Goal: Task Accomplishment & Management: Manage account settings

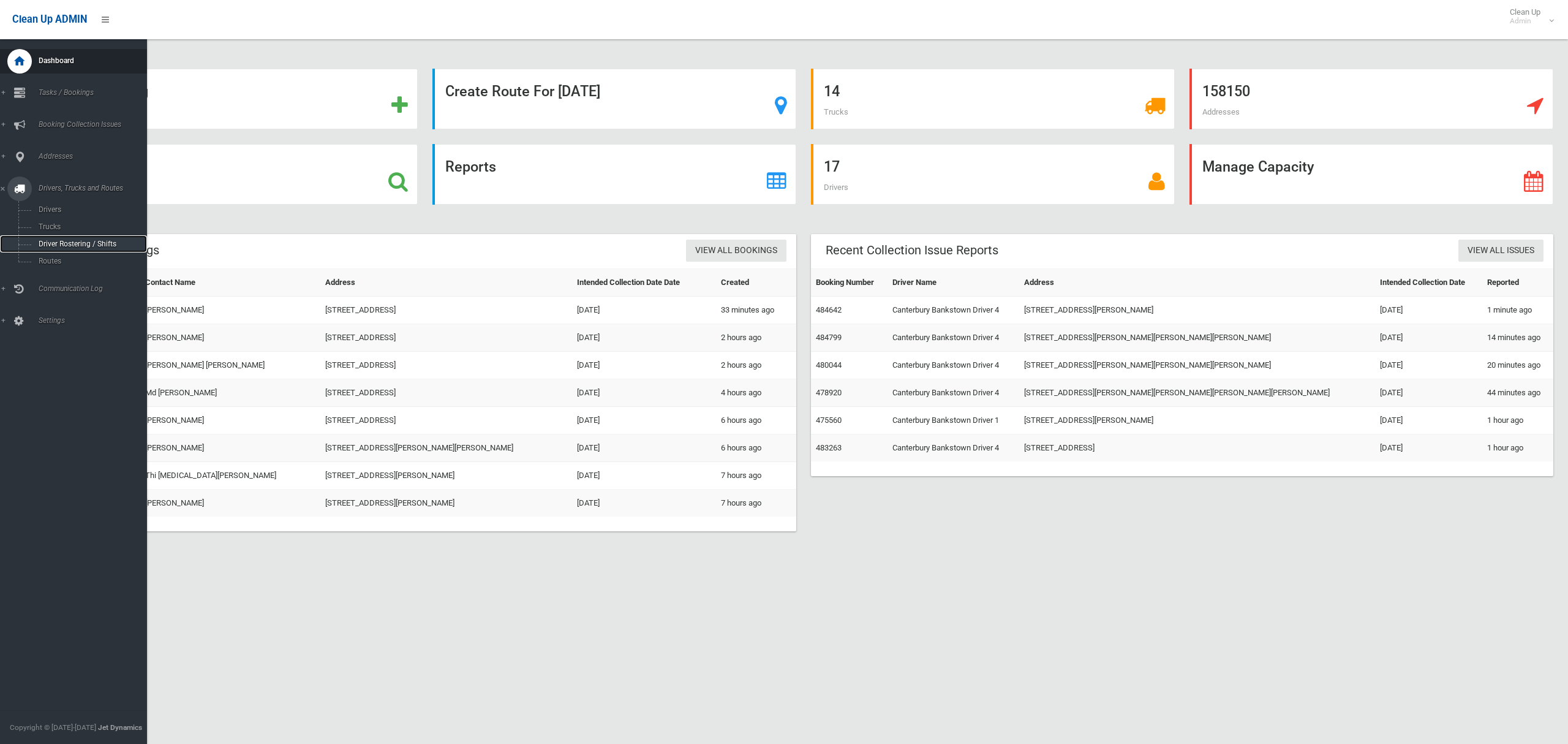
click at [59, 242] on span "Driver Rostering / Shifts" at bounding box center [86, 244] width 102 height 8
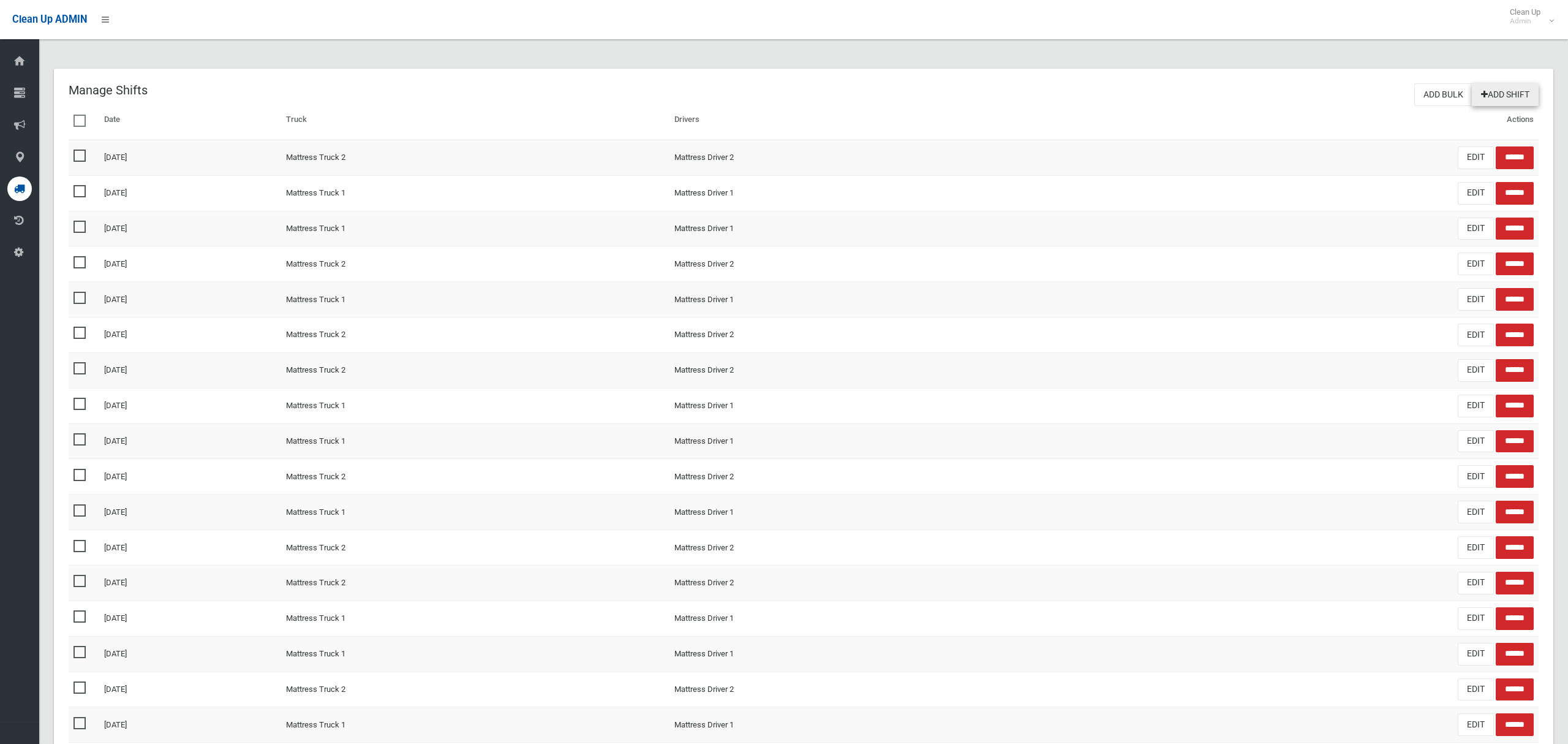
click at [1504, 90] on link "Add Shift" at bounding box center [1505, 95] width 67 height 23
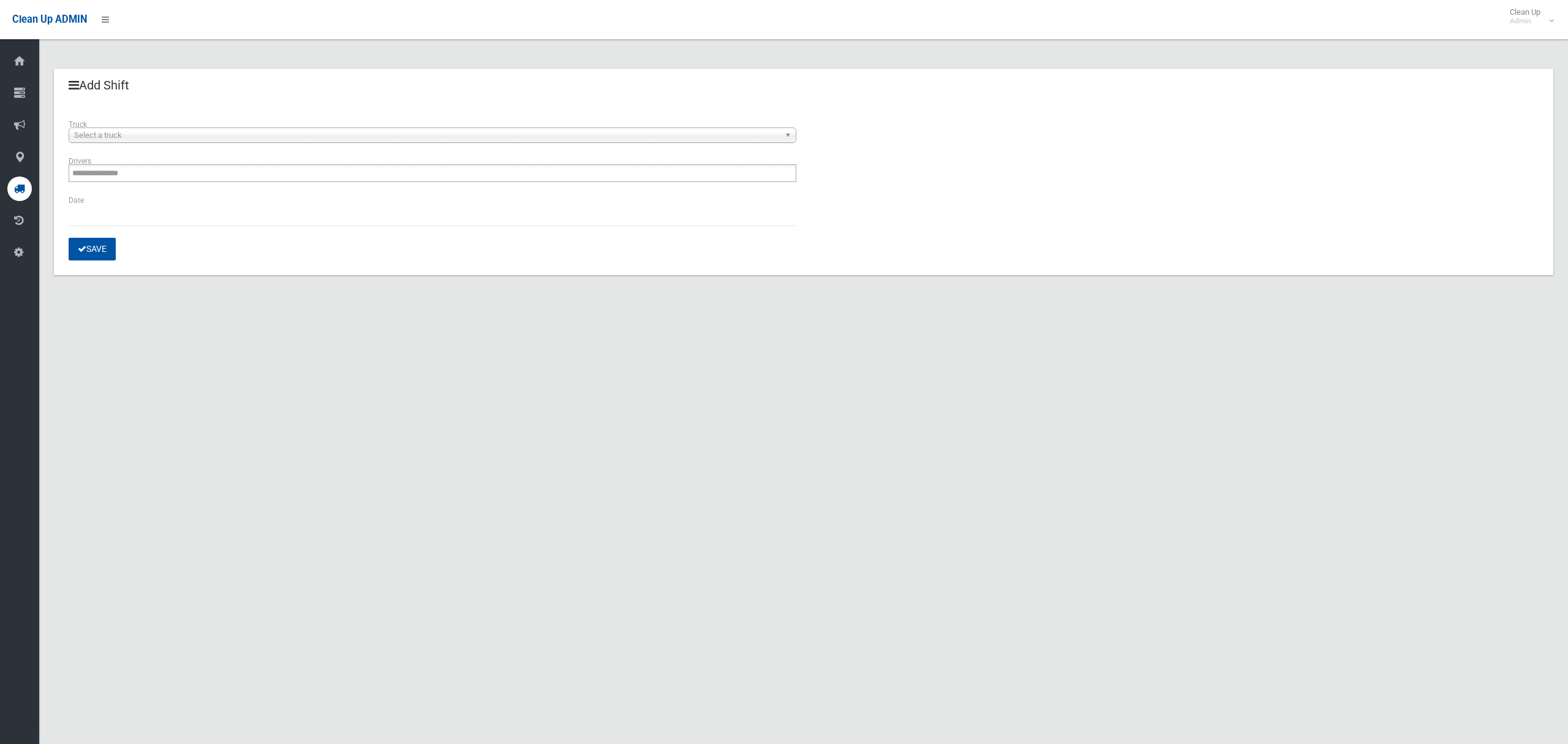
click at [186, 142] on div "Select a truck" at bounding box center [432, 135] width 728 height 15
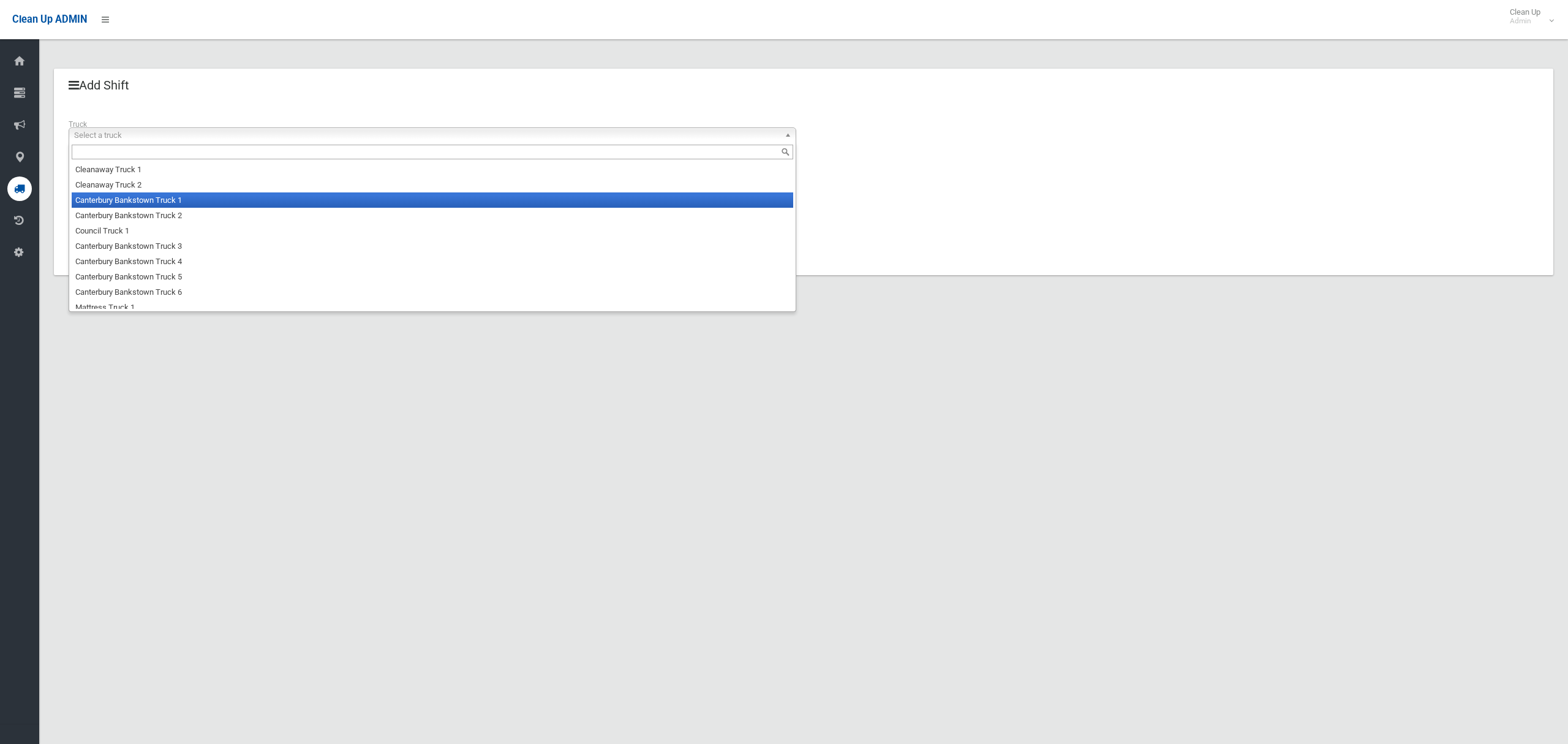
click at [191, 199] on li "Canterbury Bankstown Truck 1" at bounding box center [432, 200] width 721 height 15
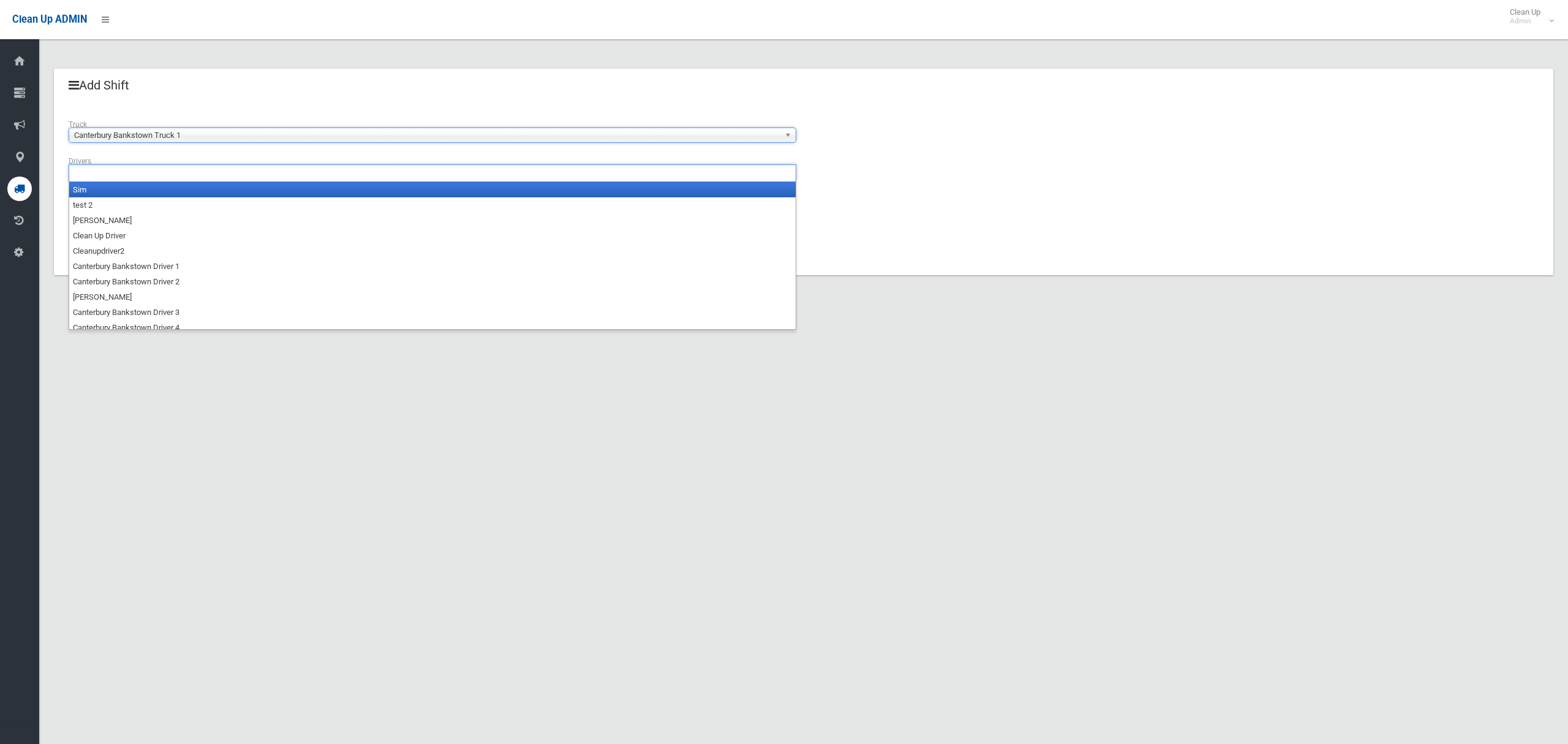
click at [197, 171] on ul at bounding box center [432, 173] width 728 height 18
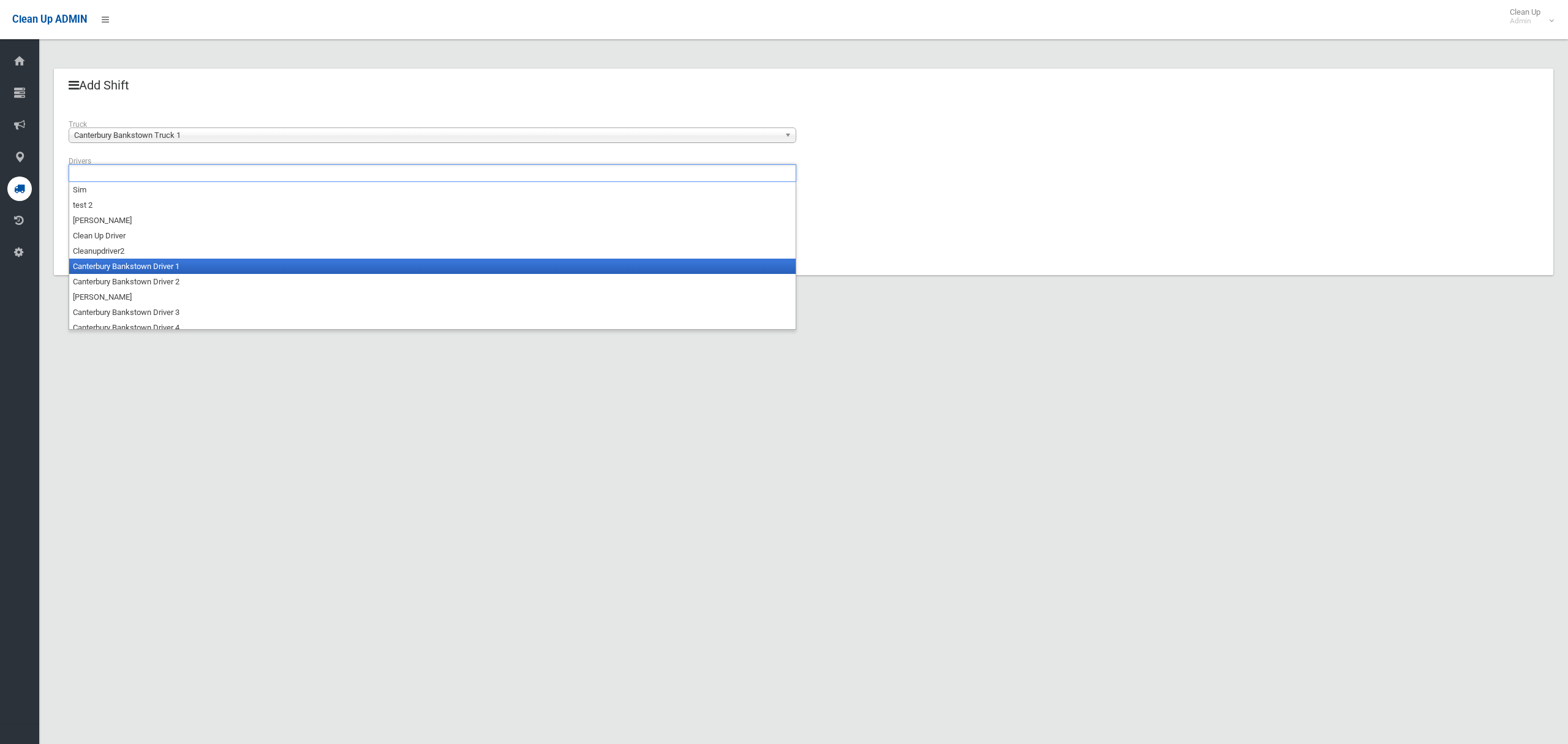
click at [193, 266] on li "Canterbury Bankstown Driver 1" at bounding box center [432, 266] width 726 height 15
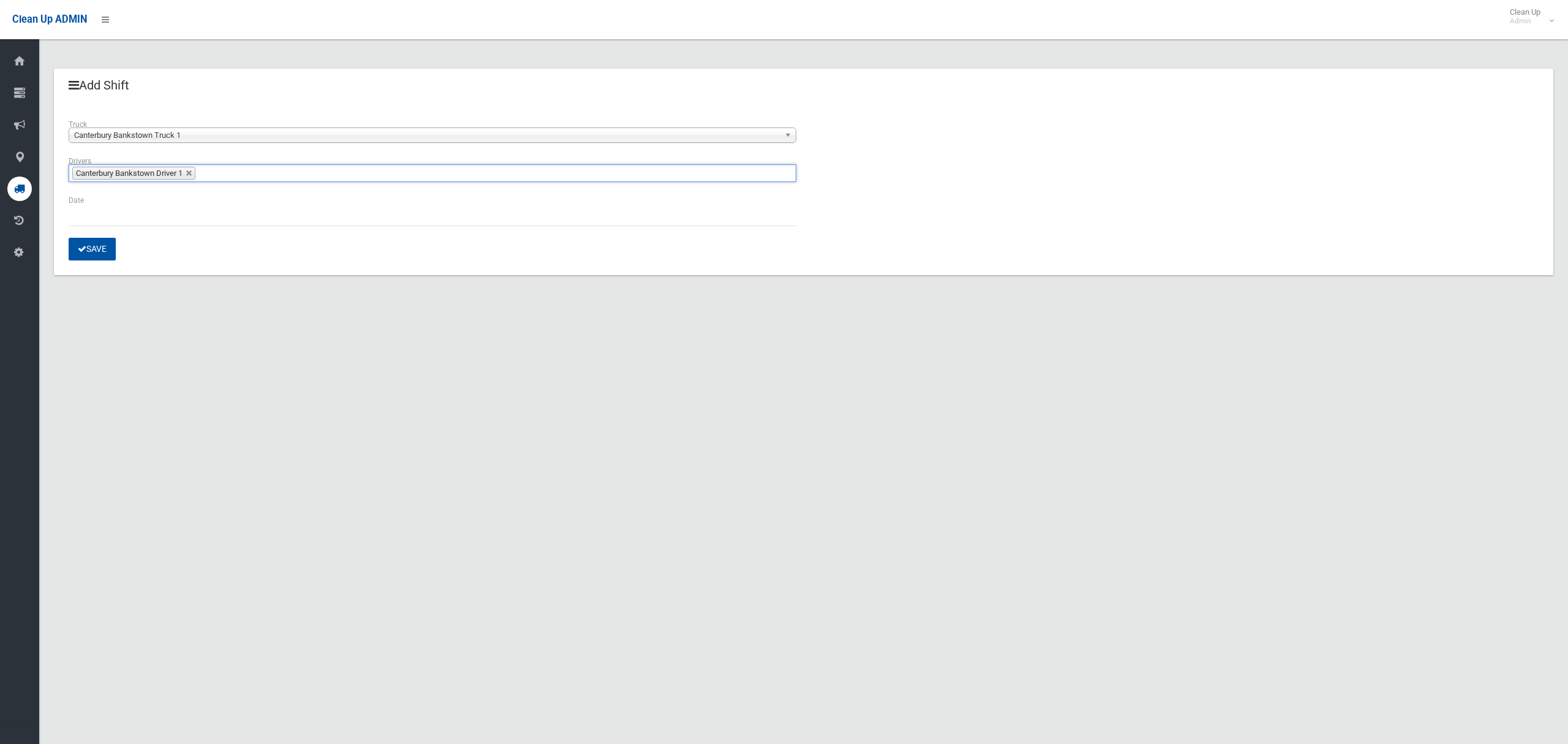
click at [104, 201] on div "Date" at bounding box center [432, 210] width 728 height 32
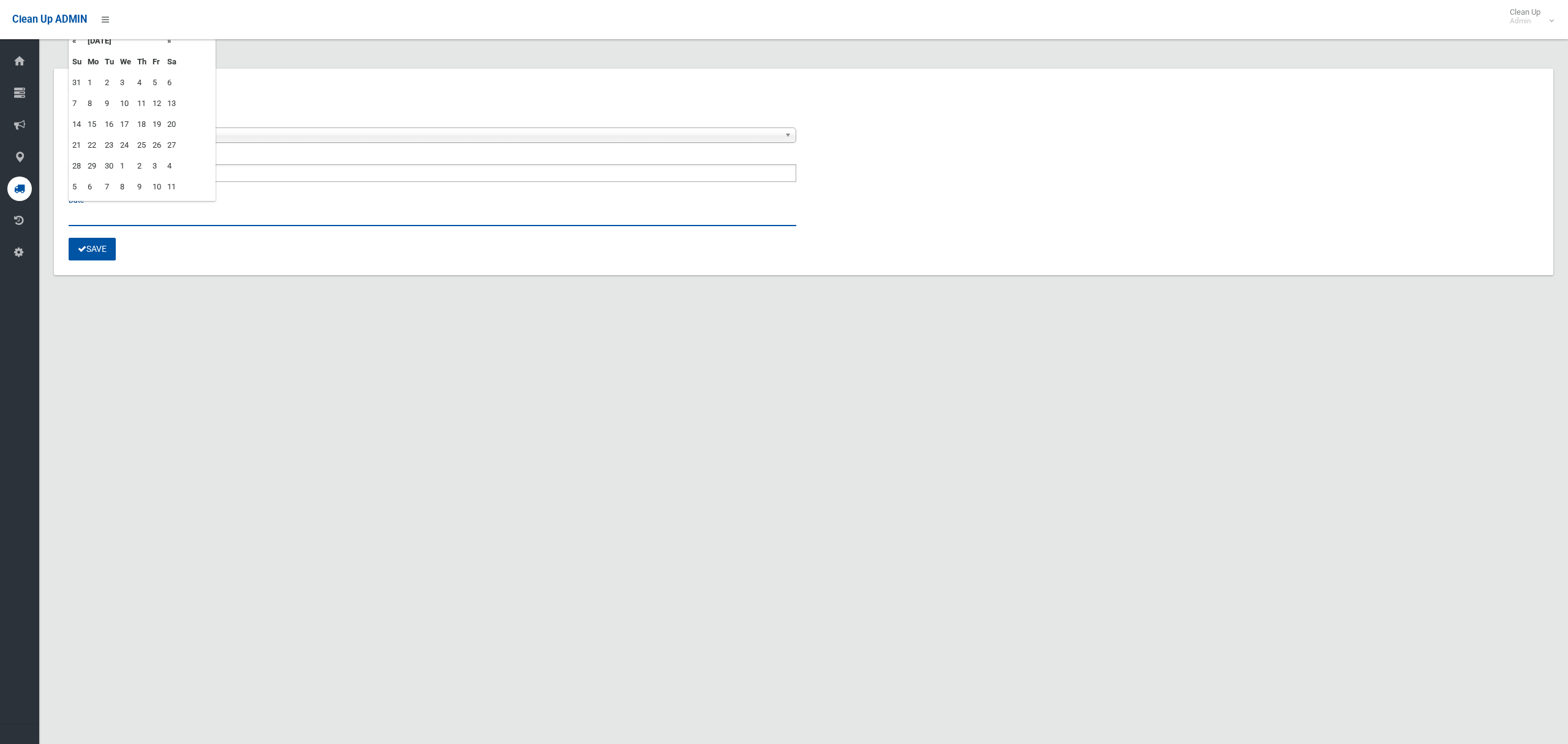
click at [90, 213] on input "text" at bounding box center [432, 215] width 728 height 23
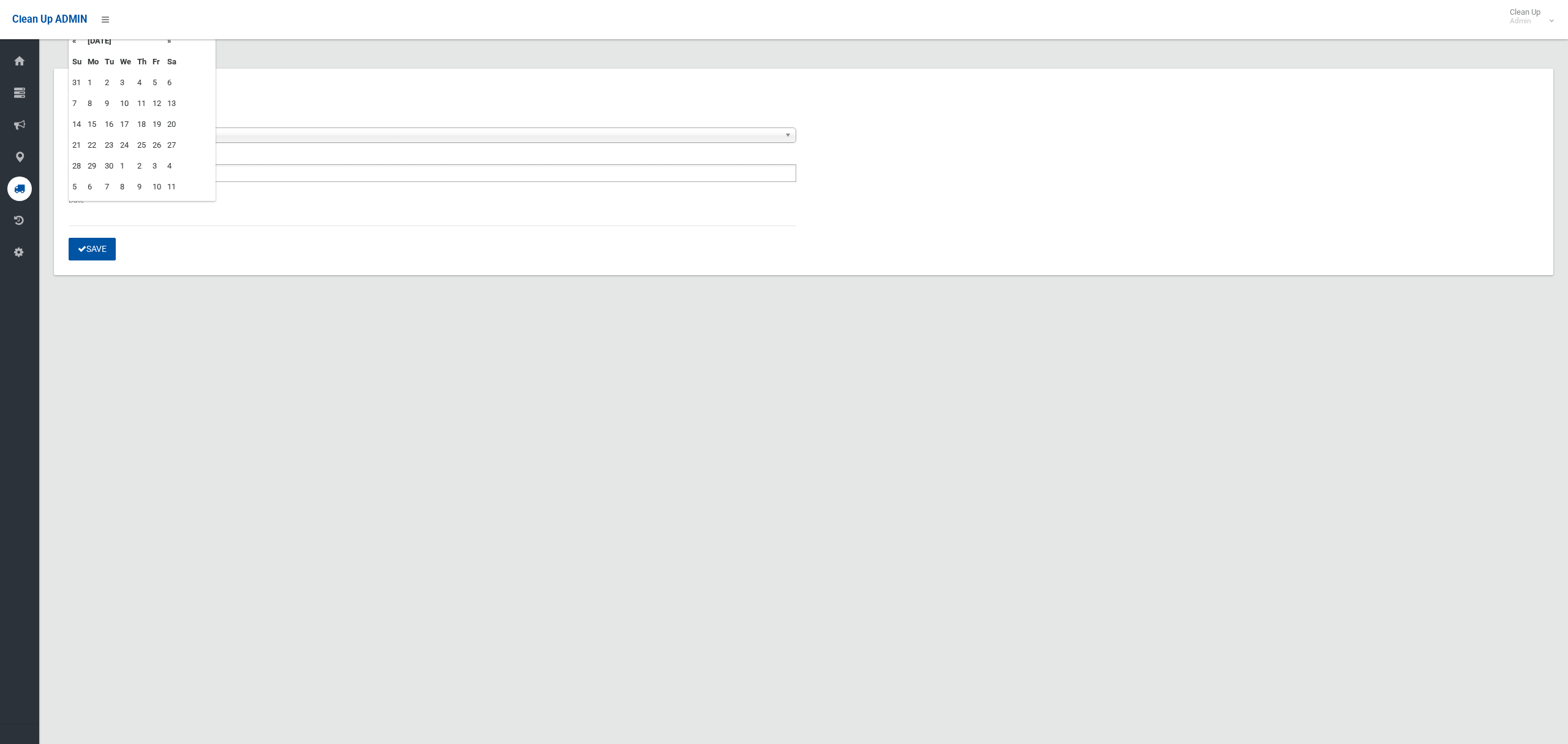
click at [124, 121] on td "17" at bounding box center [125, 124] width 17 height 21
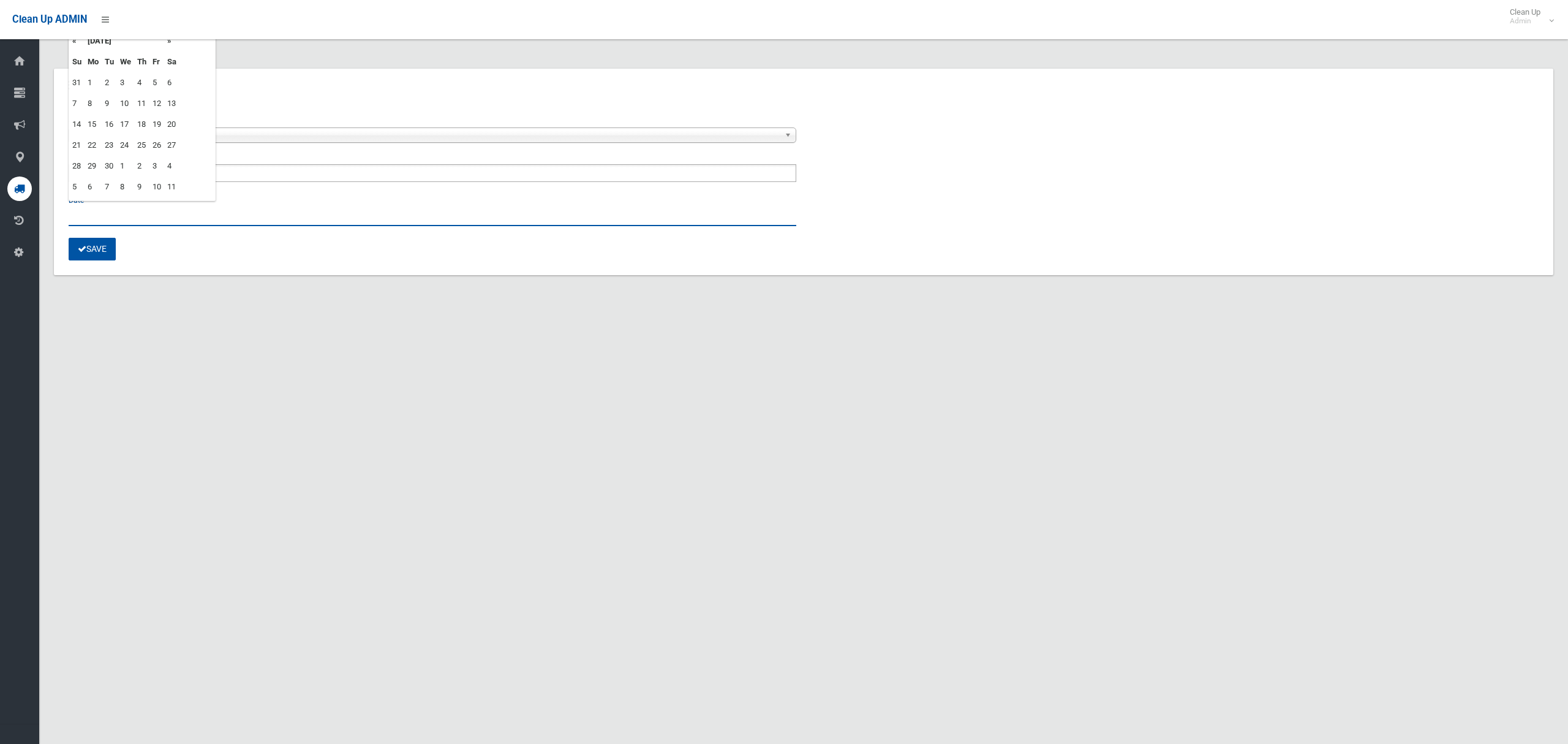
type input "**********"
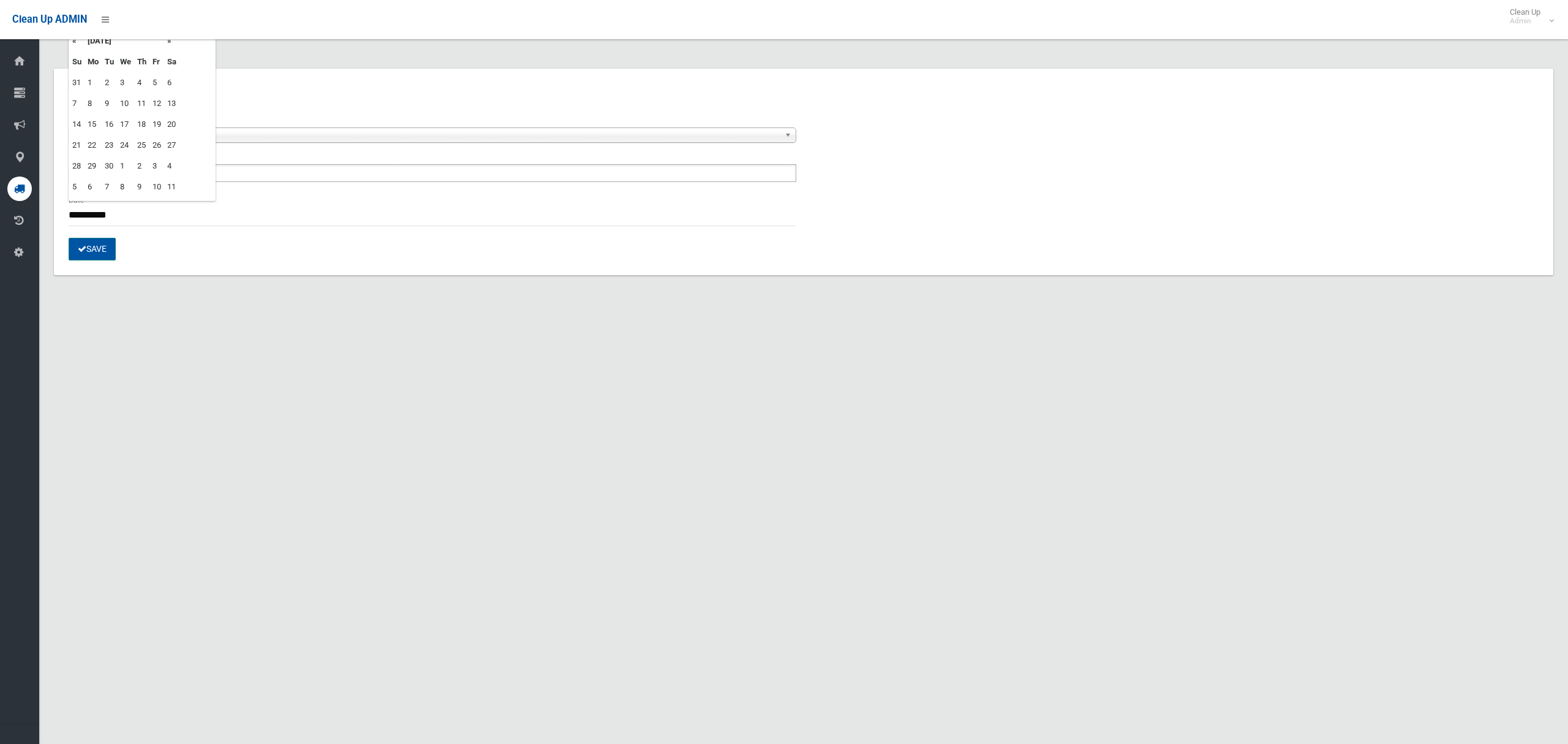
click at [93, 252] on button "Save" at bounding box center [92, 249] width 47 height 23
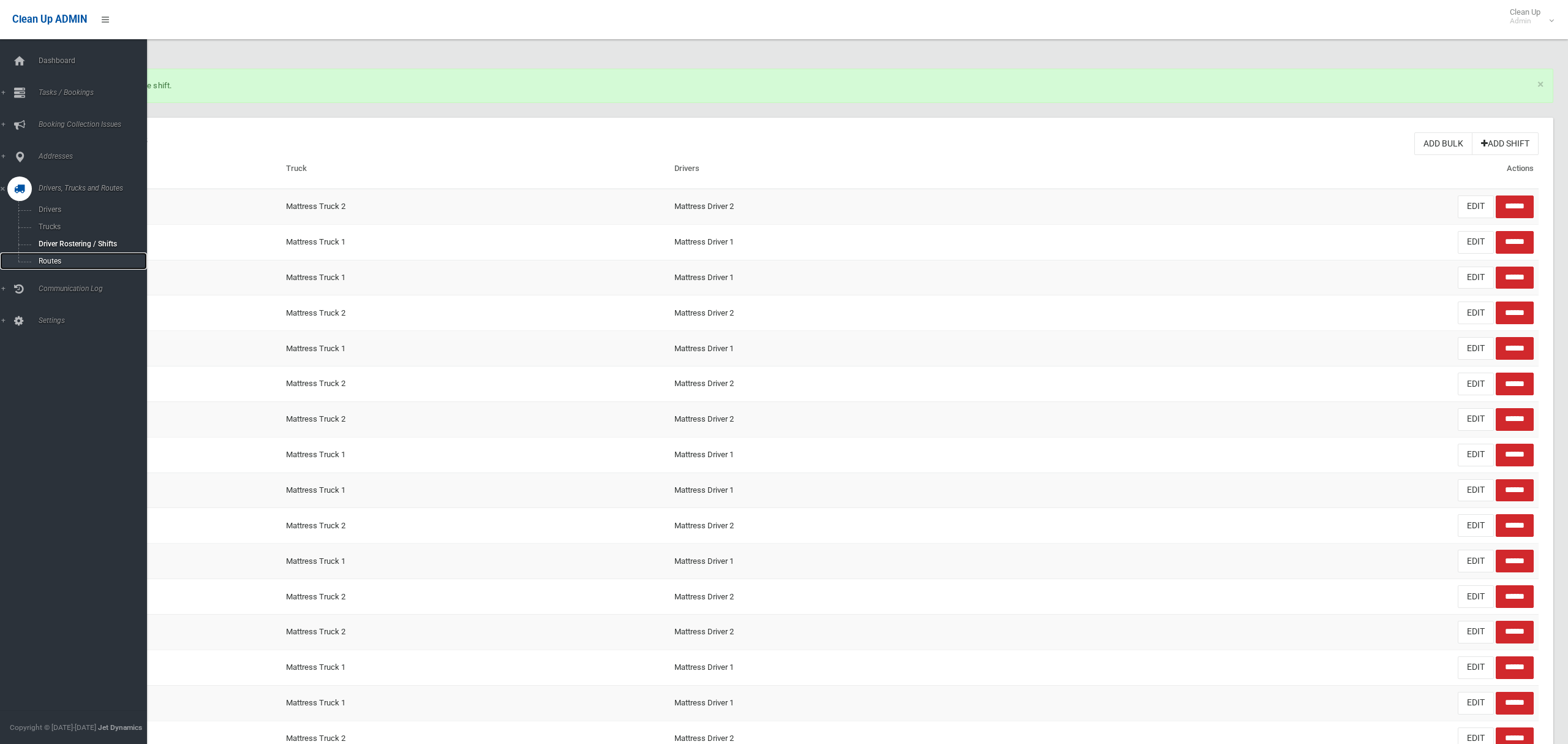
click at [56, 259] on span "Routes" at bounding box center [86, 261] width 102 height 8
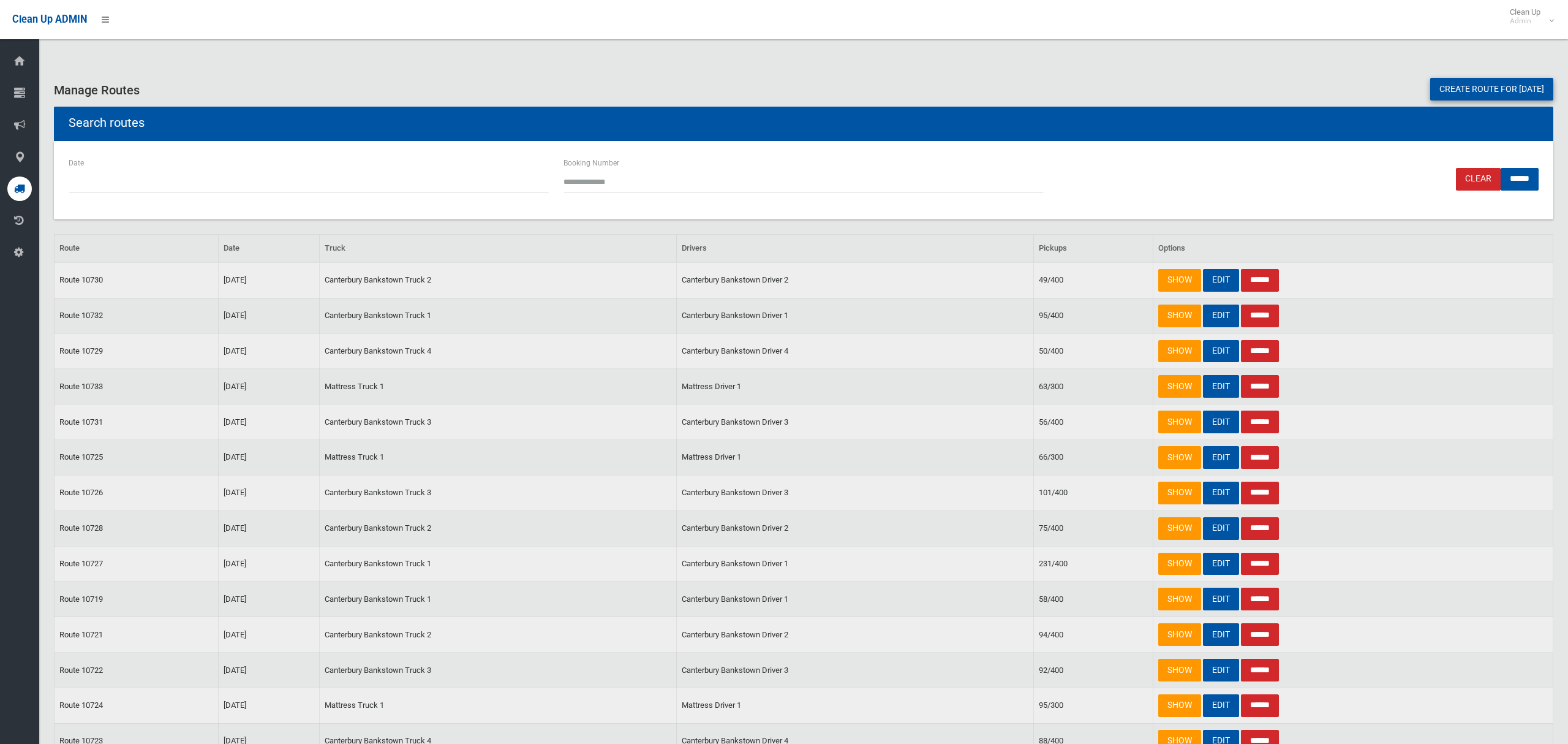
drag, startPoint x: 1492, startPoint y: 87, endPoint x: 1488, endPoint y: 94, distance: 8.1
click at [1492, 87] on link "Create route for tomorrow" at bounding box center [1492, 89] width 123 height 23
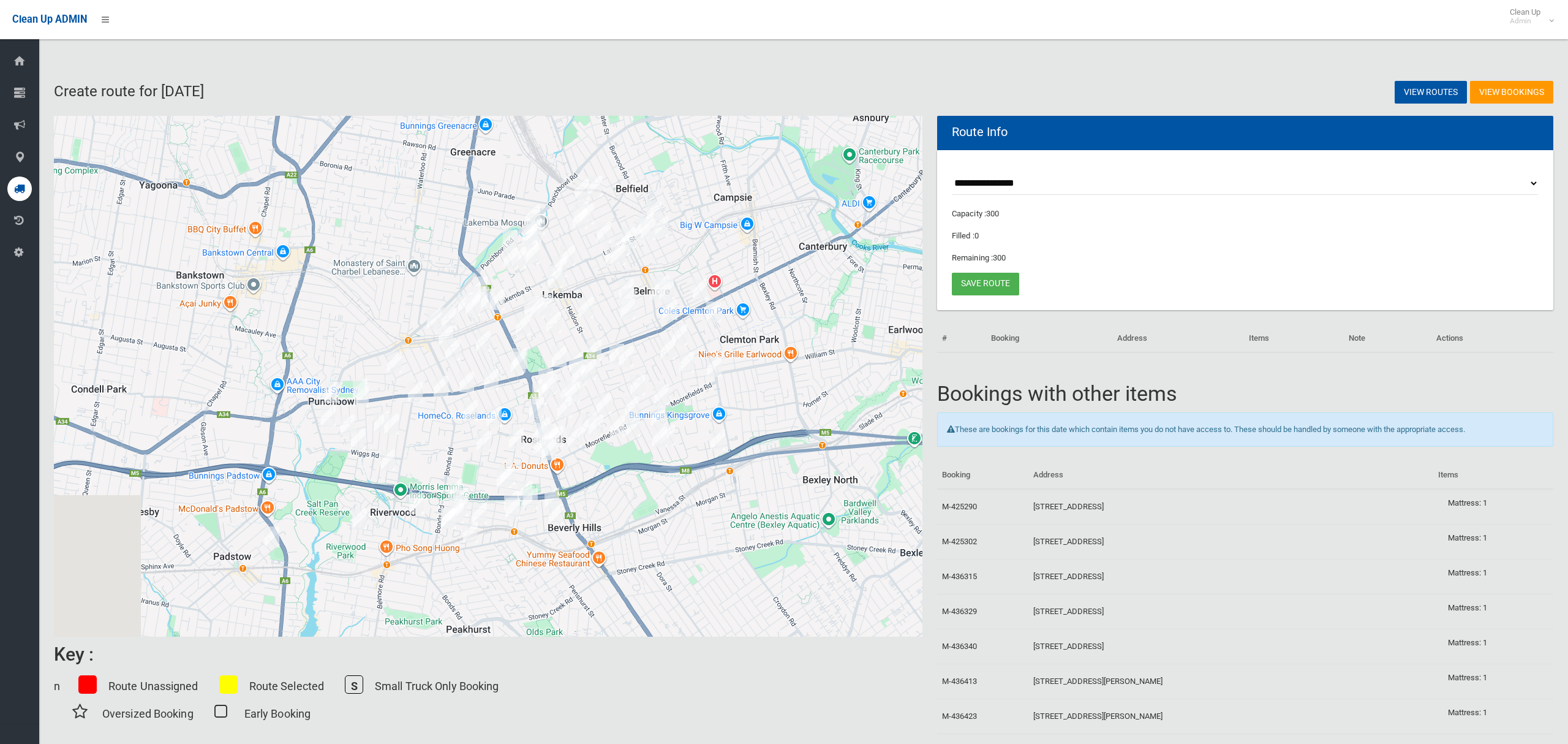
click at [1021, 181] on select "**********" at bounding box center [1245, 184] width 587 height 23
select select "*****"
click at [952, 172] on select "**********" at bounding box center [1245, 184] width 587 height 23
click at [901, 135] on button "Toggle fullscreen view" at bounding box center [904, 134] width 25 height 25
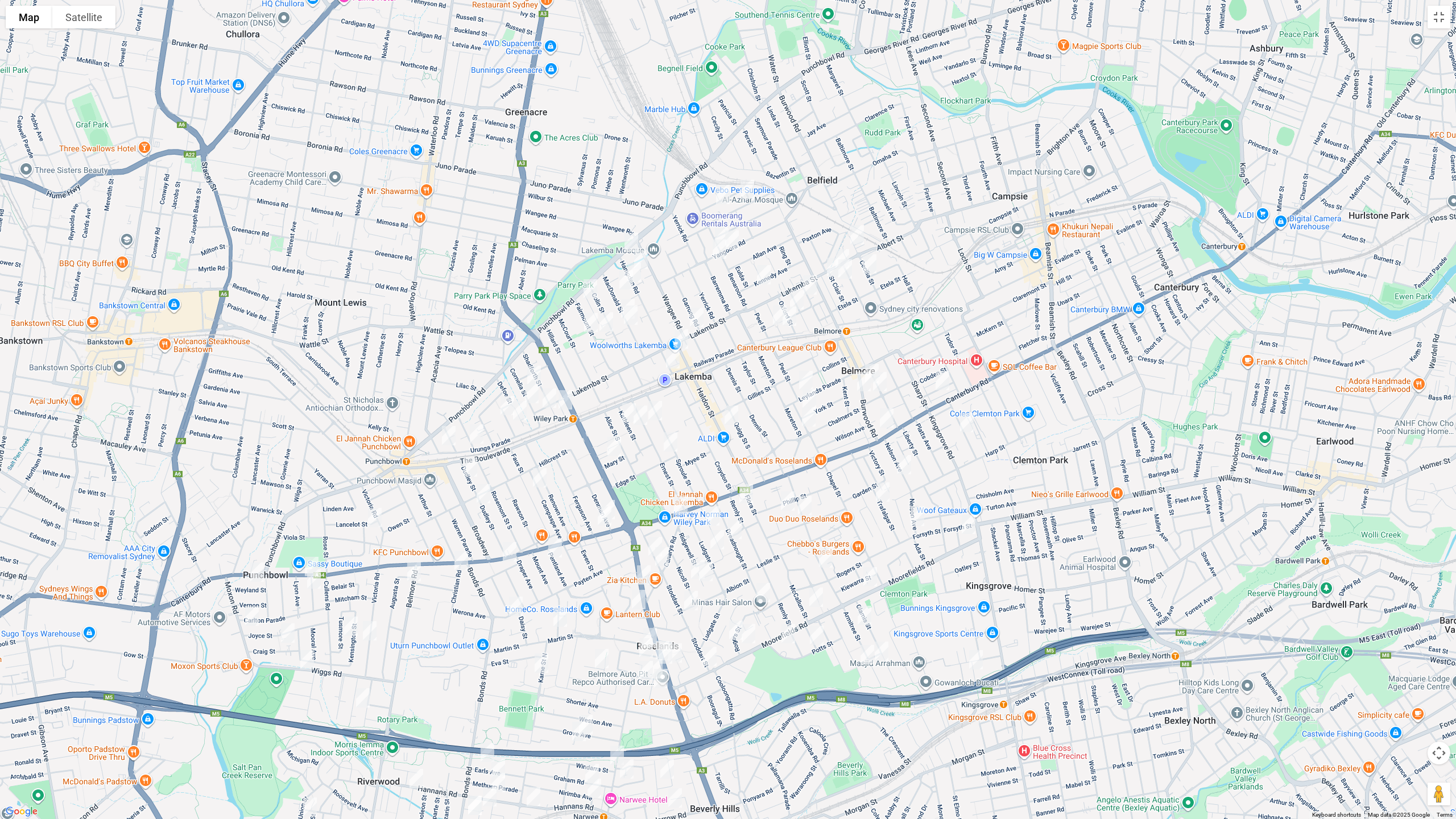
click at [722, 195] on img "38 Hugh Street, BELMORE NSW 2192" at bounding box center [723, 195] width 23 height 28
click at [753, 189] on img "51 Knox Street, BELMORE NSW 2192" at bounding box center [747, 189] width 23 height 28
click at [860, 231] on img "34 Cecilia Street, BELMORE NSW 2192" at bounding box center [857, 235] width 23 height 28
click at [873, 267] on img "12 Cecilia Street, BELMORE NSW 2192" at bounding box center [869, 264] width 23 height 28
click at [719, 228] on img "67 Yangoora Road, LAKEMBA NSW 2195" at bounding box center [722, 237] width 23 height 28
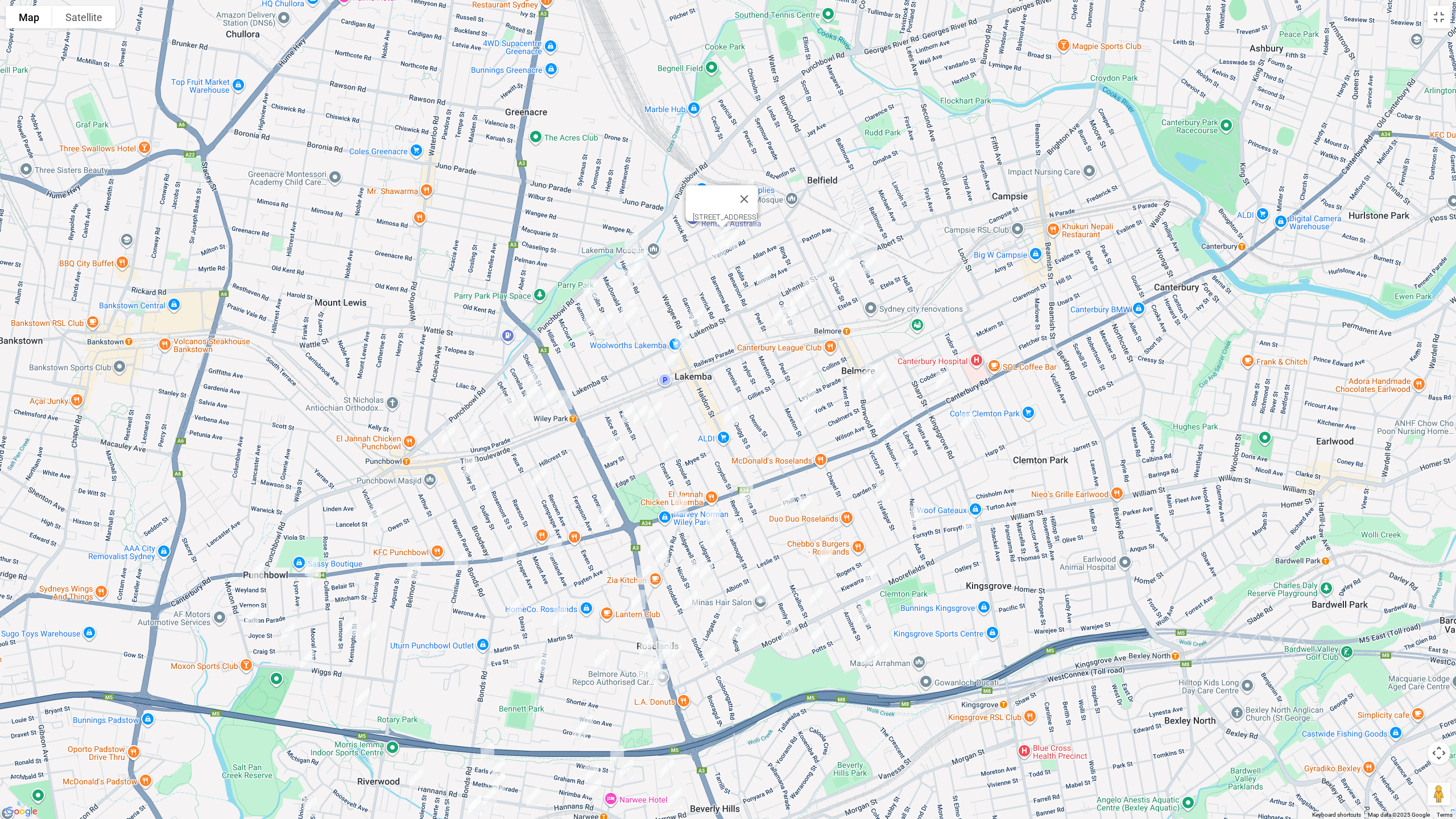
click at [735, 243] on img "53 Benaroon Road, BELMORE NSW 2192" at bounding box center [732, 240] width 23 height 28
click at [716, 252] on img "72 Yangoora Road, LAKEMBA NSW 2195" at bounding box center [719, 249] width 23 height 28
click at [842, 243] on div "72 Yangoora Road, LAKEMBA NSW 2195" at bounding box center [728, 410] width 1456 height 819
click at [842, 247] on img "26 Lakemba Street, BELMORE NSW 2192" at bounding box center [842, 258] width 23 height 28
click at [832, 262] on img "22 St Clair Street, BELMORE NSW 2192" at bounding box center [834, 267] width 23 height 28
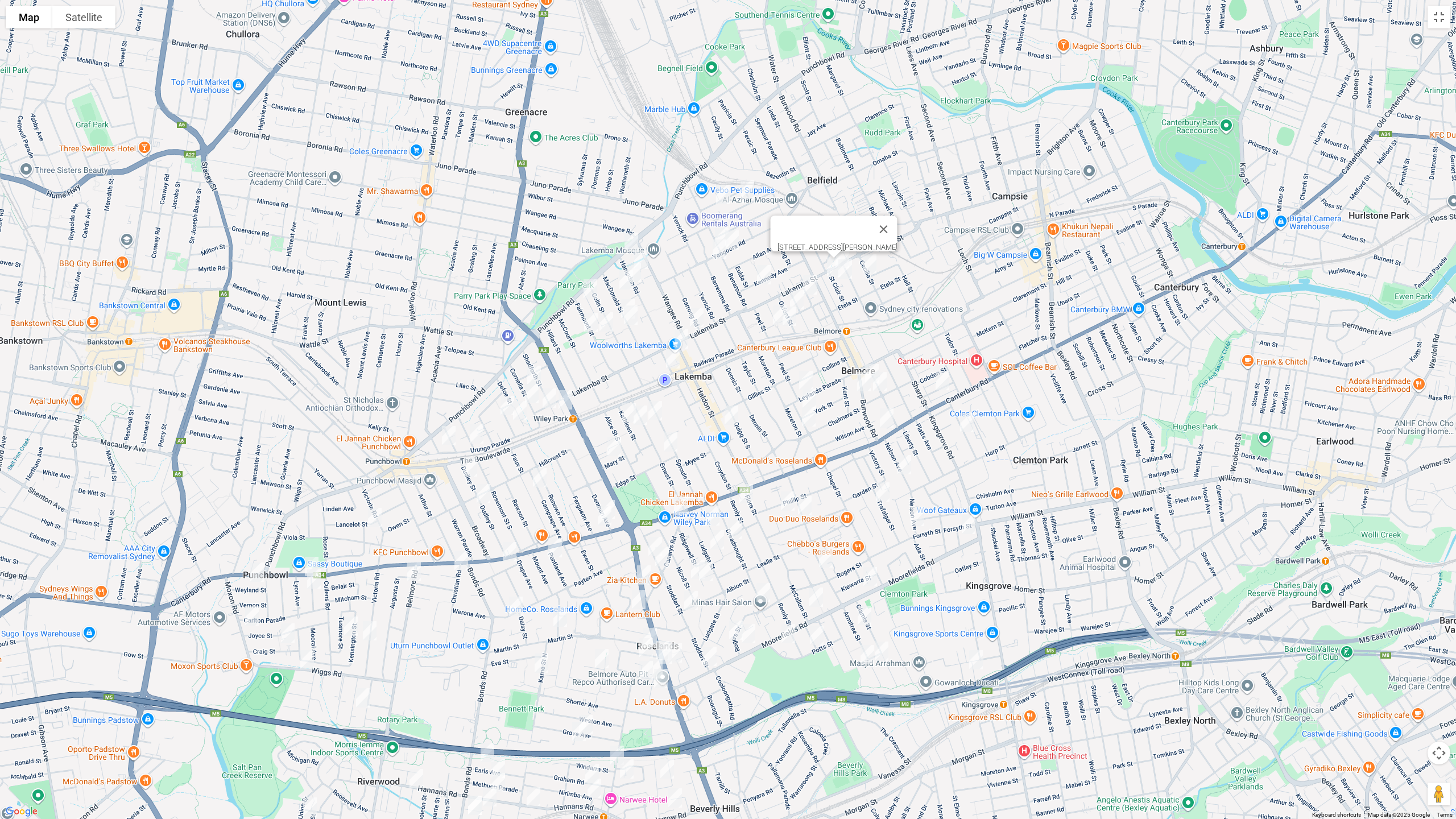
click at [849, 275] on img "19-21 St Clair Street, BELMORE NSW 2192" at bounding box center [845, 269] width 23 height 28
click at [767, 274] on img "46 Kennedy Avenue, BELMORE NSW 2192" at bounding box center [764, 274] width 23 height 28
click at [809, 281] on img "40 Cleary Avenue, BELMORE NSW 2192" at bounding box center [810, 285] width 23 height 28
click at [801, 296] on img "19 Oxford Street, BELMORE NSW 2192" at bounding box center [797, 300] width 23 height 28
click at [773, 310] on img "8A Brande Street, BELMORE NSW 2192" at bounding box center [780, 315] width 23 height 28
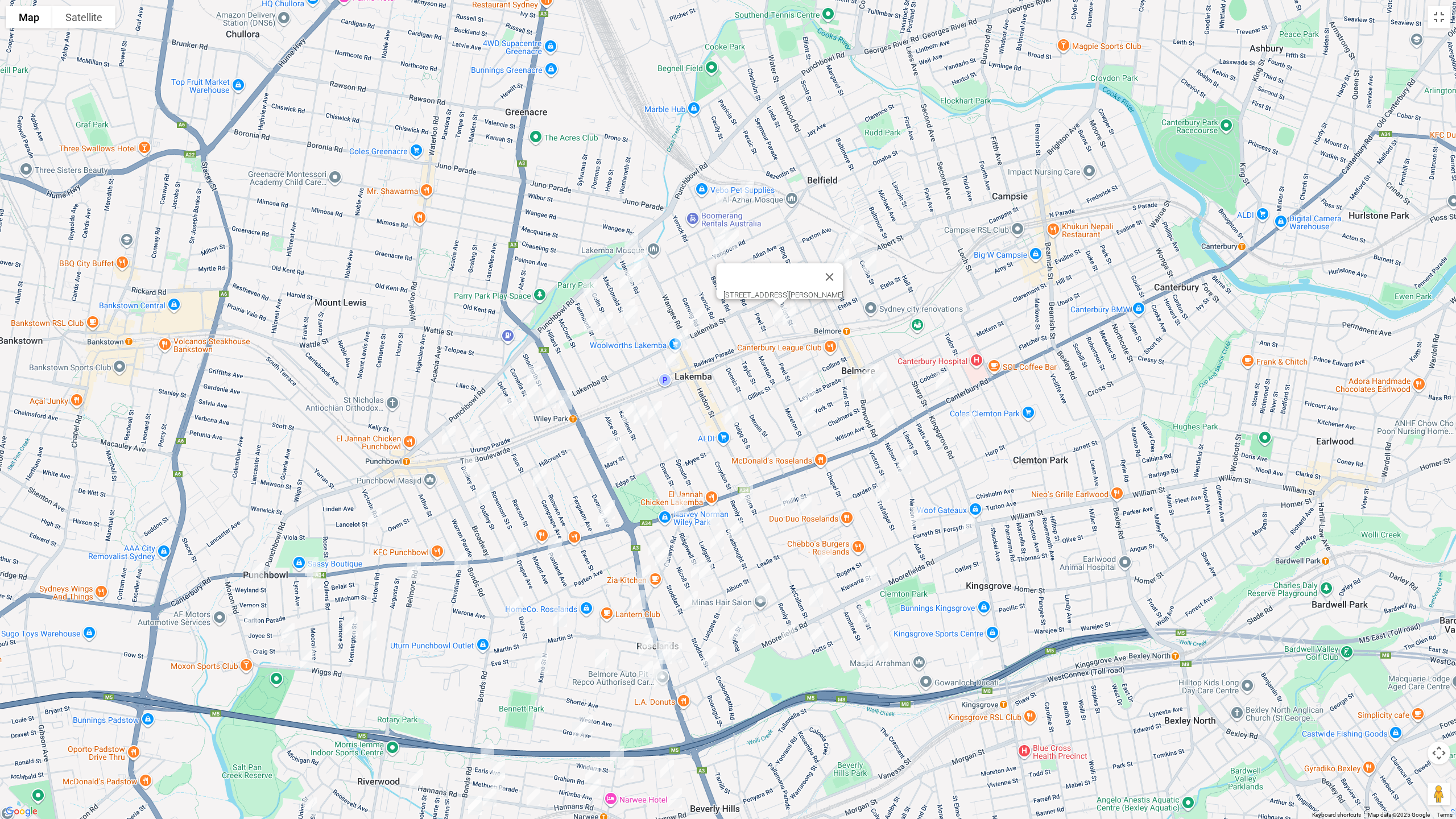
click at [794, 320] on img "1 Brande Street, BELMORE NSW 2192" at bounding box center [790, 316] width 23 height 28
drag, startPoint x: 845, startPoint y: 273, endPoint x: 803, endPoint y: 302, distance: 51.0
click at [845, 272] on button "Close" at bounding box center [840, 278] width 27 height 27
click at [801, 296] on img "19 Oxford Street, BELMORE NSW 2192" at bounding box center [797, 300] width 23 height 28
click at [632, 236] on img "550-554 Punchbowl Road, LAKEMBA NSW 2195" at bounding box center [632, 243] width 23 height 28
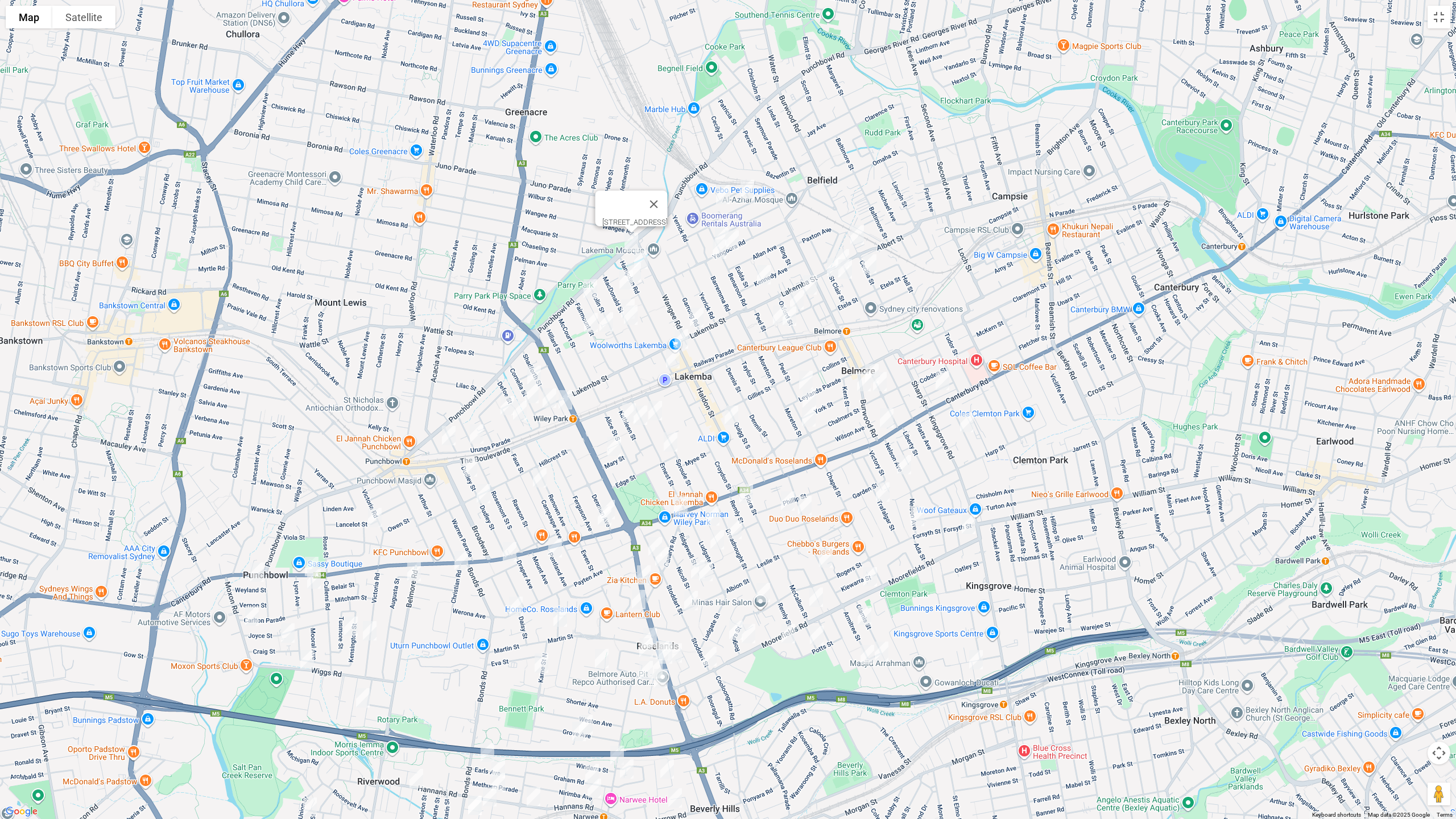
click at [644, 257] on img "95 Hampden Road, LAKEMBA NSW 2195" at bounding box center [641, 259] width 23 height 28
click at [638, 276] on img "74-76 Hampden Road, LAKEMBA NSW 2195" at bounding box center [634, 273] width 23 height 28
click at [626, 282] on img "65 MacDonald Street, LAKEMBA NSW 2195" at bounding box center [626, 280] width 23 height 28
click at [588, 290] on img "73 Fairmount Street, LAKEMBA NSW 2195" at bounding box center [590, 289] width 23 height 28
click at [621, 297] on img "32-34 MacDonald Street, LAKEMBA NSW 2195" at bounding box center [628, 309] width 23 height 28
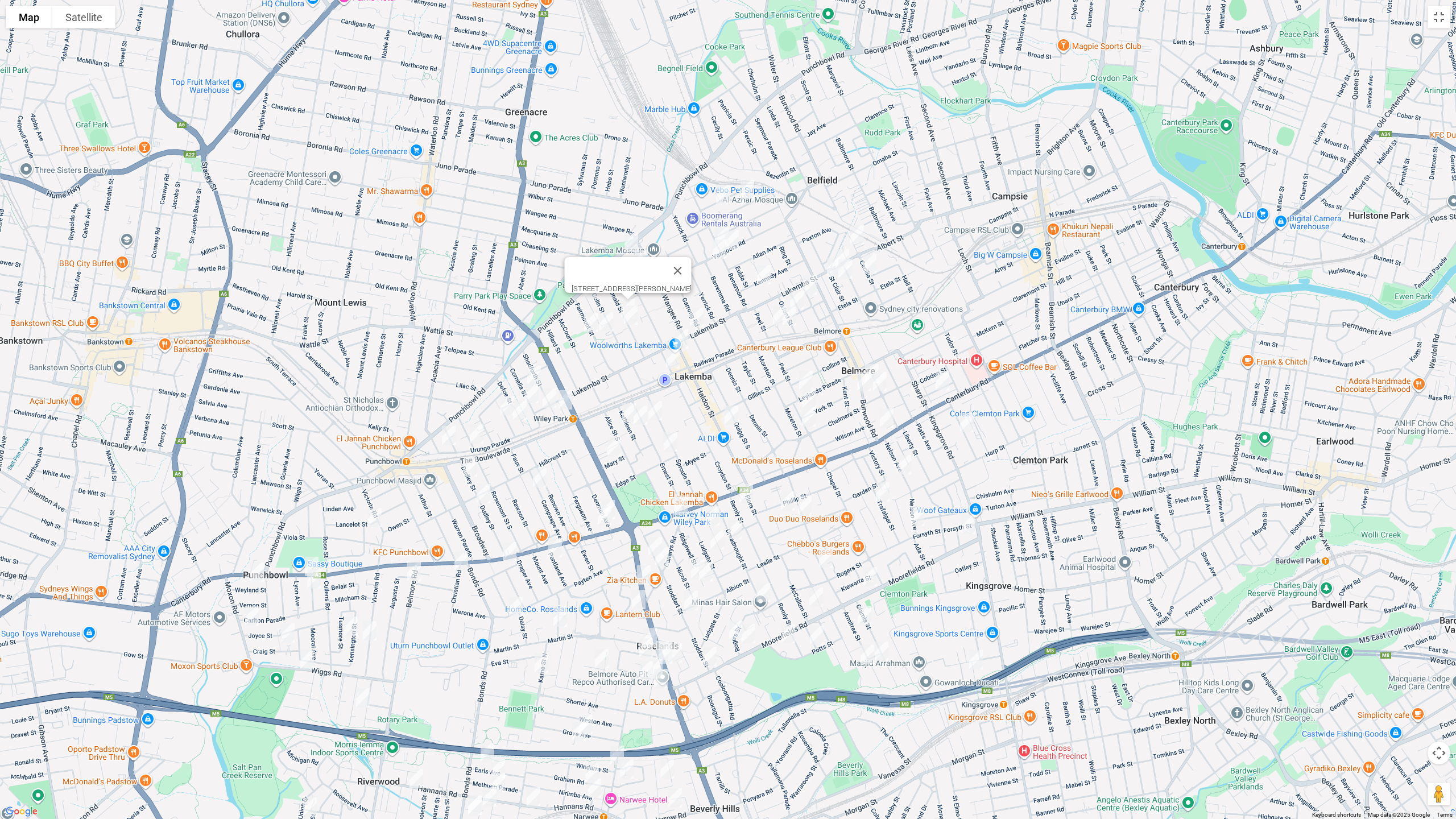
click at [629, 317] on img "26 MacDonald Street, LAKEMBA NSW 2195" at bounding box center [631, 315] width 23 height 28
click at [605, 321] on img "33 Fairmount Street, LAKEMBA NSW 2195" at bounding box center [606, 322] width 23 height 28
click at [588, 323] on img "42-44 Fairmount Street, LAKEMBA NSW 2195" at bounding box center [591, 322] width 23 height 28
click at [695, 318] on img "173-175 Lakemba Street, LAKEMBA NSW 2195" at bounding box center [696, 317] width 23 height 28
click at [681, 338] on img "6 Haldon Street, LAKEMBA NSW 2195" at bounding box center [681, 339] width 23 height 28
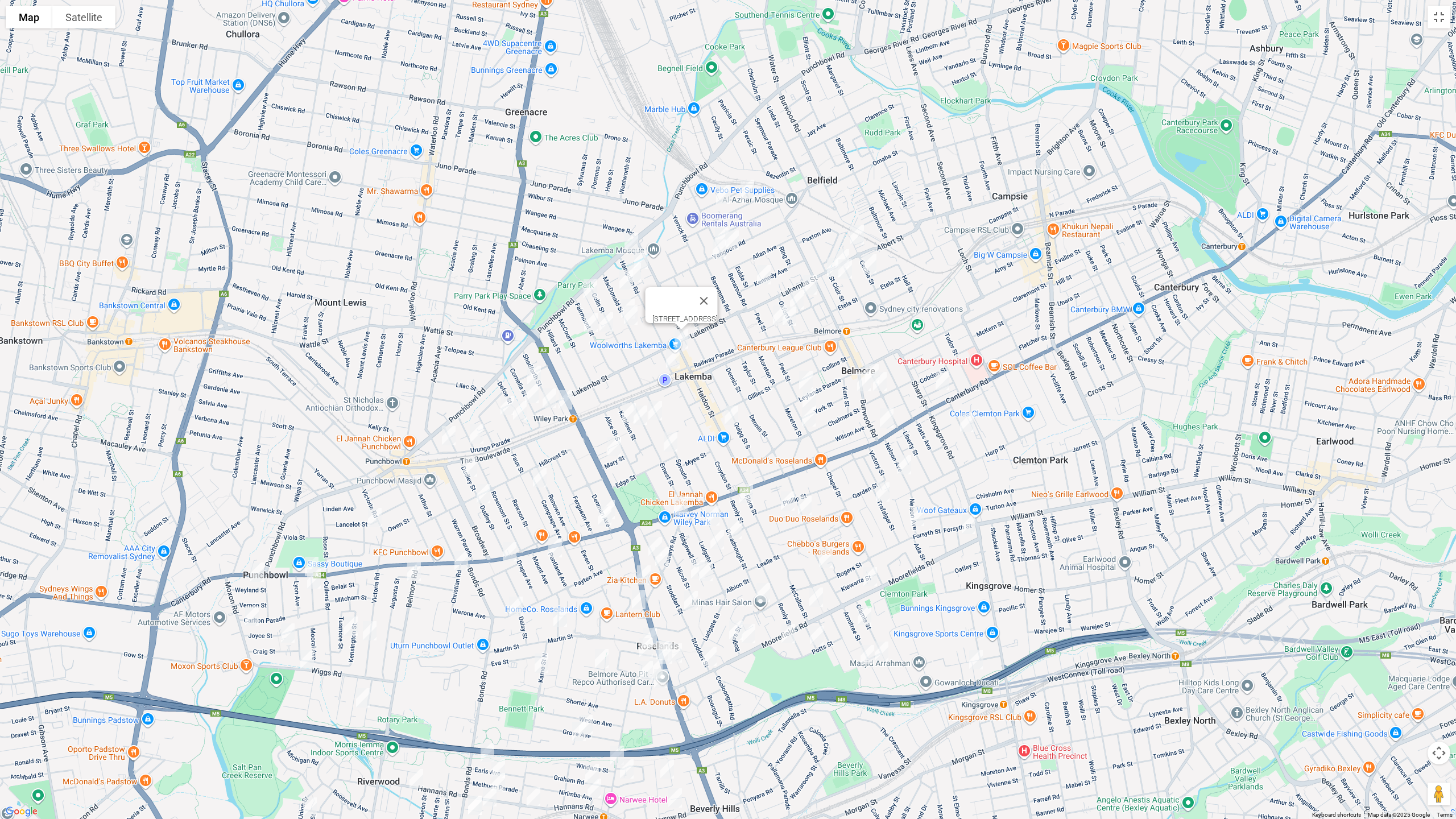
click at [676, 354] on img "15-19 Croydon Street, LAKEMBA NSW 2195" at bounding box center [673, 359] width 23 height 28
click at [873, 360] on img "483 Burwood Road, BELMORE NSW 2192" at bounding box center [872, 374] width 23 height 28
click at [862, 379] on img "466 Burwood Road, BELMORE NSW 2192" at bounding box center [864, 382] width 23 height 28
click at [878, 384] on img "7A Reginald Avenue, BELMORE NSW 2192" at bounding box center [880, 382] width 23 height 28
click at [943, 380] on img "1/16 Plimsoll Street, BELMORE NSW 2192" at bounding box center [943, 381] width 23 height 28
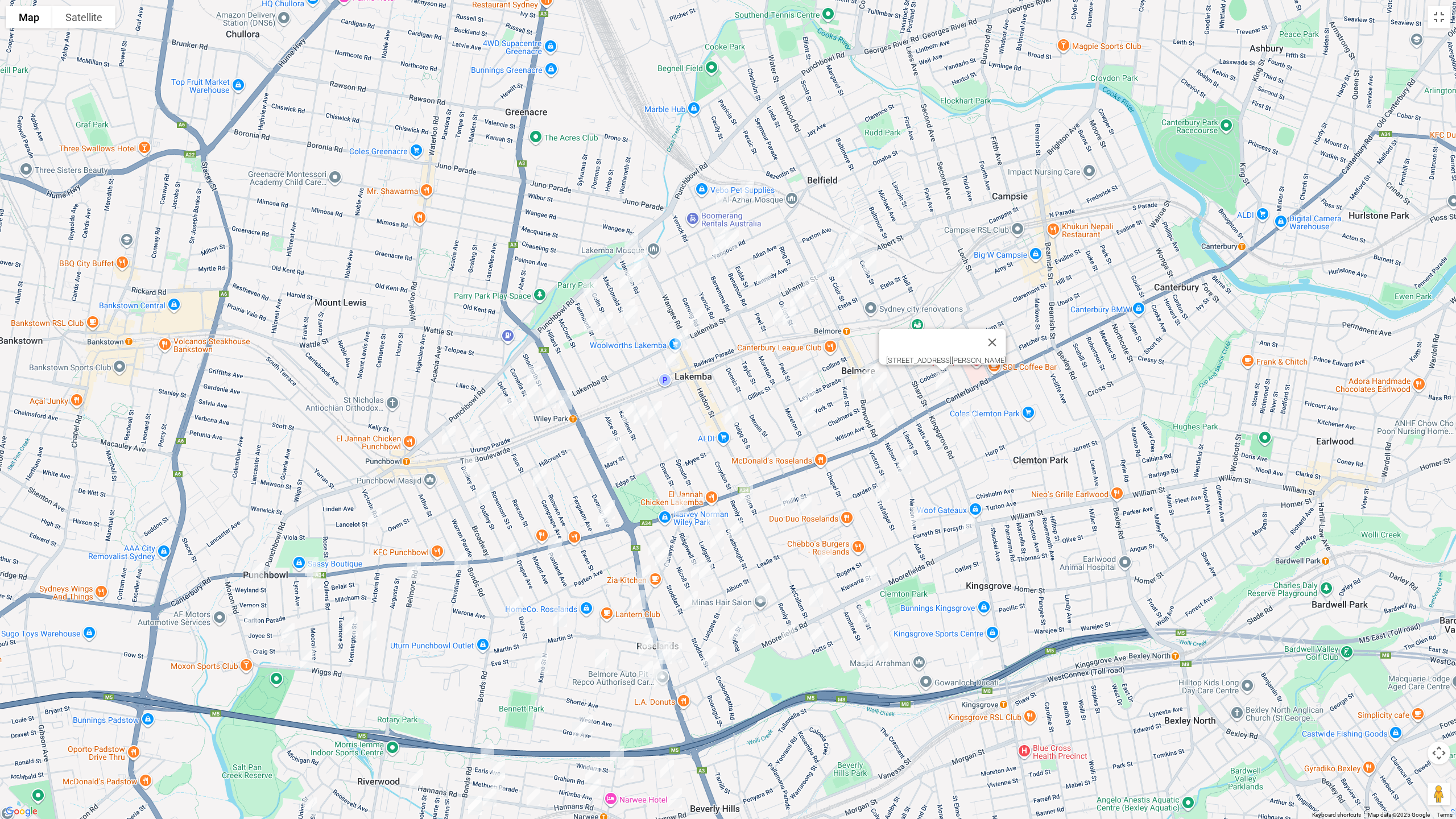
click at [881, 414] on img "721 Canterbury Road, BELMORE NSW 2192" at bounding box center [886, 418] width 23 height 28
click at [797, 375] on img "1/99 Leylands Parade, BELMORE NSW 2192" at bounding box center [806, 381] width 23 height 28
click at [803, 396] on img "47 York Street, BELMORE NSW 2192" at bounding box center [809, 399] width 23 height 28
click at [807, 416] on img "136 Moreton Street, LAKEMBA NSW 2195" at bounding box center [809, 417] width 23 height 28
click at [729, 418] on img "189-191 Haldon Street, LAKEMBA NSW 2195" at bounding box center [731, 415] width 23 height 28
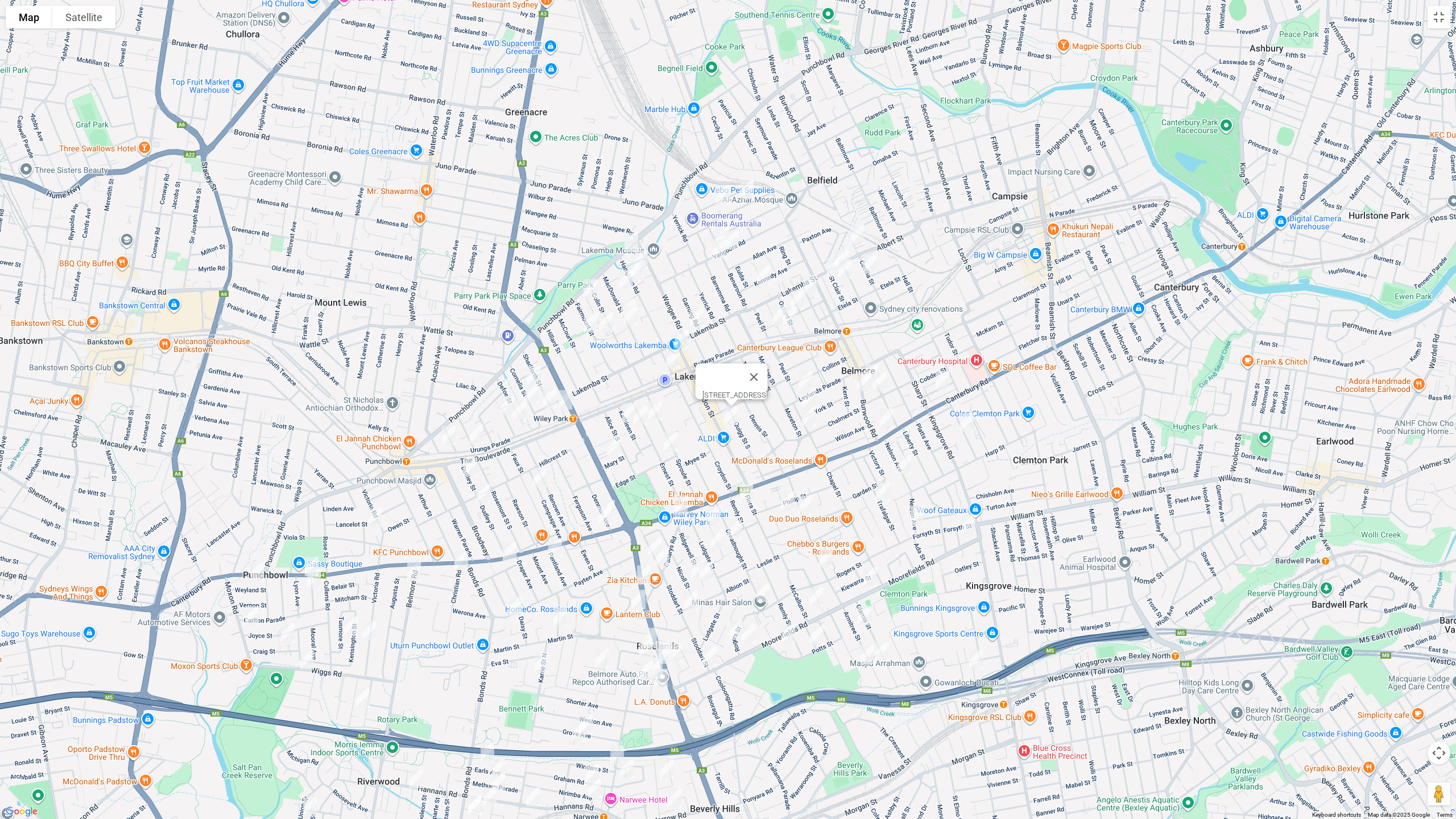
click at [623, 412] on img "2/11 Kathleen Street, WILEY PARK NSW 2195" at bounding box center [629, 413] width 23 height 28
click at [643, 418] on img "3/20 Kathleen Street, WILEY PARK NSW 2195" at bounding box center [640, 415] width 23 height 28
click at [659, 412] on img "36 Ernest Street, LAKEMBA NSW 2195" at bounding box center [655, 411] width 23 height 28
click at [670, 435] on img "76 Ernest Street, LAKEMBA NSW 2195" at bounding box center [670, 442] width 23 height 28
click at [617, 450] on img "11 Mary Street, WILEY PARK NSW 2195" at bounding box center [614, 447] width 23 height 28
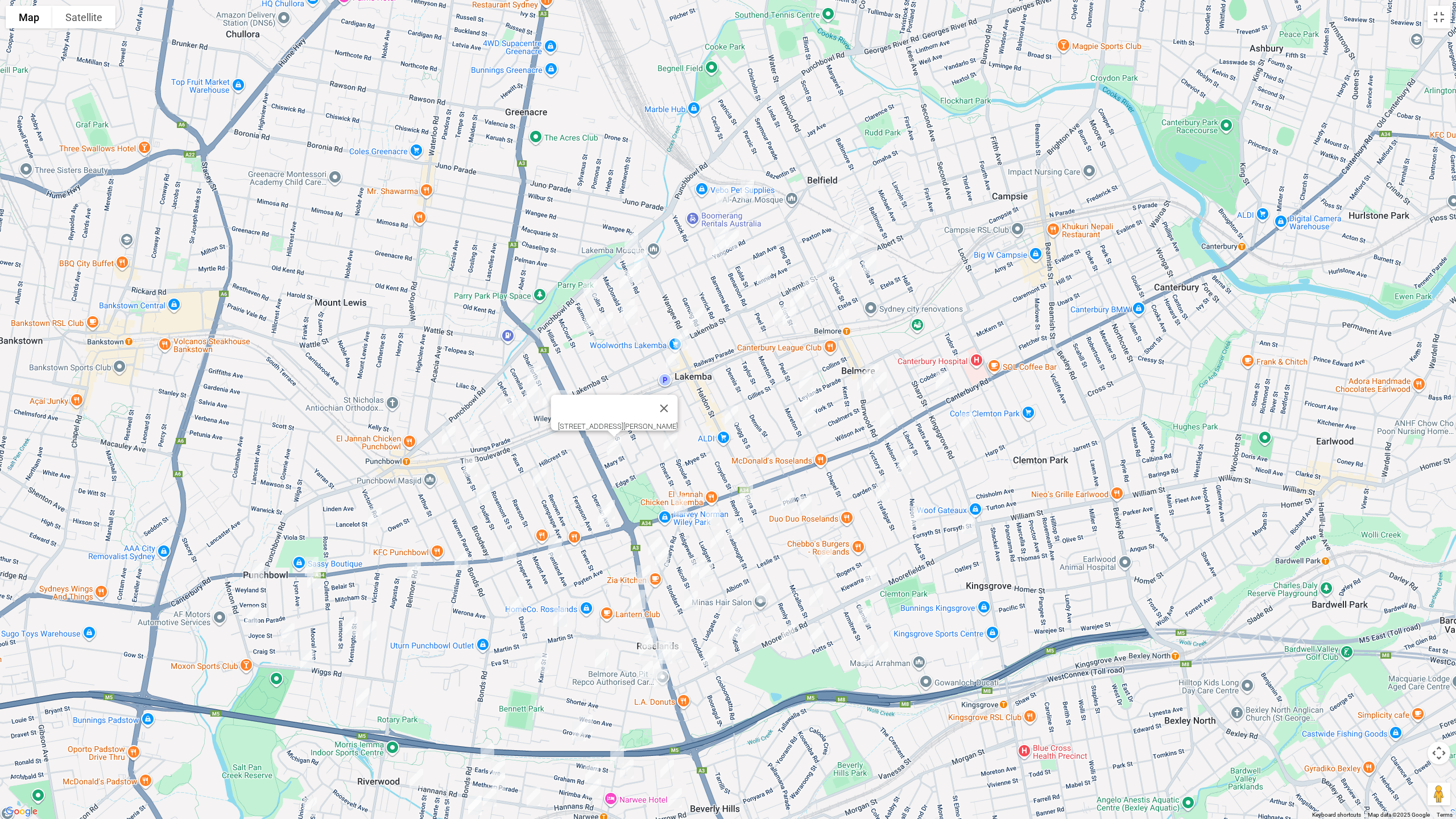
click at [531, 371] on img "39 Cornelia Street, WILEY PARK NSW 2195" at bounding box center [534, 375] width 23 height 28
click at [568, 395] on img "7 Shadforth Street, WILEY PARK NSW 2195" at bounding box center [565, 399] width 23 height 28
click at [554, 401] on img "7 Shadforth Street, WILEY PARK NSW 2195" at bounding box center [565, 399] width 23 height 28
click at [534, 393] on img "18 Cornelia Street, WILEY PARK NSW 2195" at bounding box center [532, 394] width 23 height 28
click at [545, 404] on img "1/312 Lakemba Street, WILEY PARK NSW 2195" at bounding box center [549, 398] width 23 height 28
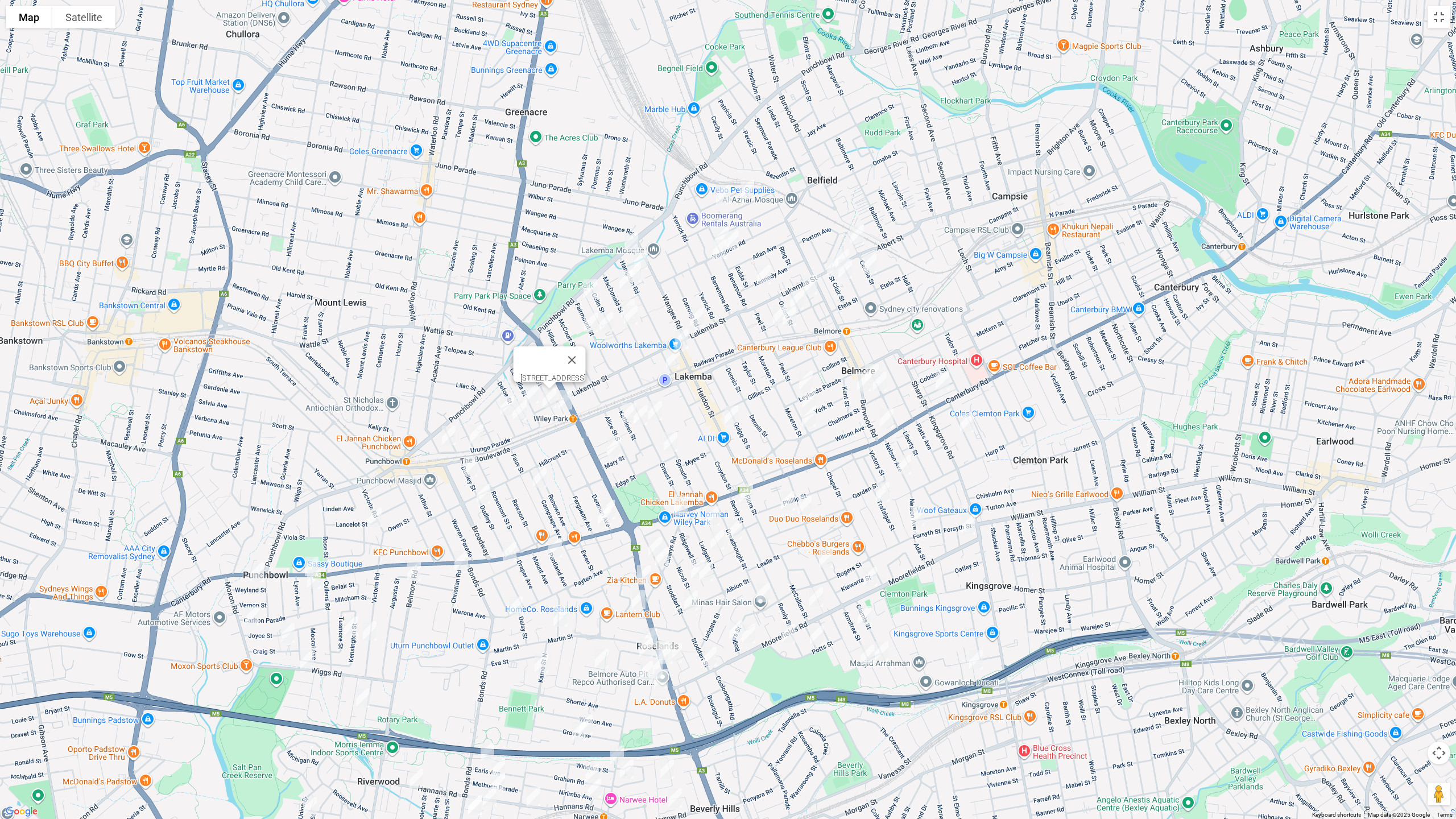
click at [527, 413] on img "13 Defoe Street, WILEY PARK NSW 2195" at bounding box center [520, 411] width 23 height 28
click at [504, 411] on img "26 Defoe Street, WILEY PARK NSW 2195" at bounding box center [507, 405] width 23 height 28
click at [479, 431] on img "27 Urunga Parade, PUNCHBOWL NSW 2196" at bounding box center [476, 434] width 23 height 28
click at [449, 438] on img "38 Urunga Parade, PUNCHBOWL NSW 2196" at bounding box center [449, 435] width 23 height 28
click at [467, 461] on img "29 Dudley Street, PUNCHBOWL NSW 2196" at bounding box center [470, 467] width 23 height 28
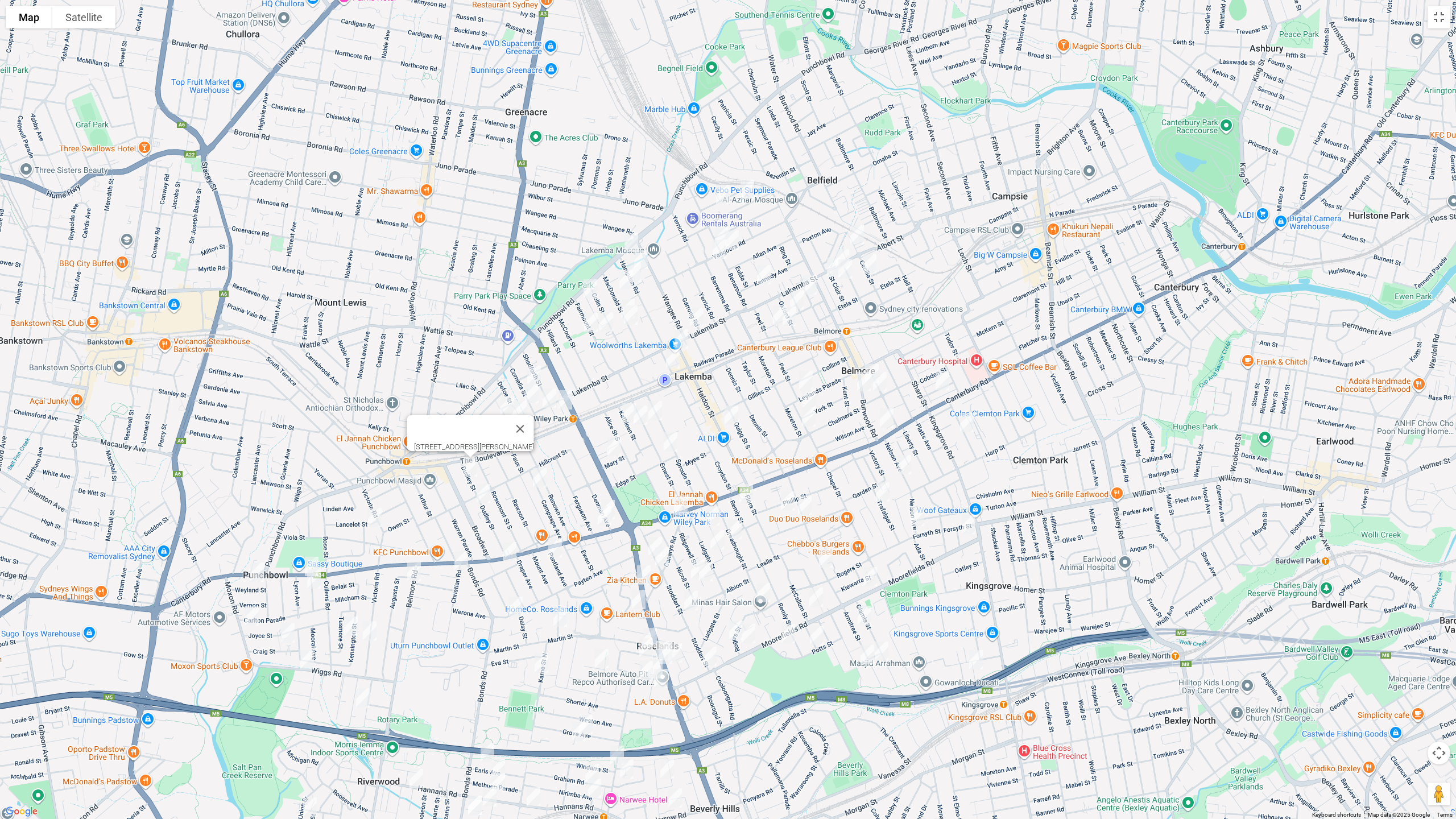
click at [535, 476] on img "24 Beauchamp Street, WILEY PARK NSW 2195" at bounding box center [539, 478] width 23 height 28
click at [613, 496] on img "2/75 Denman Avenue, WILEY PARK NSW 2195" at bounding box center [608, 510] width 23 height 28
click at [604, 515] on img "1089-1101 Canterbury Road, WILEY PARK NSW 2195" at bounding box center [604, 516] width 23 height 28
click at [485, 496] on img "61 Dudley Street, PUNCHBOWL NSW 2196" at bounding box center [483, 494] width 23 height 28
click at [375, 522] on img "6b Norman Street, PUNCHBOWL NSW 2196" at bounding box center [375, 517] width 23 height 28
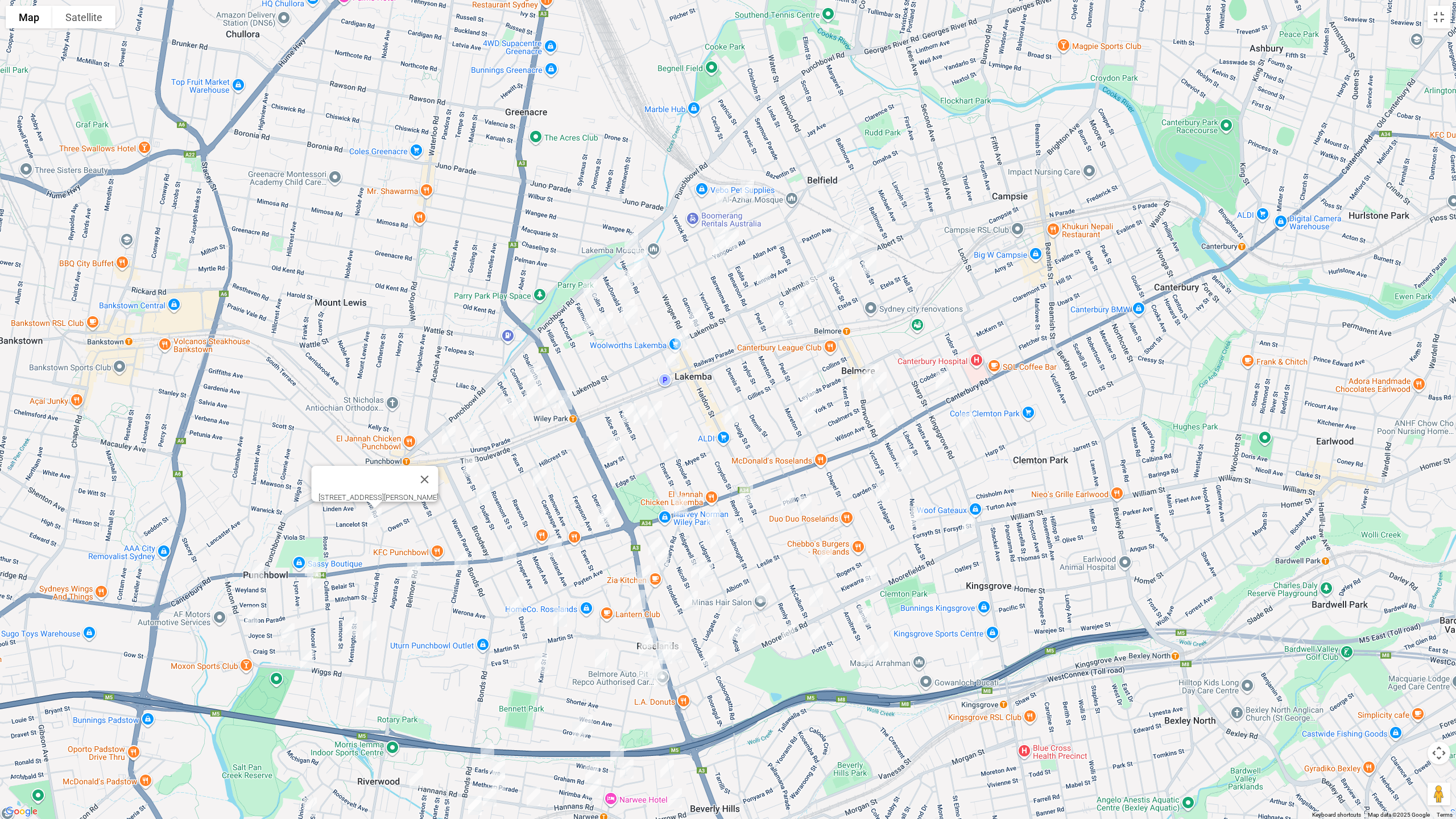
click at [310, 553] on img "1508 Canterbury Road, PUNCHBOWL NSW 2196" at bounding box center [312, 566] width 23 height 28
click at [248, 565] on img "9 Weyland Street, PUNCHBOWL NSW 2196" at bounding box center [257, 572] width 23 height 28
click at [313, 587] on img "11 Blenman Avenue, PUNCHBOWL NSW 2196" at bounding box center [314, 579] width 23 height 28
click at [246, 617] on img "42 Moxon Road, PUNCHBOWL NSW 2196" at bounding box center [252, 616] width 23 height 28
click at [293, 634] on img "30a Craig Street, PUNCHBOWL NSW 2196" at bounding box center [287, 633] width 23 height 28
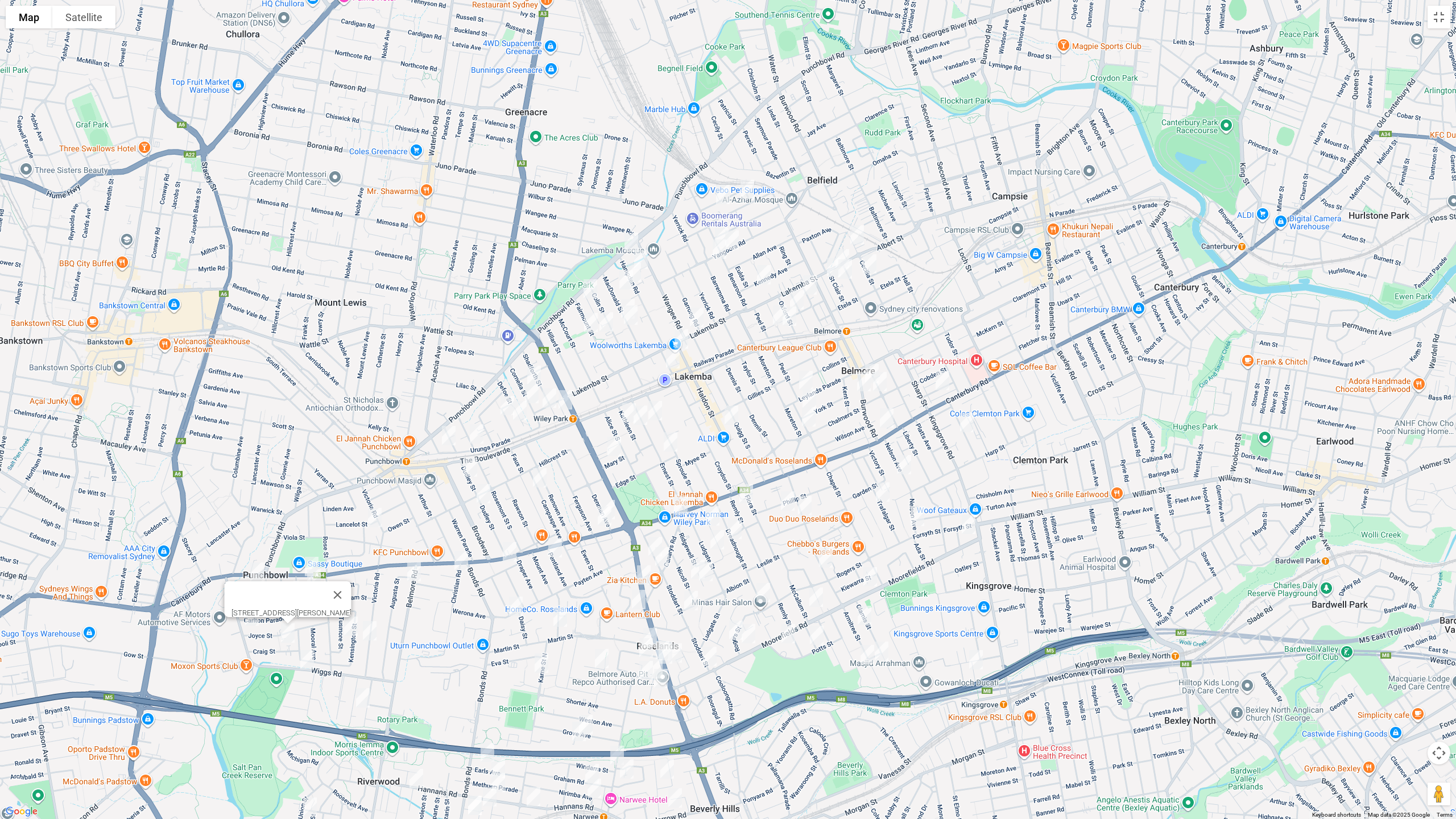
click at [309, 656] on img "46 Wiggs Road, RIVERWOOD NSW 2210" at bounding box center [307, 660] width 23 height 28
click at [362, 690] on img "3/28 Belgium Street, RIVERWOOD NSW 2210" at bounding box center [363, 698] width 23 height 28
click at [413, 572] on img "11 Belmore Road North, PUNCHBOWL NSW 2196" at bounding box center [414, 572] width 23 height 28
drag, startPoint x: 343, startPoint y: 627, endPoint x: 374, endPoint y: 635, distance: 32.0
click at [343, 627] on img "20 Tusmore Street, PUNCHBOWL NSW 2196" at bounding box center [351, 626] width 23 height 28
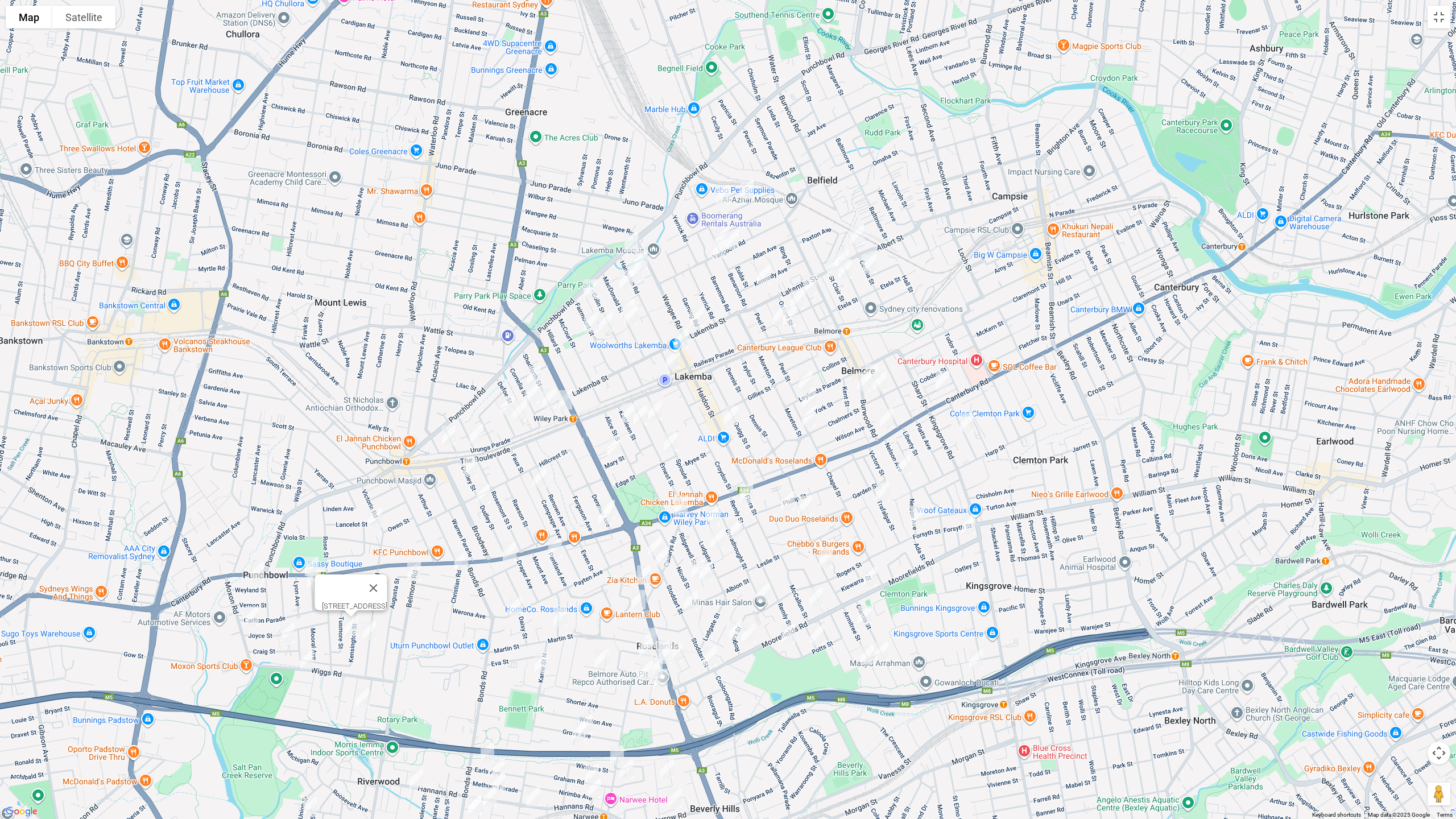
click at [372, 635] on img "163-169 Victoria Road, PUNCHBOWL NSW 2196" at bounding box center [369, 631] width 23 height 28
click at [460, 558] on img "3 Parkland Avenue, PUNCHBOWL NSW 2196" at bounding box center [461, 561] width 23 height 28
click at [512, 556] on img "1/7 Farnham Avenue, ROSELANDS NSW 2196" at bounding box center [509, 552] width 23 height 28
click at [559, 548] on img "7 Pentland Avenue, ROSELANDS NSW 2196" at bounding box center [555, 548] width 23 height 28
drag, startPoint x: 512, startPoint y: 605, endPoint x: 525, endPoint y: 608, distance: 13.3
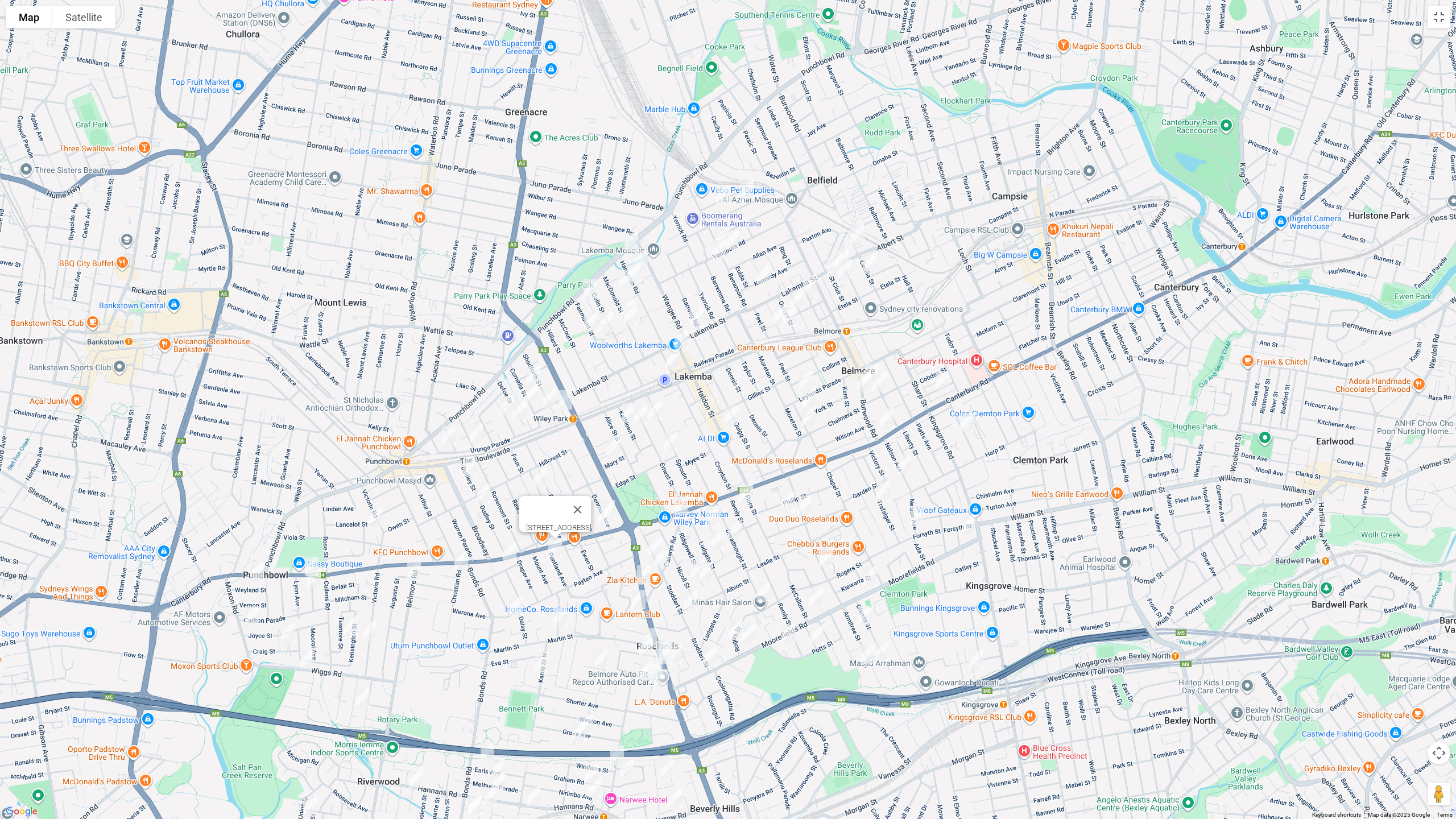
click at [515, 607] on img "122 Payten Avenue, ROSELANDS NSW 2196" at bounding box center [516, 606] width 23 height 28
click at [512, 602] on img "122 Payten Avenue, ROSELANDS NSW 2196" at bounding box center [516, 606] width 23 height 28
click at [561, 618] on img "25 Violet Street, ROSELANDS NSW 2196" at bounding box center [560, 617] width 23 height 28
click at [542, 661] on img "112-114 Karne Street North, ROSELANDS NSW 2196" at bounding box center [541, 663] width 23 height 28
click at [606, 662] on img "3 Robin Place, ROSELANDS NSW 2196" at bounding box center [601, 659] width 23 height 28
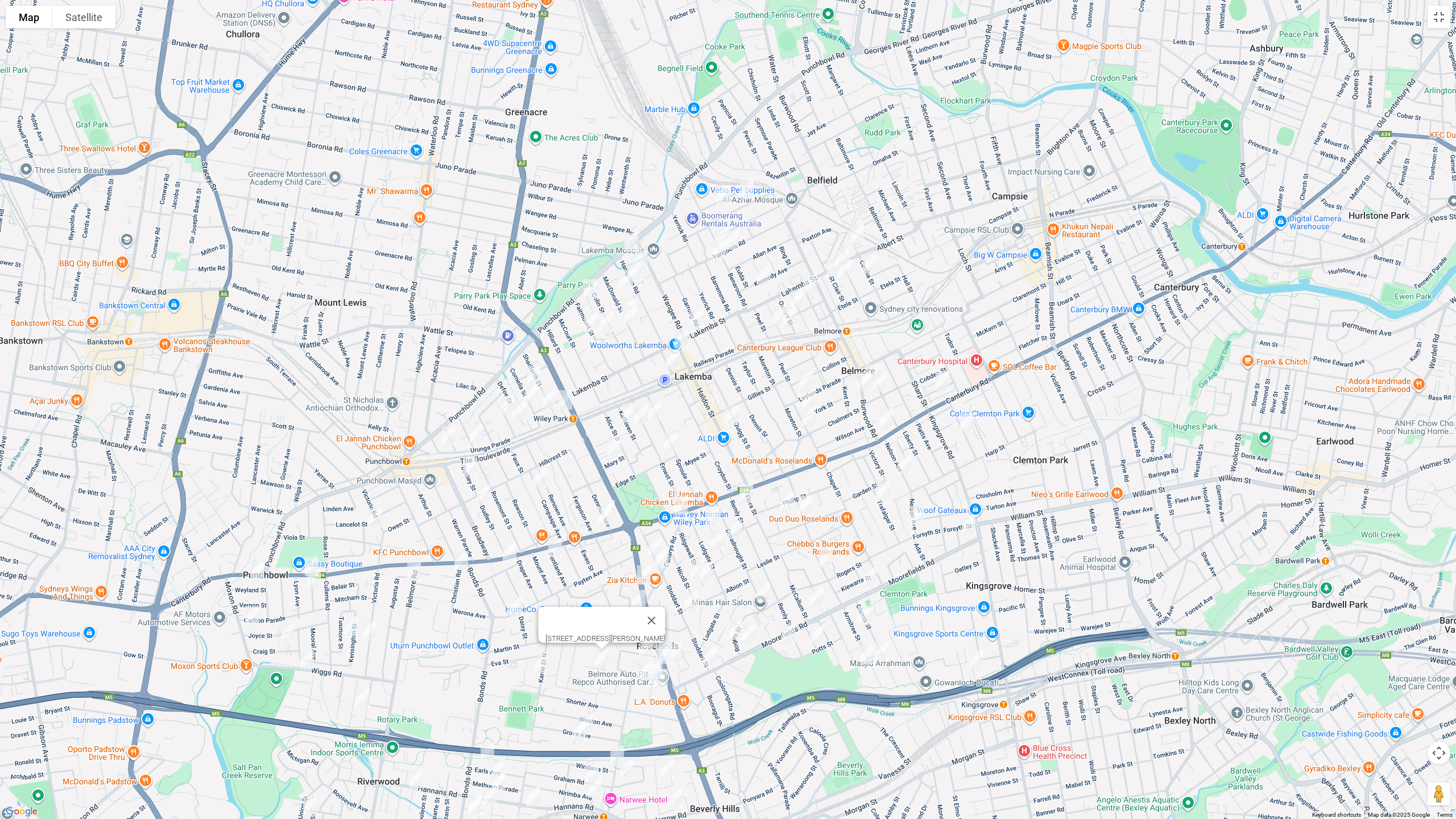
click at [590, 690] on img "38 Grove Avenue, NARWEE NSW 2209" at bounding box center [585, 725] width 23 height 28
click at [579, 690] on img "40 Grove Avenue, NARWEE NSW 2209" at bounding box center [579, 731] width 23 height 28
click at [679, 499] on img "976 Canterbury Road, ROSELANDS NSW 2196" at bounding box center [680, 505] width 23 height 28
click at [747, 497] on img "10 Remly Street, ROSELANDS NSW 2196" at bounding box center [746, 494] width 23 height 28
click at [709, 515] on img "21 Belemba Avenue, ROSELANDS NSW 2196" at bounding box center [712, 516] width 23 height 28
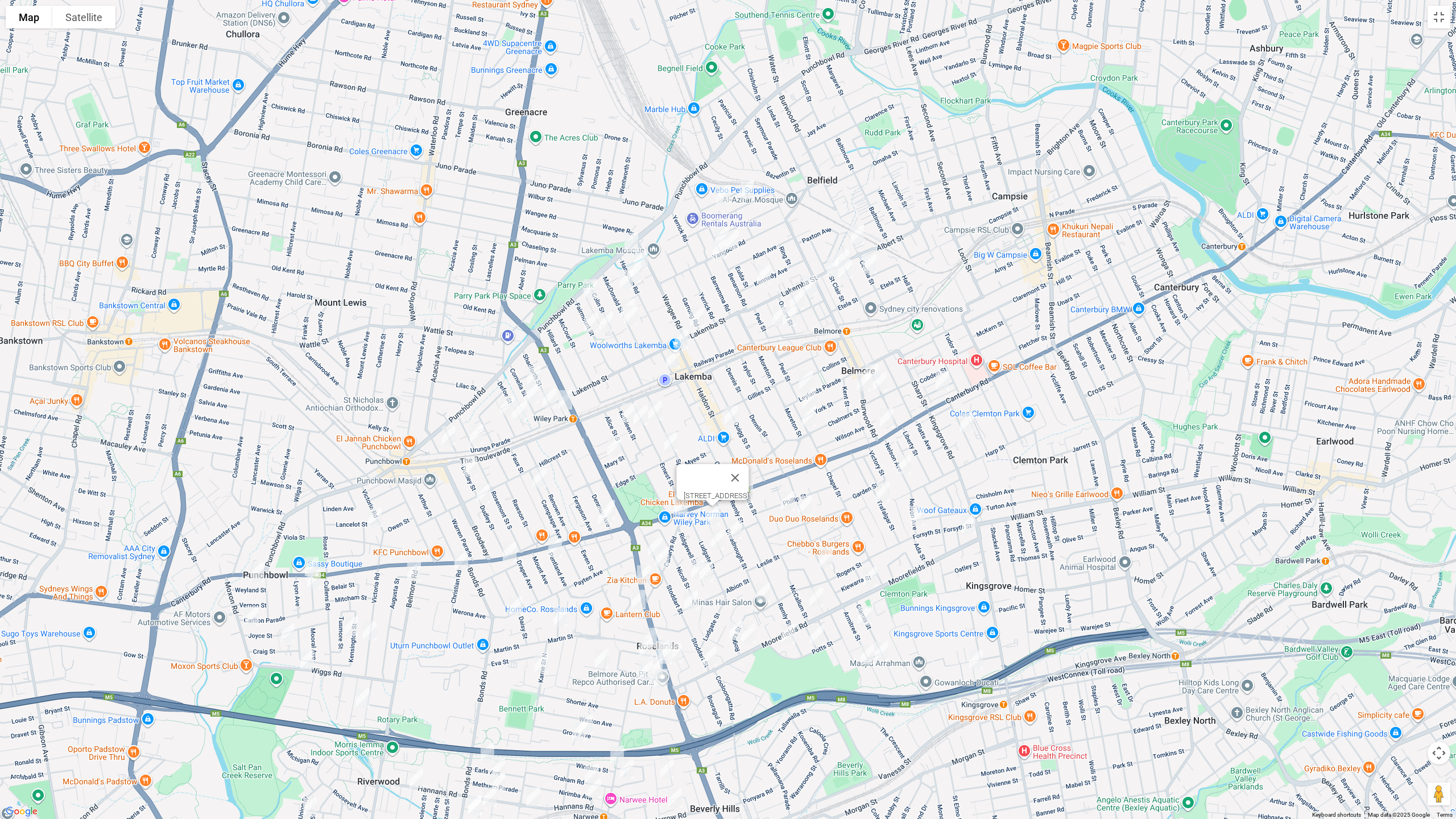
click at [647, 536] on img "27-29 Stoddart Street, ROSELANDS NSW 2196" at bounding box center [655, 546] width 23 height 28
click at [662, 559] on img "41 Stoddart Street, ROSELANDS NSW 2196" at bounding box center [662, 557] width 23 height 28
click at [643, 572] on img "205 King Georges Road, ROSELANDS NSW 2196" at bounding box center [644, 575] width 23 height 28
click at [638, 600] on img "12-14 Roseland Avenue, ROSELANDS NSW 2196" at bounding box center [639, 599] width 23 height 28
click at [656, 625] on img "11 Hilton Avenue, ROSELANDS NSW 2196" at bounding box center [650, 637] width 23 height 28
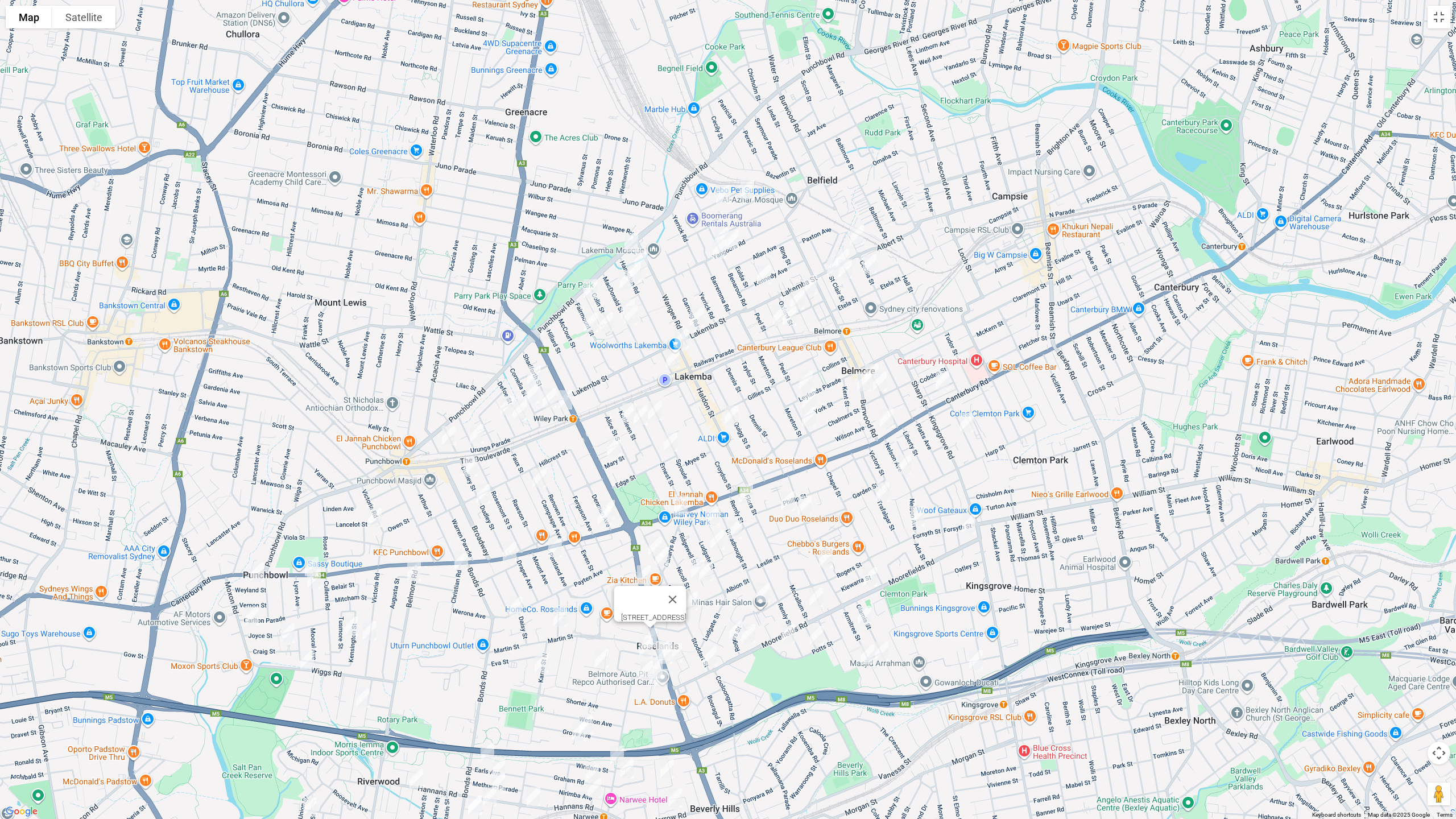
click at [645, 647] on img "12 Georges Crescent, ROSELANDS NSW 2196" at bounding box center [646, 648] width 23 height 28
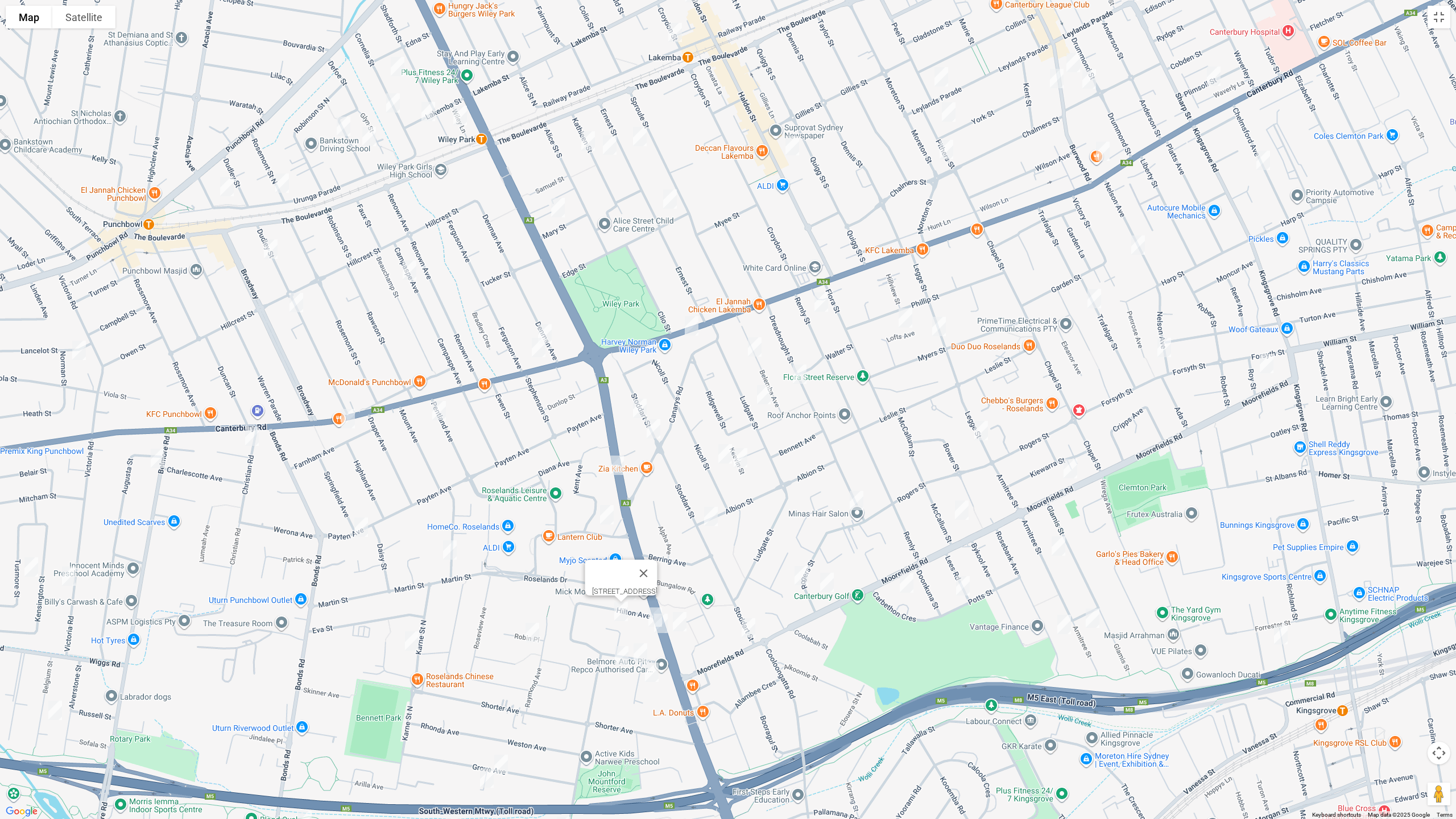
click at [644, 605] on img "261-263 King Georges Road, ROSELANDS NSW 2196" at bounding box center [655, 617] width 23 height 28
click at [664, 630] on img "265 King Georges Road, ROSELANDS NSW 2196" at bounding box center [661, 623] width 23 height 28
click at [683, 624] on img "284 King Georges Road, ROSELANDS NSW 2196" at bounding box center [680, 621] width 23 height 28
click at [641, 653] on img "12 Penshurst Road, ROSELANDS NSW 2196" at bounding box center [640, 653] width 23 height 28
click at [616, 658] on img "20B Penshurst Road, ROSELANDS NSW 2196" at bounding box center [621, 656] width 23 height 28
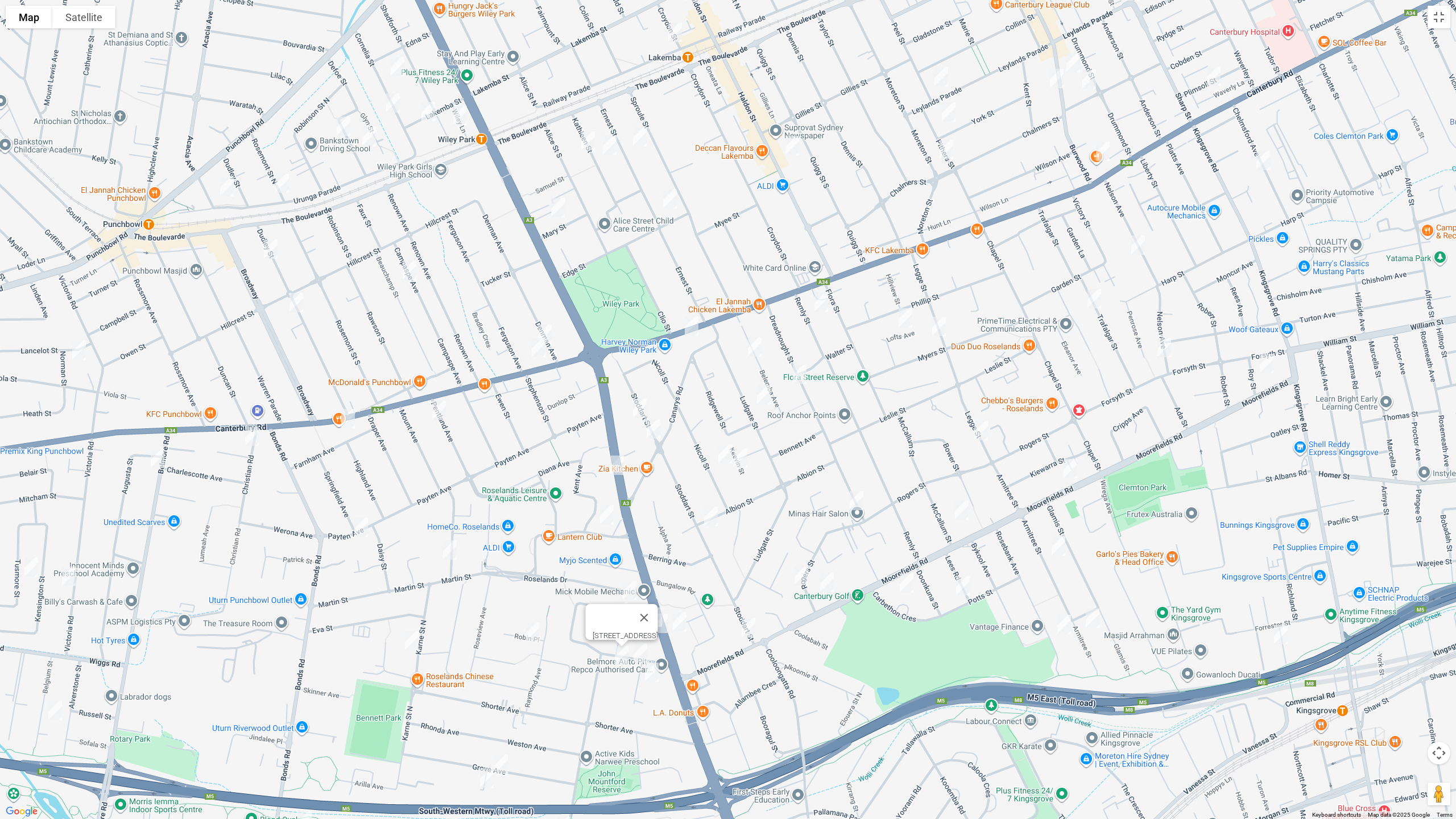
click at [653, 673] on img "7 Beggs Street, ROSELANDS NSW 2196" at bounding box center [652, 672] width 23 height 28
click at [722, 456] on img "36 Nicoll Street, ROSELANDS NSW 2196" at bounding box center [725, 454] width 23 height 28
click at [746, 462] on img "9 Keevin Street, ROSELANDS NSW 2196" at bounding box center [741, 458] width 23 height 28
click at [714, 517] on img "58 Albion Street, ROSELANDS NSW 2196" at bounding box center [711, 516] width 23 height 28
click at [752, 628] on img "211 Moorefields Road, ROSELANDS NSW 2196" at bounding box center [748, 628] width 23 height 28
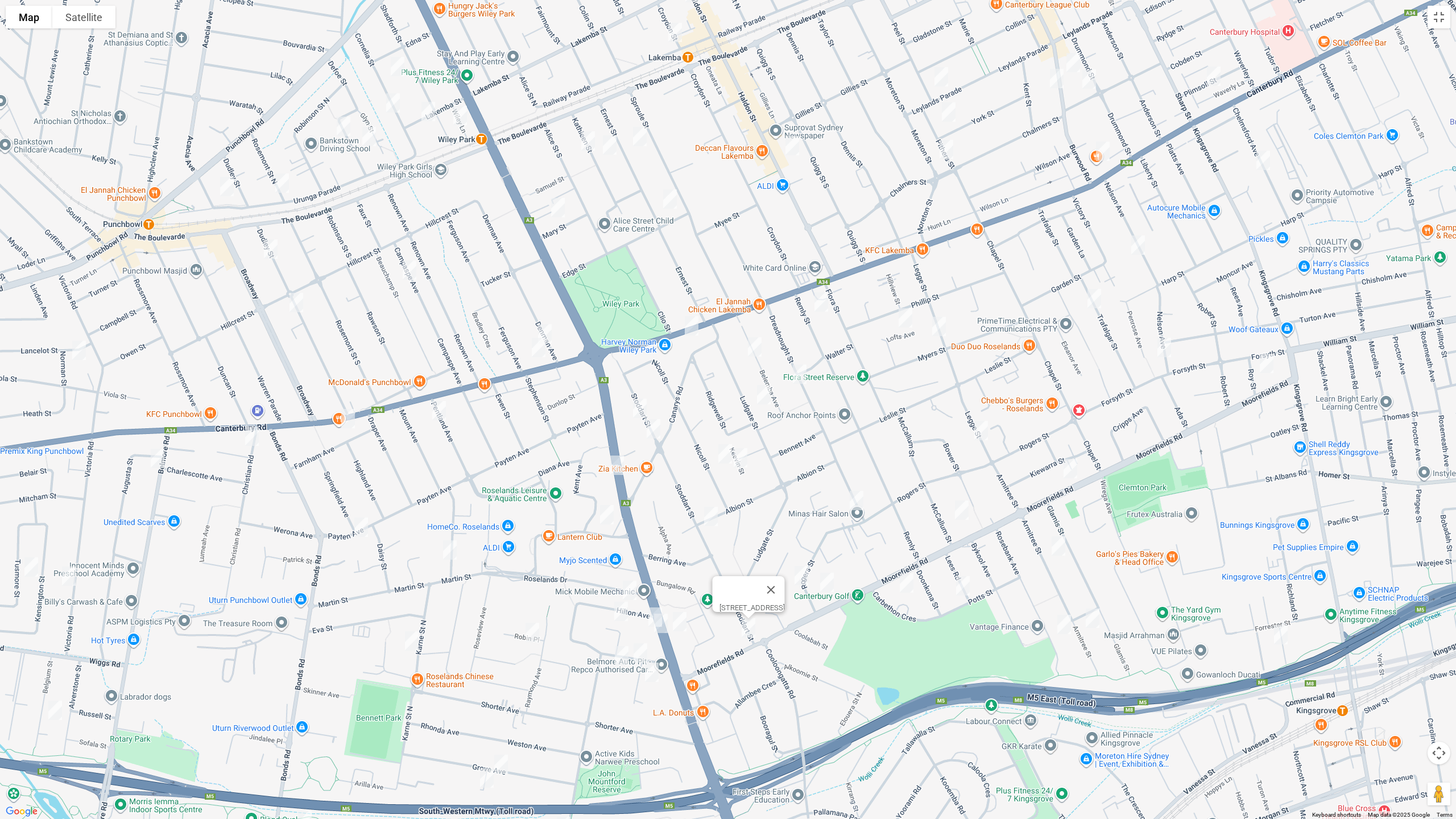
click at [738, 456] on img "9 Keevin Street, ROSELANDS NSW 2196" at bounding box center [741, 458] width 23 height 28
click at [711, 517] on img "58 Albion Street, ROSELANDS NSW 2196" at bounding box center [711, 516] width 23 height 28
click at [797, 574] on img "14 Rogers Street, ROSELANDS NSW 2196" at bounding box center [801, 575] width 23 height 28
click at [826, 587] on img "7B Rogers Street, ROSELANDS NSW 2196" at bounding box center [827, 582] width 23 height 28
drag, startPoint x: 804, startPoint y: 372, endPoint x: 797, endPoint y: 382, distance: 12.2
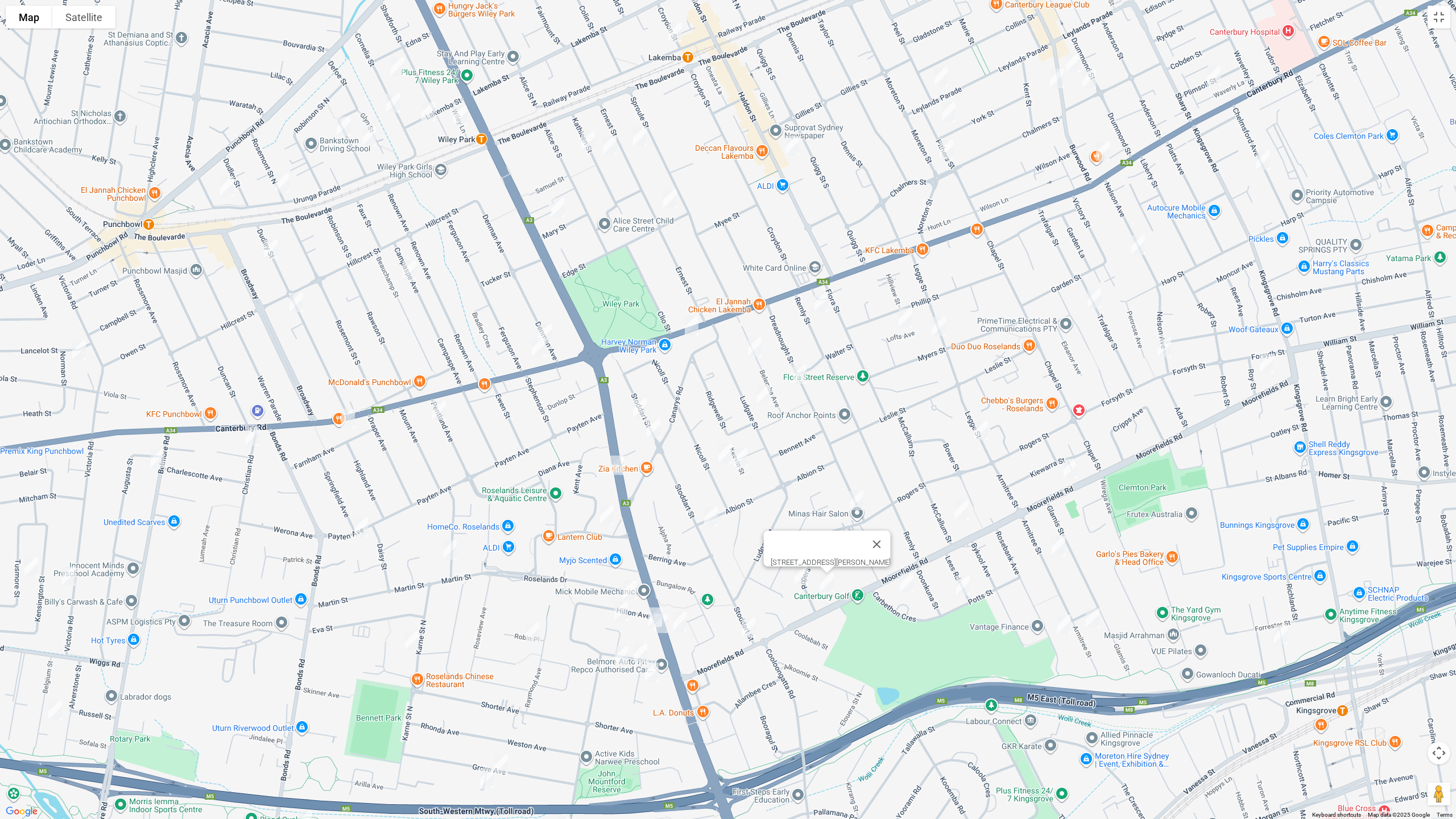
click at [803, 373] on img "45 Dreadnought Street, ROSELANDS NSW 2196" at bounding box center [800, 374] width 23 height 28
click at [761, 395] on img "44 Ludgate Street, ROSELANDS NSW 2196" at bounding box center [764, 395] width 23 height 28
click at [856, 504] on img "107 Dreadnought Street, ROSELANDS NSW 2196" at bounding box center [856, 500] width 23 height 28
click at [908, 318] on img "9 Lofts Avenue, ROSELANDS NSW 2196" at bounding box center [905, 318] width 23 height 28
click at [941, 330] on img "35 Legge Street, ROSELANDS NSW 2196" at bounding box center [939, 326] width 23 height 28
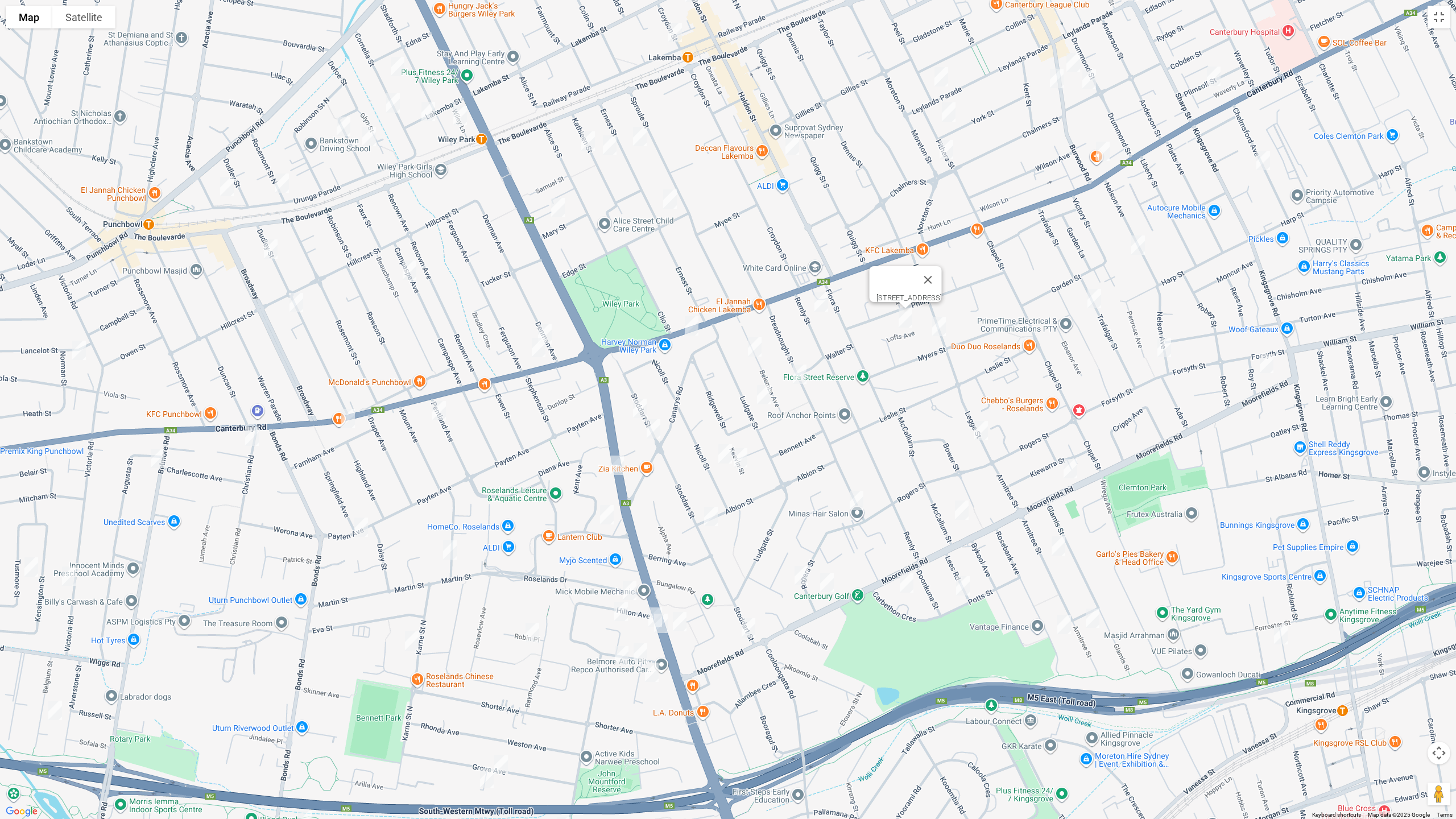
click at [980, 431] on img "73 Legge Street, ROSELANDS NSW 2196" at bounding box center [981, 431] width 23 height 28
click at [1133, 243] on img "13 Nelson Avenue, BELMORE NSW 2192" at bounding box center [1138, 245] width 23 height 28
click at [1264, 159] on img "29 Chelmsford Avenue, BELMORE NSW 2192" at bounding box center [1263, 160] width 23 height 28
click at [938, 329] on img "35 Legge Street, ROSELANDS NSW 2196" at bounding box center [939, 326] width 23 height 28
click at [1093, 293] on img "1/49A Trafalgar Street, BELMORE NSW 2192" at bounding box center [1094, 299] width 23 height 28
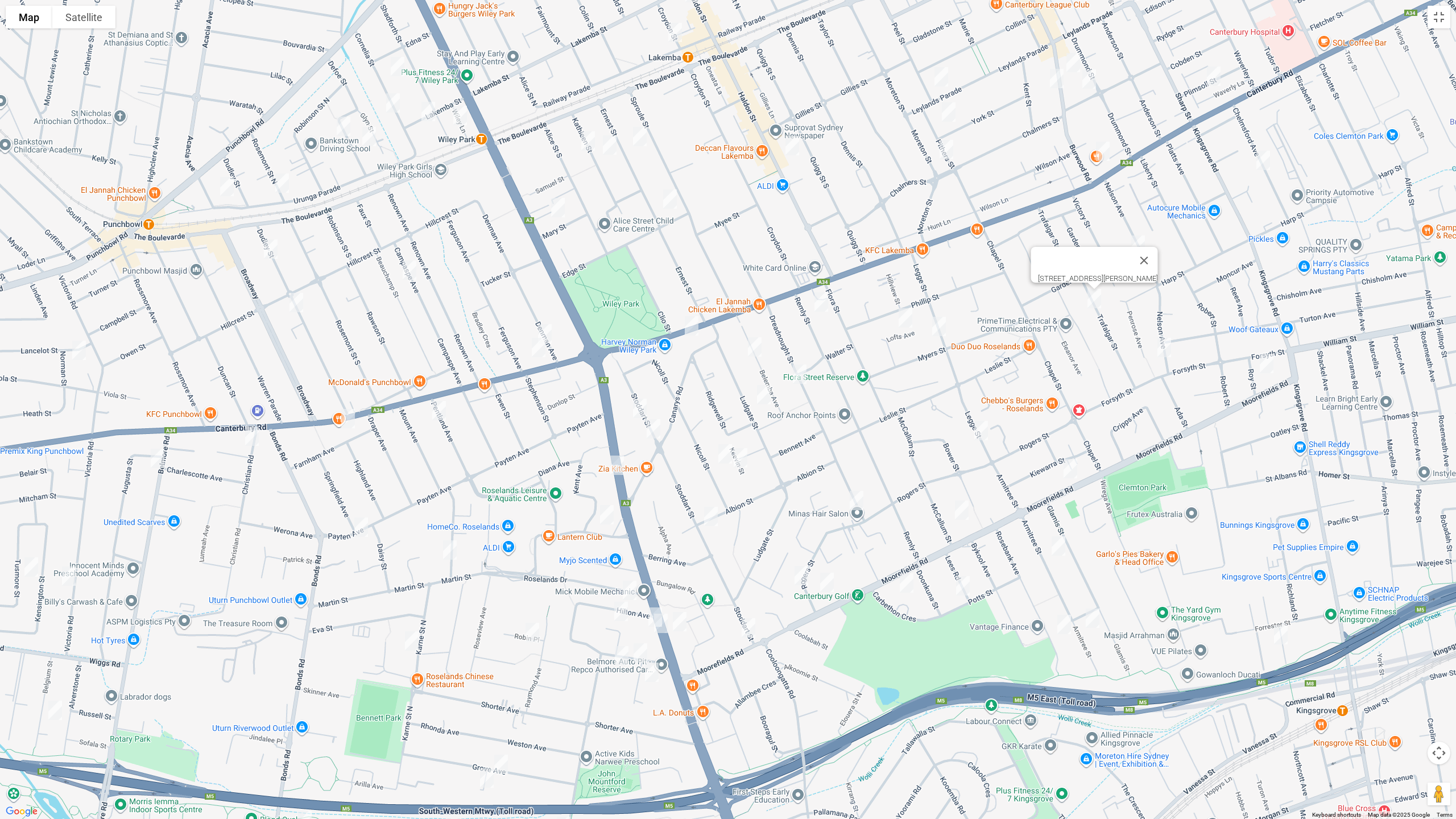
click at [1167, 348] on img "59 Nelson Avenue, BELMORE NSW 2192" at bounding box center [1164, 348] width 23 height 28
click at [1265, 361] on img "10 Roy Street, KINGSGROVE NSW 2208" at bounding box center [1267, 363] width 23 height 28
click at [1072, 472] on img "89A Moorefields Road, KINGSGROVE NSW 2208" at bounding box center [1071, 469] width 23 height 28
click at [961, 507] on img "2/54 McCallum Street, ROSELANDS NSW 2196" at bounding box center [962, 510] width 23 height 28
click at [963, 582] on img "15 Lees Road, KINGSGROVE NSW 2208" at bounding box center [963, 586] width 23 height 28
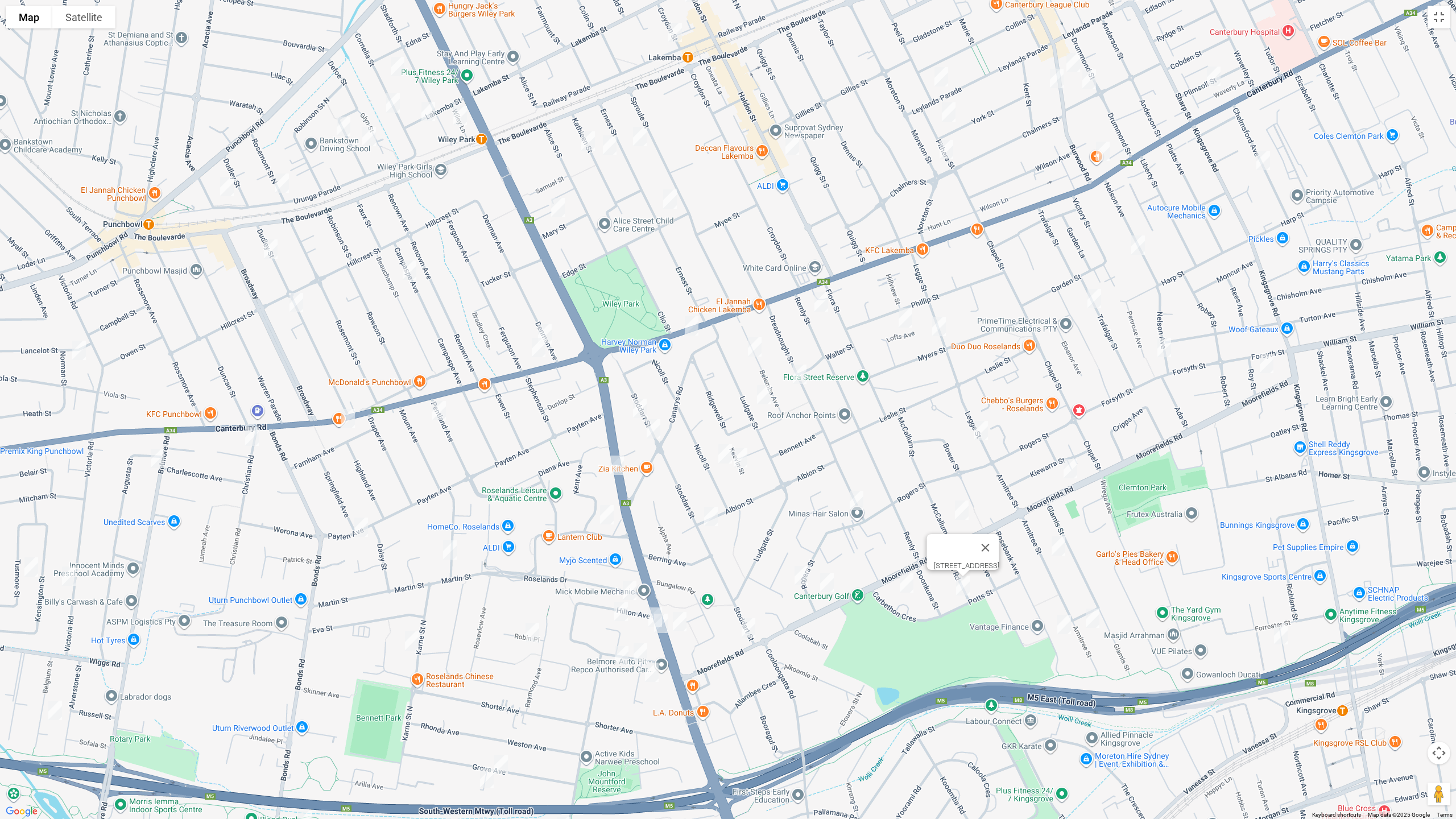
click at [905, 586] on img "14 Carbethon Crescent, BEVERLY HILLS NSW 2209" at bounding box center [907, 583] width 23 height 28
click at [1059, 543] on img "44 Armitree Street, KINGSGROVE NSW 2208" at bounding box center [1058, 546] width 23 height 28
click at [1092, 621] on img "86 Armitree Street, KINGSGROVE NSW 2208" at bounding box center [1092, 618] width 23 height 28
click at [1062, 624] on img "66 Rosebank Avenue, KINGSGROVE NSW 2208" at bounding box center [1064, 624] width 23 height 28
drag, startPoint x: 1282, startPoint y: 637, endPoint x: 1267, endPoint y: 633, distance: 15.5
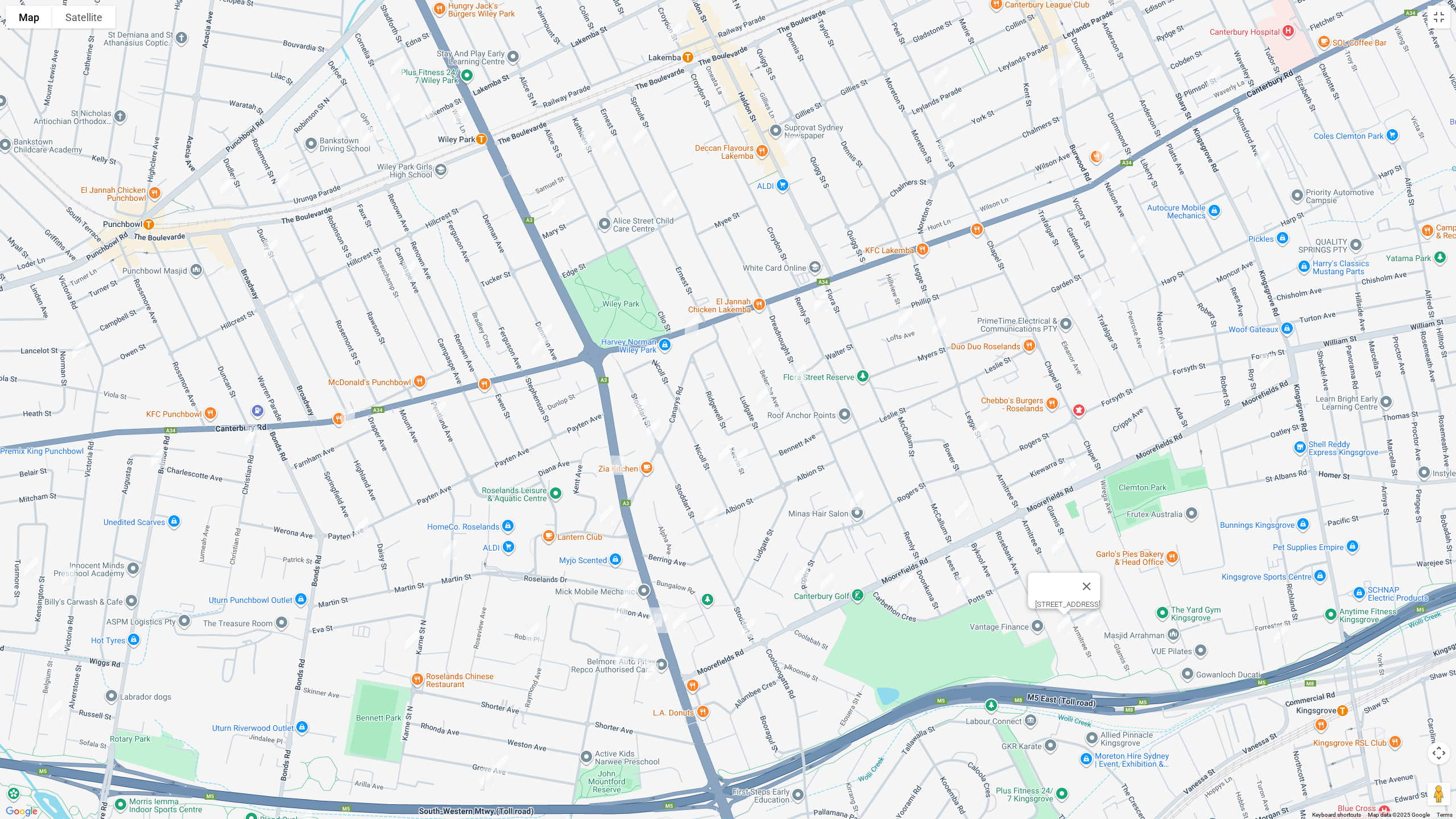
click at [1283, 637] on img "11a Karingal Street, KINGSGROVE NSW 2208" at bounding box center [1281, 635] width 23 height 28
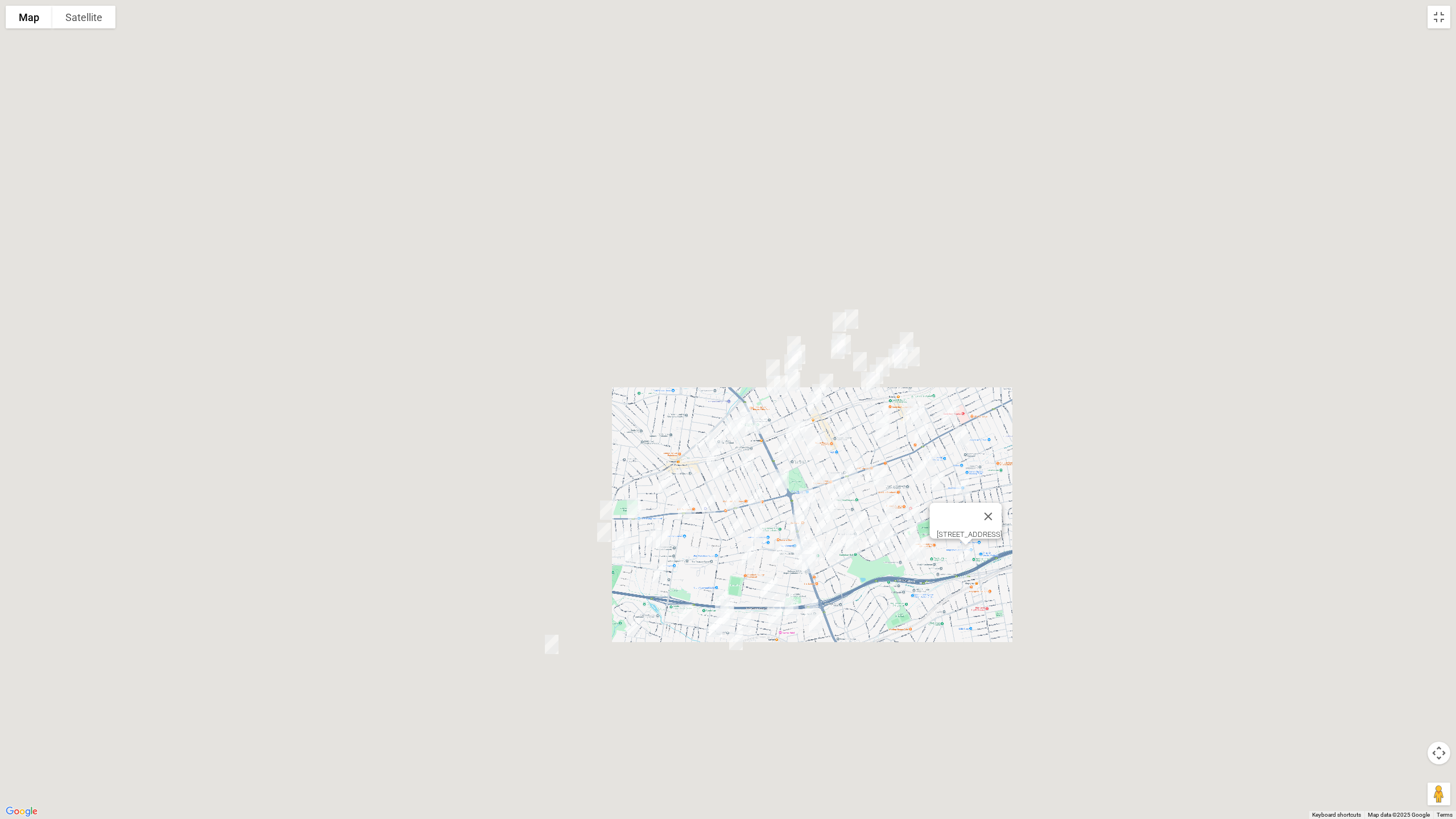
drag, startPoint x: 807, startPoint y: 638, endPoint x: 891, endPoint y: 459, distance: 197.7
click at [872, 476] on div "11a Karingal Street, KINGSGROVE NSW 2208" at bounding box center [728, 410] width 1456 height 819
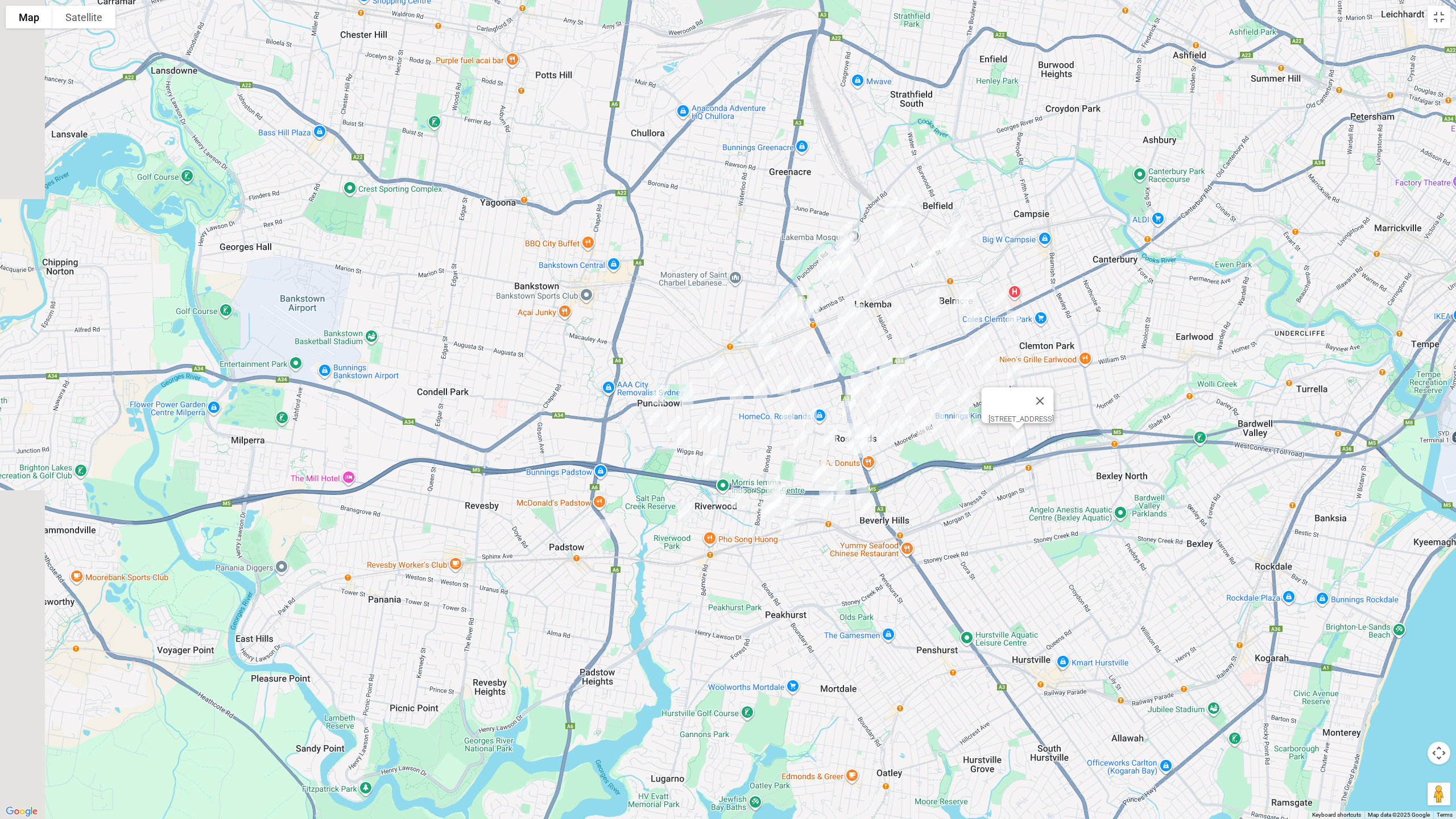
drag, startPoint x: 891, startPoint y: 459, endPoint x: 929, endPoint y: 359, distance: 107.0
click at [929, 359] on img "35 Legge Street, ROSELANDS NSW 2196" at bounding box center [932, 362] width 23 height 28
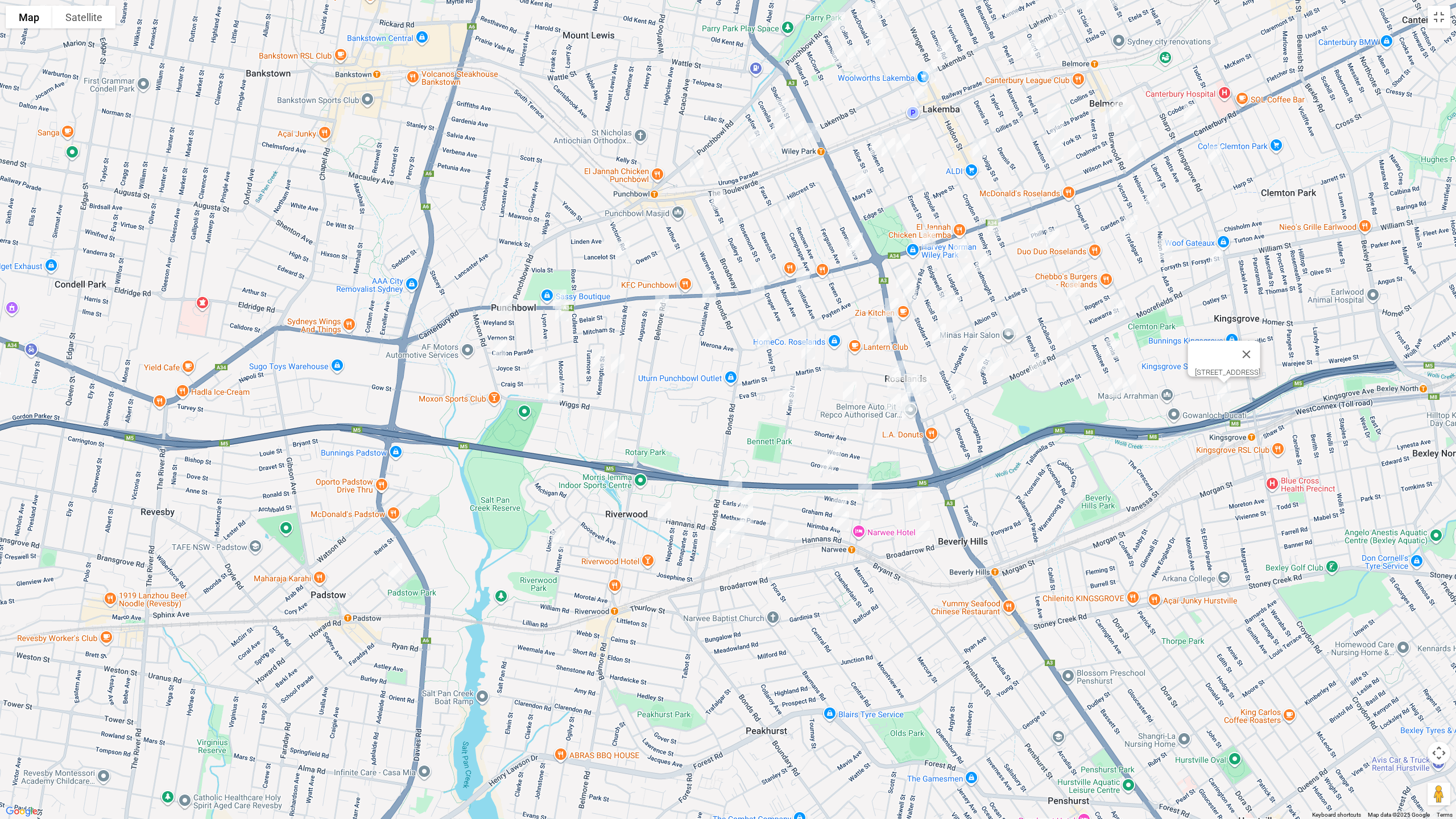
click at [866, 480] on img "2/109 Penshurst Road, NARWEE NSW 2209" at bounding box center [865, 488] width 23 height 28
click at [873, 503] on img "1 Parry Avenue, NARWEE NSW 2209" at bounding box center [875, 502] width 23 height 28
click at [917, 498] on img "66 Welfare Avenue South, BEVERLY HILLS NSW 2209" at bounding box center [915, 502] width 23 height 28
click at [927, 534] on img "11-17 Broadarrow Road, BEVERLY HILLS NSW 2209" at bounding box center [923, 530] width 23 height 28
click at [731, 481] on img "37A Earls Avenue, RIVERWOOD NSW 2210" at bounding box center [735, 485] width 23 height 28
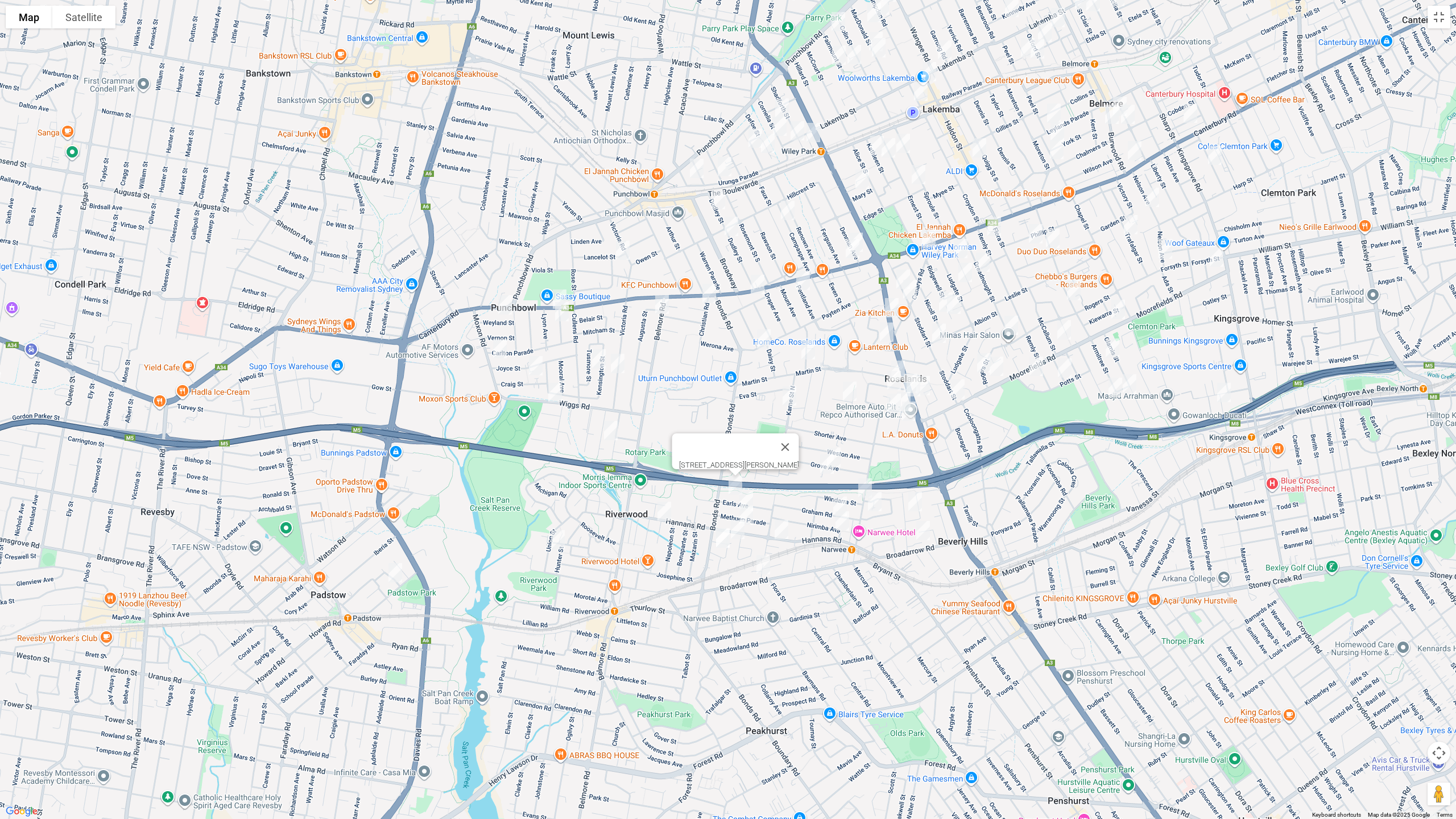
click at [833, 499] on img "10-12 Graham Road, NARWEE NSW 2209" at bounding box center [840, 506] width 23 height 28
click at [844, 493] on img "10-12 Graham Road, NARWEE NSW 2209" at bounding box center [840, 506] width 23 height 28
click at [844, 527] on img "1-3 Nirimba Avenue, NARWEE NSW 2209" at bounding box center [842, 521] width 23 height 28
click at [781, 531] on img "85-91 Hannans Road, NARWEE NSW 2209" at bounding box center [781, 529] width 23 height 28
click at [763, 565] on img "2 Yardley Avenue, NARWEE NSW 2209" at bounding box center [763, 565] width 23 height 28
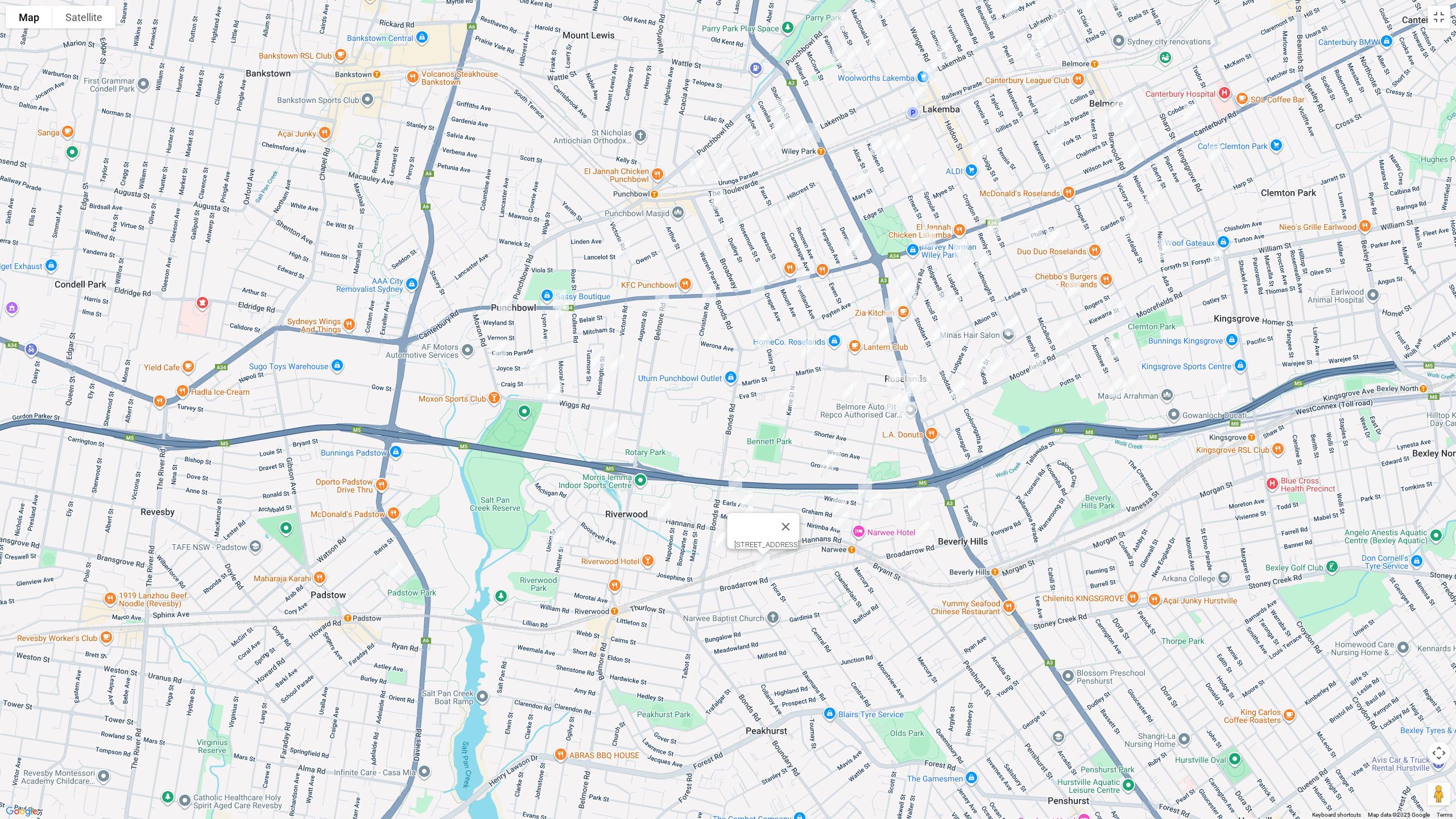
click at [664, 517] on img "1A Sirius Place, RIVERWOOD NSW 2210" at bounding box center [665, 511] width 23 height 28
click at [750, 487] on img "25 Methuen Parade, RIVERWOOD NSW 2210" at bounding box center [746, 501] width 23 height 28
click at [751, 518] on img "88 Hannans Road, RIVERWOOD NSW 2210" at bounding box center [746, 515] width 23 height 28
click at [738, 534] on img "14-20 Iluka Street, RIVERWOOD NSW 2210" at bounding box center [738, 529] width 23 height 28
click at [718, 539] on img "20/7 Iluka Street, RIVERWOOD NSW 2210" at bounding box center [723, 538] width 23 height 28
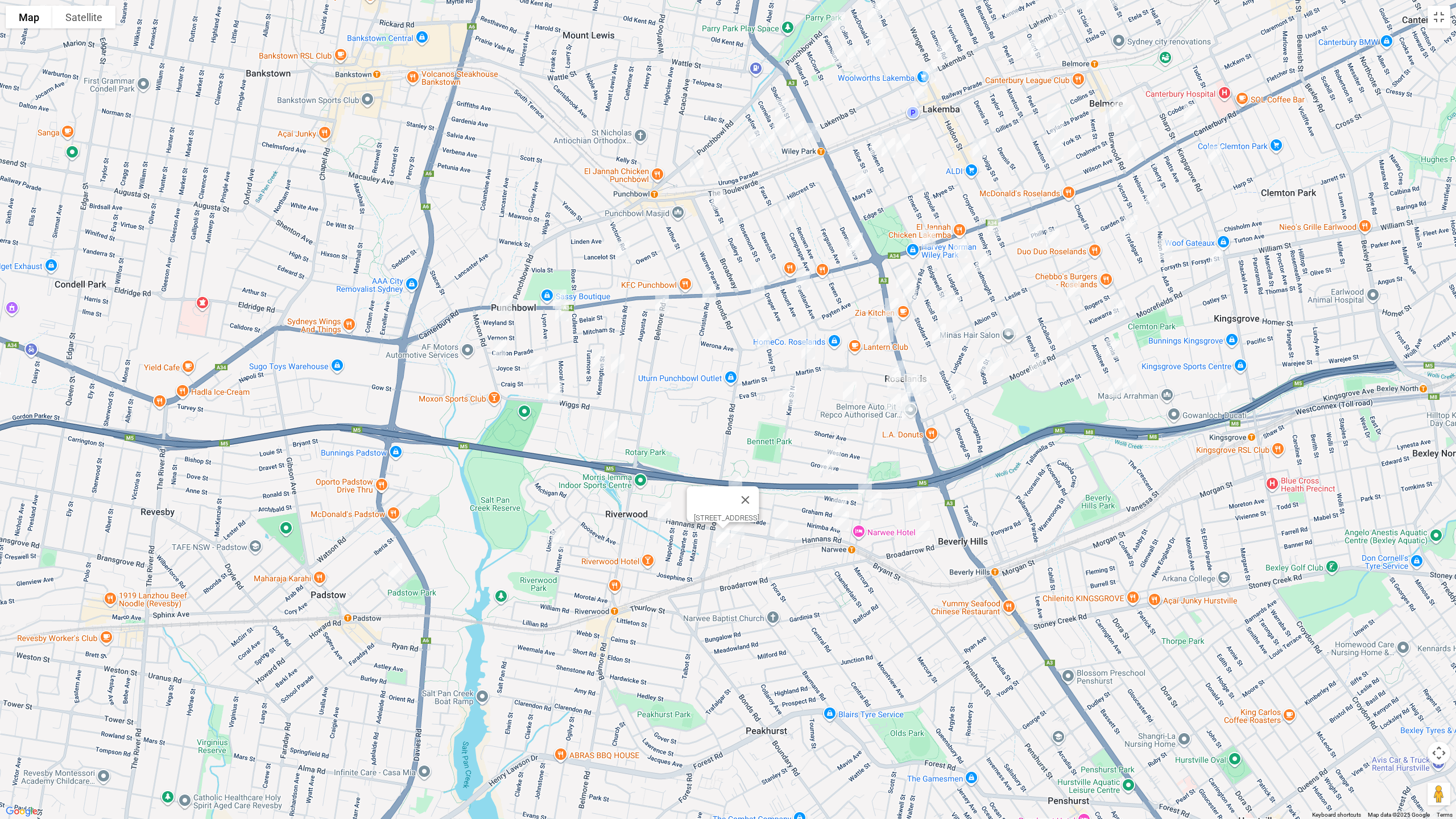
click at [558, 541] on img "20 Union Street, RIVERWOOD NSW 2210" at bounding box center [558, 540] width 23 height 28
click at [397, 571] on img "40 Banks Street, PADSTOW NSW 2211" at bounding box center [395, 573] width 23 height 28
click at [1440, 25] on button "Toggle fullscreen view" at bounding box center [1439, 17] width 23 height 23
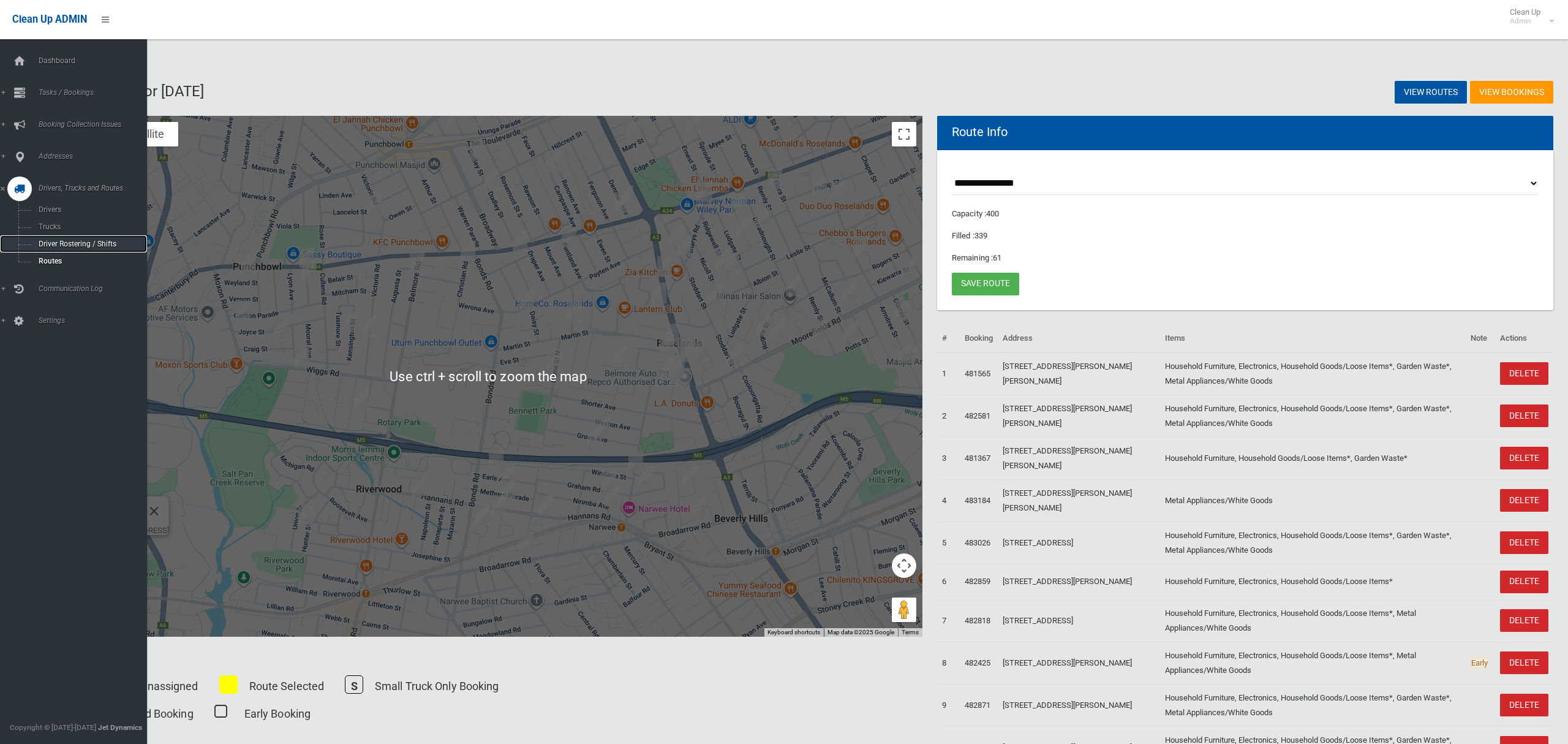
click at [40, 243] on span "Driver Rostering / Shifts" at bounding box center [86, 244] width 102 height 8
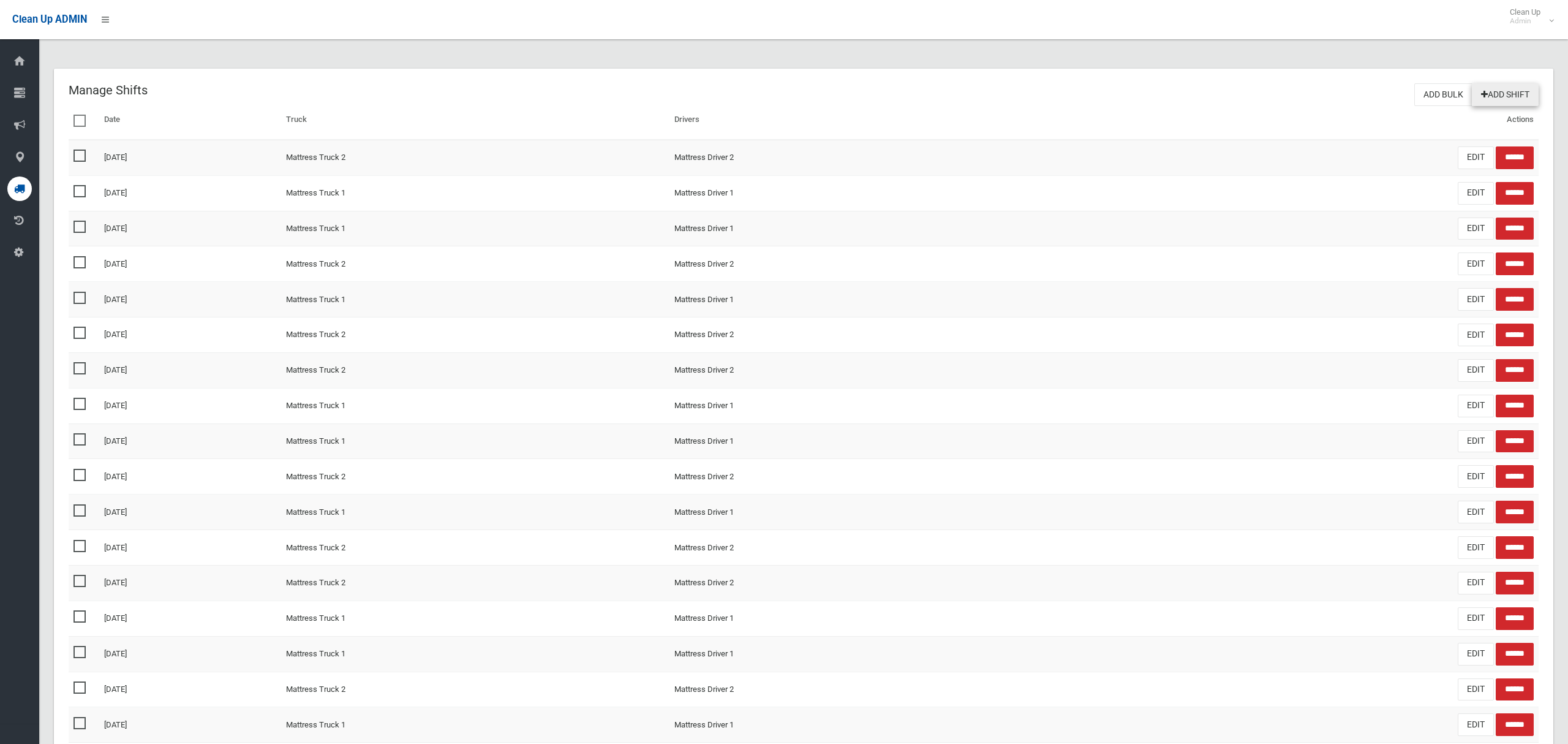
click at [1501, 93] on link "Add Shift" at bounding box center [1505, 95] width 67 height 23
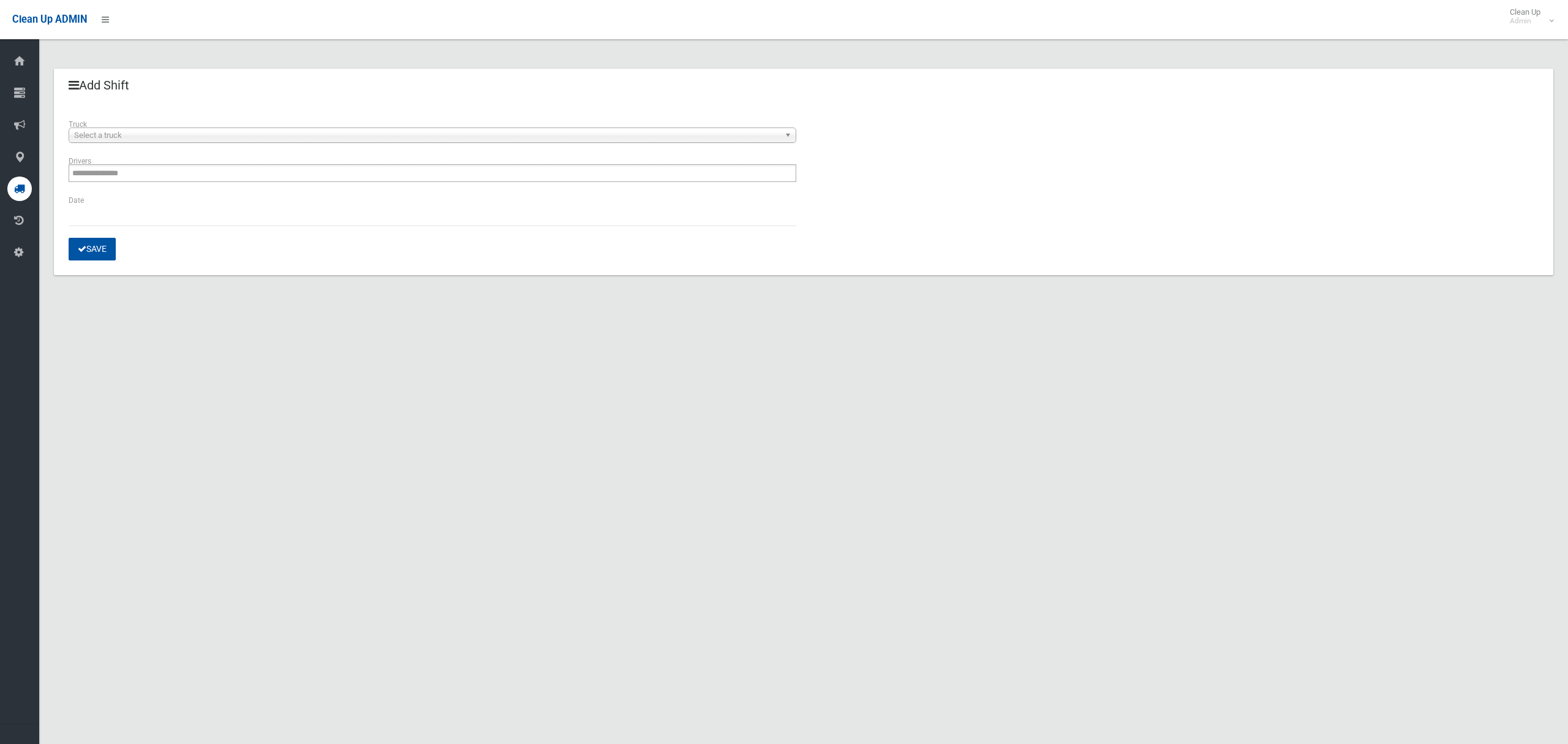
click at [224, 136] on span "Select a truck" at bounding box center [427, 135] width 706 height 15
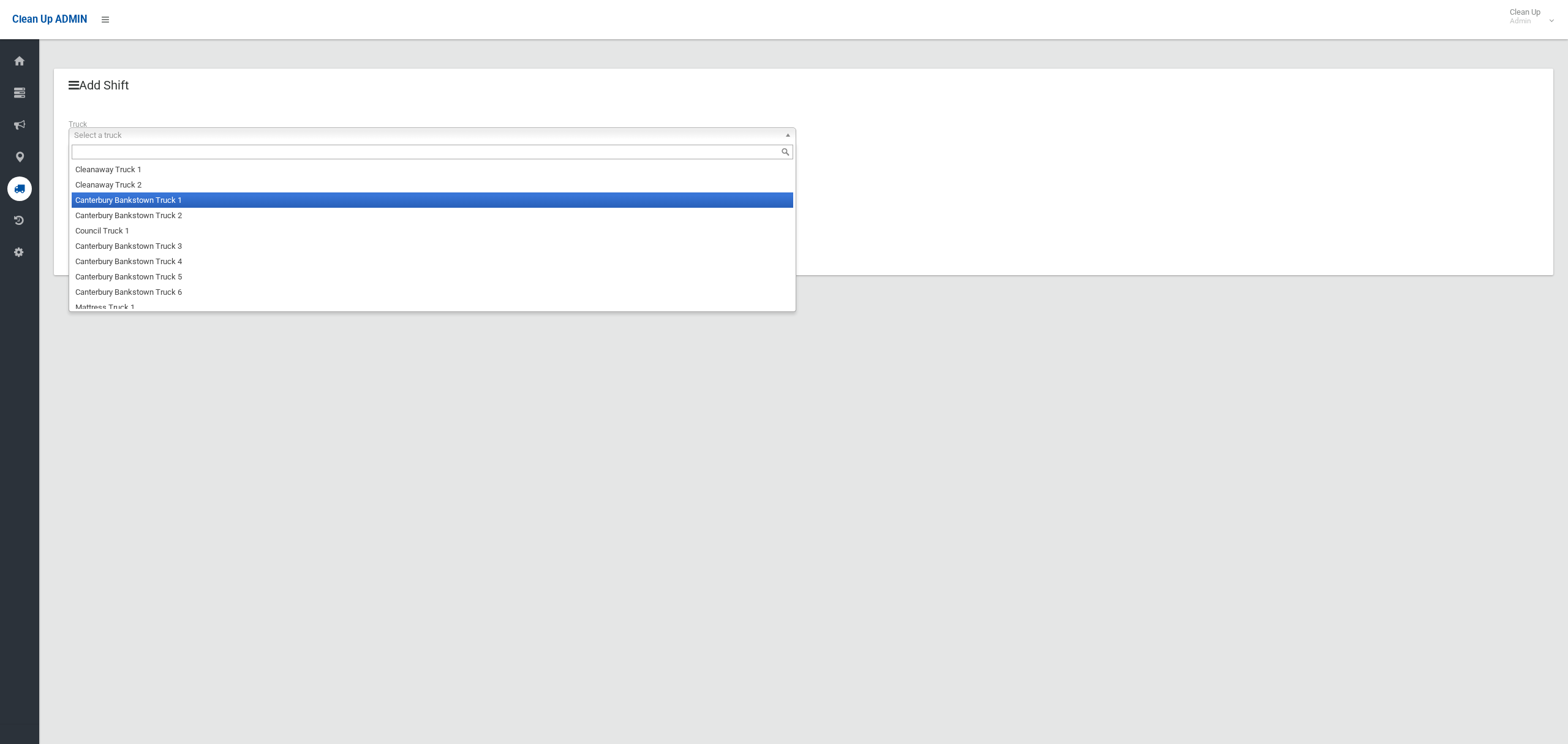
click at [212, 205] on li "Canterbury Bankstown Truck 1" at bounding box center [432, 200] width 721 height 15
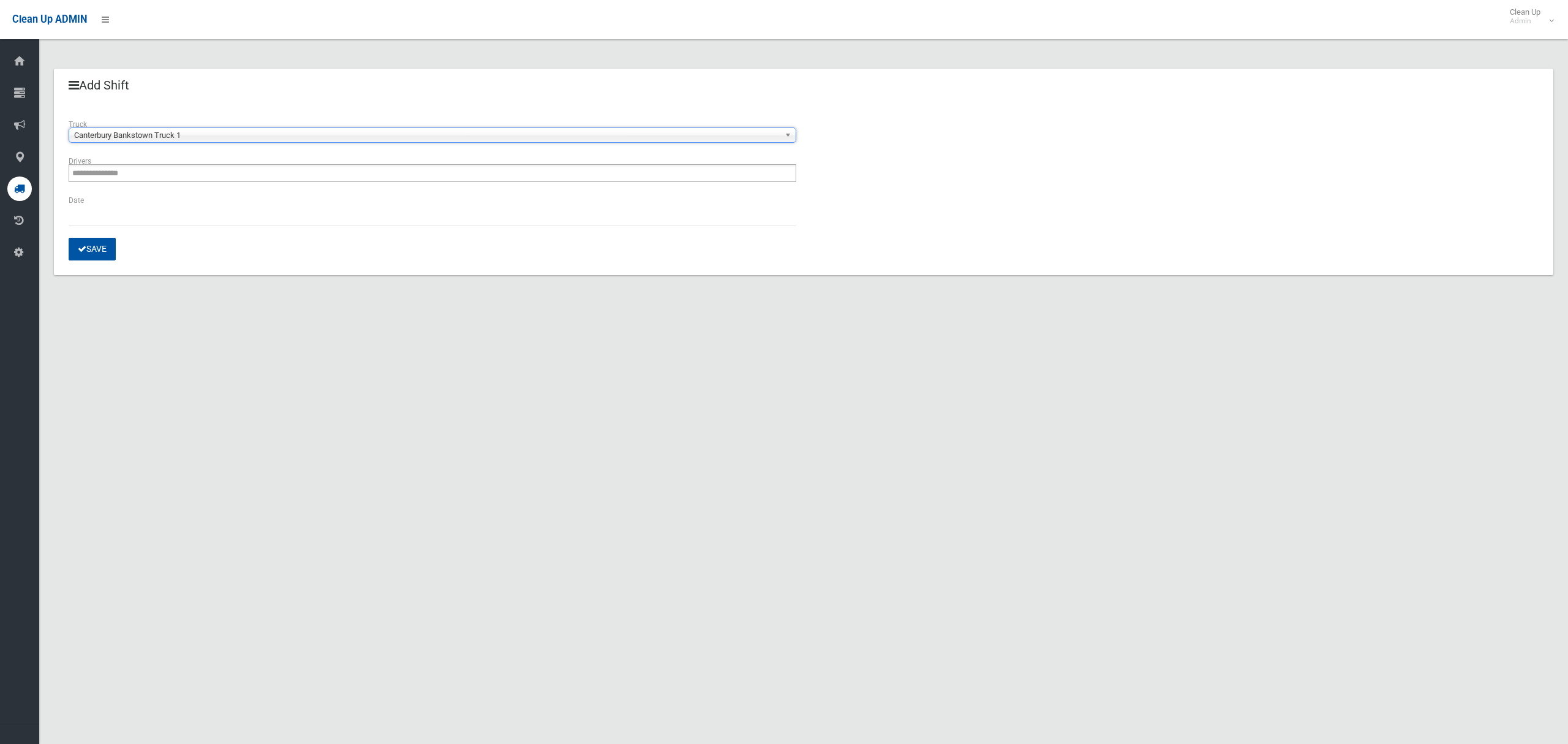
click at [193, 135] on span "Canterbury Bankstown Truck 1" at bounding box center [427, 135] width 706 height 15
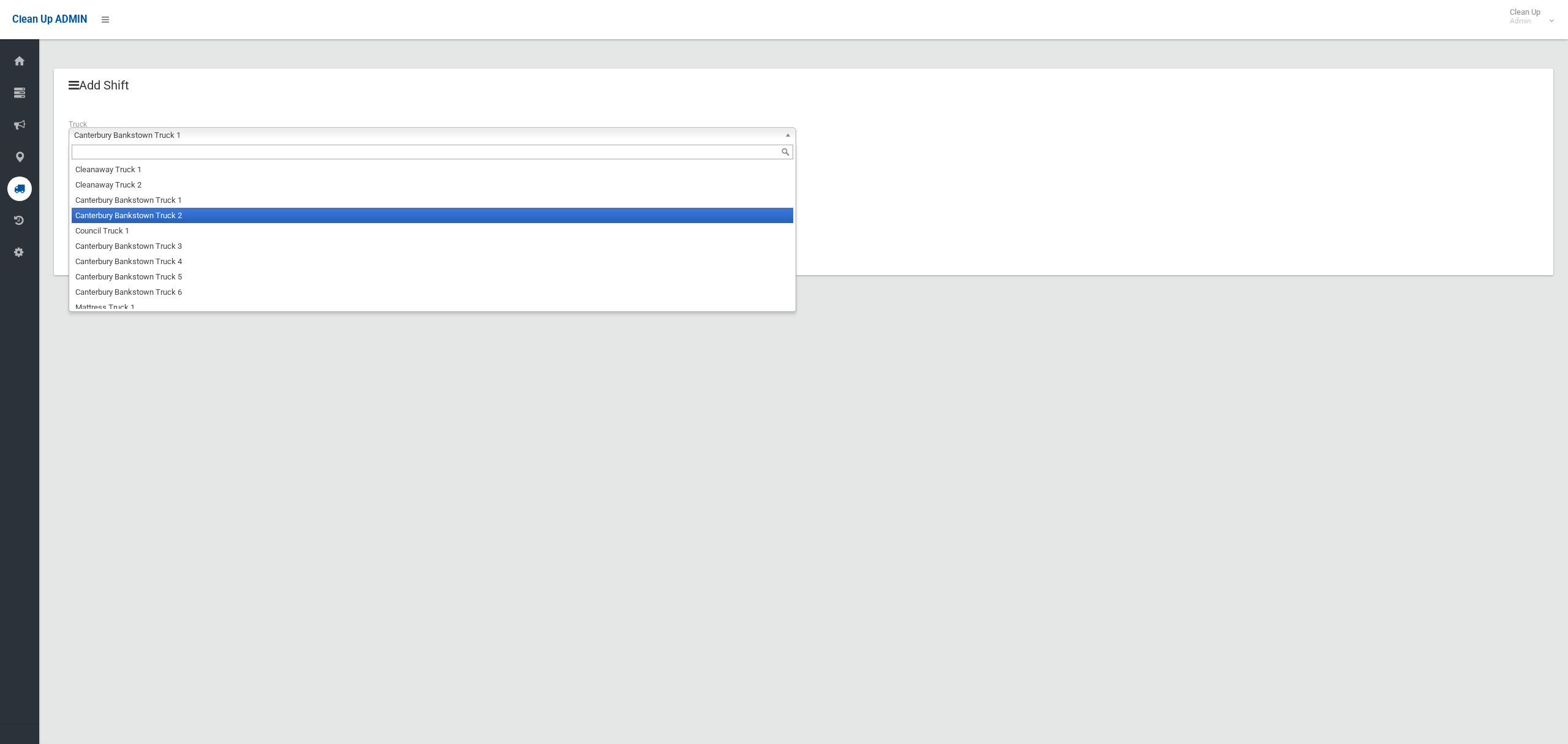
click at [179, 217] on li "Canterbury Bankstown Truck 2" at bounding box center [432, 216] width 721 height 15
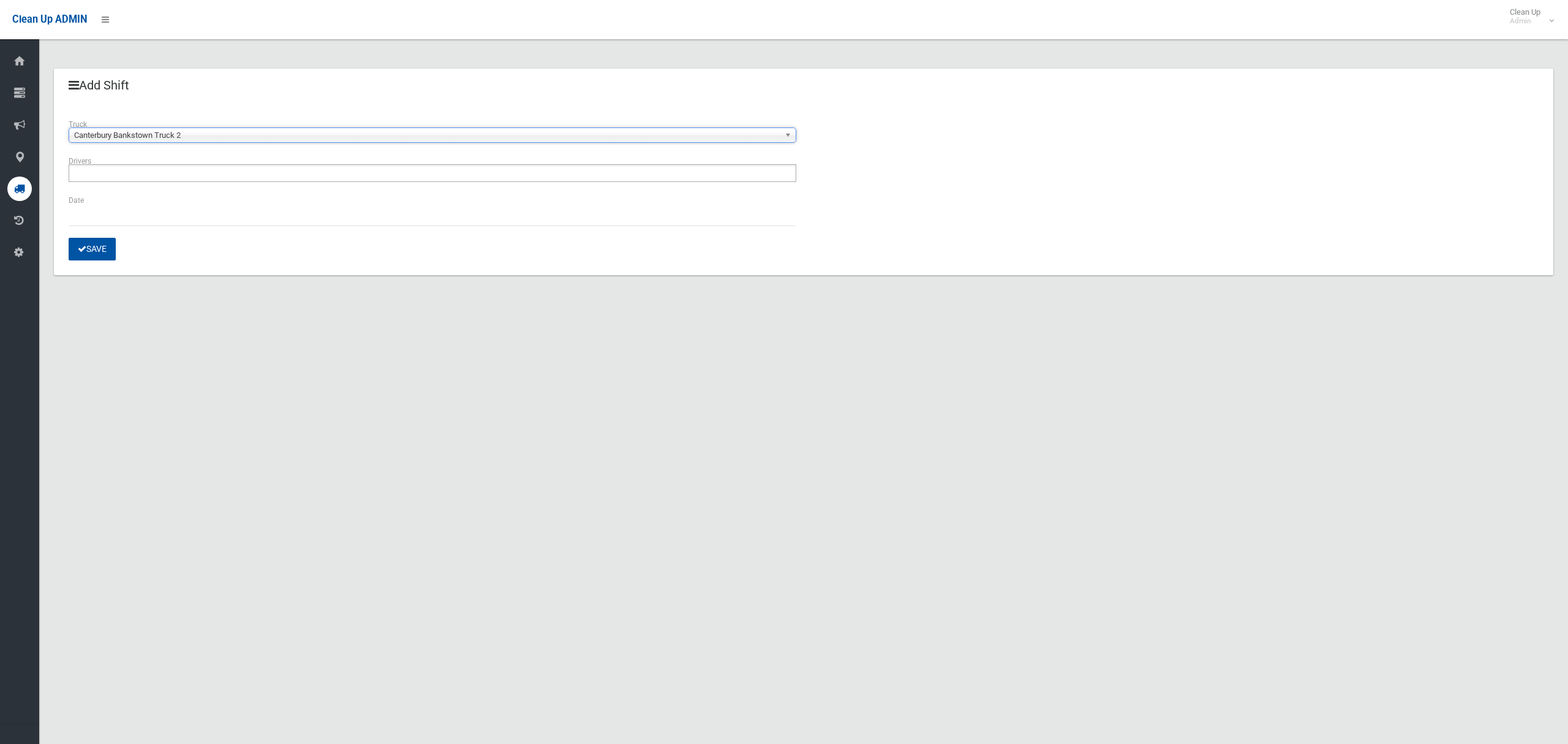
click at [179, 179] on ul at bounding box center [432, 173] width 728 height 18
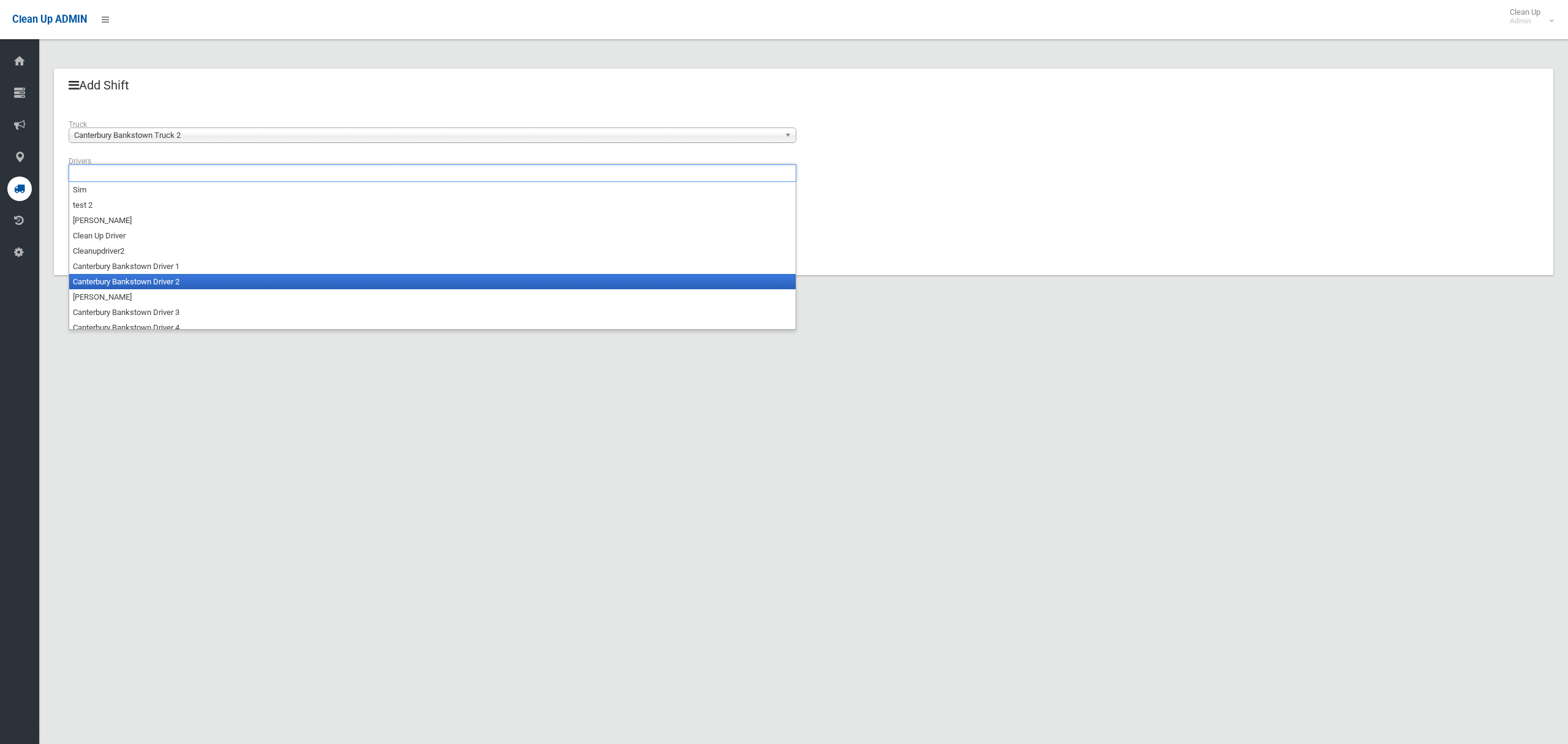
click at [165, 281] on li "Canterbury Bankstown Driver 2" at bounding box center [432, 282] width 726 height 15
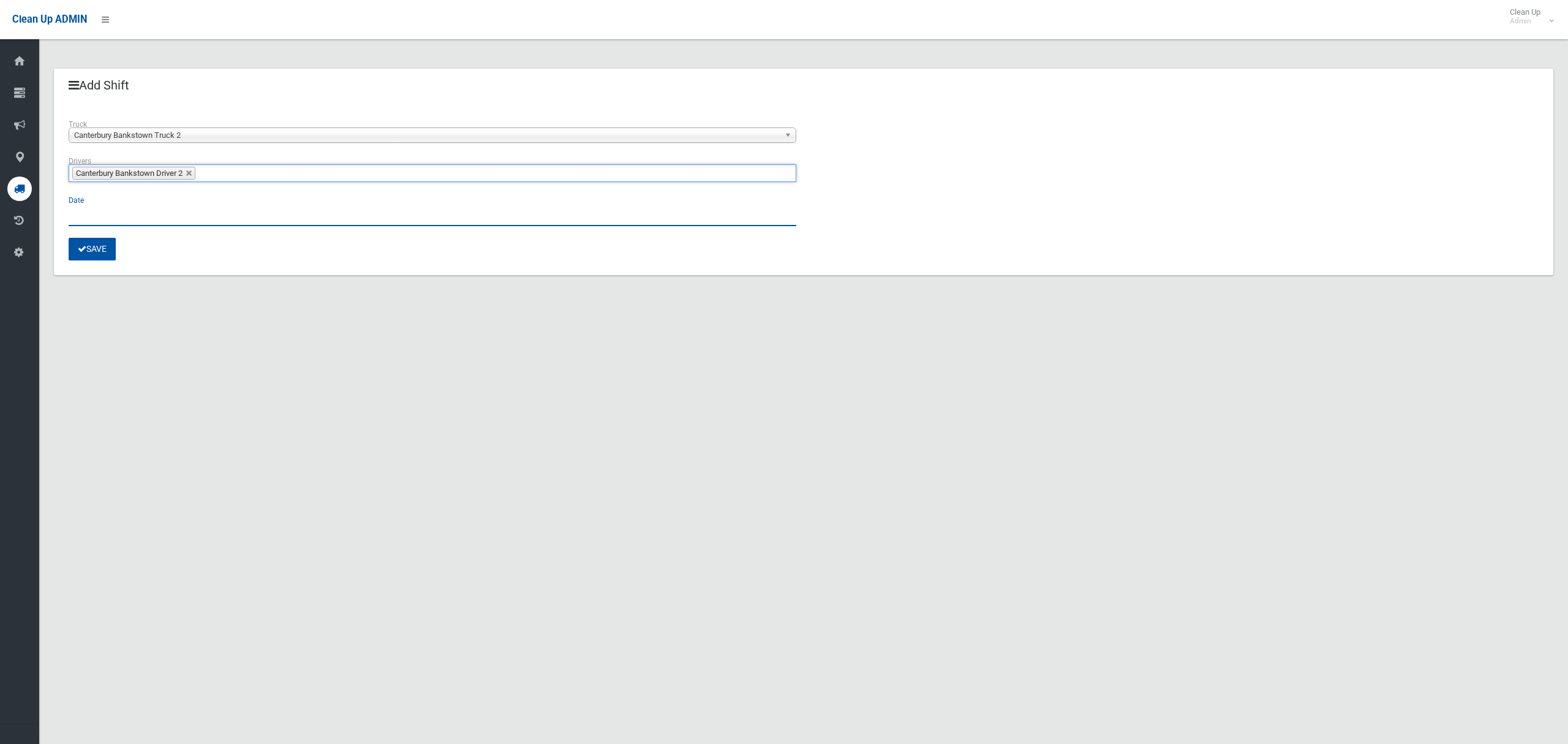
click at [92, 214] on input "text" at bounding box center [432, 215] width 728 height 23
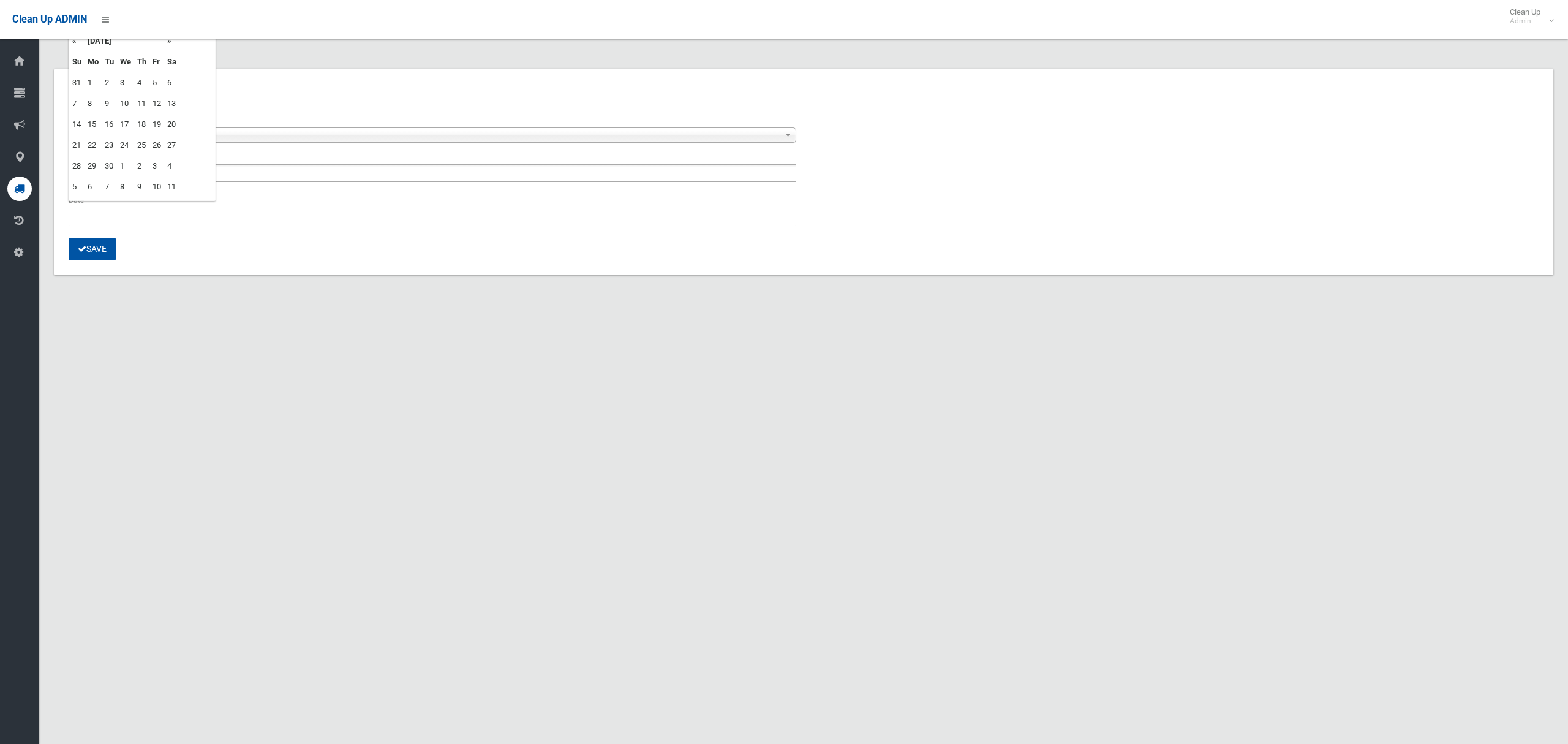
click at [124, 121] on td "17" at bounding box center [125, 124] width 17 height 21
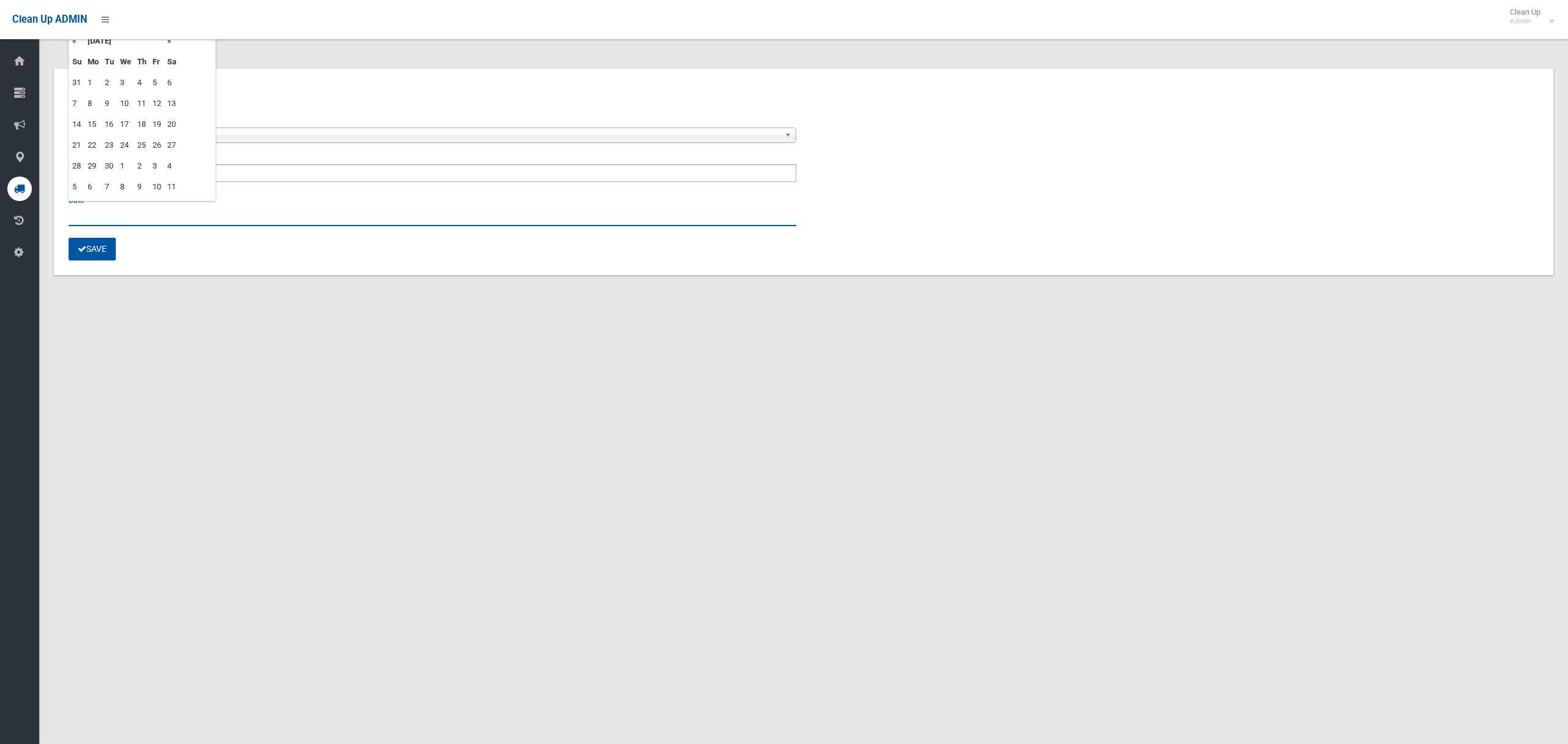
type input "**********"
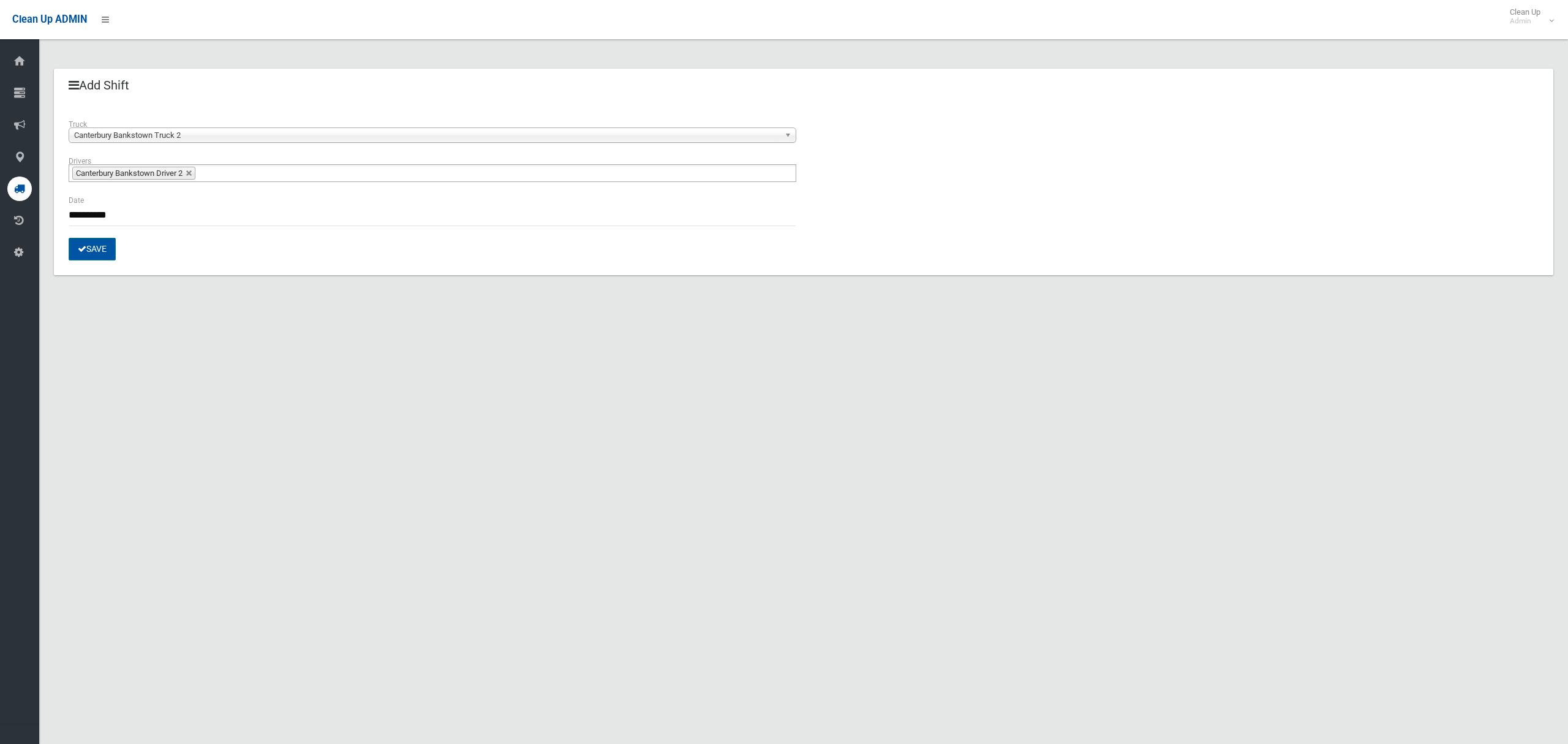
click at [94, 248] on button "Save" at bounding box center [92, 249] width 47 height 23
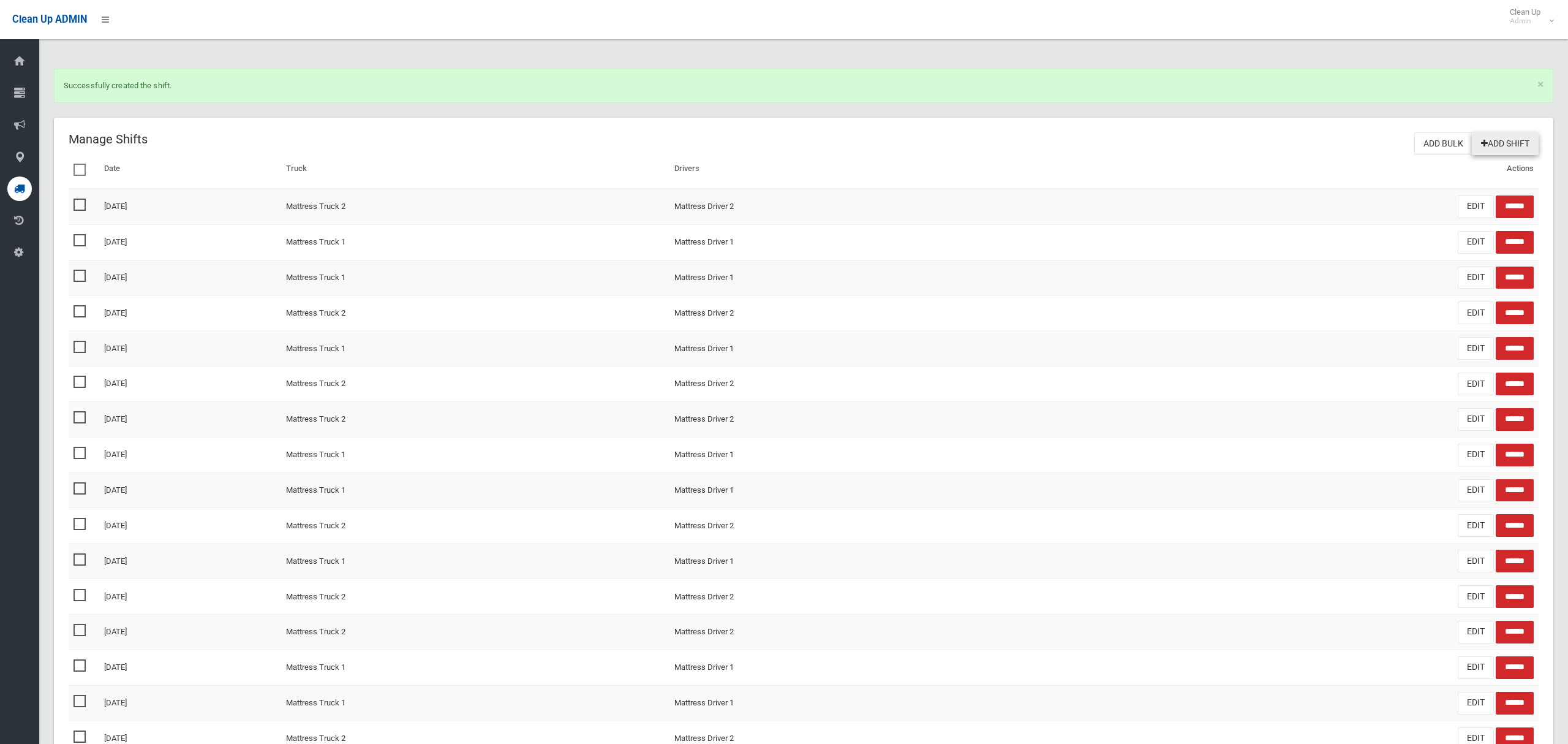
click at [1510, 145] on link "Add Shift" at bounding box center [1505, 144] width 67 height 23
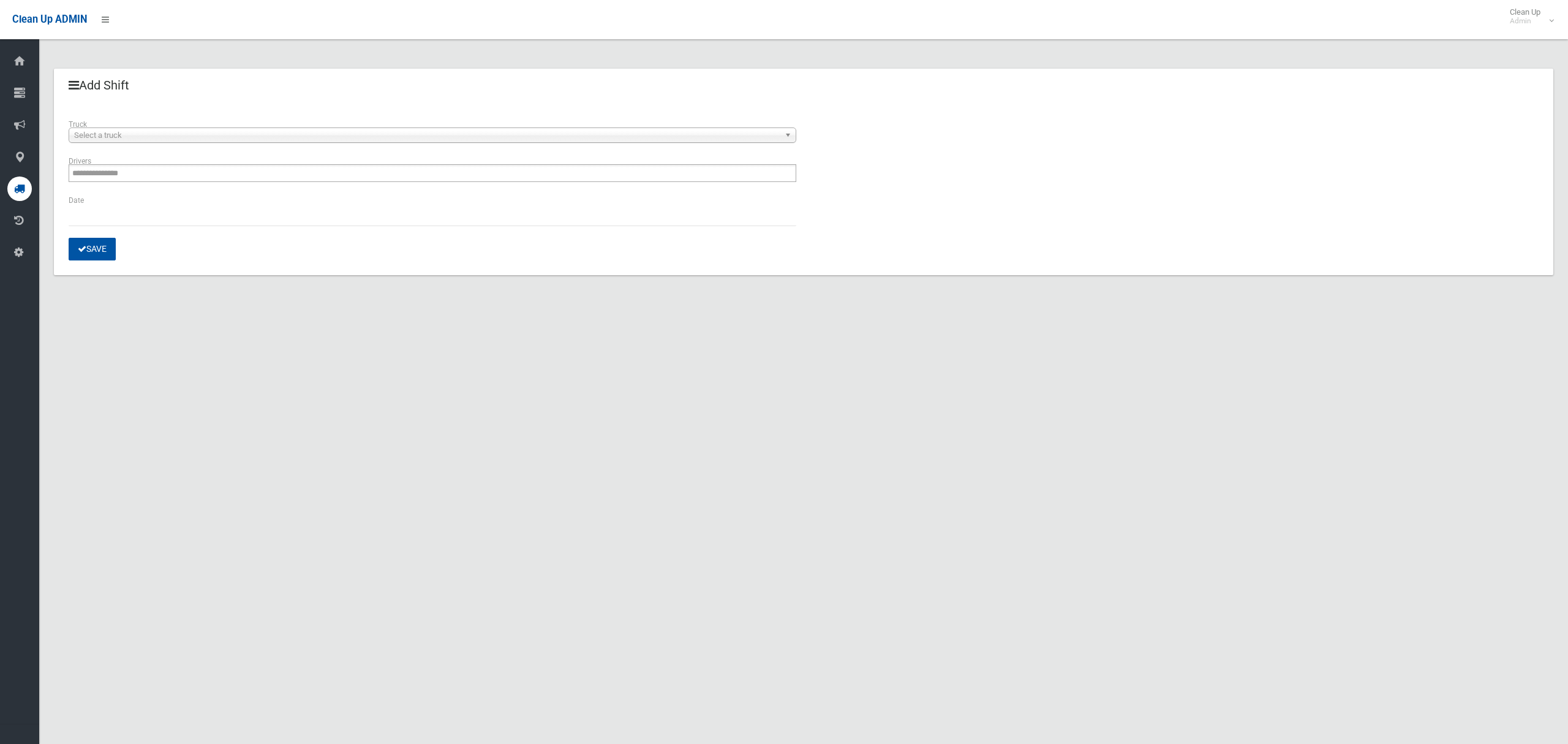
click at [105, 135] on span "Select a truck" at bounding box center [427, 135] width 706 height 15
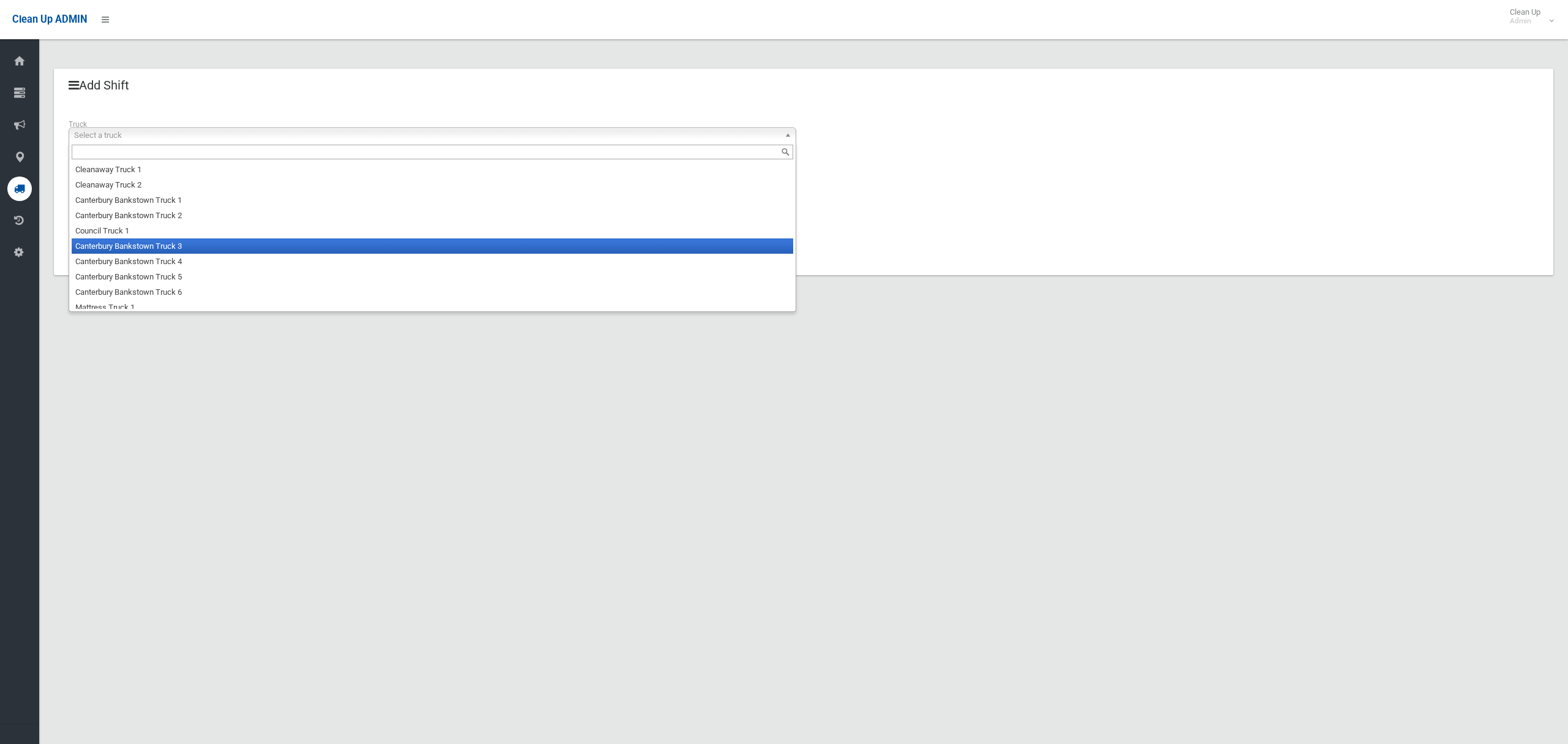
click at [121, 252] on li "Canterbury Bankstown Truck 3" at bounding box center [432, 246] width 721 height 15
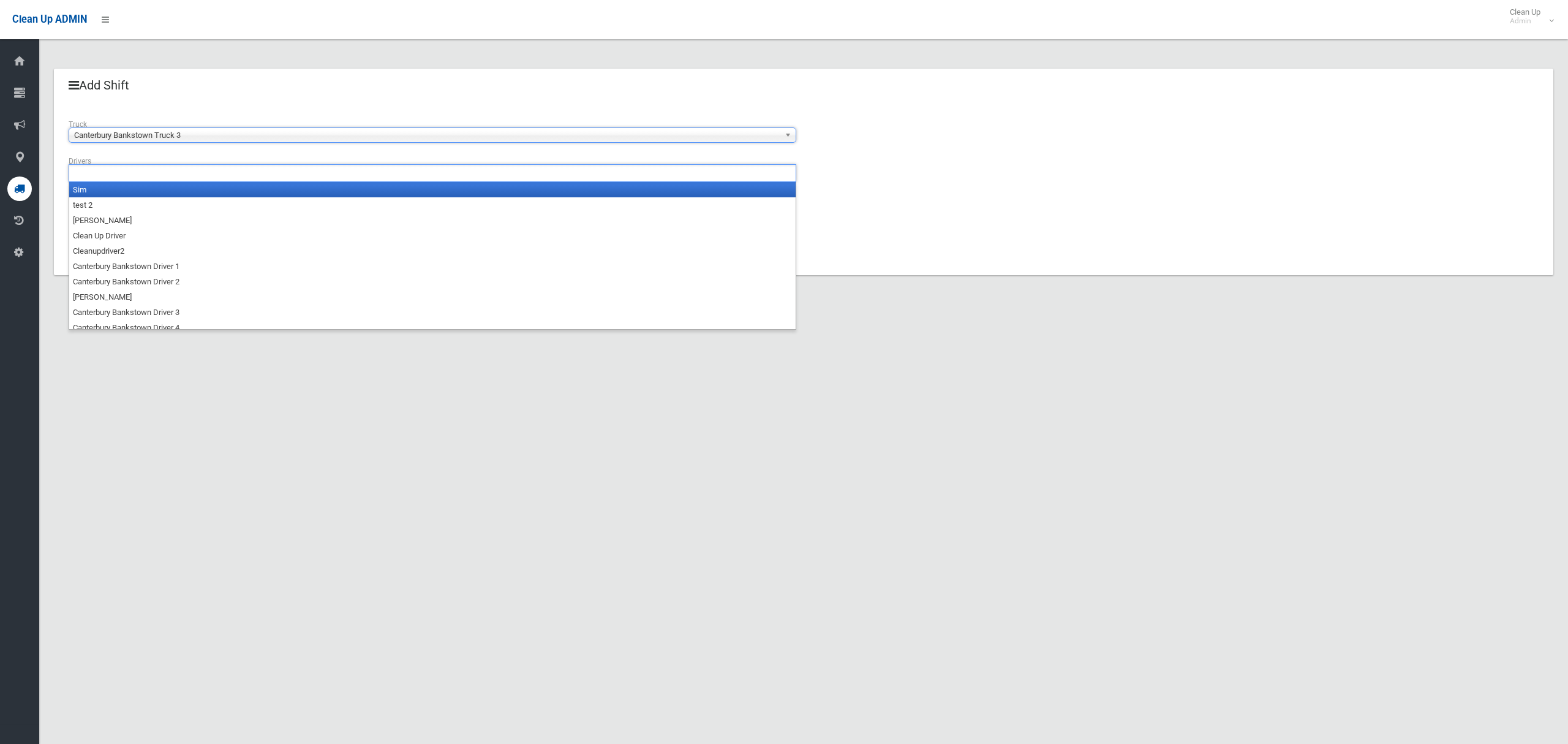
click at [111, 173] on input "text" at bounding box center [105, 173] width 65 height 15
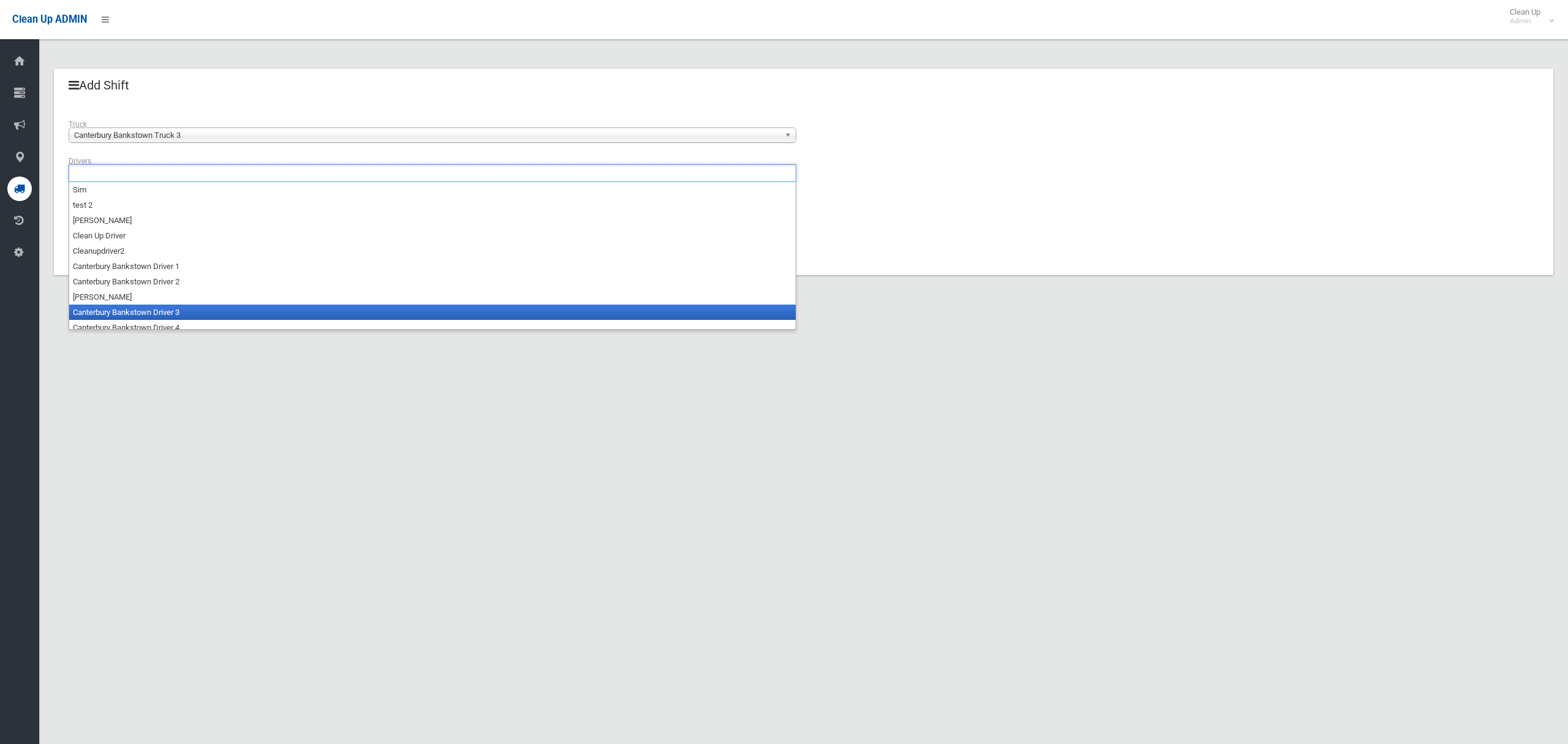
click at [124, 312] on li "Canterbury Bankstown Driver 3" at bounding box center [432, 312] width 726 height 15
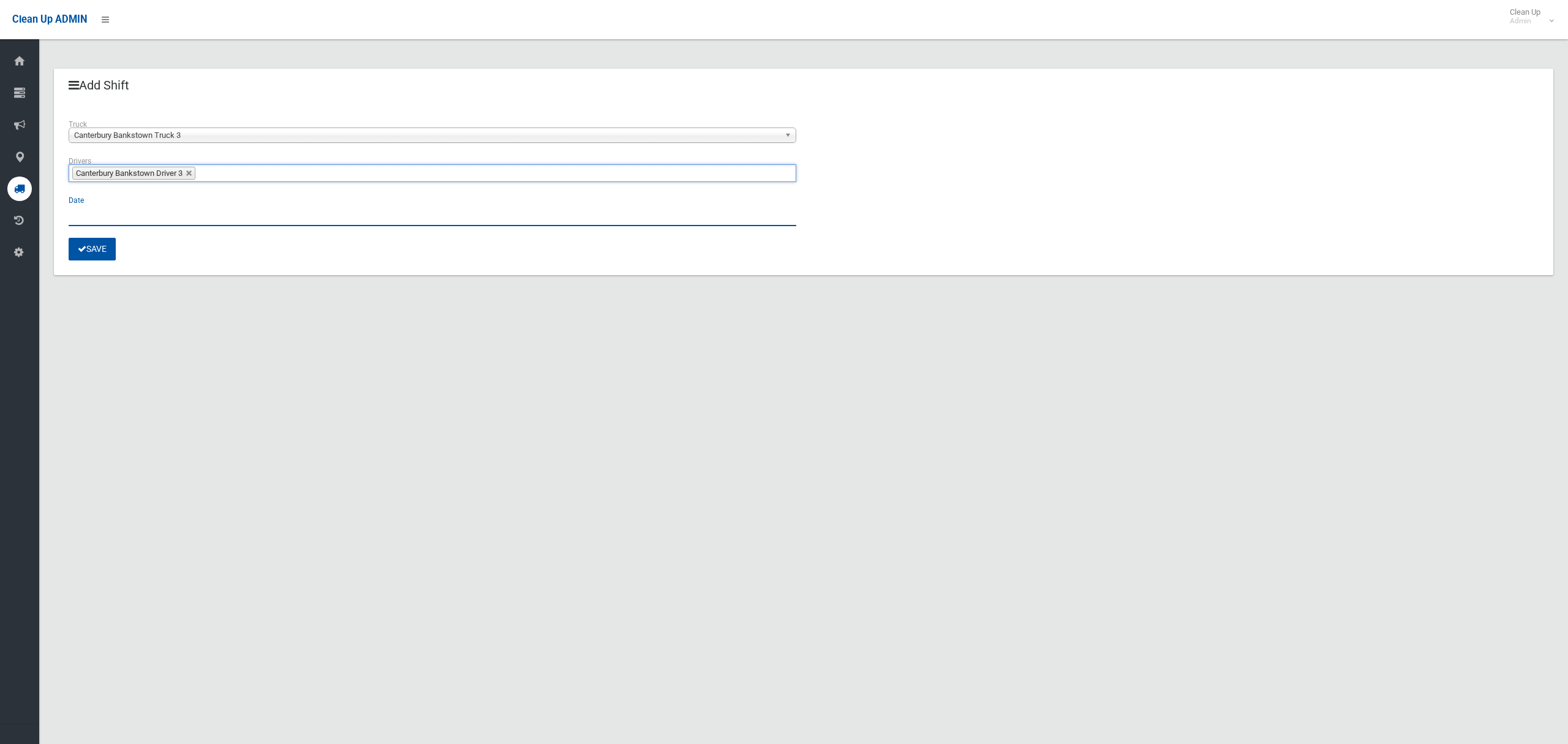
click at [76, 220] on input "text" at bounding box center [432, 215] width 728 height 23
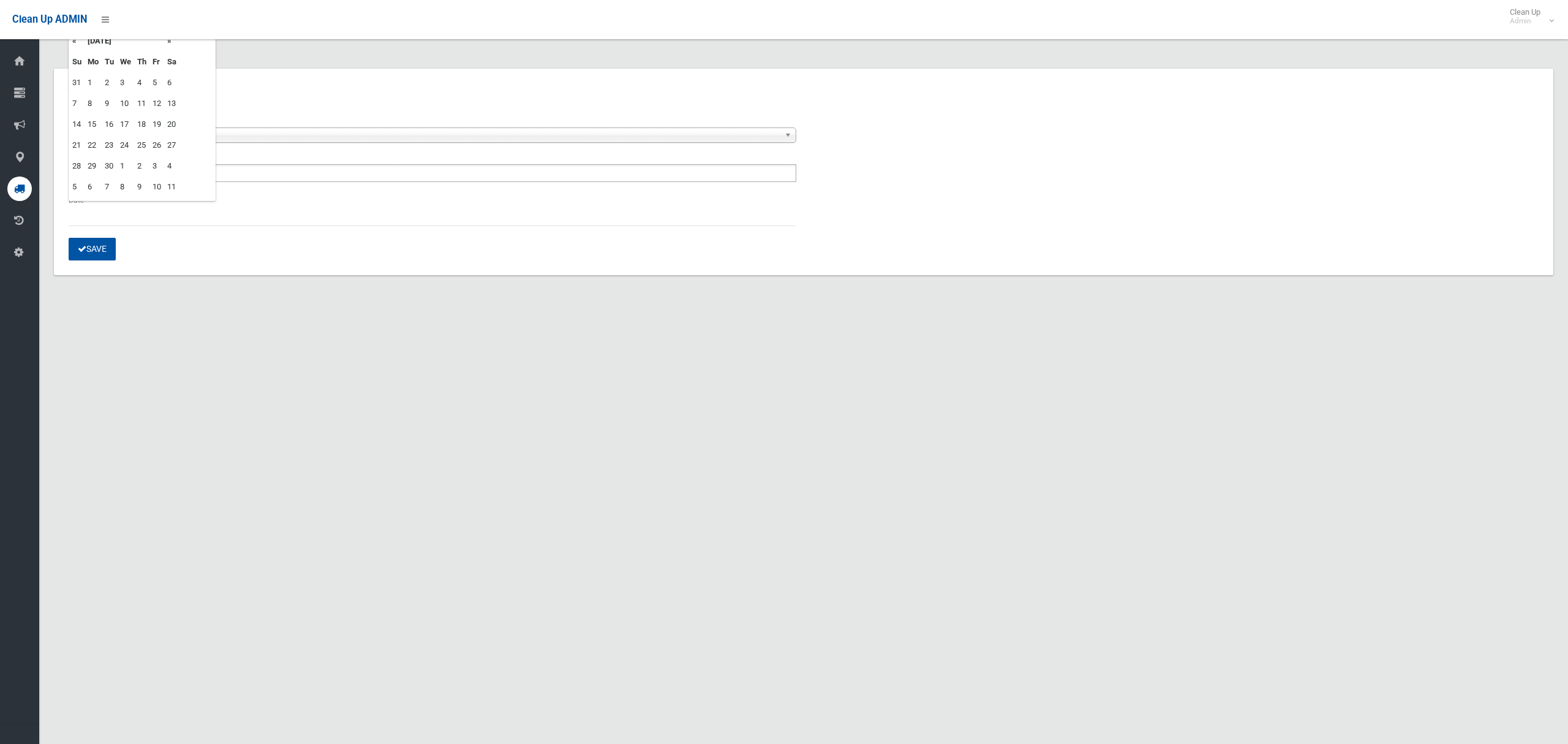
click at [122, 120] on td "17" at bounding box center [125, 124] width 17 height 21
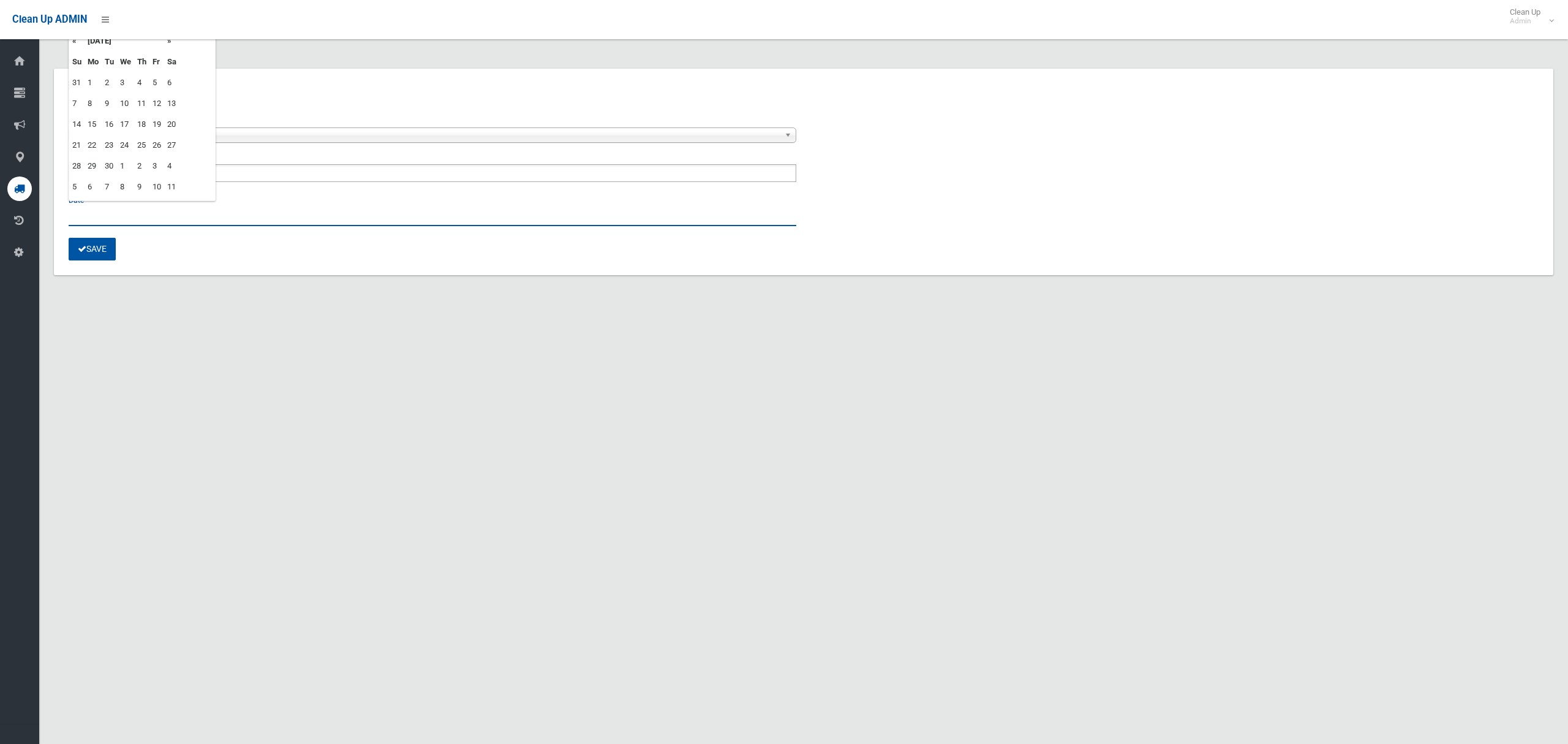
type input "**********"
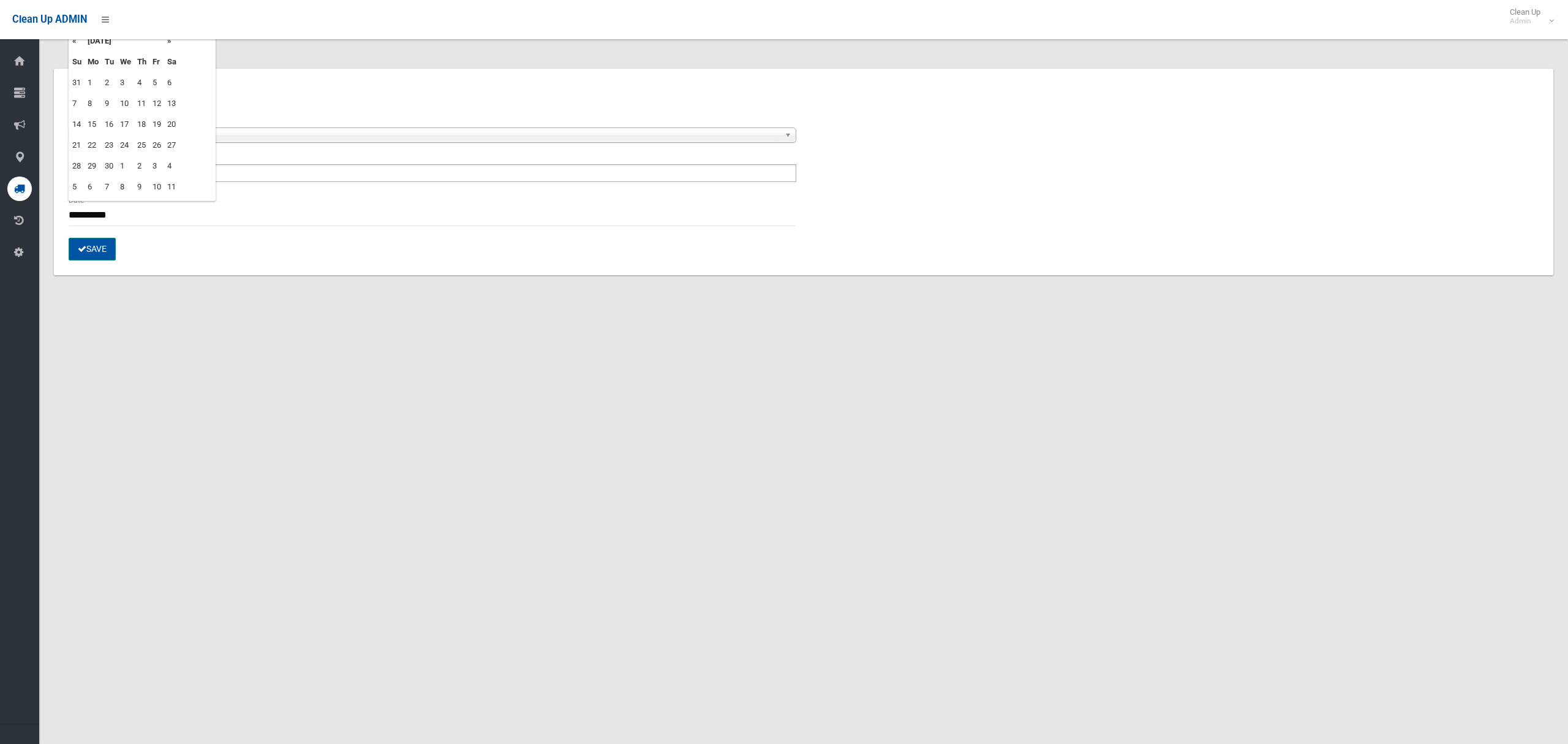
click at [101, 256] on button "Save" at bounding box center [92, 249] width 47 height 23
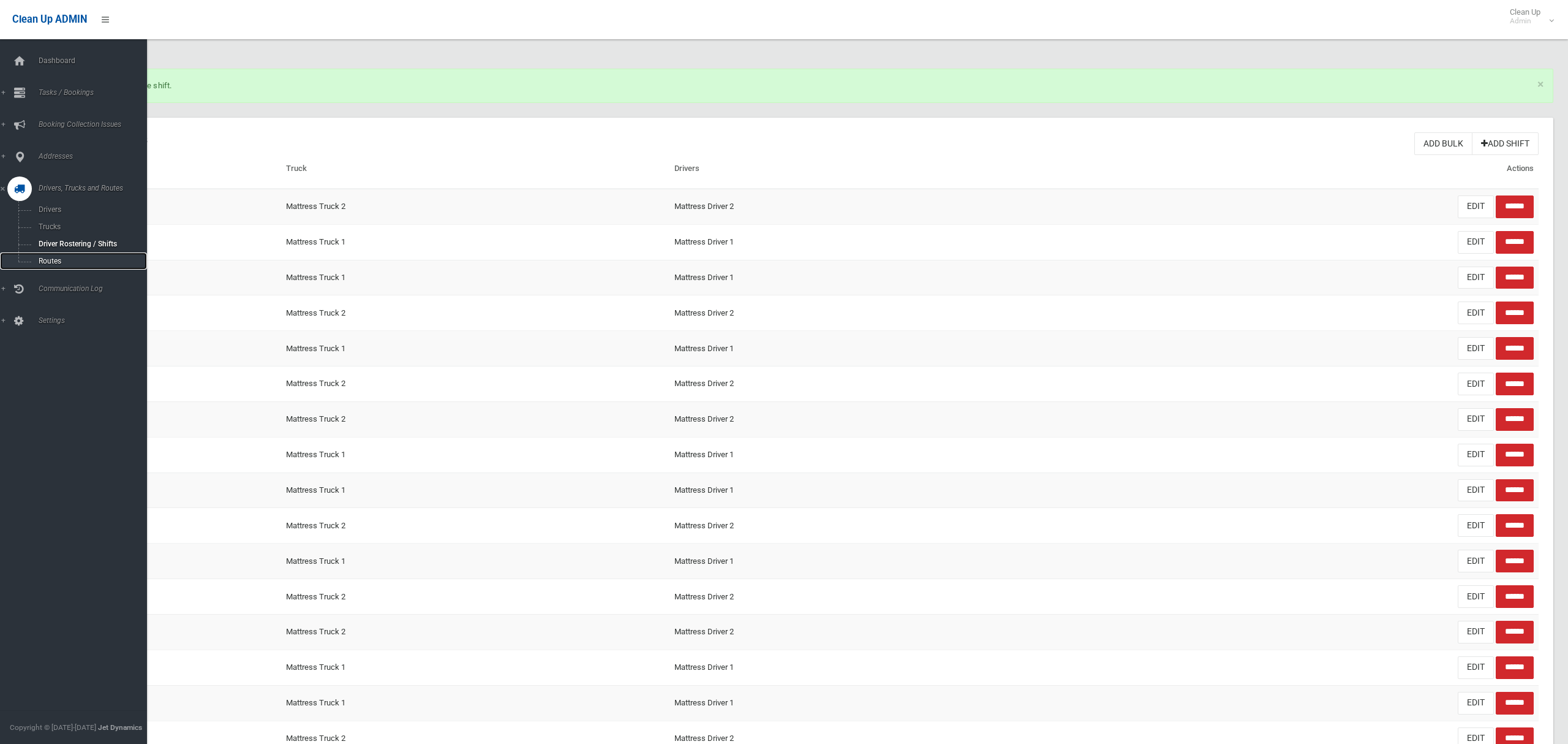
click at [59, 261] on span "Routes" at bounding box center [86, 261] width 102 height 8
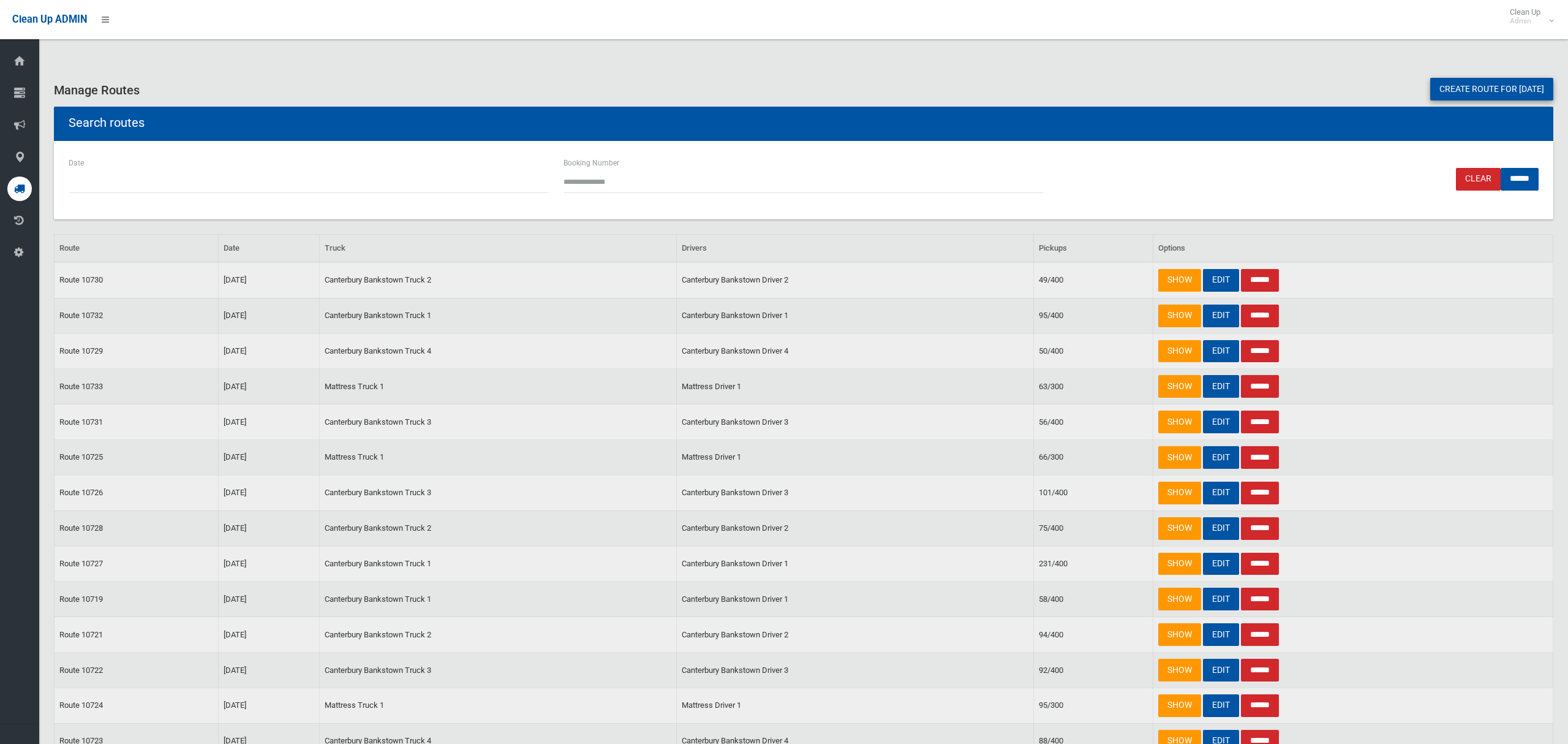
click at [1469, 91] on link "Create route for [DATE]" at bounding box center [1492, 89] width 123 height 23
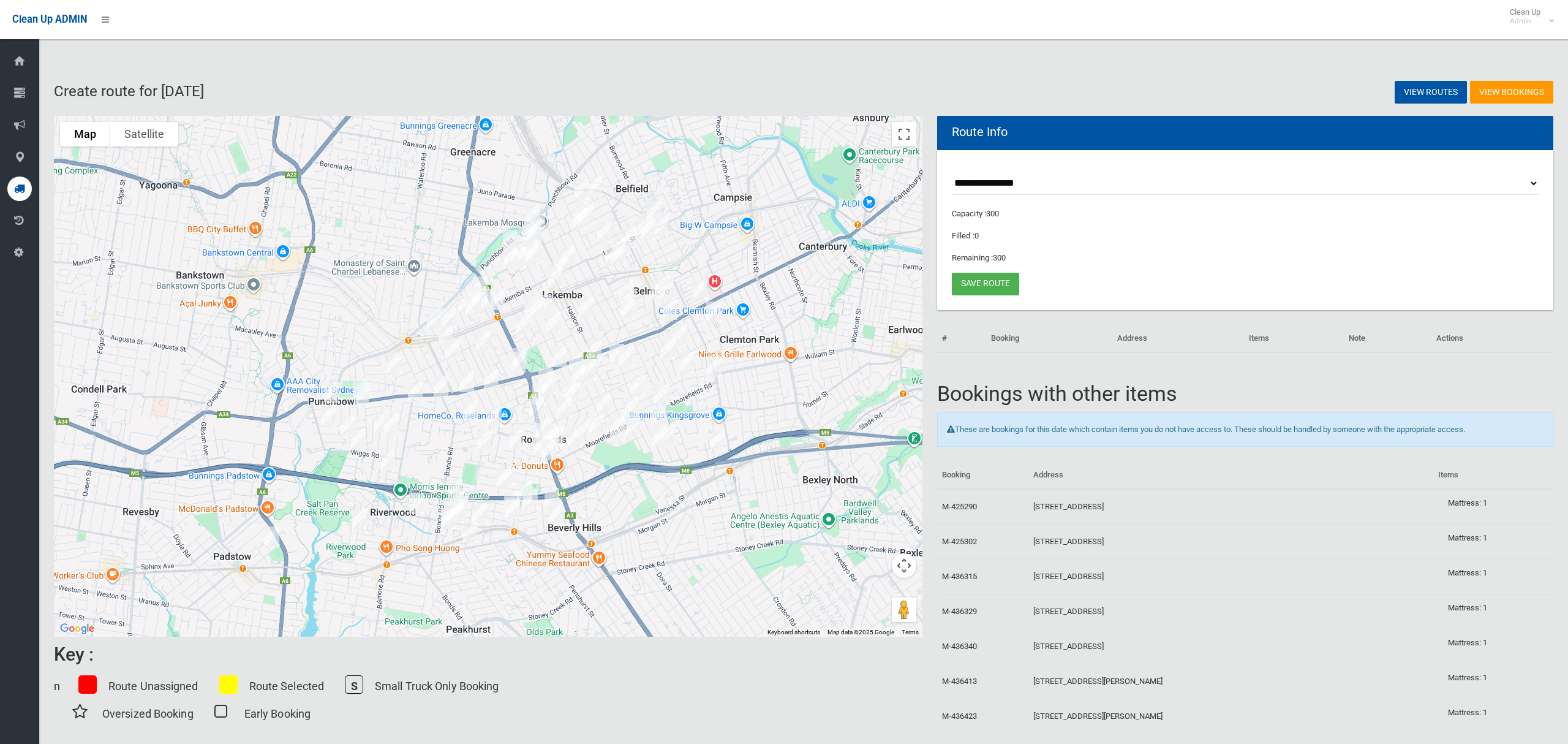
click at [1022, 181] on select "**********" at bounding box center [1245, 184] width 587 height 23
select select "*****"
click at [952, 172] on select "**********" at bounding box center [1245, 184] width 587 height 23
click at [901, 137] on button "Toggle fullscreen view" at bounding box center [904, 134] width 25 height 25
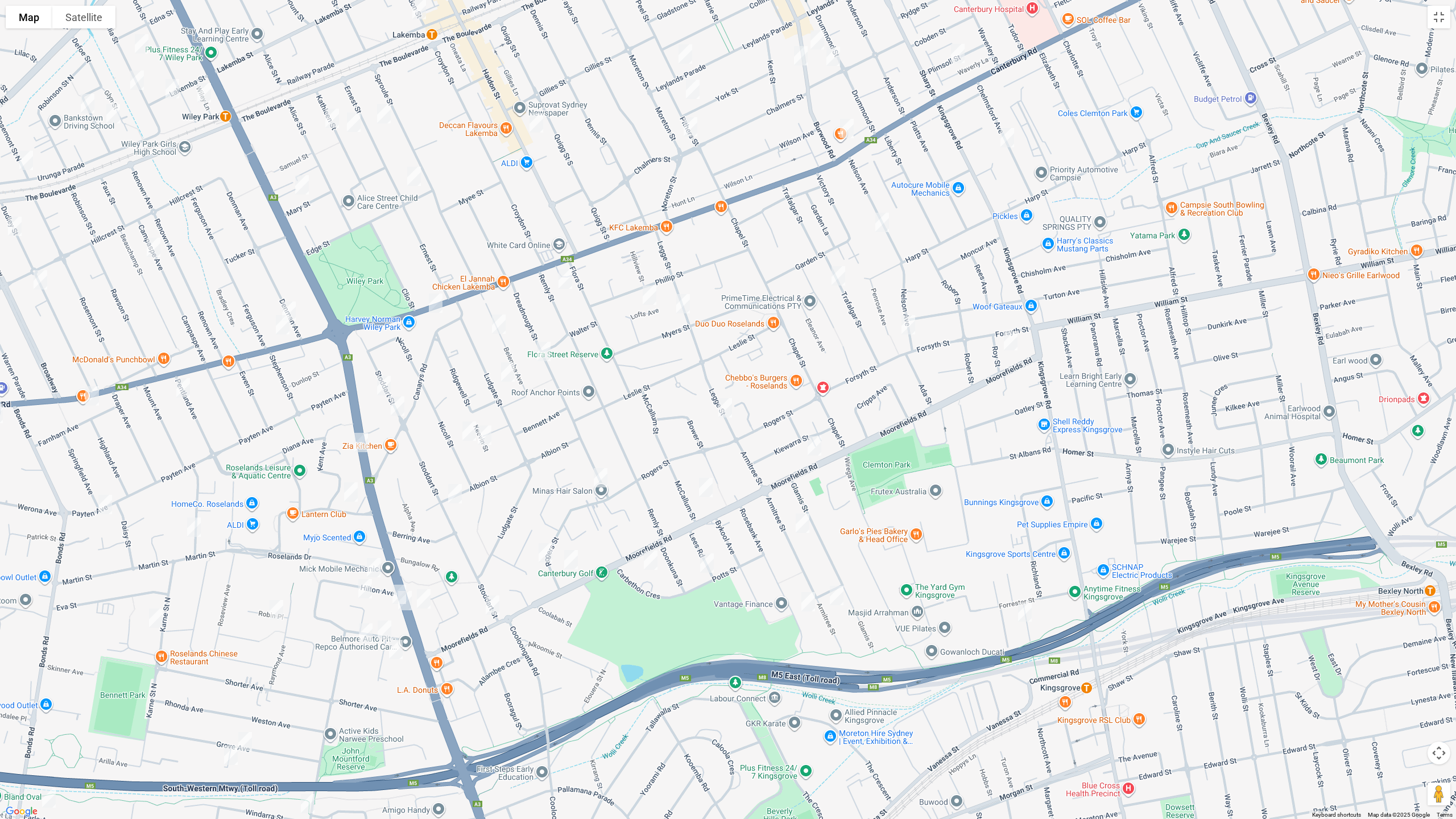
click at [814, 447] on img "89A Moorefields Road, KINGSGROVE NSW 2208" at bounding box center [814, 446] width 23 height 28
click at [437, 307] on img "976 Canterbury Road, ROSELANDS NSW 2196" at bounding box center [436, 303] width 23 height 28
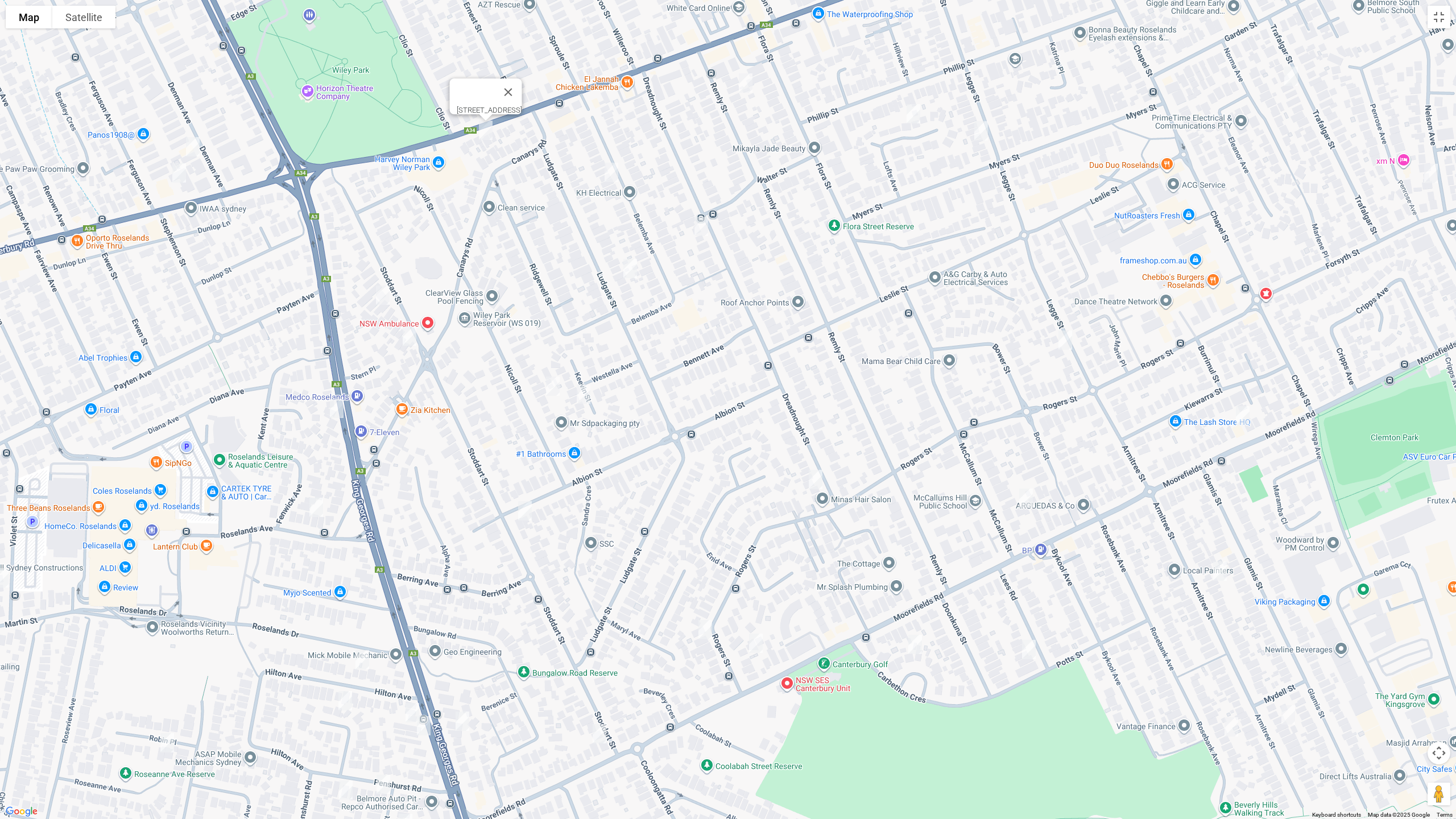
click at [464, 690] on img "284 King Georges Road, ROSELANDS NSW 2196" at bounding box center [462, 721] width 23 height 28
click at [600, 690] on img "211 Moorefields Road, ROSELANDS NSW 2196" at bounding box center [600, 733] width 23 height 28
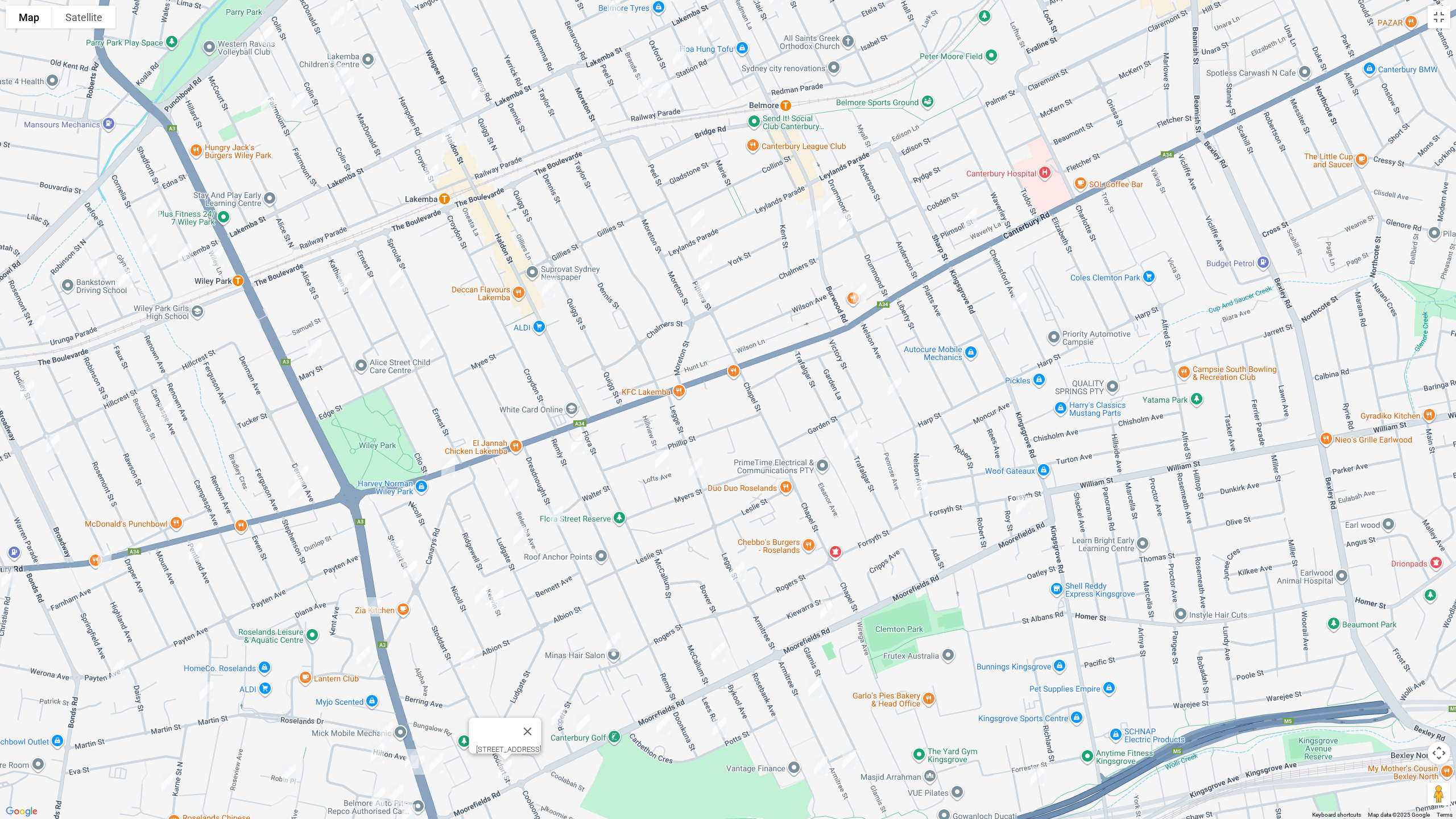
drag, startPoint x: 885, startPoint y: 298, endPoint x: 780, endPoint y: 407, distance: 151.3
click at [779, 408] on div "[STREET_ADDRESS]" at bounding box center [728, 410] width 1456 height 819
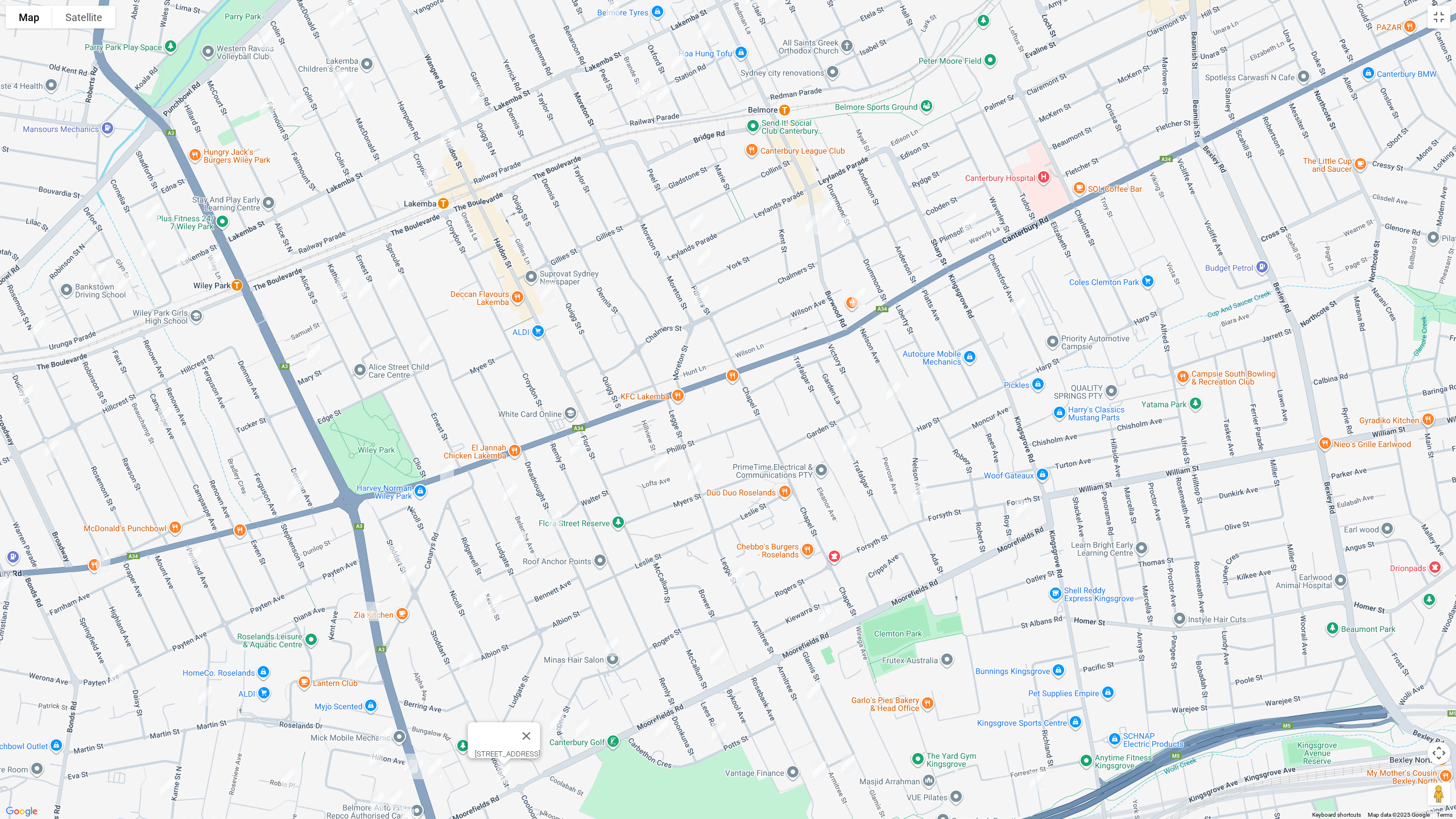
click at [860, 295] on img "721 Canterbury Road, BELMORE NSW 2192" at bounding box center [858, 297] width 23 height 28
click at [830, 205] on img "483 Burwood Road, BELMORE NSW 2192" at bounding box center [829, 209] width 23 height 28
click at [553, 285] on img "189-191 Haldon Street, LAKEMBA NSW 2195" at bounding box center [548, 291] width 23 height 28
click at [477, 98] on img "173-175 Lakemba Street, LAKEMBA NSW 2195" at bounding box center [477, 96] width 23 height 28
click at [449, 136] on img "6 Haldon Street, LAKEMBA NSW 2195" at bounding box center [447, 139] width 23 height 28
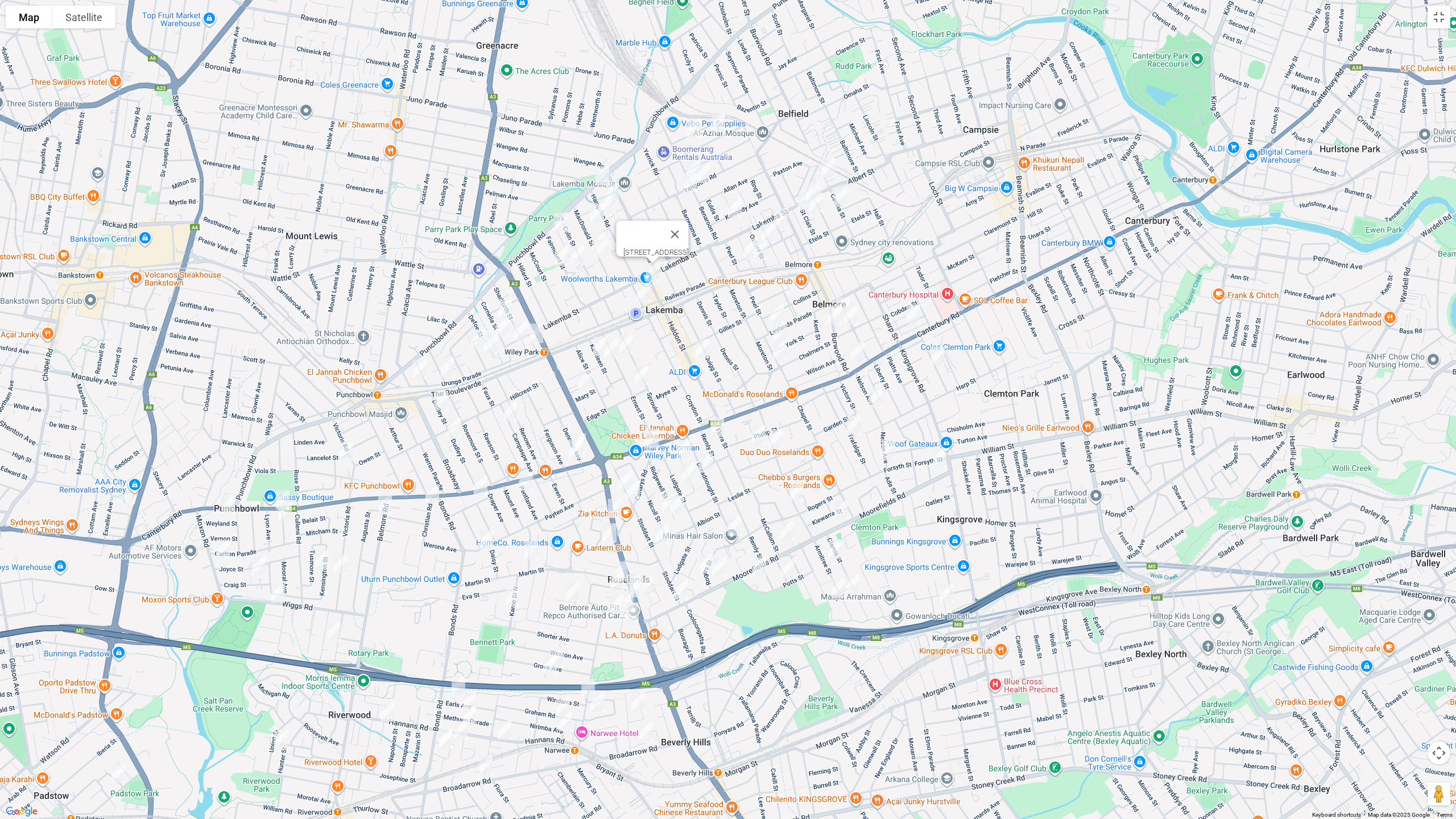
click at [813, 178] on img "26 Lakemba Street, BELMORE NSW 2192" at bounding box center [813, 192] width 23 height 28
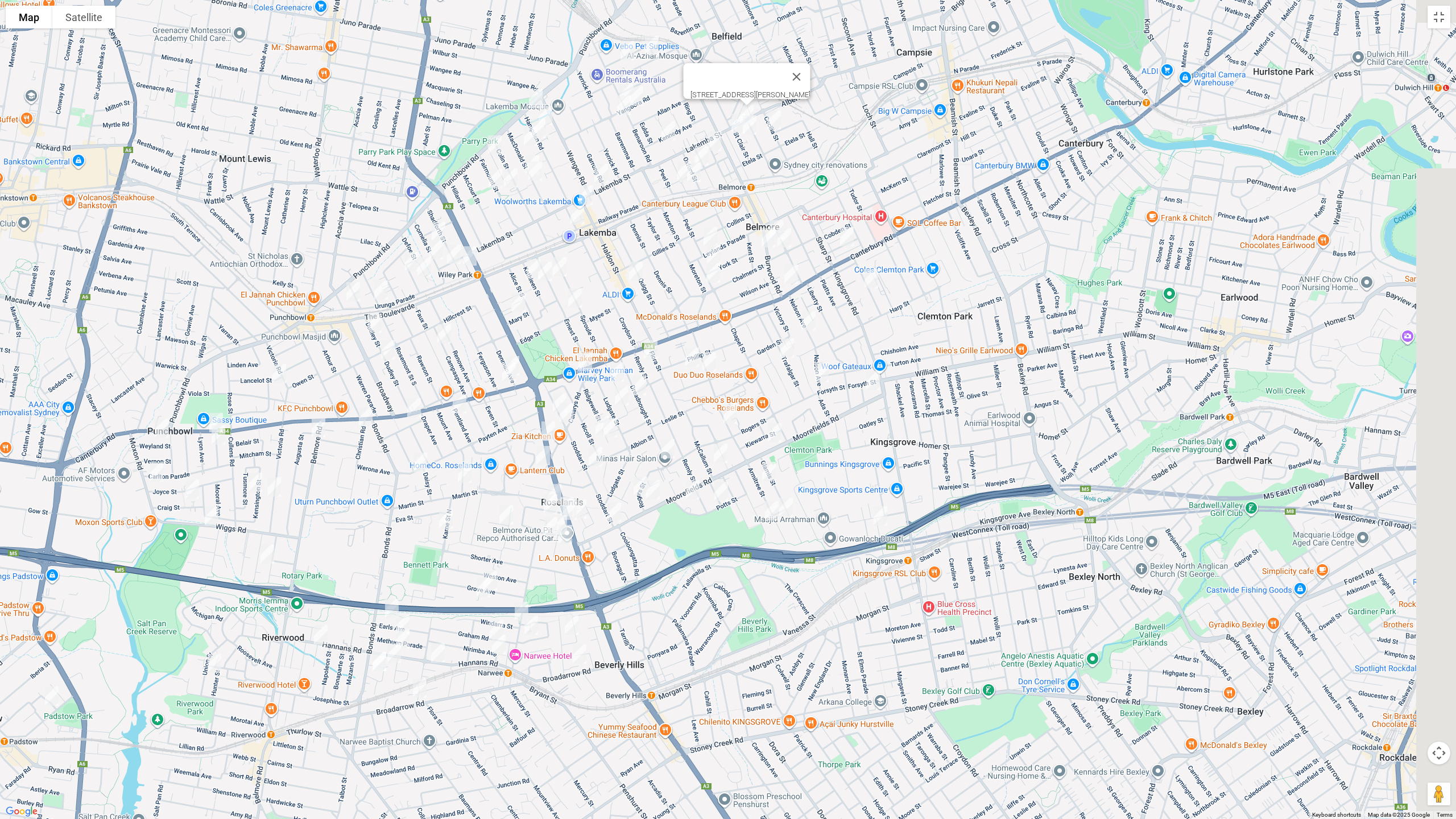
drag, startPoint x: 893, startPoint y: 358, endPoint x: 834, endPoint y: 297, distance: 84.9
click at [835, 284] on div "[STREET_ADDRESS][PERSON_NAME]" at bounding box center [728, 410] width 1456 height 819
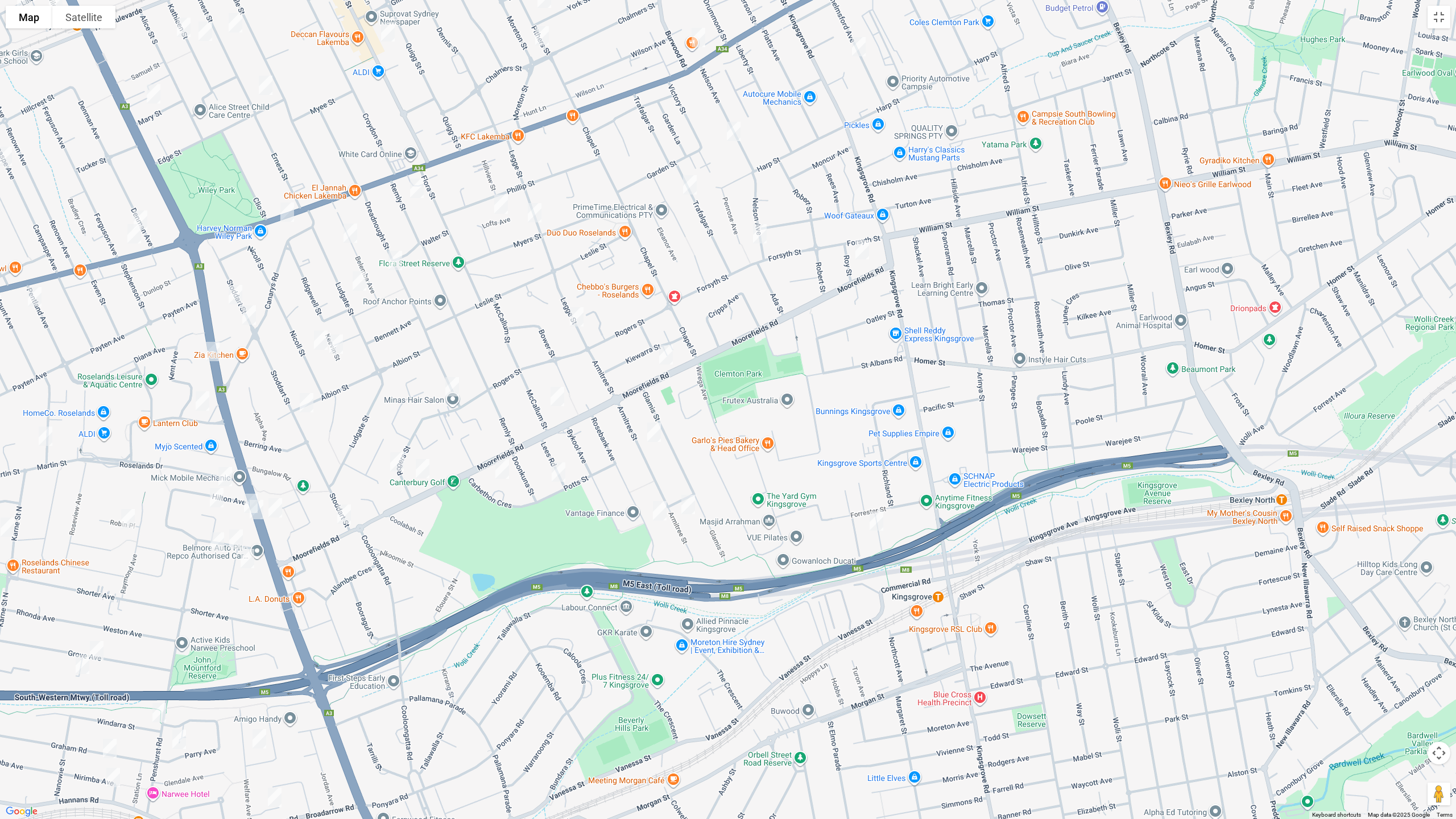
click at [875, 519] on img "11a Karingal Street, KINGSGROVE NSW 2208" at bounding box center [876, 521] width 23 height 28
click at [681, 501] on img "86 Armitree Street, KINGSGROVE NSW 2208" at bounding box center [688, 504] width 23 height 28
click at [662, 509] on img "66 Rosebank Avenue, KINGSGROVE NSW 2208" at bounding box center [660, 510] width 23 height 28
click at [400, 456] on img "14 Rogers Street, ROSELANDS NSW 2196" at bounding box center [397, 462] width 23 height 28
drag, startPoint x: 394, startPoint y: 466, endPoint x: 409, endPoint y: 468, distance: 15.1
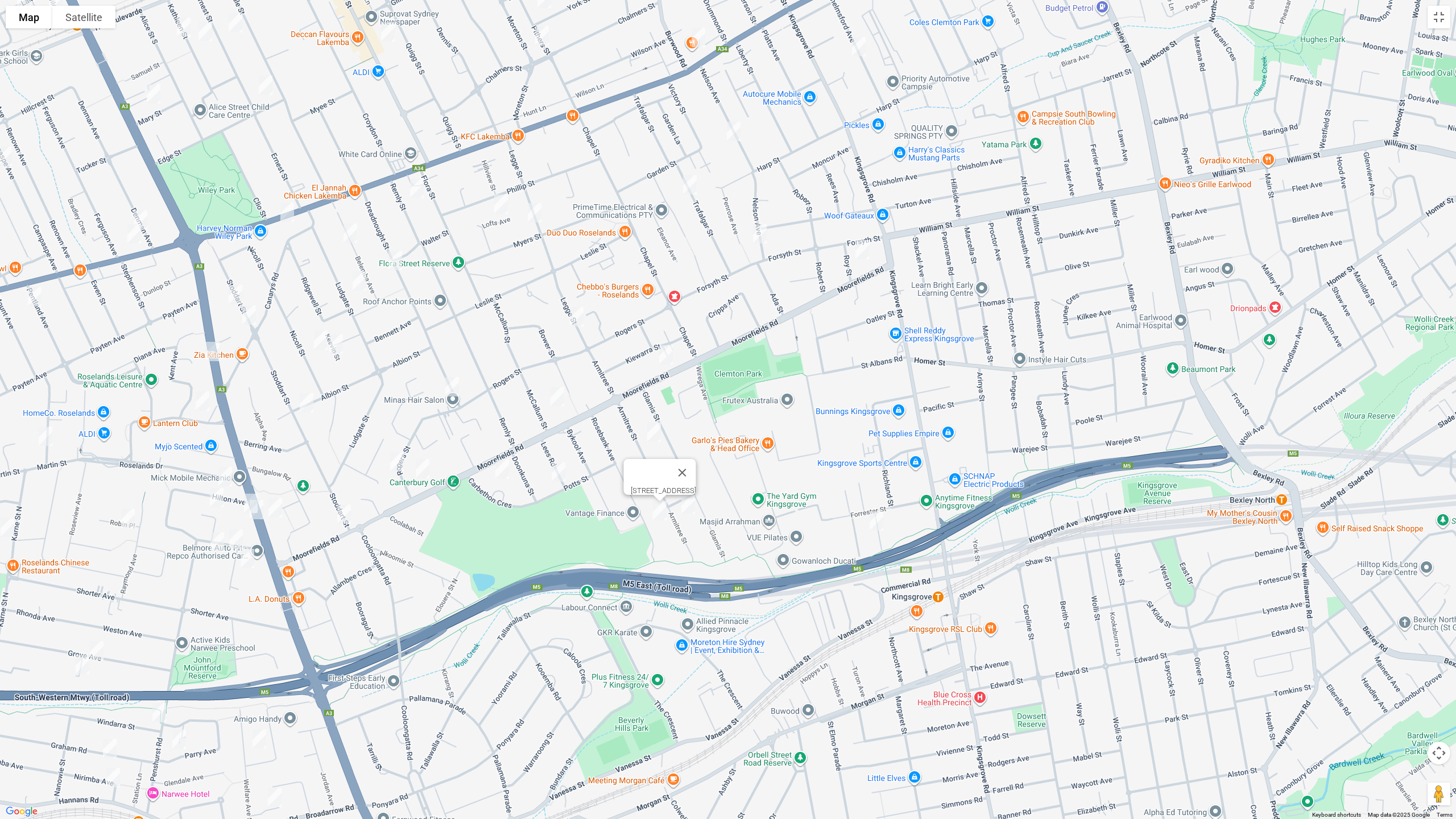
click at [395, 466] on img "14 Rogers Street, ROSELANDS NSW 2196" at bounding box center [397, 462] width 23 height 28
click at [412, 472] on img "7B Rogers Street, ROSELANDS NSW 2196" at bounding box center [423, 469] width 23 height 28
click at [395, 464] on img "14 Rogers Street, ROSELANDS NSW 2196" at bounding box center [397, 462] width 23 height 28
click at [502, 473] on img "14 Carbethon Crescent, BEVERLY HILLS NSW 2209" at bounding box center [503, 469] width 23 height 28
click at [555, 479] on img "15 Lees Road, KINGSGROVE NSW 2208" at bounding box center [559, 472] width 23 height 28
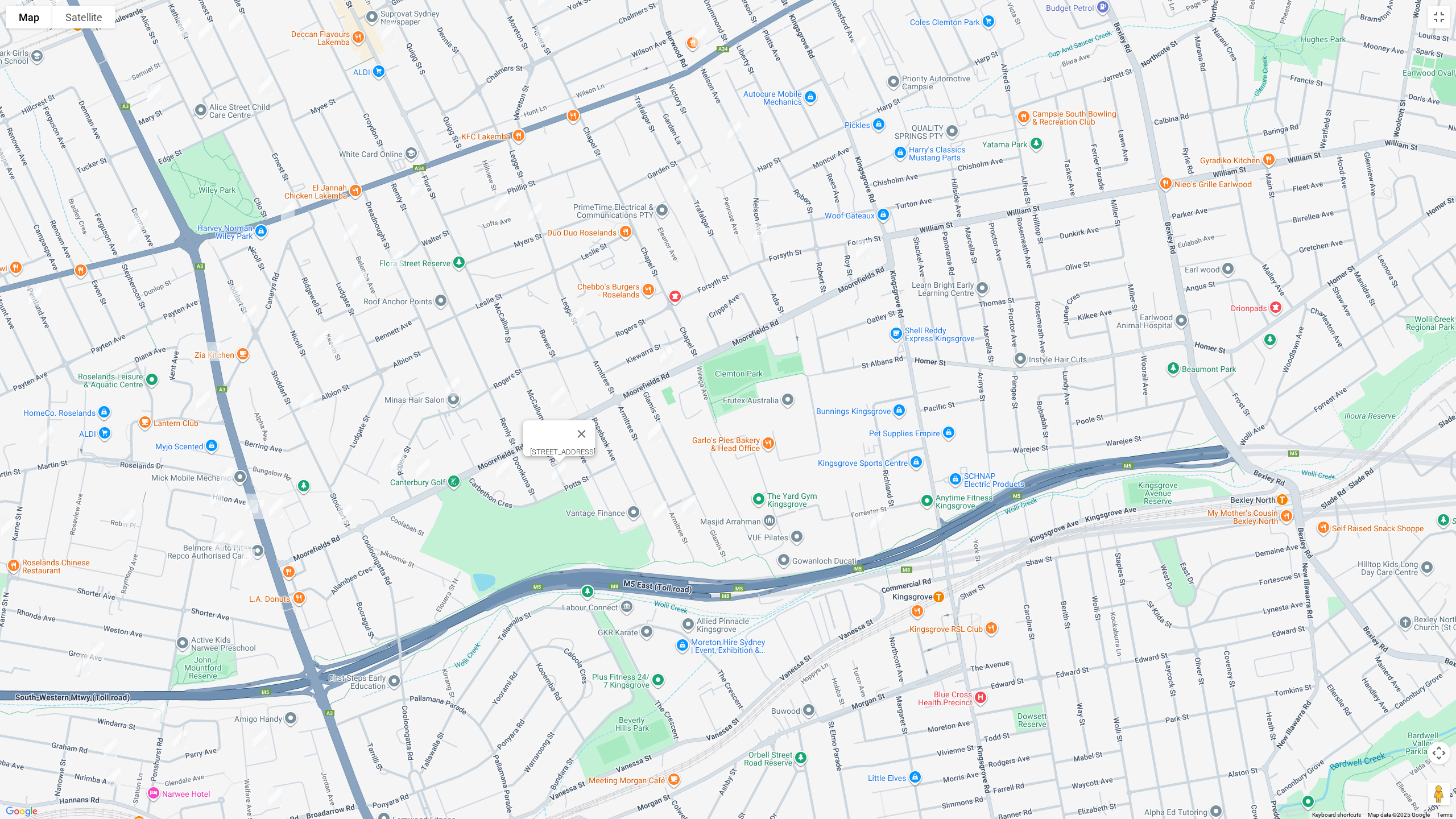
click at [657, 431] on img "44 Armitree Street, KINGSGROVE NSW 2208" at bounding box center [655, 432] width 23 height 28
click at [449, 389] on img "107 Dreadnought Street, ROSELANDS NSW 2196" at bounding box center [453, 386] width 23 height 28
click at [554, 397] on img "2/54 McCallum Street, ROSELANDS NSW 2196" at bounding box center [558, 397] width 23 height 28
click at [311, 401] on img "58 Albion Street, ROSELANDS NSW 2196" at bounding box center [307, 402] width 23 height 28
click at [234, 290] on img "27-29 Stoddart Street, ROSELANDS NSW 2196" at bounding box center [236, 294] width 23 height 28
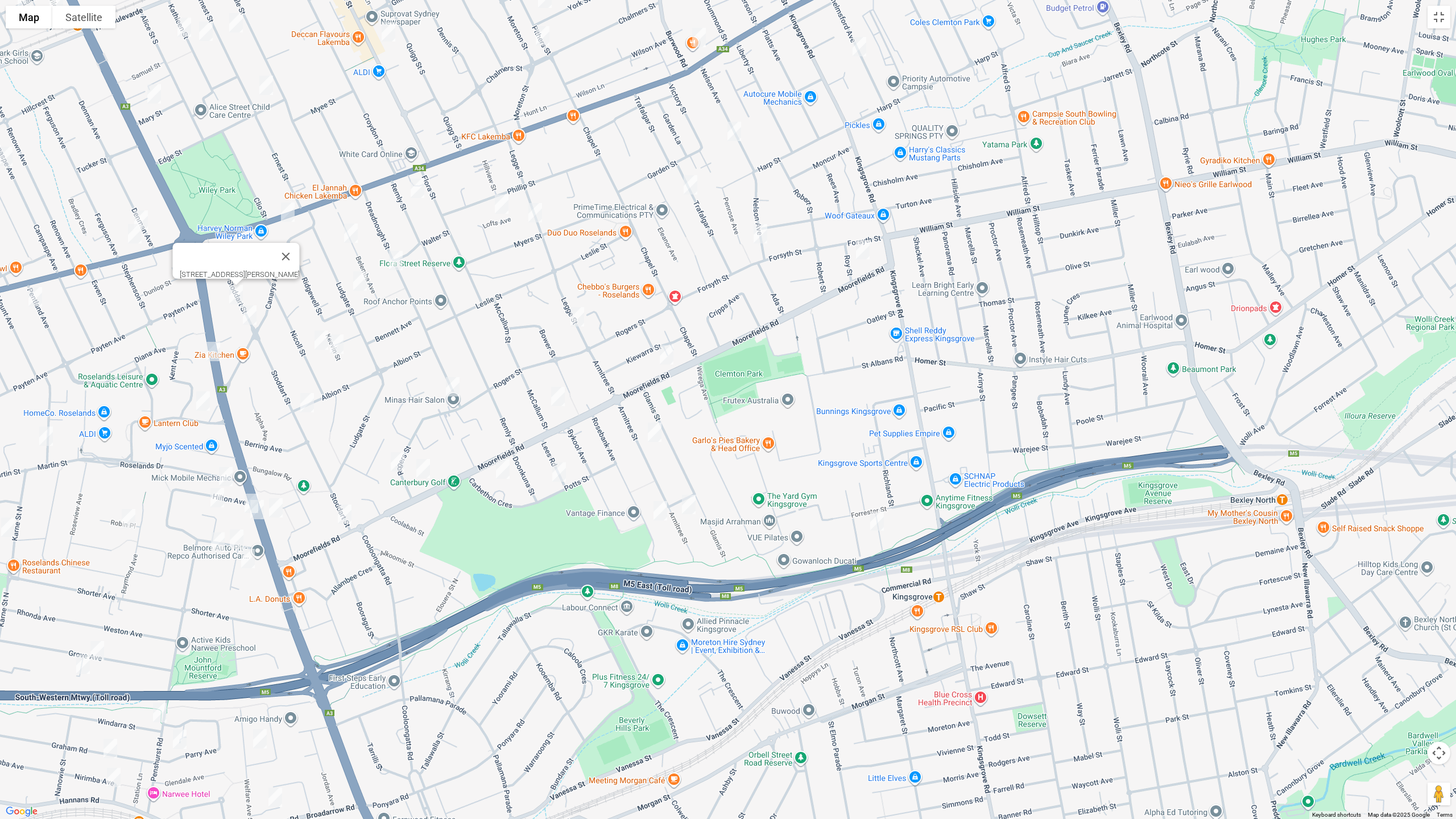
click at [251, 317] on img "41 Stoddart Street, ROSELANDS NSW 2196" at bounding box center [250, 315] width 23 height 28
click at [318, 341] on img "36 Nicoll Street, ROSELANDS NSW 2196" at bounding box center [321, 340] width 23 height 28
drag, startPoint x: 340, startPoint y: 348, endPoint x: 338, endPoint y: 342, distance: 6.3
click at [339, 347] on img "9 Keevin Street, ROSELANDS NSW 2196" at bounding box center [336, 344] width 23 height 28
click at [354, 238] on img "21 Belemba Avenue, ROSELANDS NSW 2196" at bounding box center [351, 233] width 23 height 28
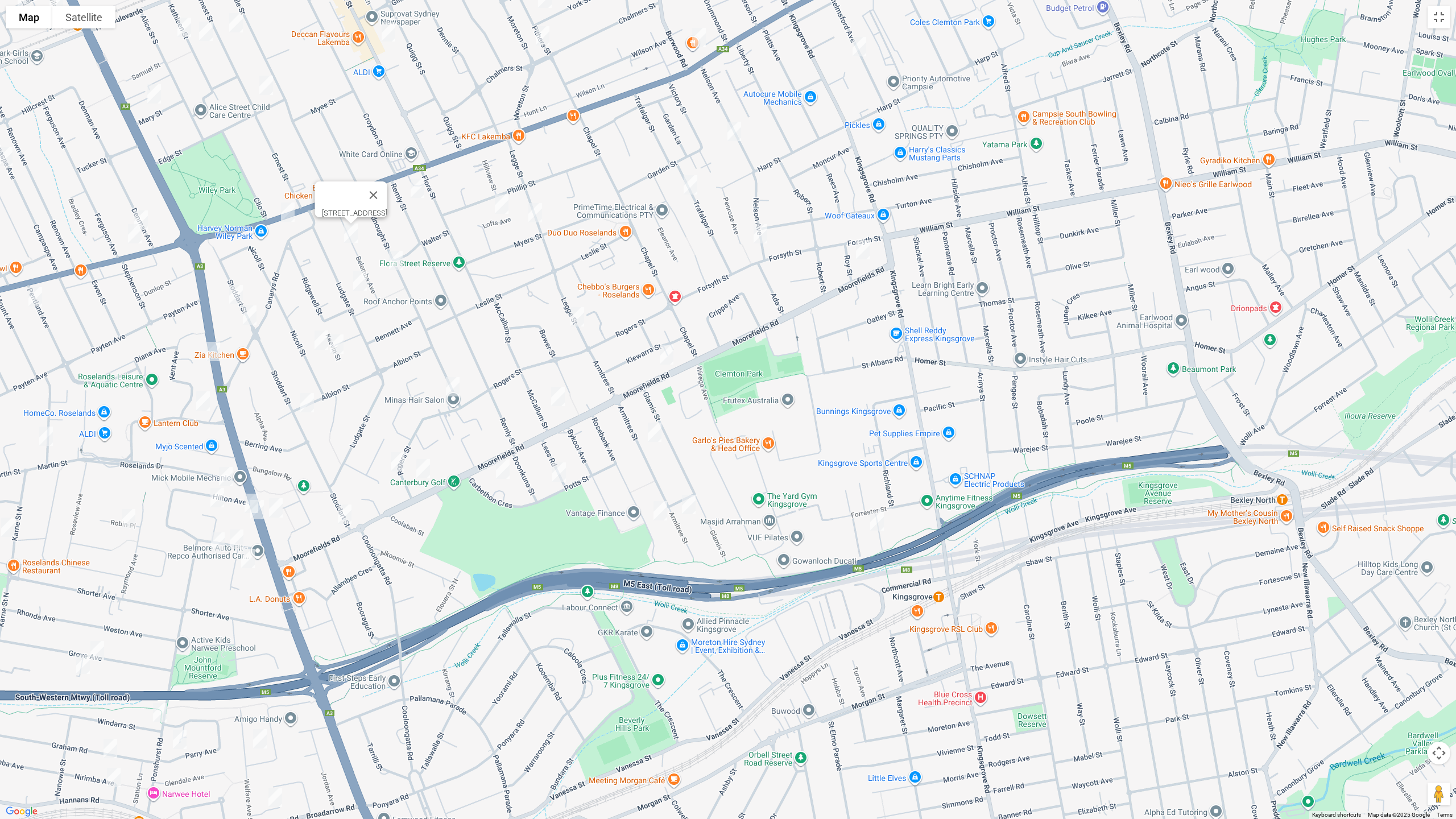
click at [392, 260] on img "45 Dreadnought Street, ROSELANDS NSW 2196" at bounding box center [396, 260] width 23 height 28
click at [356, 277] on img "44 Ludgate Street, ROSELANDS NSW 2196" at bounding box center [360, 281] width 23 height 28
drag, startPoint x: 416, startPoint y: 188, endPoint x: 430, endPoint y: 194, distance: 15.2
click at [416, 189] on img "10 Remly Street, ROSELANDS NSW 2196" at bounding box center [417, 188] width 23 height 28
click at [503, 207] on img "9 Lofts Avenue, ROSELANDS NSW 2196" at bounding box center [502, 204] width 23 height 28
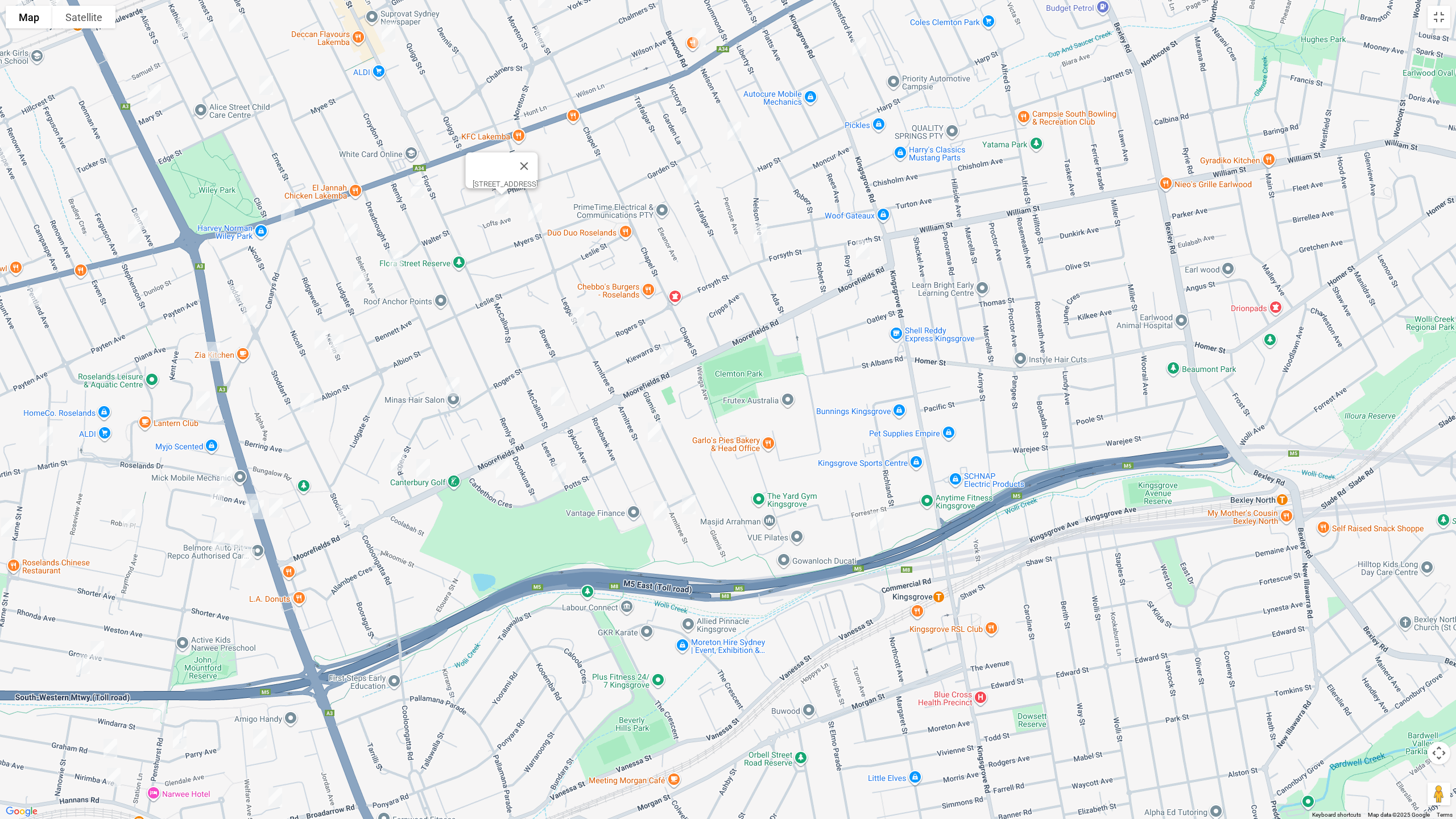
click at [536, 211] on img "35 Legge Street, ROSELANDS NSW 2196" at bounding box center [535, 212] width 23 height 28
click at [578, 318] on img "73 Legge Street, ROSELANDS NSW 2196" at bounding box center [577, 317] width 23 height 28
click at [734, 131] on img "13 Nelson Avenue, BELMORE NSW 2192" at bounding box center [734, 132] width 23 height 28
click at [689, 186] on img "1/49A Trafalgar Street, BELMORE NSW 2192" at bounding box center [691, 185] width 23 height 28
click at [757, 234] on img "59 Nelson Avenue, BELMORE NSW 2192" at bounding box center [760, 234] width 23 height 28
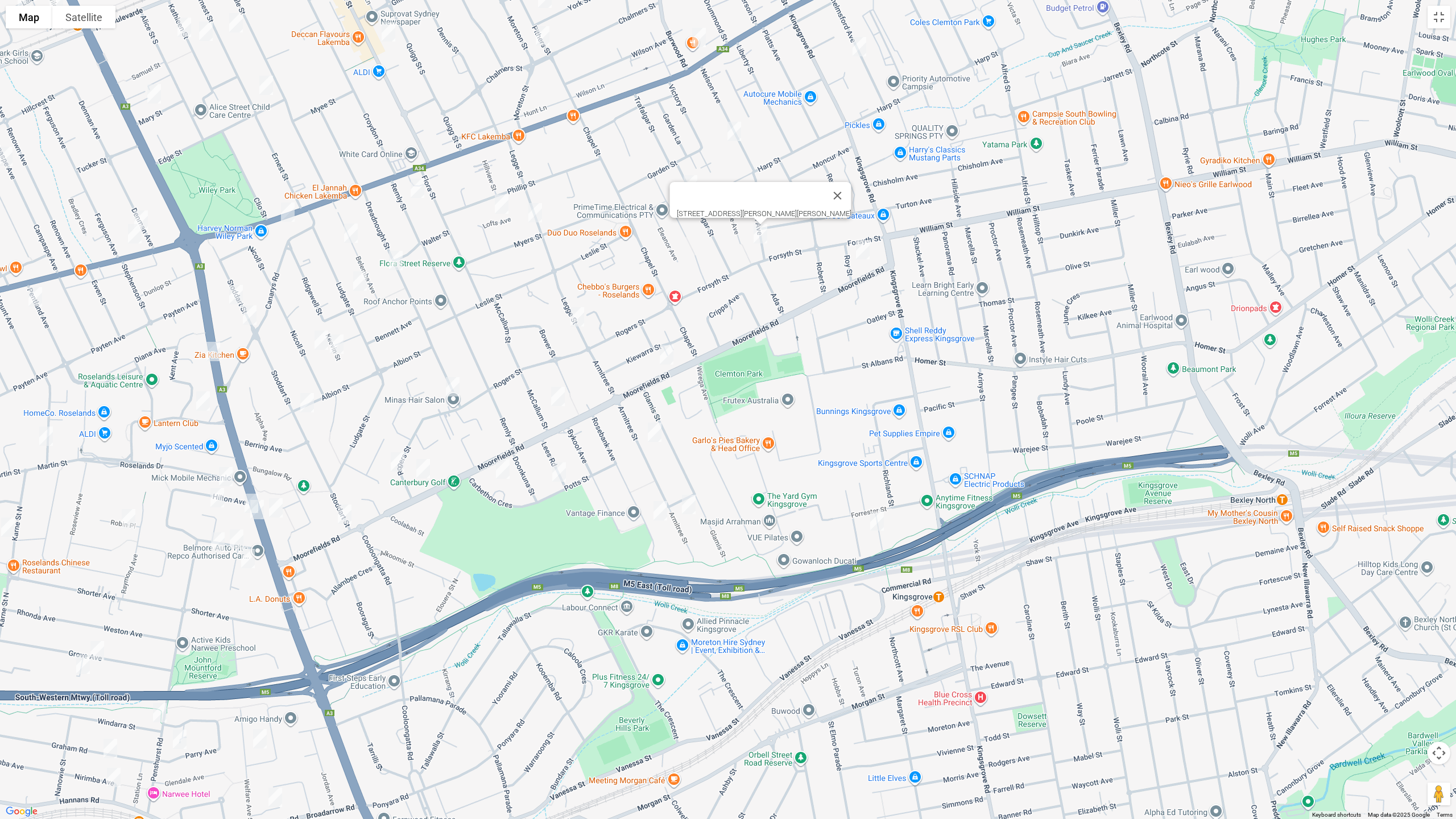
click at [860, 251] on img "10 Roy Street, KINGSGROVE NSW 2208" at bounding box center [863, 250] width 23 height 28
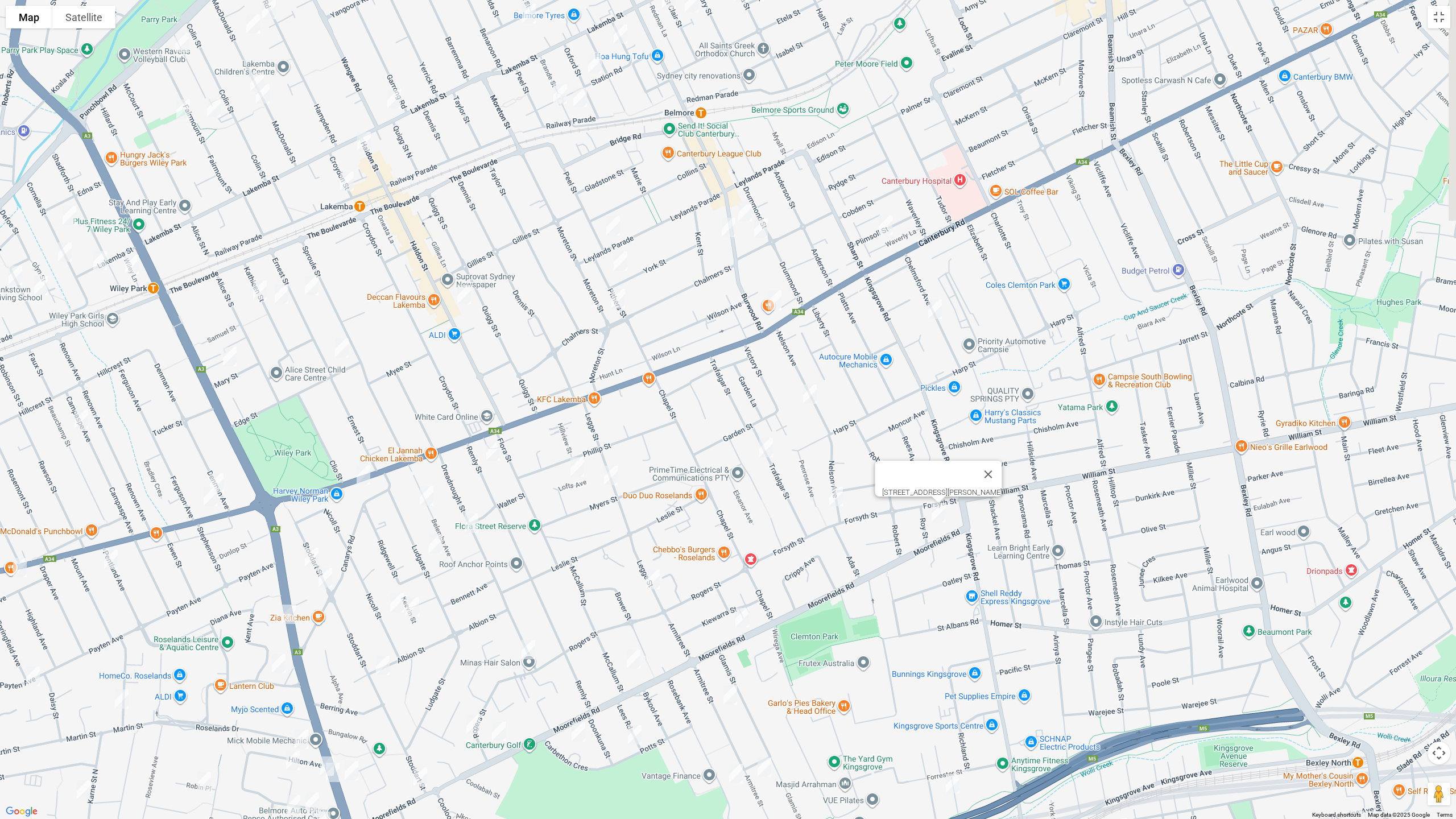
drag, startPoint x: 873, startPoint y: 150, endPoint x: 960, endPoint y: 454, distance: 316.2
click at [960, 454] on div "10 Roy Street, KINGSGROVE NSW 2208" at bounding box center [728, 410] width 1456 height 819
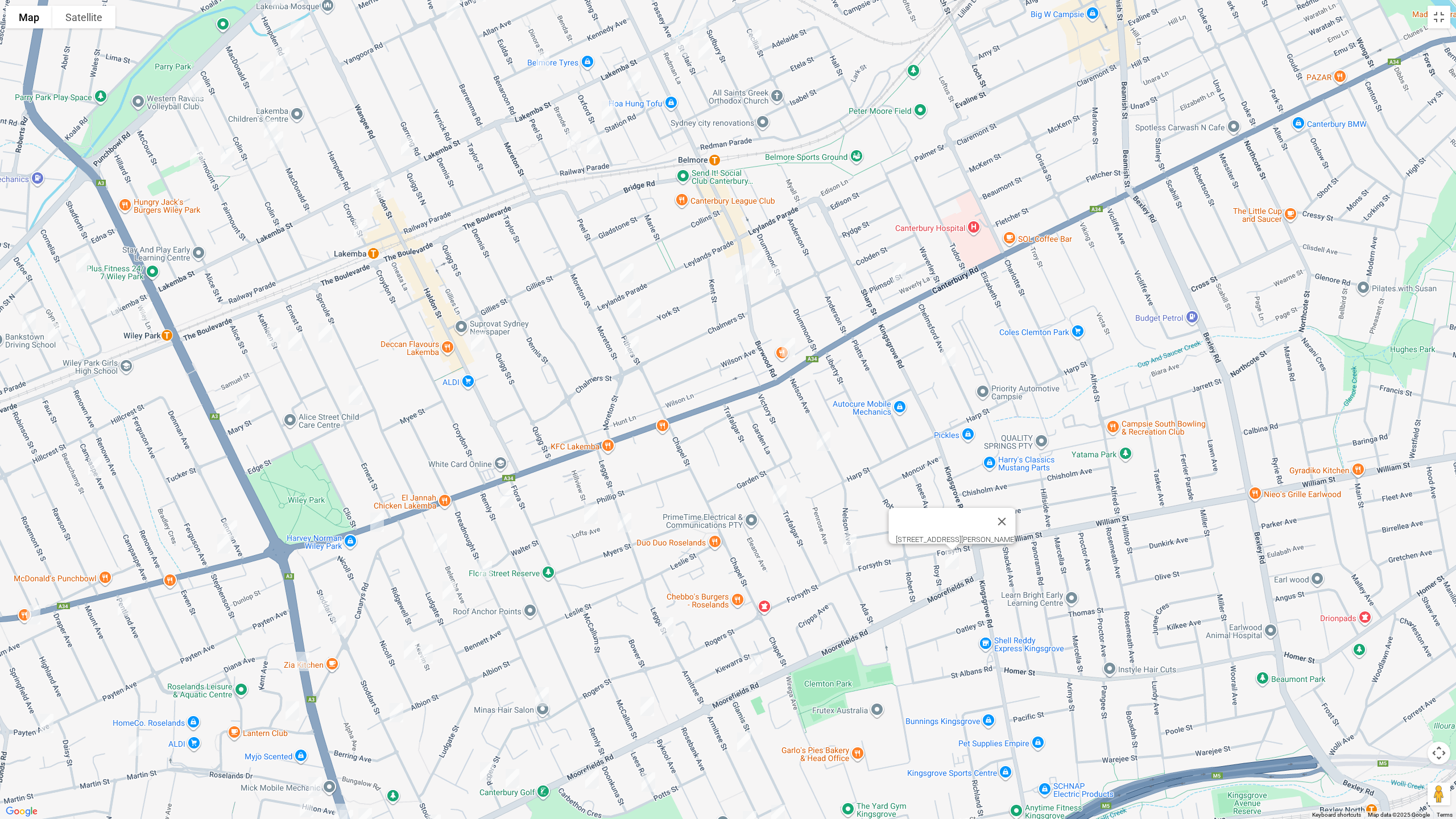
click at [950, 359] on img "29 Chelmsford Avenue, BELMORE NSW 2192" at bounding box center [948, 356] width 23 height 28
click at [903, 269] on img "1/16 Plimsoll Street, BELMORE NSW 2192" at bounding box center [899, 273] width 23 height 28
click at [776, 278] on img "7A Reginald Avenue, BELMORE NSW 2192" at bounding box center [774, 275] width 23 height 28
click at [738, 280] on img "466 Burwood Road, BELMORE NSW 2192" at bounding box center [742, 274] width 23 height 28
click at [621, 273] on img "1/99 Leylands Parade, BELMORE NSW 2192" at bounding box center [627, 273] width 23 height 28
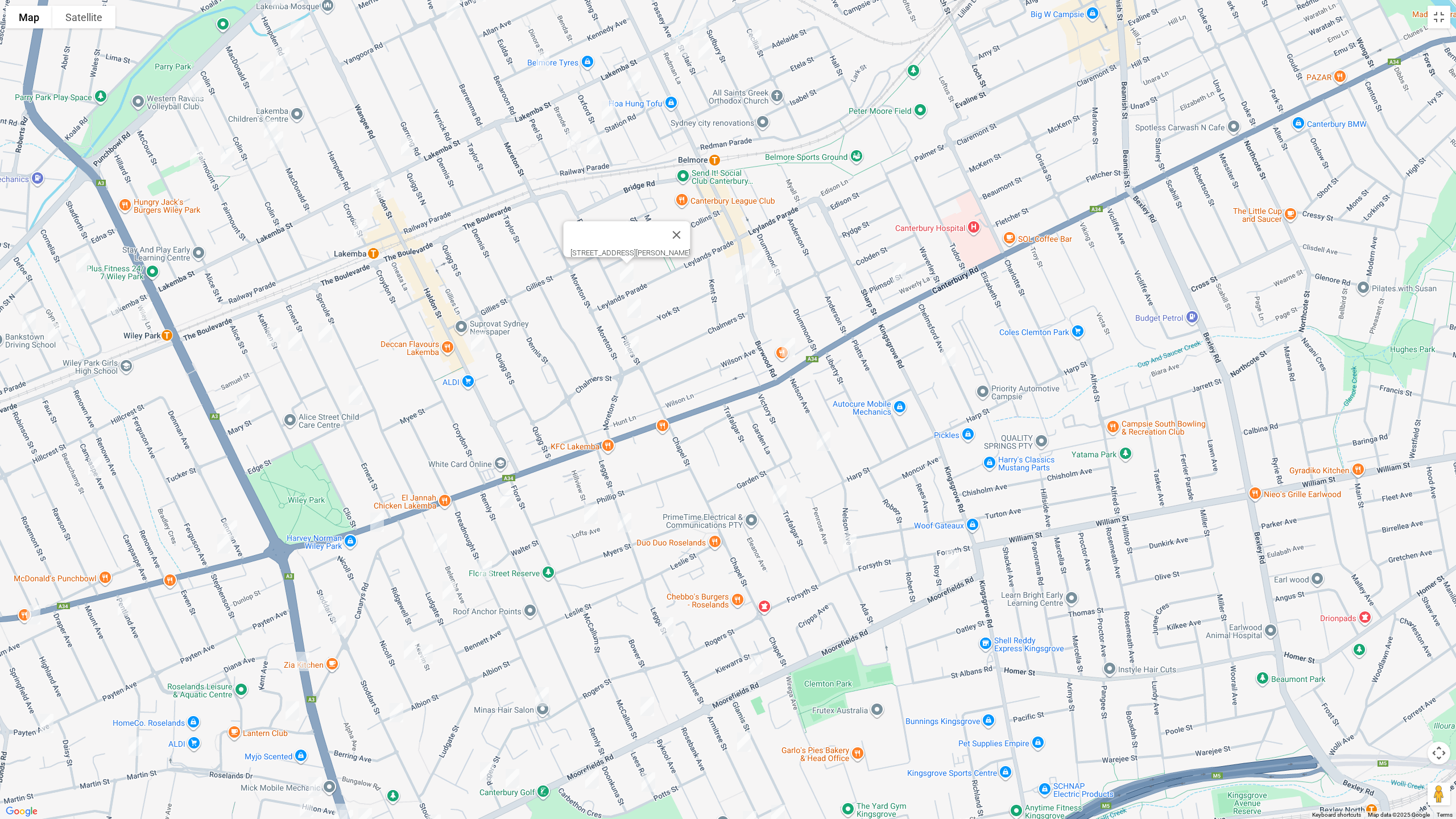
click at [634, 311] on img "47 York Street, BELMORE NSW 2192" at bounding box center [634, 308] width 23 height 28
click at [632, 343] on img "136 Moreton Street, LAKEMBA NSW 2195" at bounding box center [632, 346] width 23 height 28
click at [276, 335] on img "2/11 Kathleen Street, WILEY PARK NSW 2195" at bounding box center [273, 337] width 23 height 28
drag, startPoint x: 294, startPoint y: 345, endPoint x: 336, endPoint y: 340, distance: 42.3
click at [294, 344] on img "3/20 Kathleen Street, WILEY PARK NSW 2195" at bounding box center [295, 341] width 23 height 28
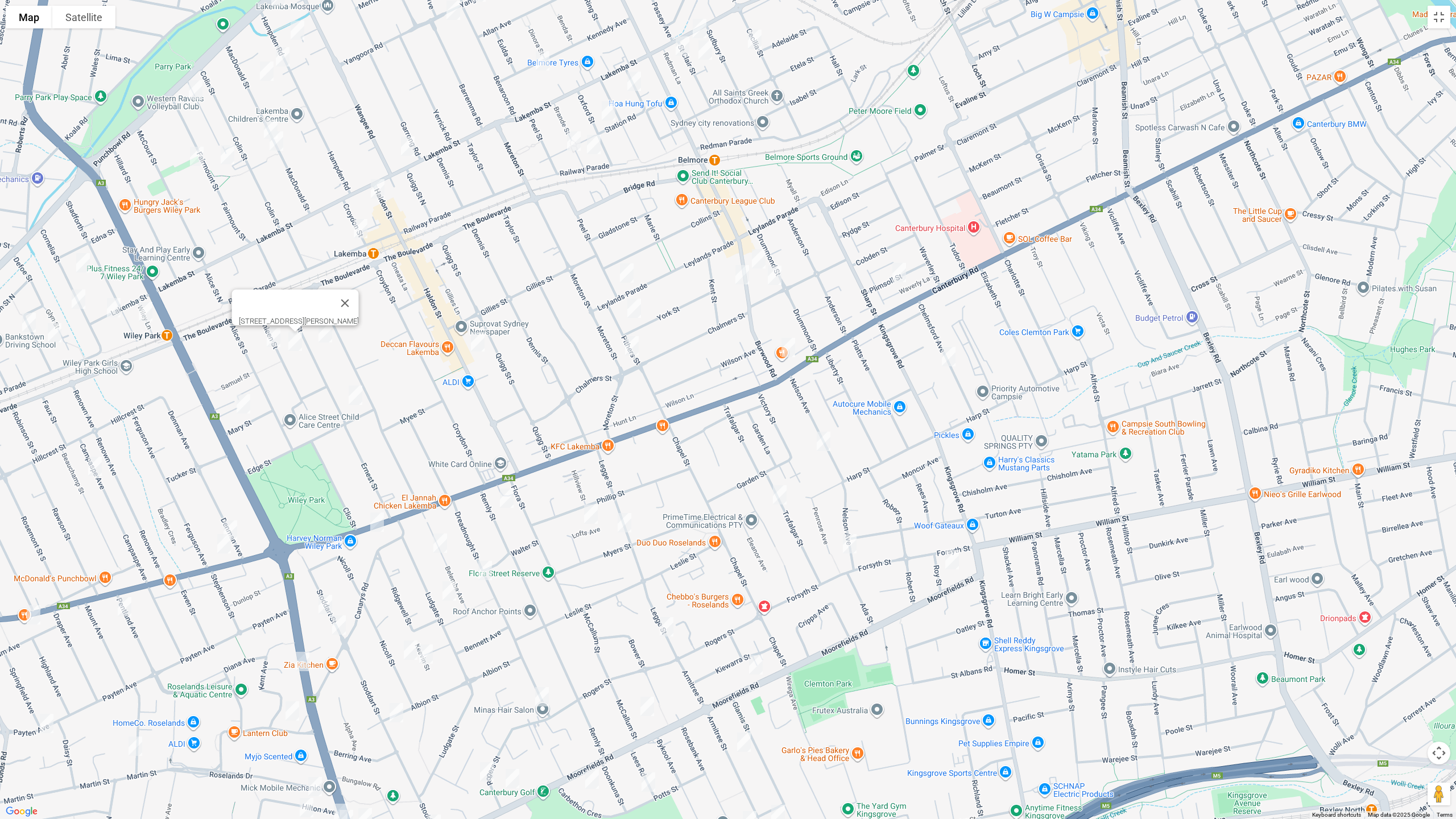
click at [326, 336] on img "36 Ernest Street, LAKEMBA NSW 2195" at bounding box center [325, 333] width 23 height 28
click at [326, 334] on img "36 Ernest Street, LAKEMBA NSW 2195" at bounding box center [325, 333] width 23 height 28
click at [294, 346] on img "3/20 Kathleen Street, WILEY PARK NSW 2195" at bounding box center [295, 341] width 23 height 28
click at [270, 341] on img "2/11 Kathleen Street, WILEY PARK NSW 2195" at bounding box center [273, 337] width 23 height 28
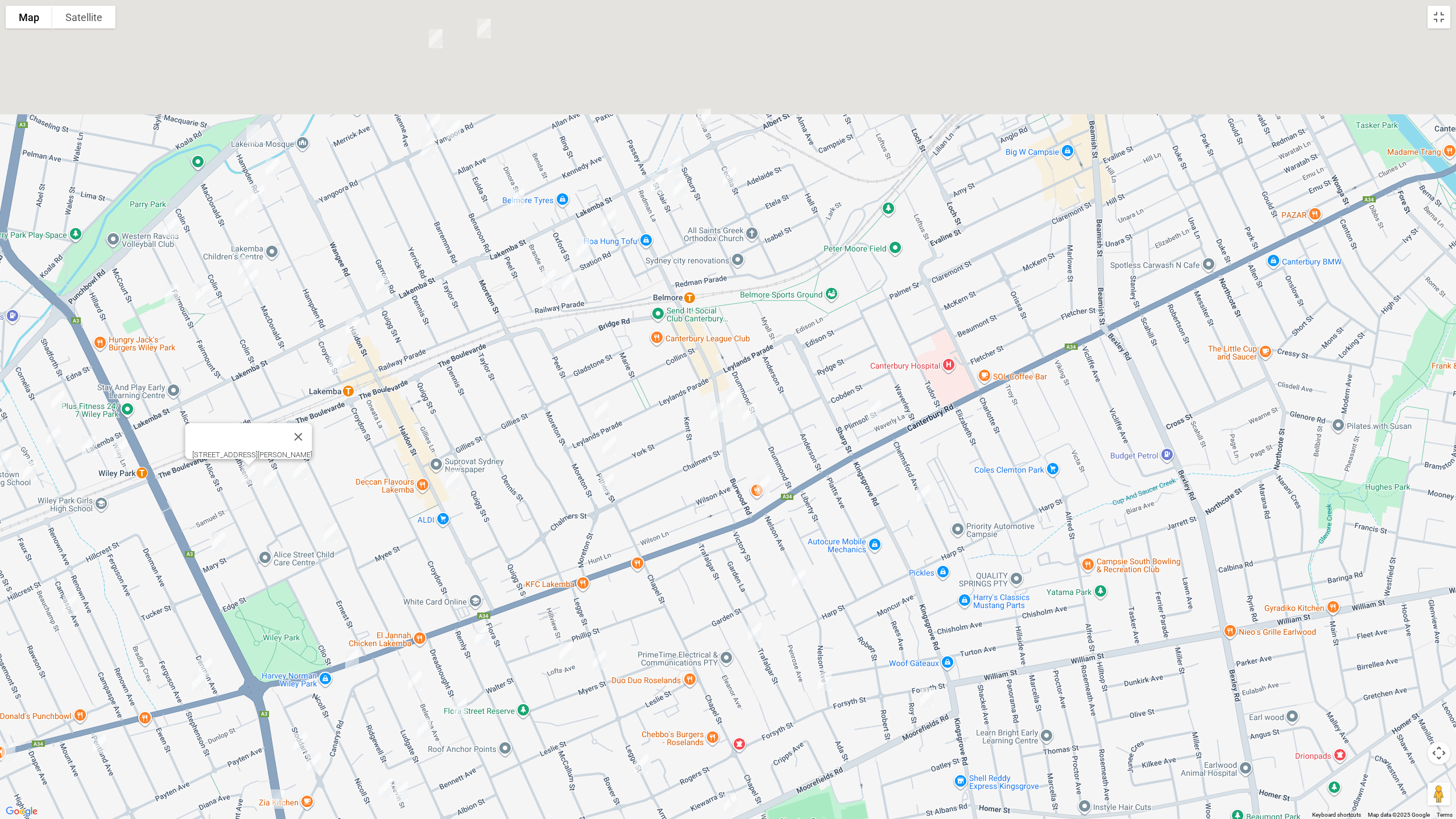
drag, startPoint x: 558, startPoint y: 161, endPoint x: 530, endPoint y: 301, distance: 142.8
click at [530, 301] on div "2/11 Kathleen Street, WILEY PARK NSW 2195" at bounding box center [728, 410] width 1456 height 819
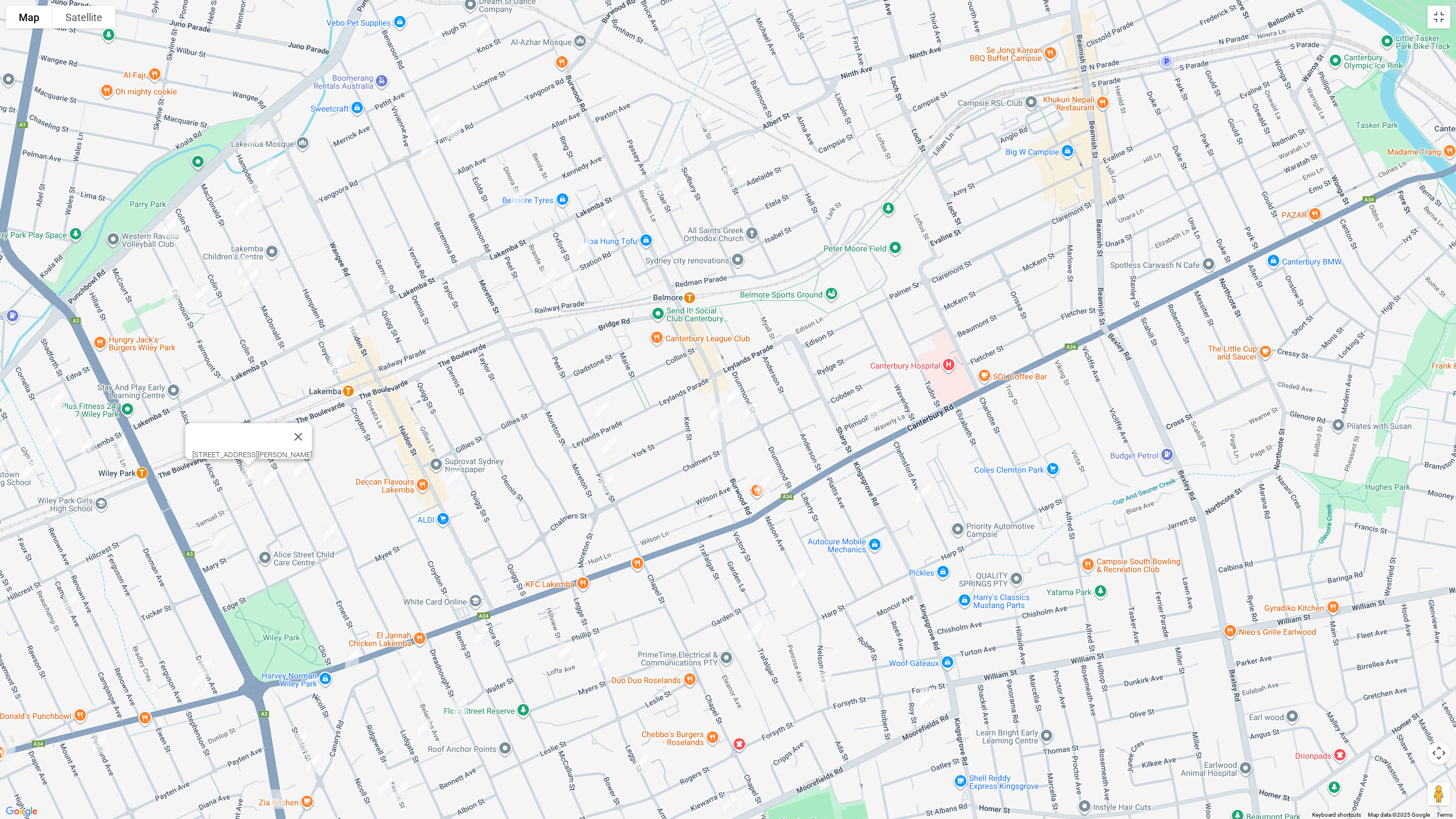
click at [679, 159] on img "26 Lakemba Street, BELMORE NSW 2192" at bounding box center [675, 166] width 23 height 28
drag, startPoint x: 387, startPoint y: 290, endPoint x: 379, endPoint y: 297, distance: 10.6
click at [388, 290] on img "173-175 Lakemba Street, LAKEMBA NSW 2195" at bounding box center [382, 284] width 23 height 28
click at [351, 327] on img "6 Haldon Street, LAKEMBA NSW 2195" at bounding box center [352, 326] width 23 height 28
click at [1443, 14] on button "Toggle fullscreen view" at bounding box center [1439, 17] width 23 height 23
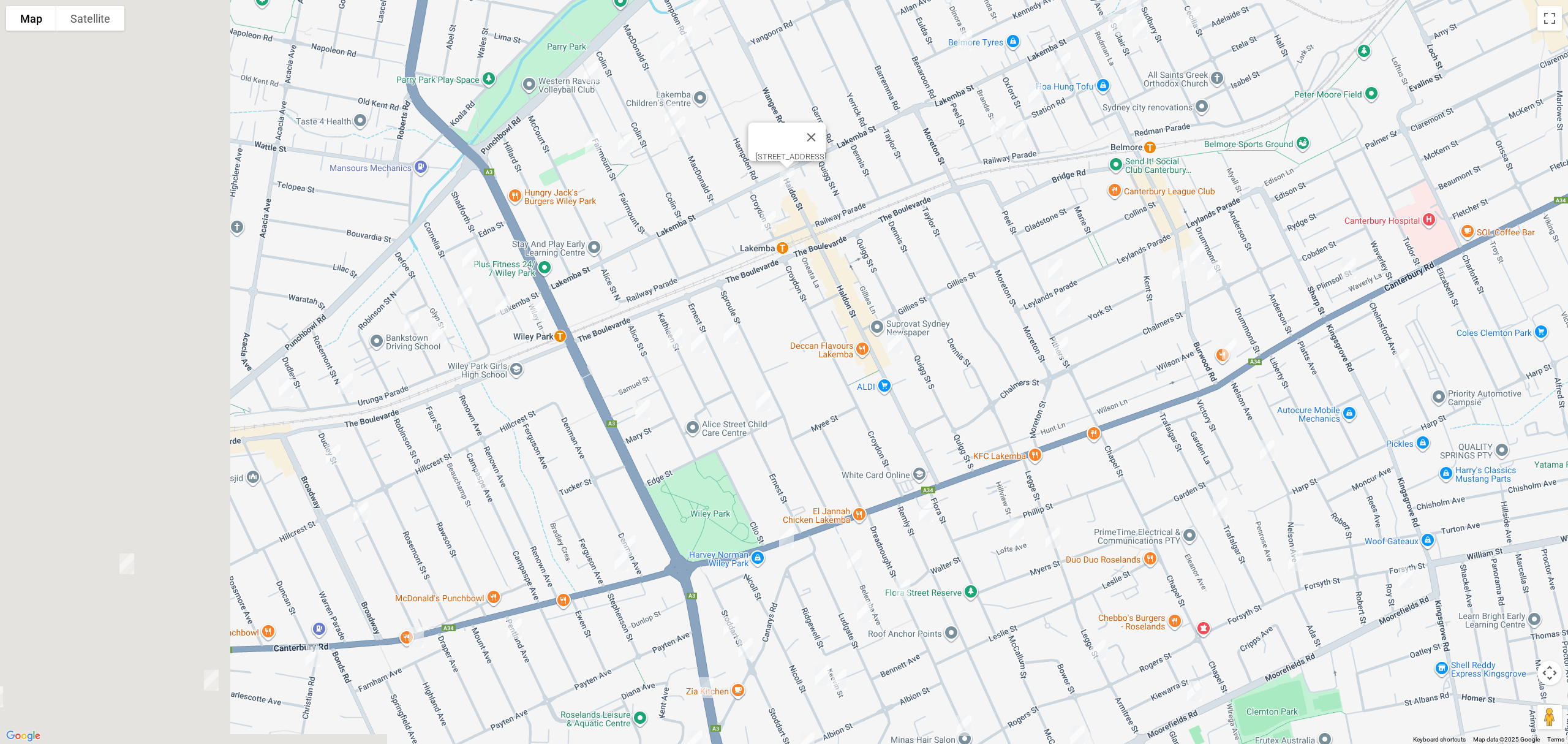
drag, startPoint x: 459, startPoint y: 406, endPoint x: 896, endPoint y: 253, distance: 463.0
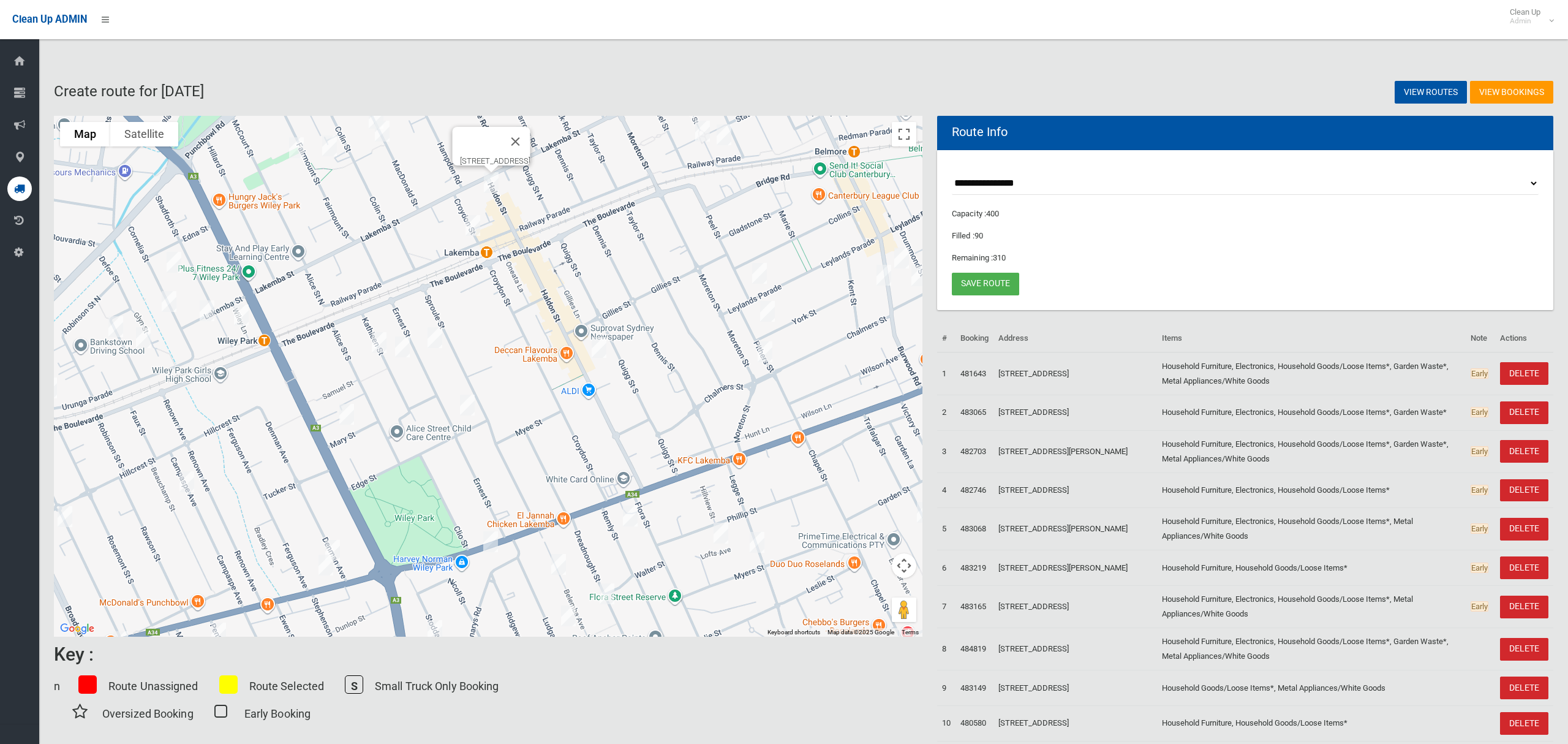
click at [896, 253] on div "[STREET_ADDRESS]" at bounding box center [488, 376] width 869 height 521
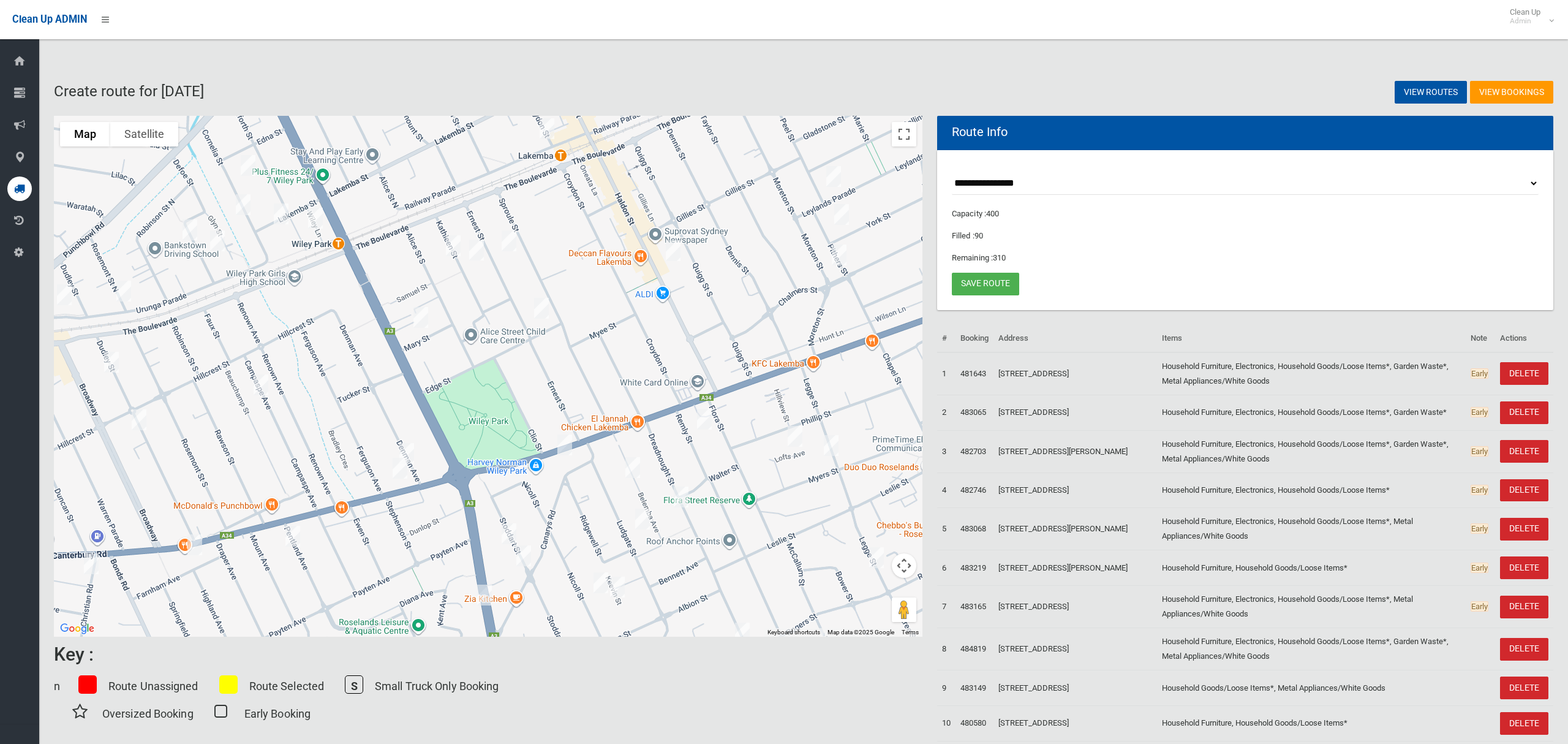
click at [452, 248] on img "2/11 Kathleen Street, WILEY PARK NSW 2195" at bounding box center [453, 245] width 25 height 31
click at [476, 254] on img "3/20 Kathleen Street, WILEY PARK NSW 2195" at bounding box center [477, 250] width 25 height 31
click at [510, 247] on img "36 Ernest Street, LAKEMBA NSW 2195" at bounding box center [509, 241] width 25 height 31
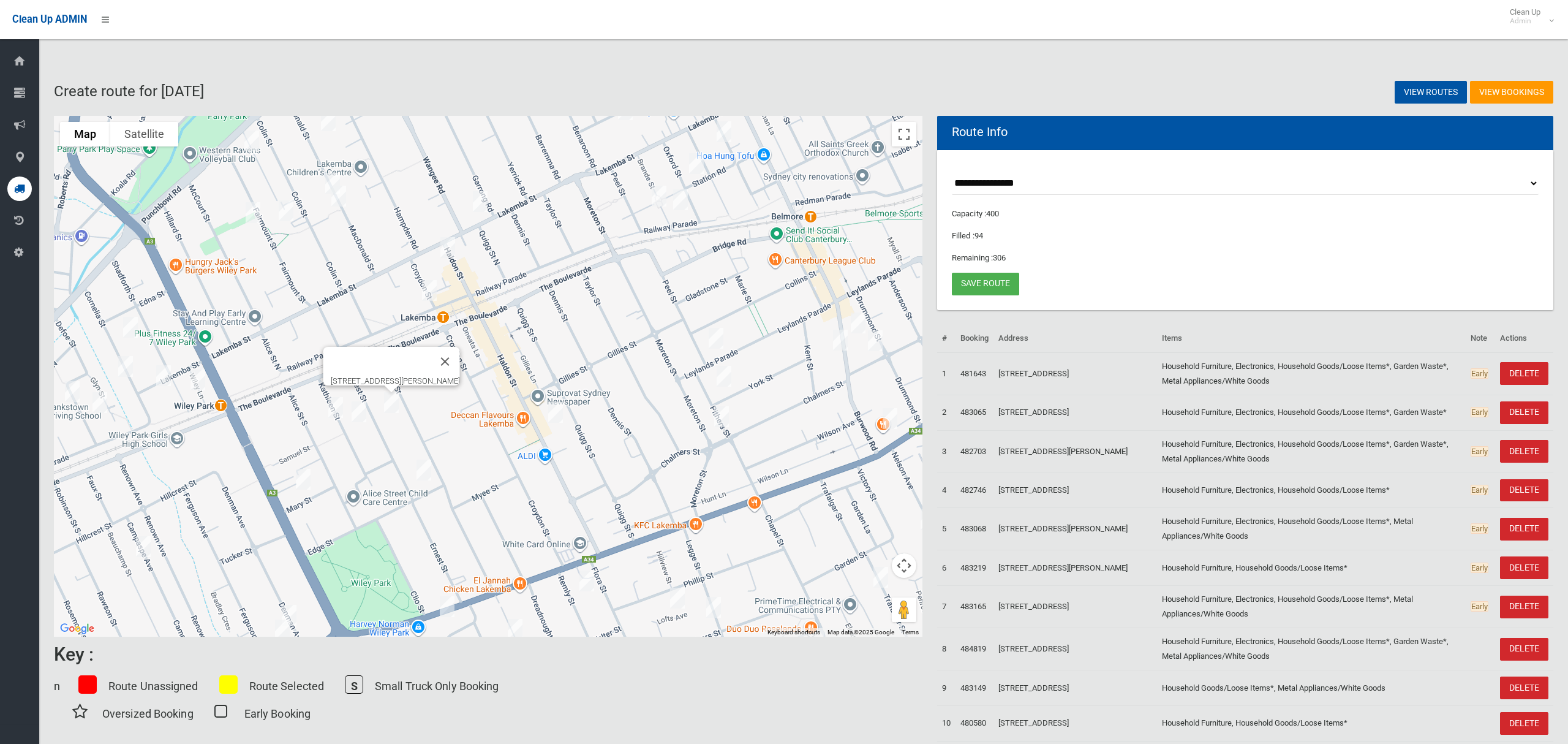
drag, startPoint x: 546, startPoint y: 342, endPoint x: 493, endPoint y: 427, distance: 100.2
click at [493, 427] on div "[STREET_ADDRESS][PERSON_NAME]" at bounding box center [488, 376] width 869 height 521
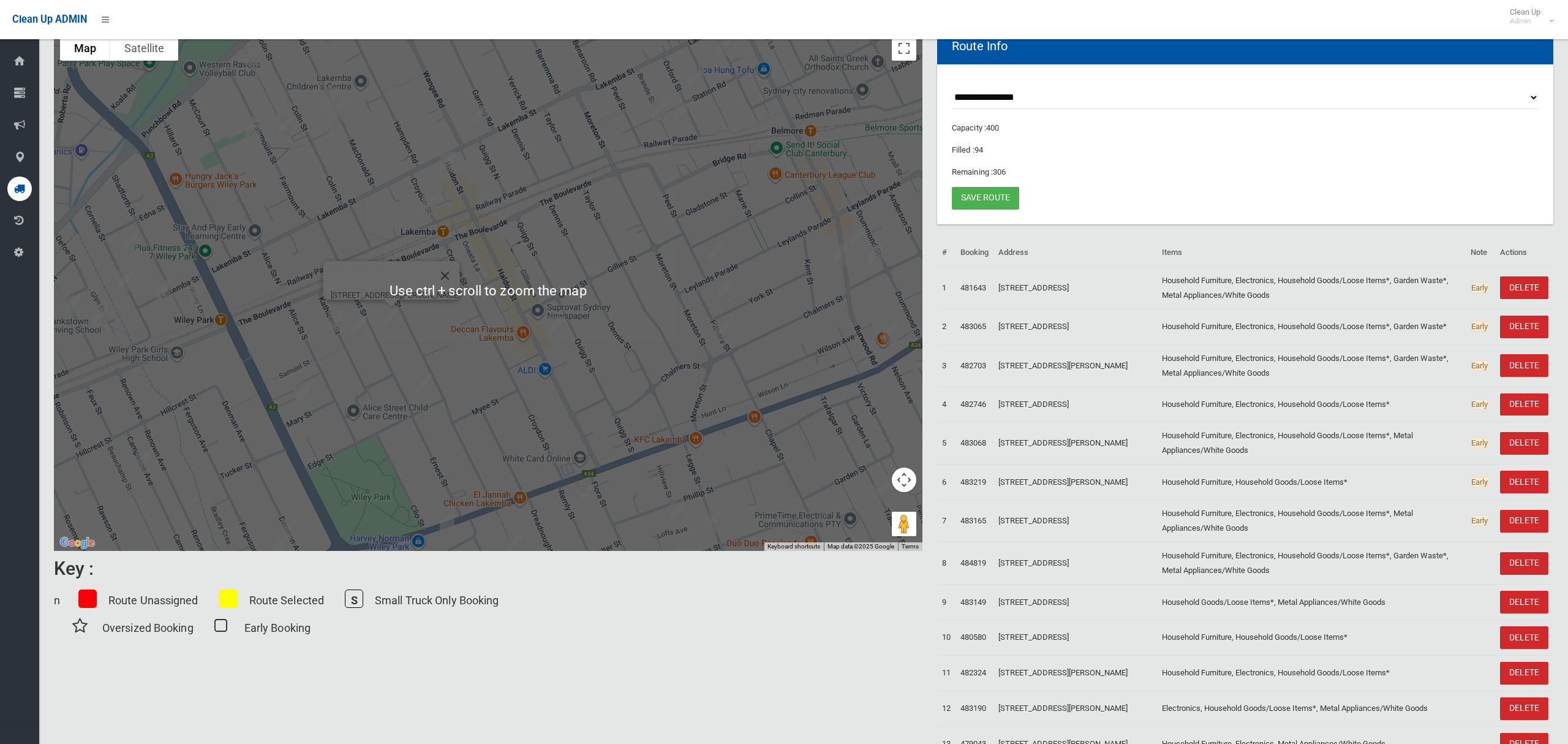
scroll to position [86, 0]
click at [901, 52] on button "Toggle fullscreen view" at bounding box center [904, 48] width 25 height 25
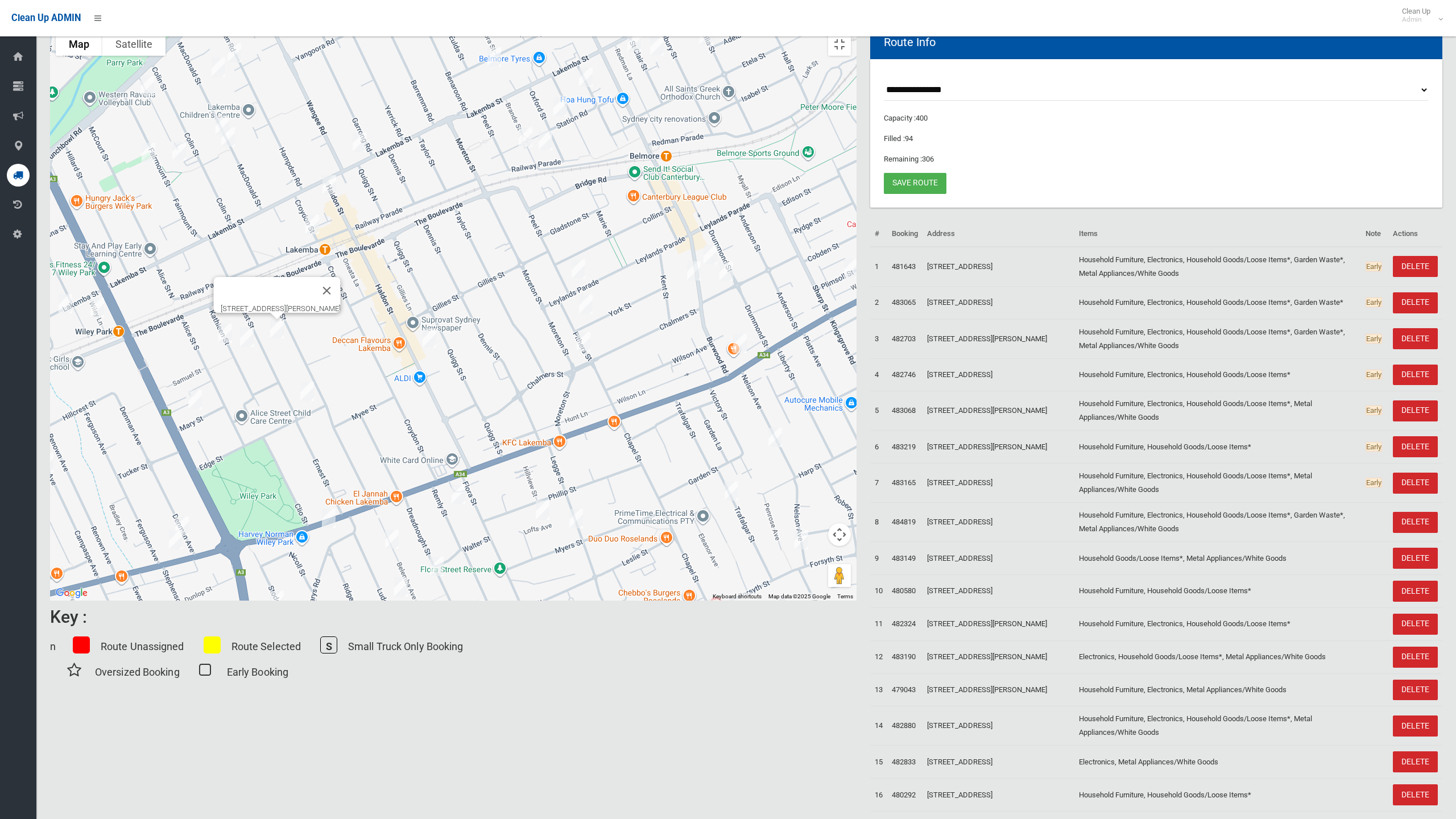
drag, startPoint x: 820, startPoint y: 338, endPoint x: 741, endPoint y: 316, distance: 82.0
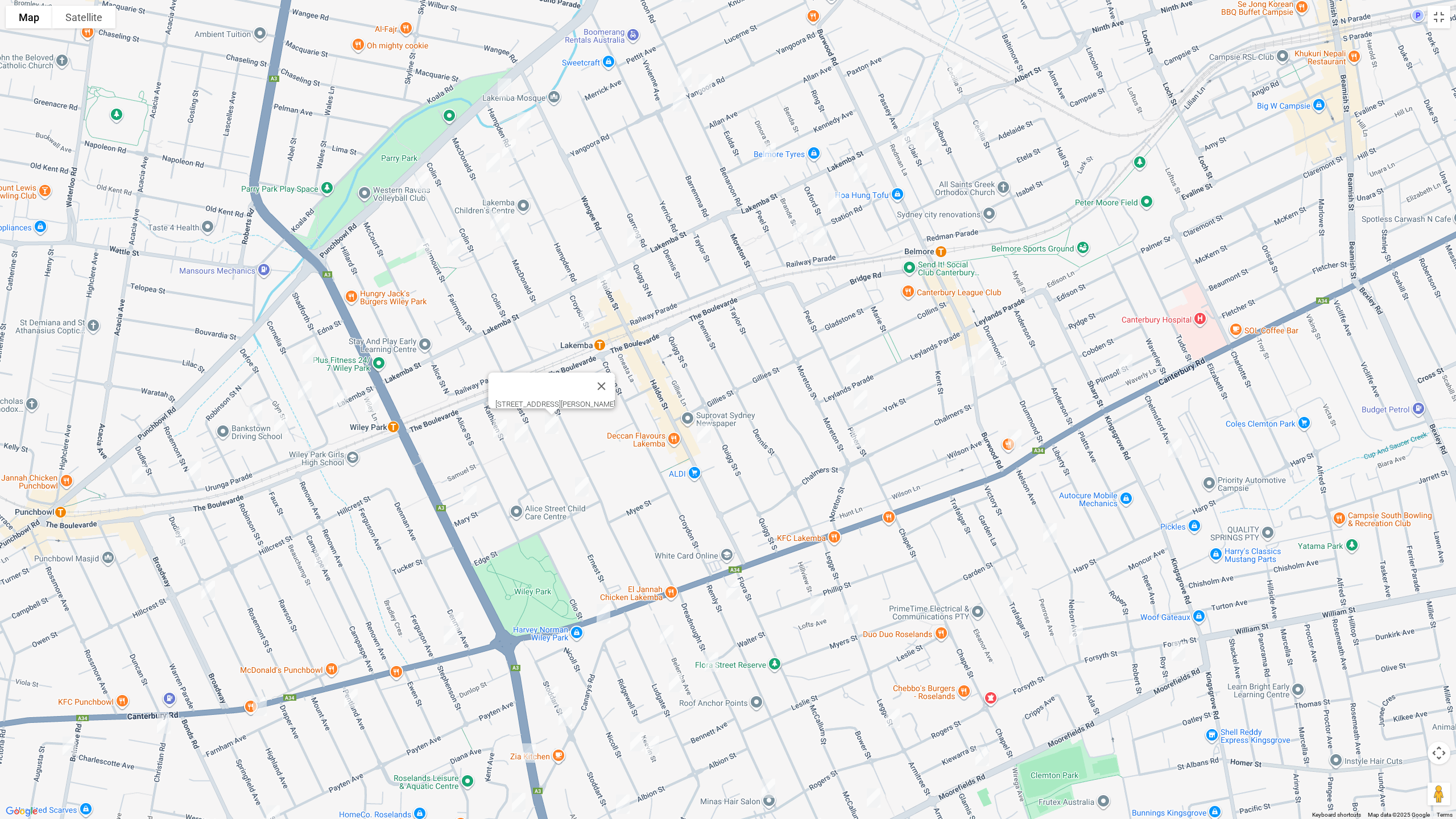
click at [741, 316] on div "[STREET_ADDRESS][PERSON_NAME]" at bounding box center [728, 410] width 1456 height 819
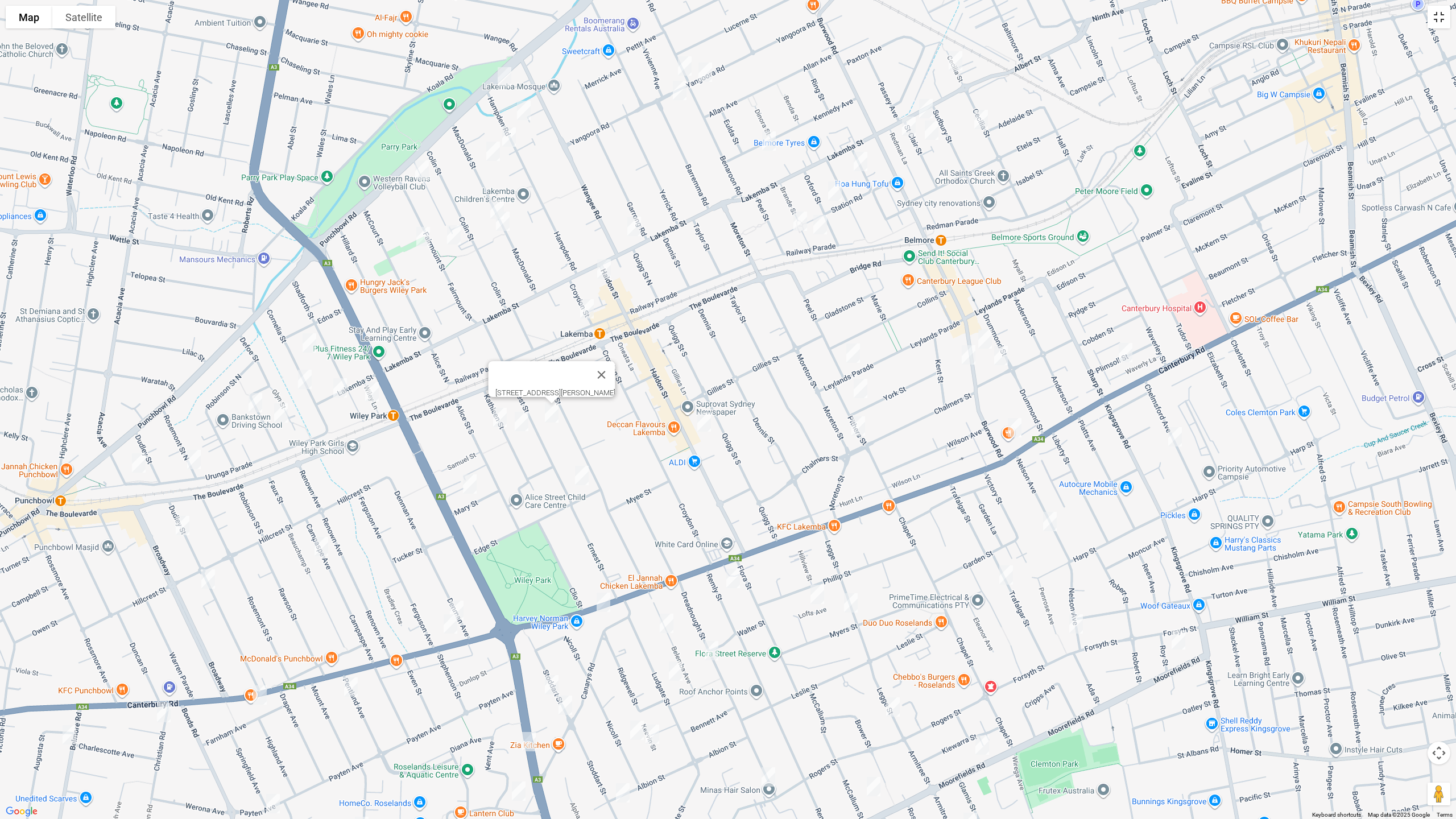
click at [1444, 24] on button "Toggle fullscreen view" at bounding box center [1439, 17] width 23 height 23
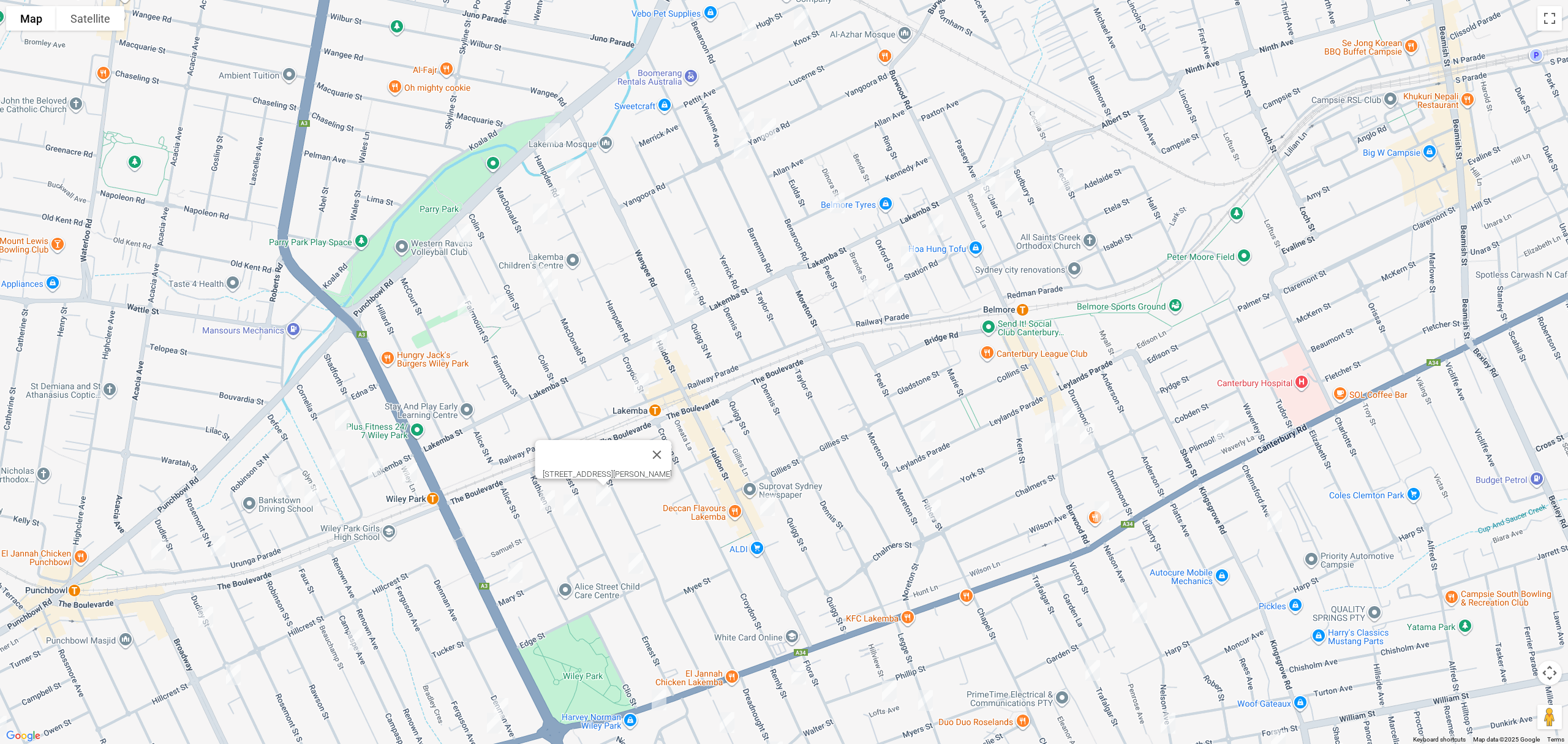
drag, startPoint x: 665, startPoint y: 196, endPoint x: 666, endPoint y: 301, distance: 105.0
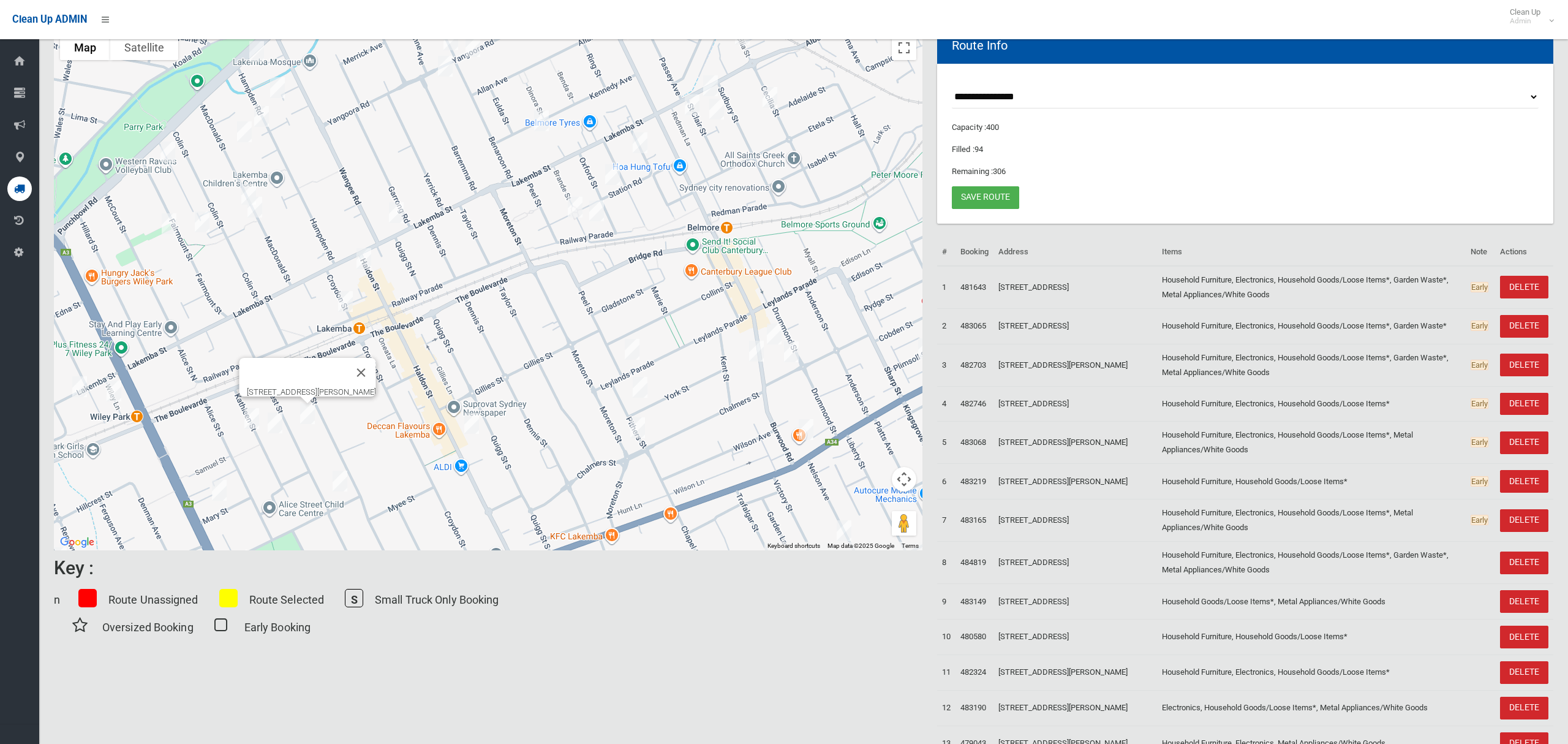
click at [670, 302] on div "[STREET_ADDRESS][PERSON_NAME]" at bounding box center [488, 289] width 869 height 521
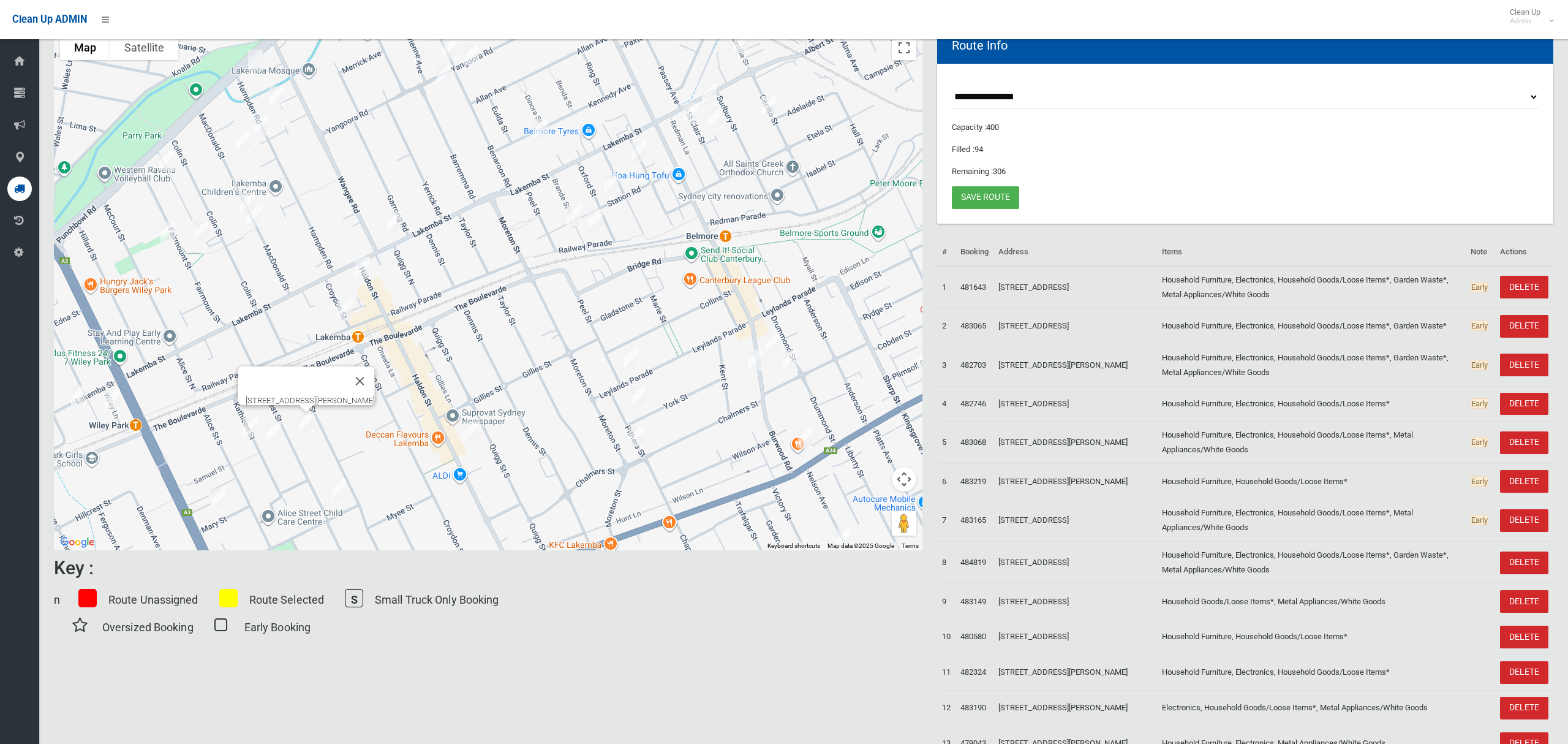
click at [708, 93] on img "26 Lakemba Street, BELMORE NSW 2192" at bounding box center [709, 94] width 25 height 31
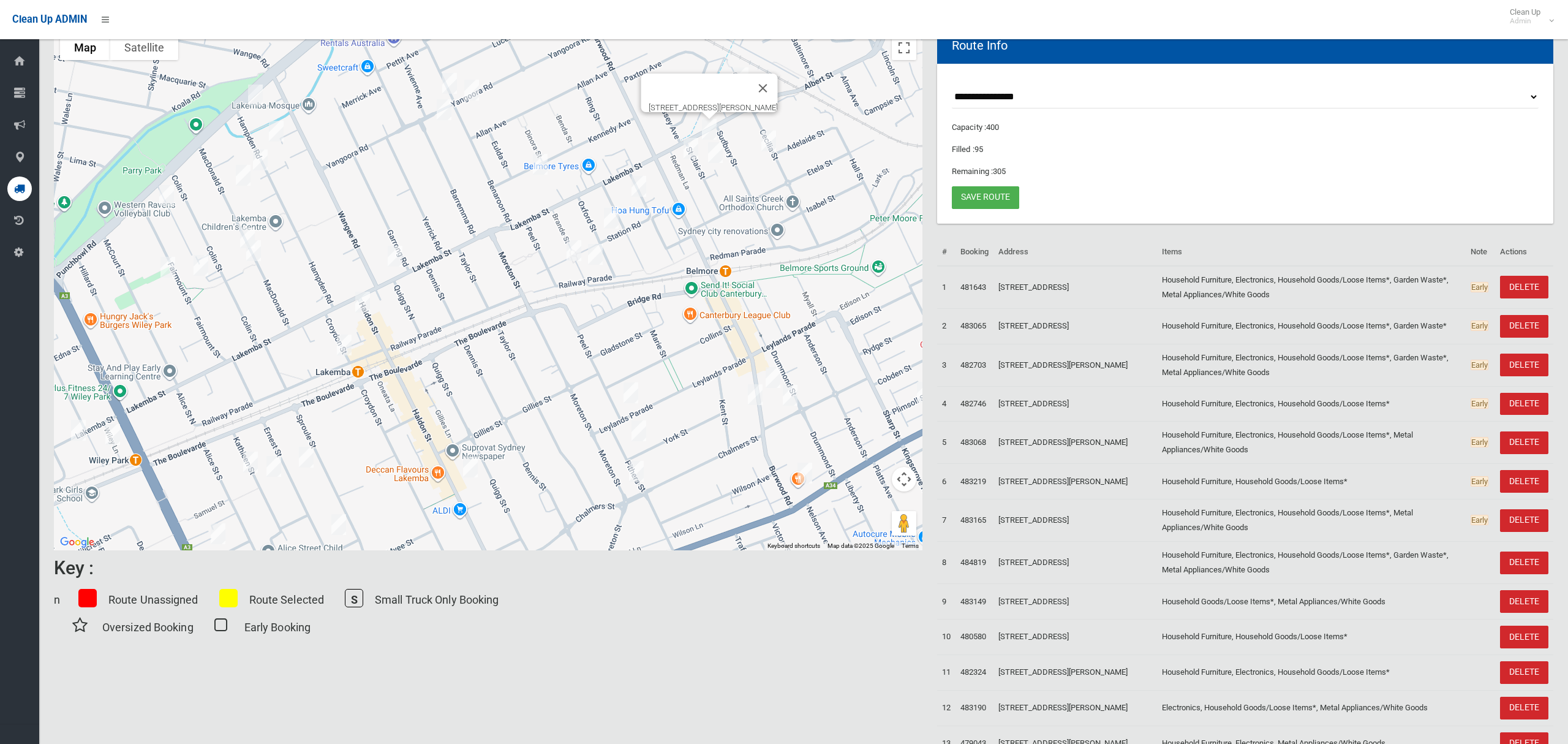
click at [708, 125] on img "26 Lakemba Street, BELMORE NSW 2192" at bounding box center [709, 129] width 25 height 31
click at [397, 254] on img "173-175 Lakemba Street, LAKEMBA NSW 2195" at bounding box center [395, 256] width 25 height 31
click at [395, 258] on img "173-175 Lakemba Street, LAKEMBA NSW 2195" at bounding box center [395, 256] width 25 height 31
click at [360, 310] on img "6 Haldon Street, LAKEMBA NSW 2195" at bounding box center [362, 302] width 25 height 31
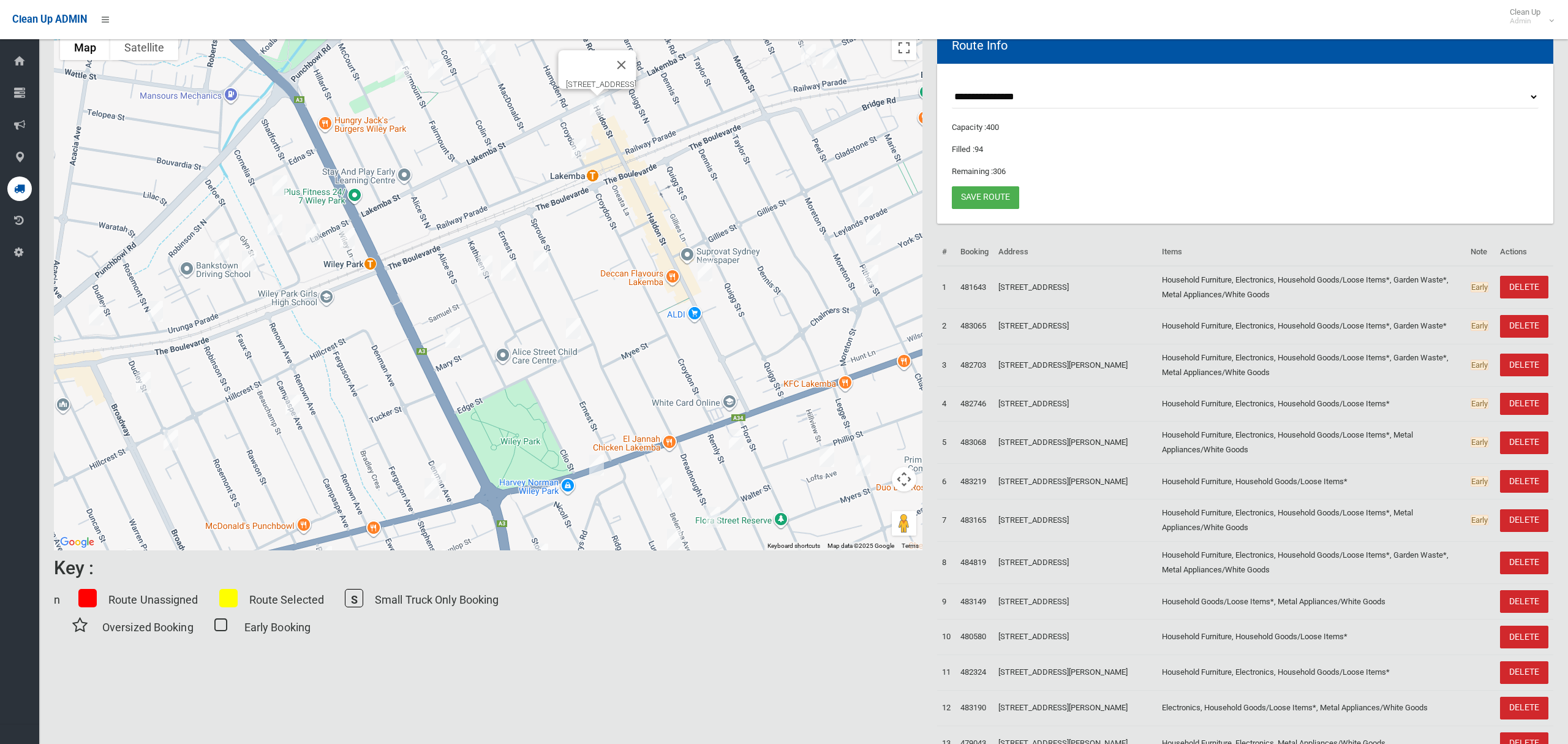
drag, startPoint x: 409, startPoint y: 341, endPoint x: 808, endPoint y: 110, distance: 461.0
click at [625, 144] on div "[STREET_ADDRESS]" at bounding box center [488, 289] width 869 height 521
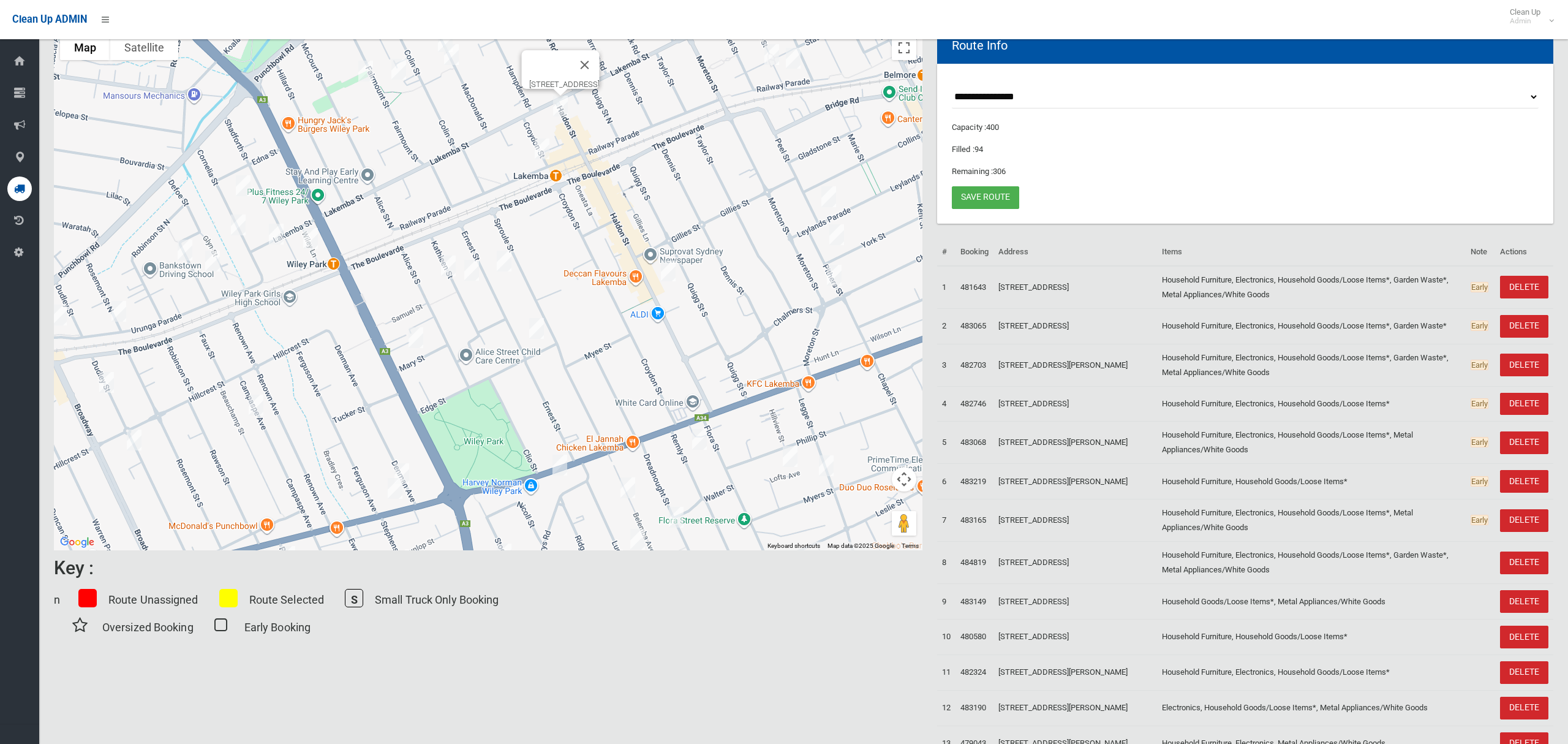
click at [473, 272] on img "3/20 Kathleen Street, WILEY PARK NSW 2195" at bounding box center [472, 270] width 25 height 31
click at [446, 268] on img "2/11 Kathleen Street, WILEY PARK NSW 2195" at bounding box center [448, 266] width 25 height 31
click at [537, 331] on img "76 Ernest Street, LAKEMBA NSW 2195" at bounding box center [536, 329] width 25 height 31
click at [415, 339] on img "11 Mary Street, WILEY PARK NSW 2195" at bounding box center [416, 338] width 25 height 31
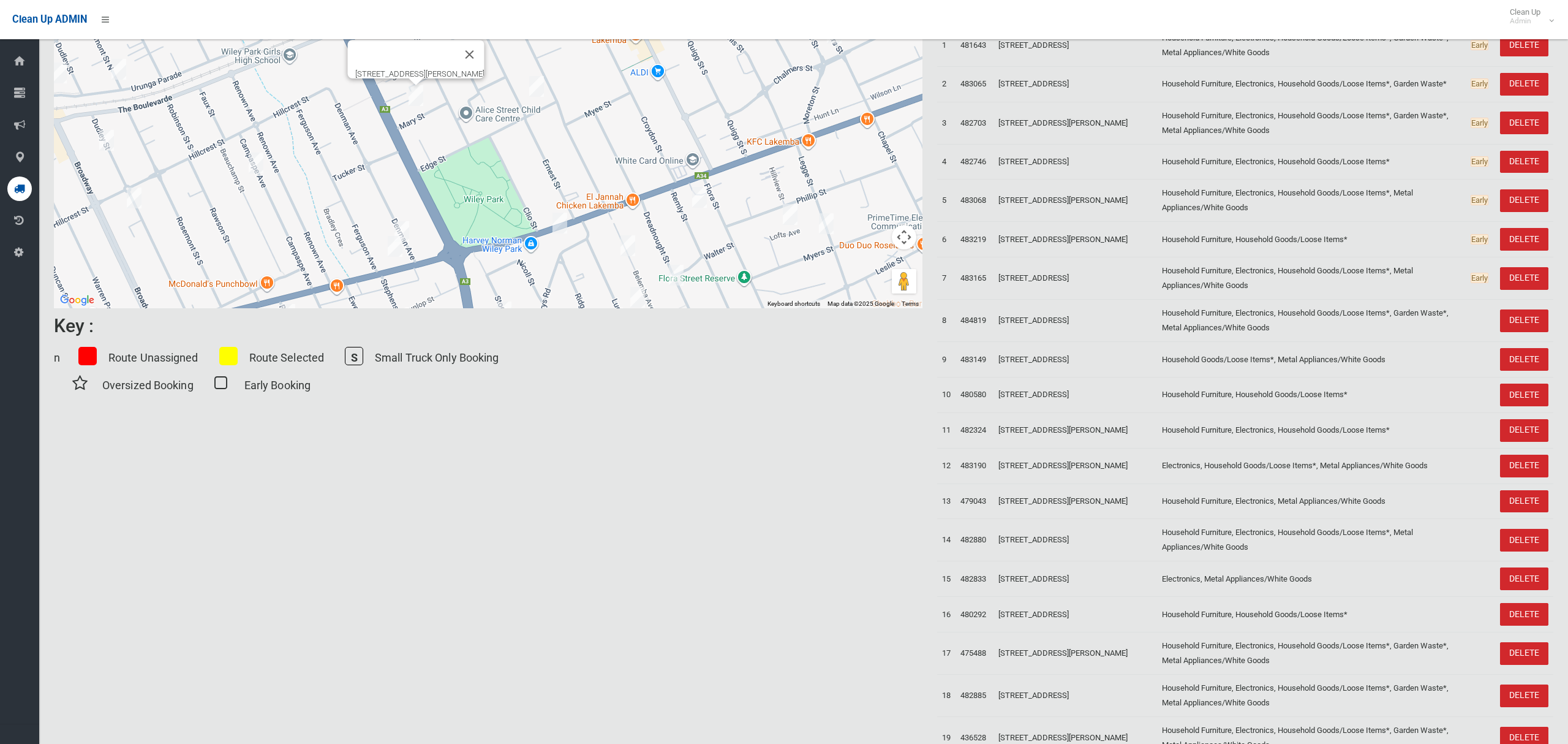
scroll to position [0, 0]
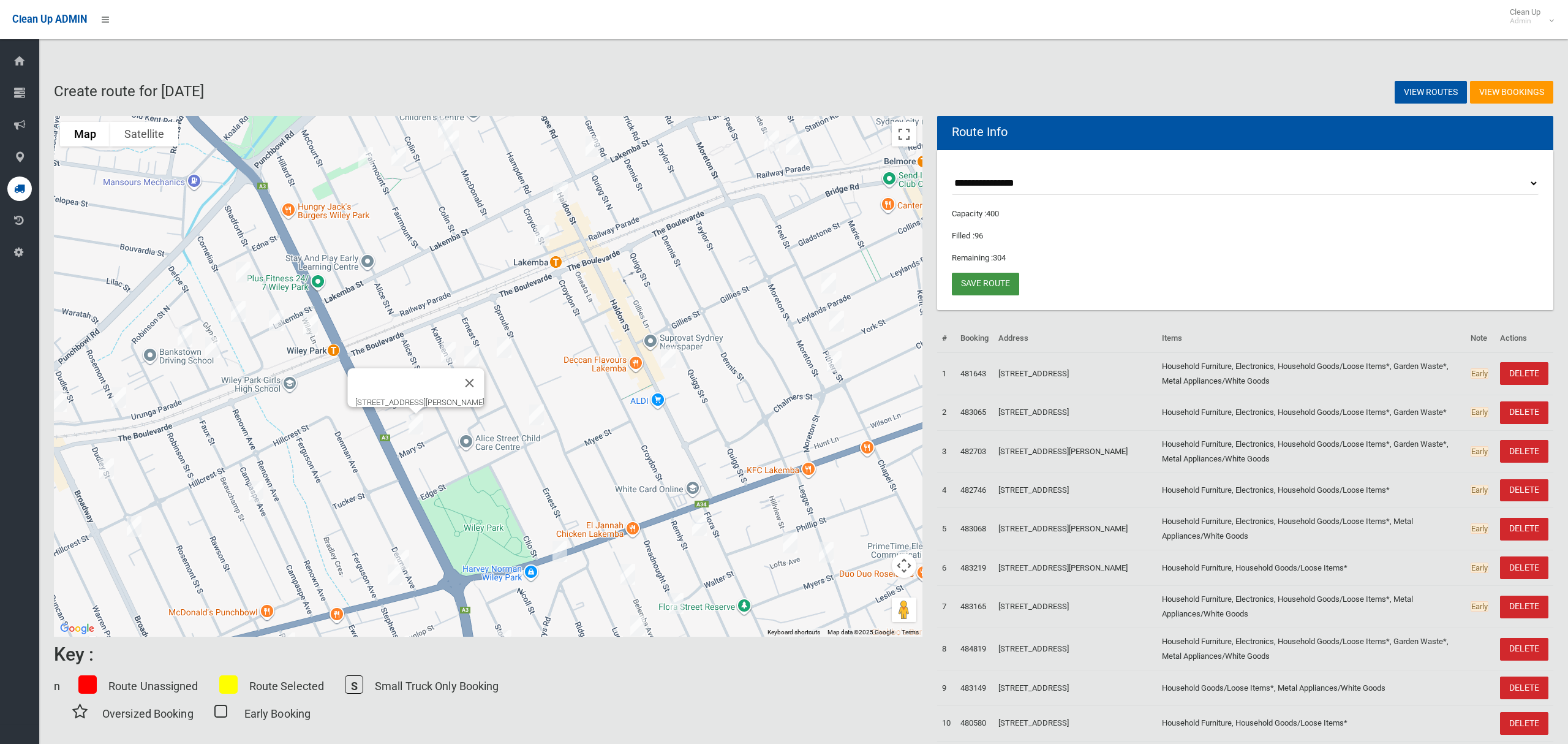
click at [997, 287] on link "Save route" at bounding box center [986, 284] width 67 height 23
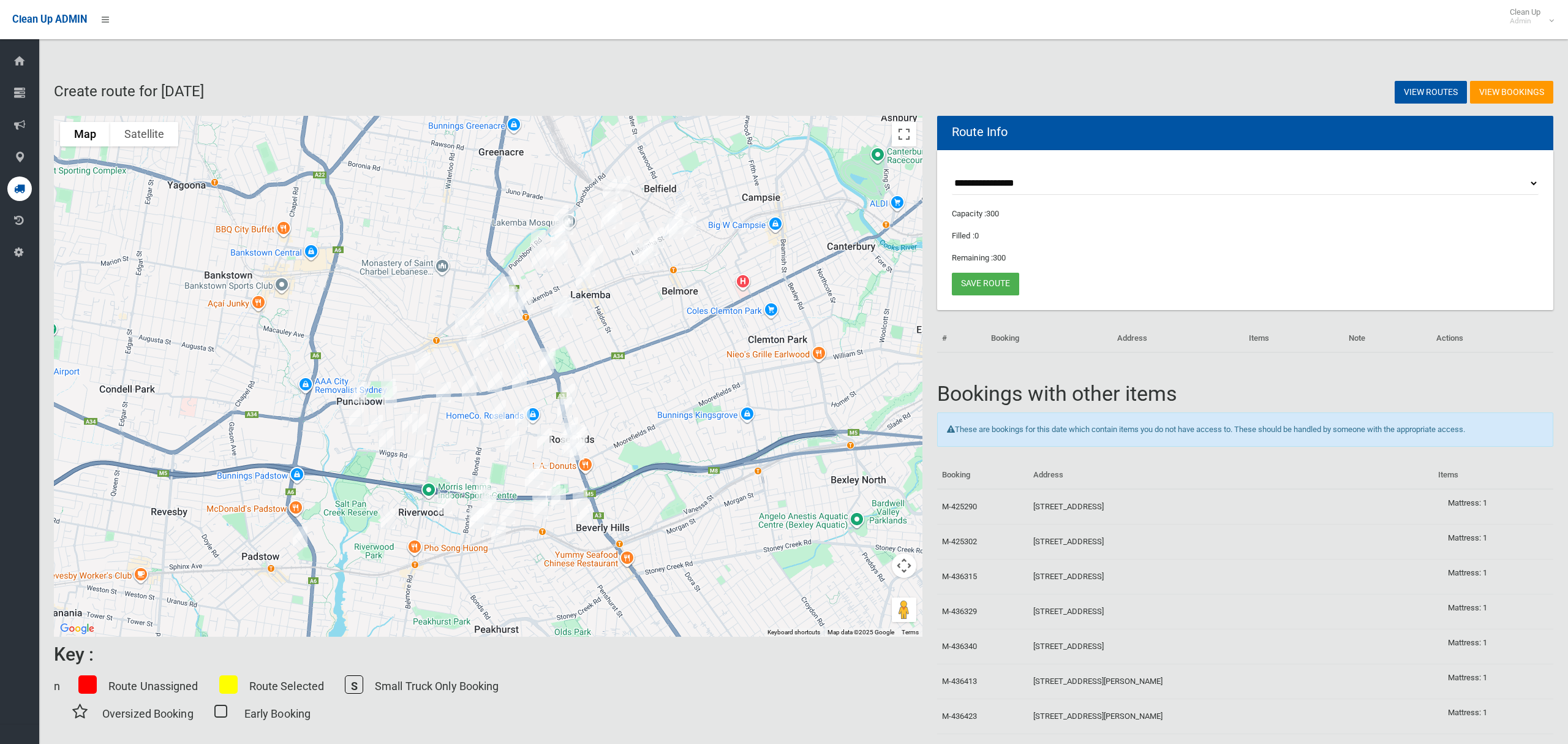
click at [1011, 193] on select "**********" at bounding box center [1245, 184] width 587 height 23
select select "*****"
click at [952, 172] on select "**********" at bounding box center [1245, 184] width 587 height 23
click at [906, 135] on button "Toggle fullscreen view" at bounding box center [904, 134] width 25 height 25
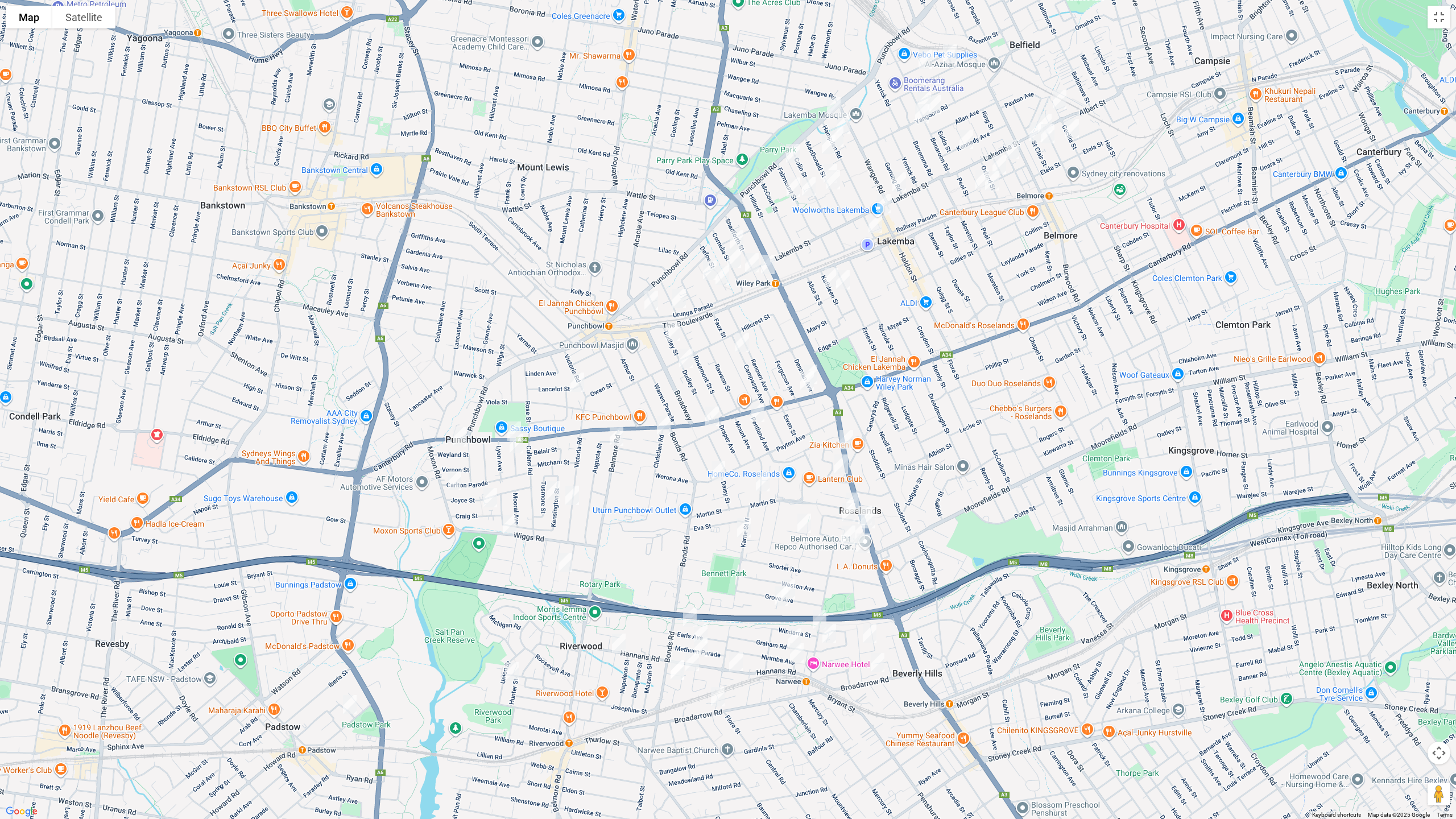
click at [506, 525] on img "46 Wiggs Road, RIVERWOOD NSW 2210" at bounding box center [509, 525] width 23 height 28
click at [514, 420] on img "1508 Canterbury Road, PUNCHBOWL NSW 2196" at bounding box center [514, 431] width 23 height 28
click at [452, 481] on img "42 Moxon Road, PUNCHBOWL NSW 2196" at bounding box center [454, 480] width 23 height 28
click at [750, 262] on img "1/312 Lakemba Street, WILEY PARK NSW 2195" at bounding box center [752, 263] width 23 height 28
click at [899, 184] on img "173-175 Lakemba Street, LAKEMBA NSW 2195" at bounding box center [899, 182] width 23 height 28
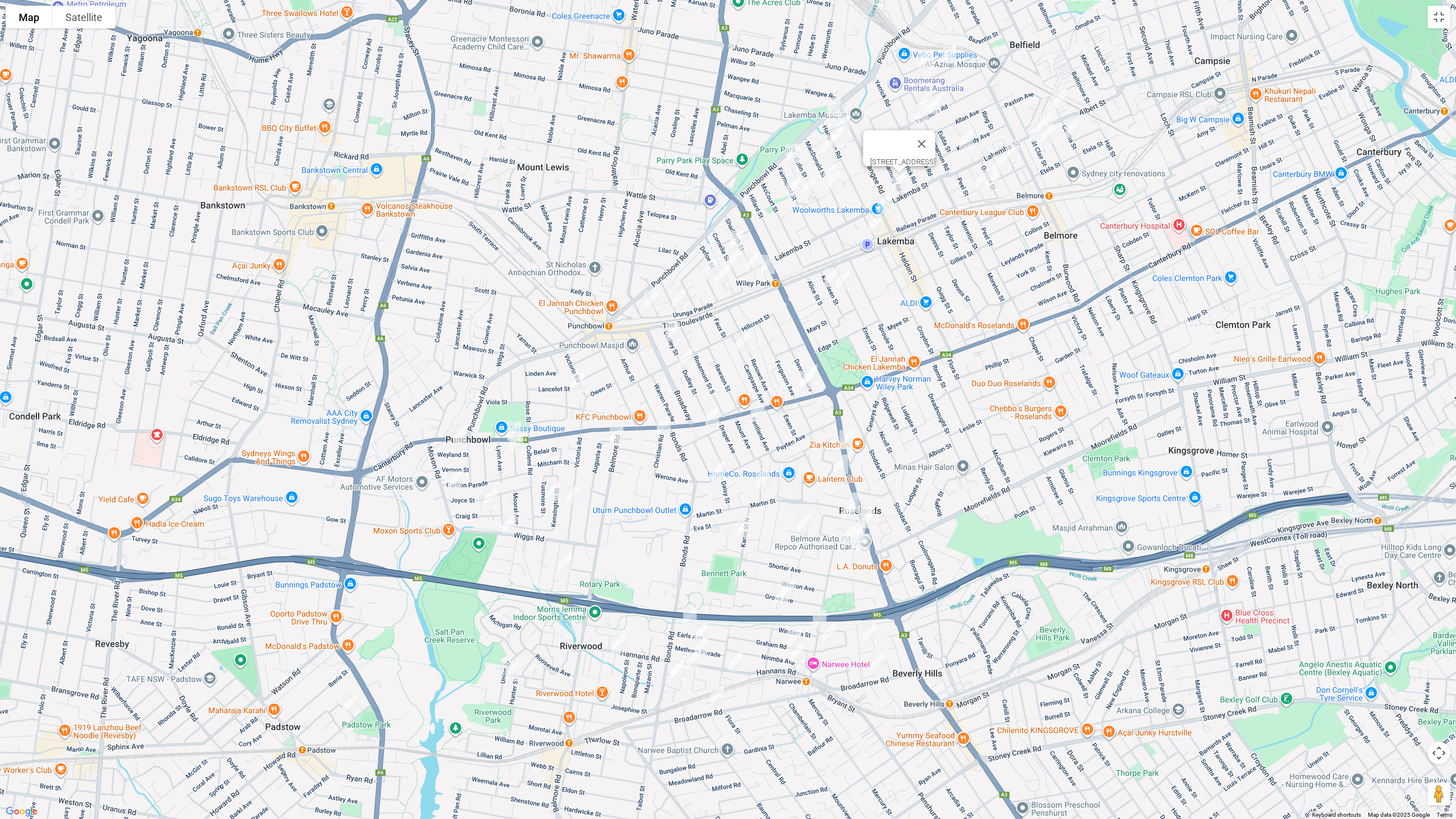
click at [886, 196] on img "6 Haldon Street, LAKEMBA NSW 2195" at bounding box center [884, 204] width 23 height 28
click at [566, 560] on img "3/28 Belgium Street, RIVERWOOD NSW 2210" at bounding box center [565, 562] width 23 height 28
click at [518, 445] on img "11 Blenman Avenue, PUNCHBOWL NSW 2196" at bounding box center [516, 444] width 23 height 28
click at [457, 437] on img "9 Weyland Street, PUNCHBOWL NSW 2196" at bounding box center [460, 437] width 23 height 28
click at [489, 500] on img "30a Craig Street, PUNCHBOWL NSW 2196" at bounding box center [490, 497] width 23 height 28
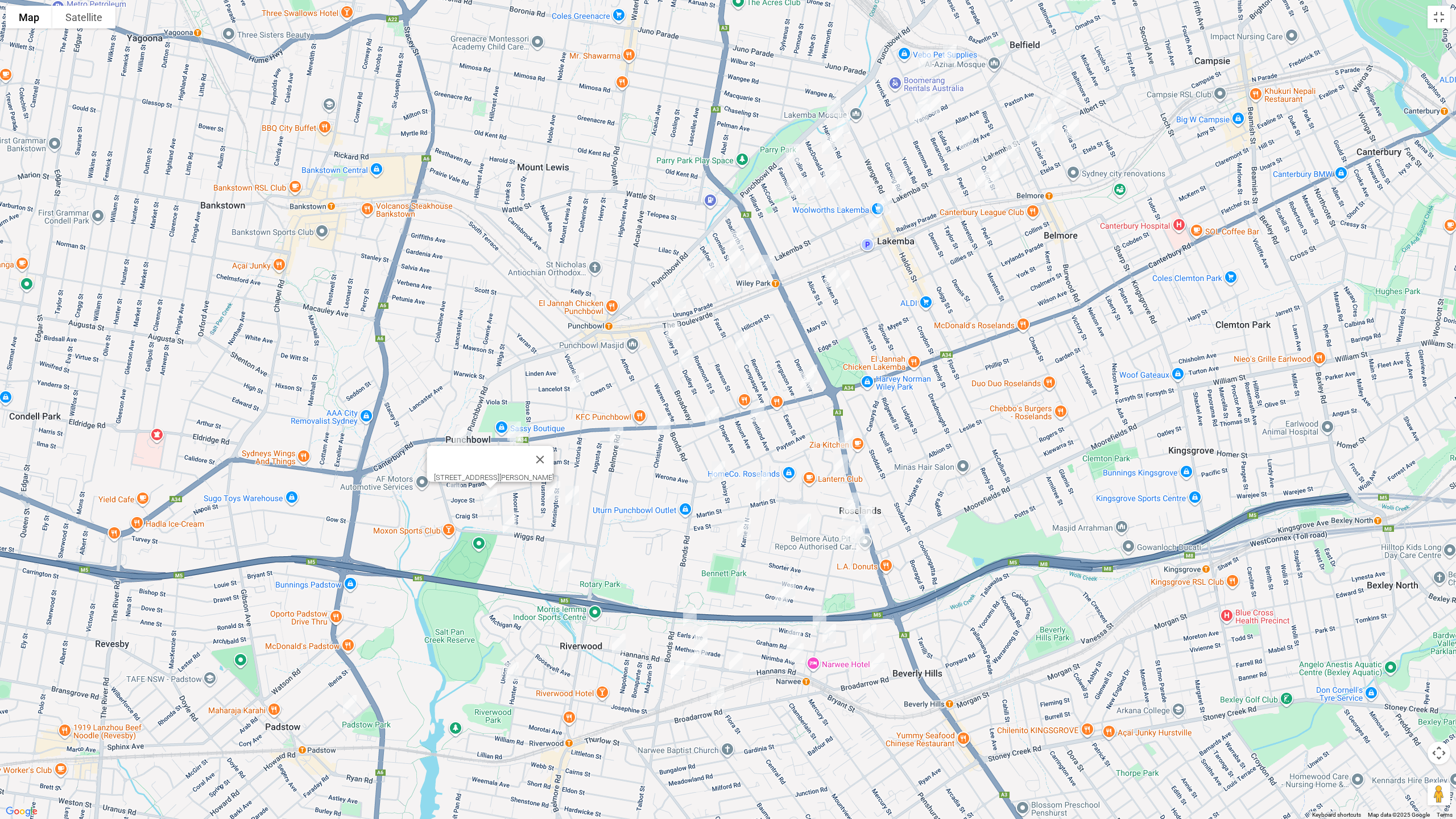
click at [550, 493] on img "20 Tusmore Street, PUNCHBOWL NSW 2196" at bounding box center [554, 491] width 23 height 28
click at [572, 497] on img "163-169 Victoria Road, PUNCHBOWL NSW 2196" at bounding box center [572, 495] width 23 height 28
click at [578, 378] on img "6b Norman Street, PUNCHBOWL NSW 2196" at bounding box center [577, 382] width 23 height 28
click at [647, 298] on img "38 Urunga Parade, PUNCHBOWL NSW 2196" at bounding box center [651, 300] width 23 height 28
click at [683, 296] on img "27 Urunga Parade, PUNCHBOWL NSW 2196" at bounding box center [679, 299] width 23 height 28
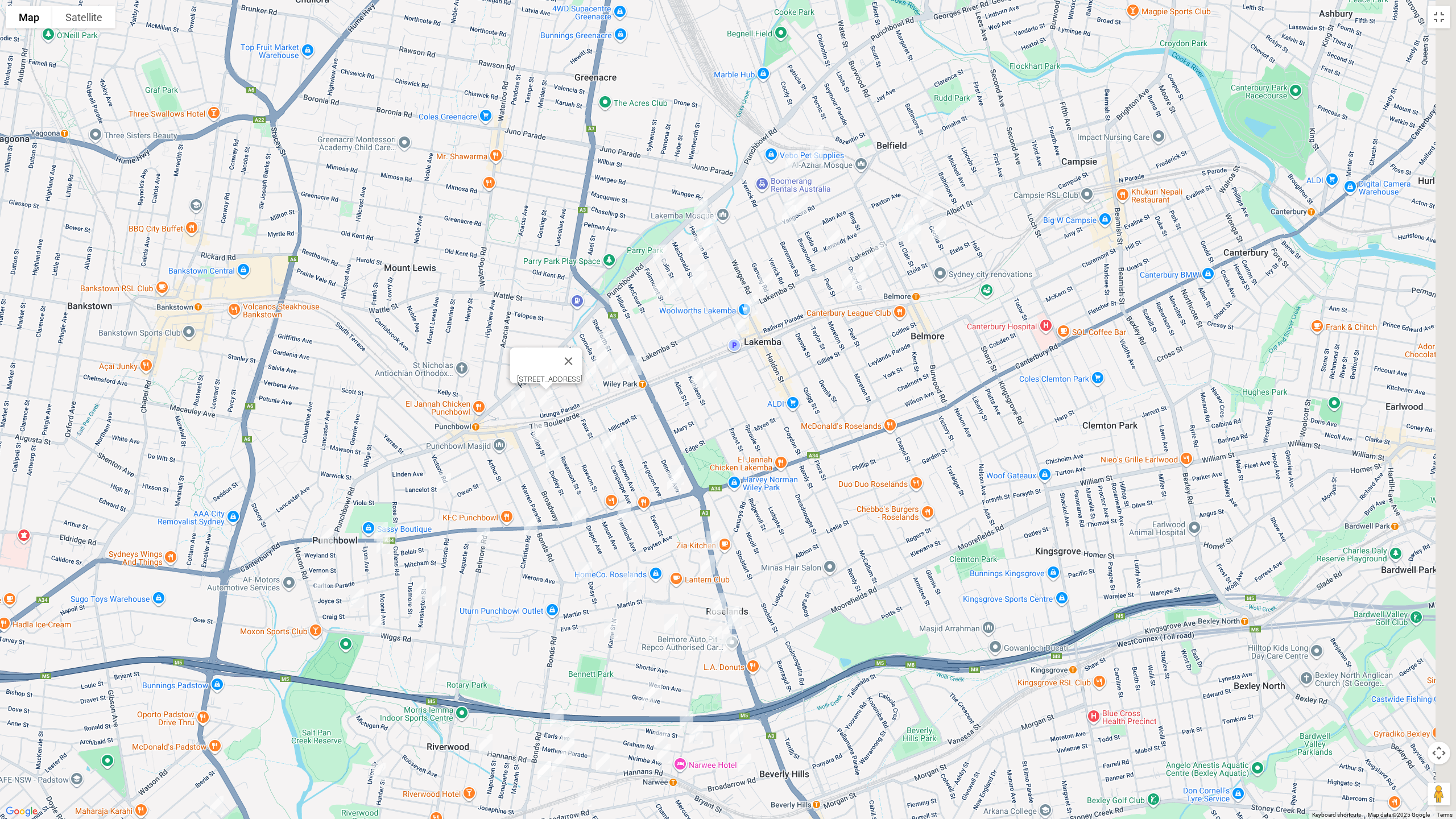
drag, startPoint x: 752, startPoint y: 317, endPoint x: 611, endPoint y: 431, distance: 181.3
click at [612, 431] on div "27 Urunga Parade, PUNCHBOWL NSW 2196" at bounding box center [728, 410] width 1456 height 819
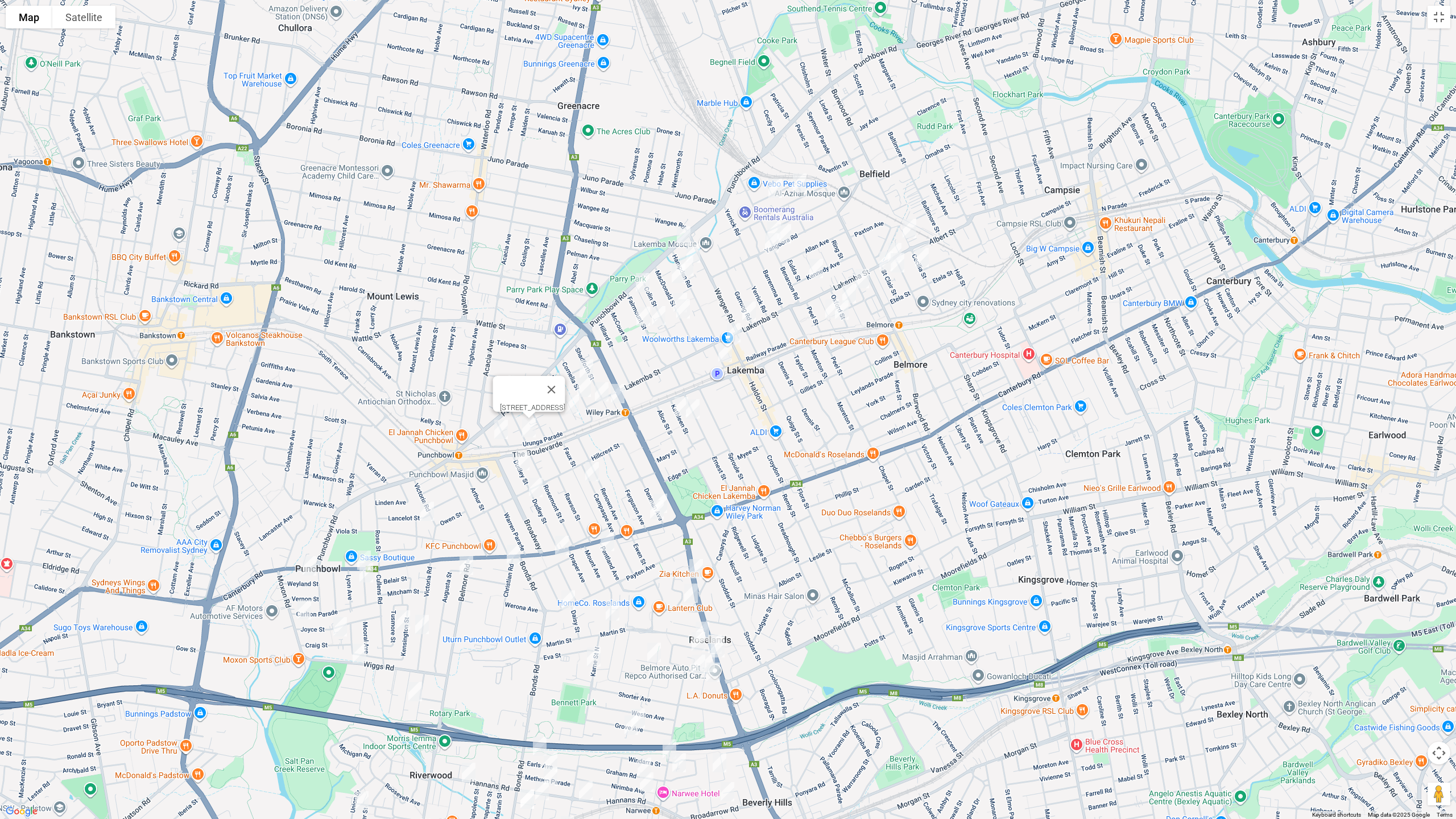
click at [585, 358] on img "39 Cornelia Street, WILEY PARK NSW 2195" at bounding box center [586, 369] width 23 height 28
click at [584, 385] on img "18 Cornelia Street, WILEY PARK NSW 2195" at bounding box center [584, 387] width 23 height 28
click at [557, 394] on img "26 Defoe Street, WILEY PARK NSW 2195" at bounding box center [560, 399] width 23 height 28
click at [572, 401] on img "13 Defoe Street, WILEY PARK NSW 2195" at bounding box center [572, 404] width 23 height 28
click at [620, 396] on img "7 Shadforth Street, WILEY PARK NSW 2195" at bounding box center [617, 394] width 23 height 28
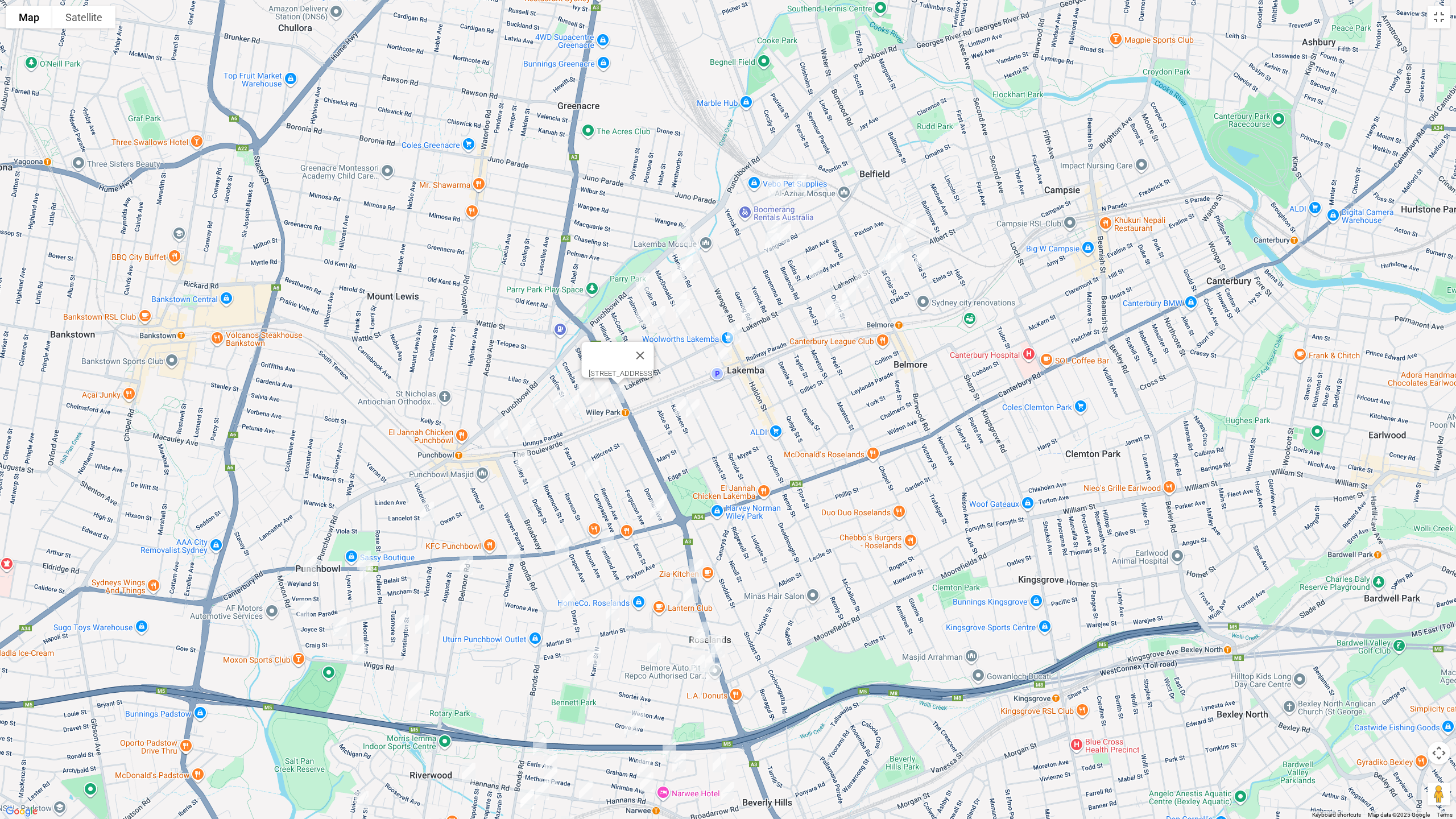
click at [639, 279] on img "73 Fairmount Street, LAKEMBA NSW 2195" at bounding box center [643, 283] width 23 height 28
click at [640, 310] on img "42-44 Fairmount Street, LAKEMBA NSW 2195" at bounding box center [643, 316] width 23 height 28
click at [656, 315] on img "33 Fairmount Street, LAKEMBA NSW 2195" at bounding box center [659, 316] width 23 height 28
click at [695, 271] on button "Close" at bounding box center [682, 277] width 27 height 27
click at [1447, 25] on button "Toggle fullscreen view" at bounding box center [1439, 17] width 23 height 23
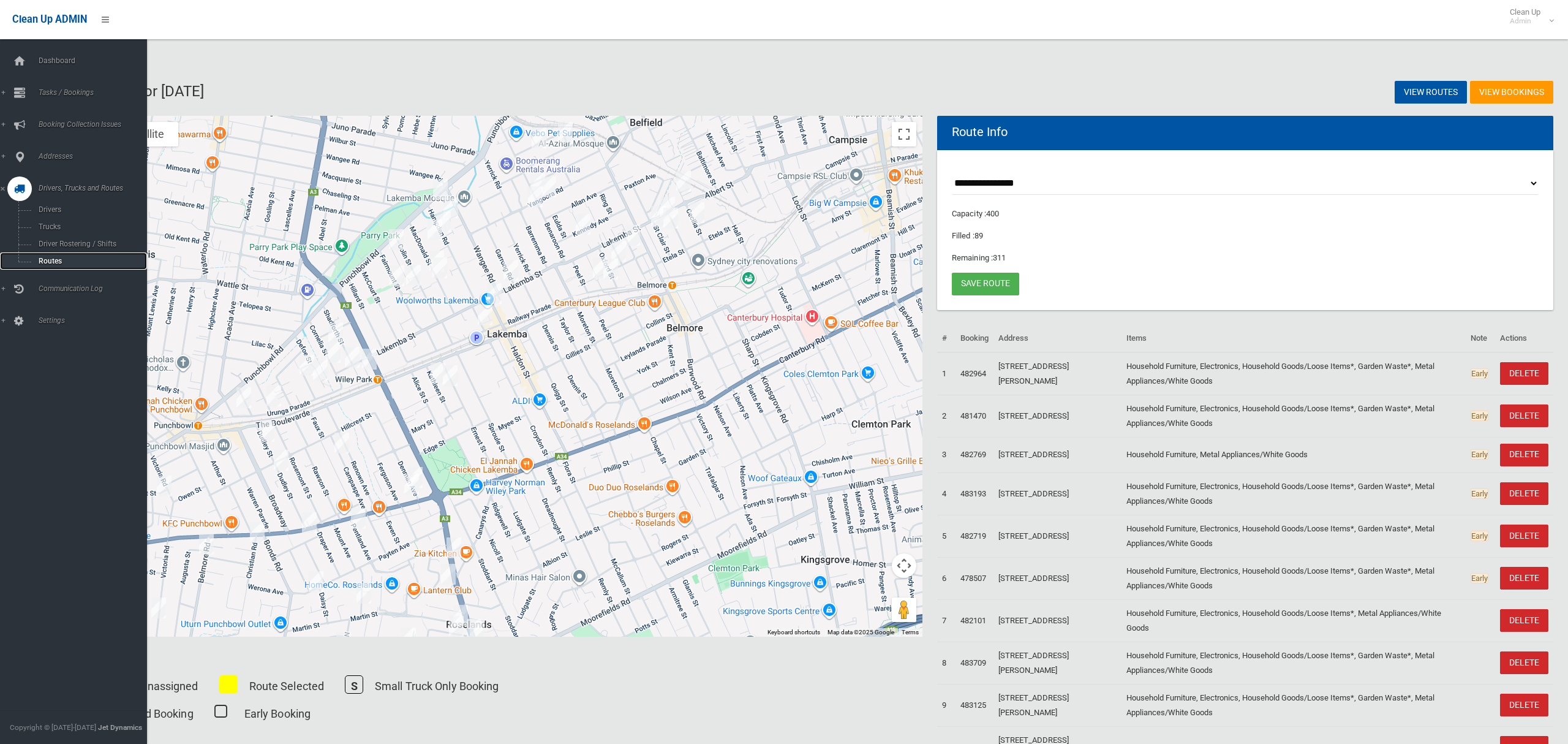
click at [68, 261] on span "Routes" at bounding box center [86, 261] width 102 height 8
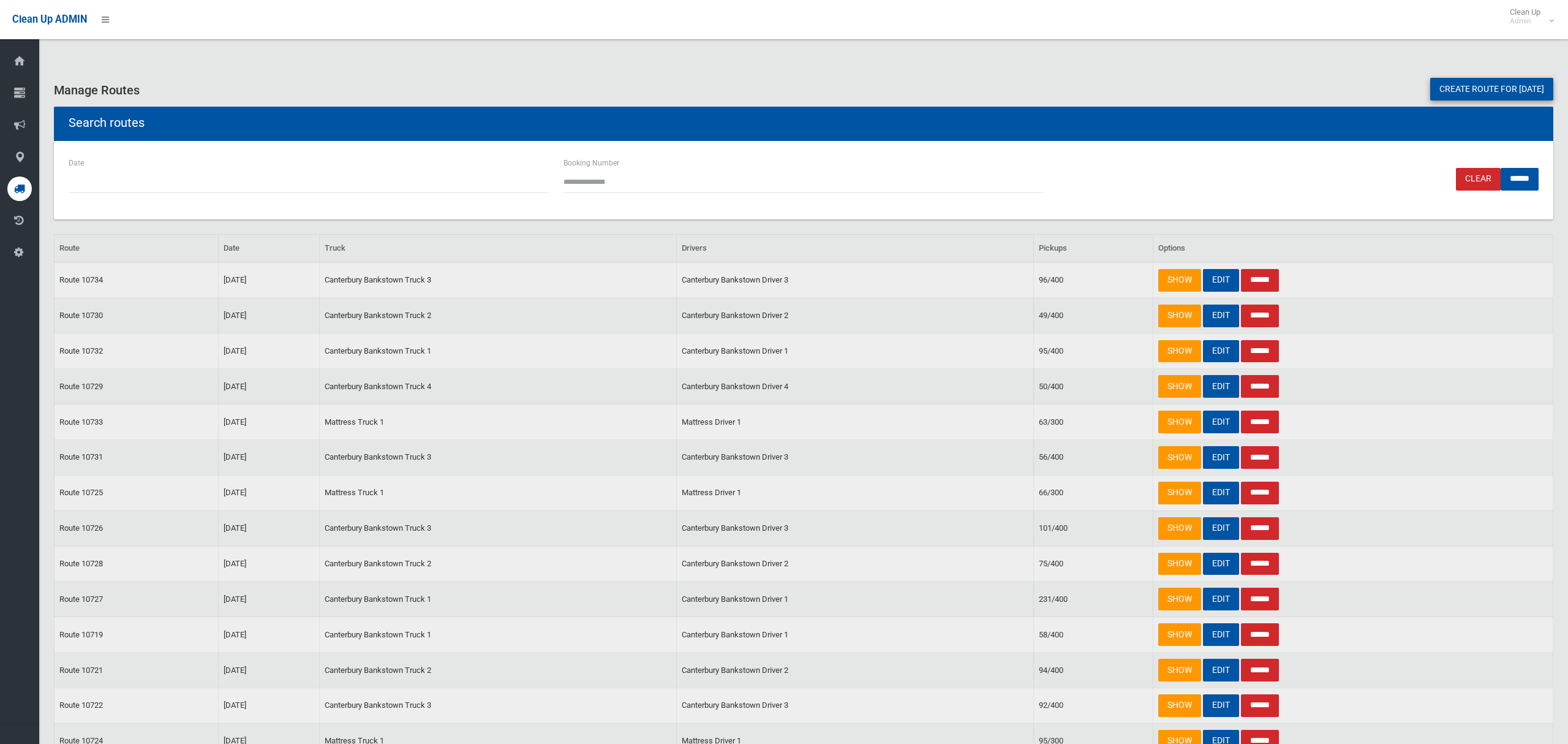
click at [1515, 85] on link "Create route for [DATE]" at bounding box center [1492, 89] width 123 height 23
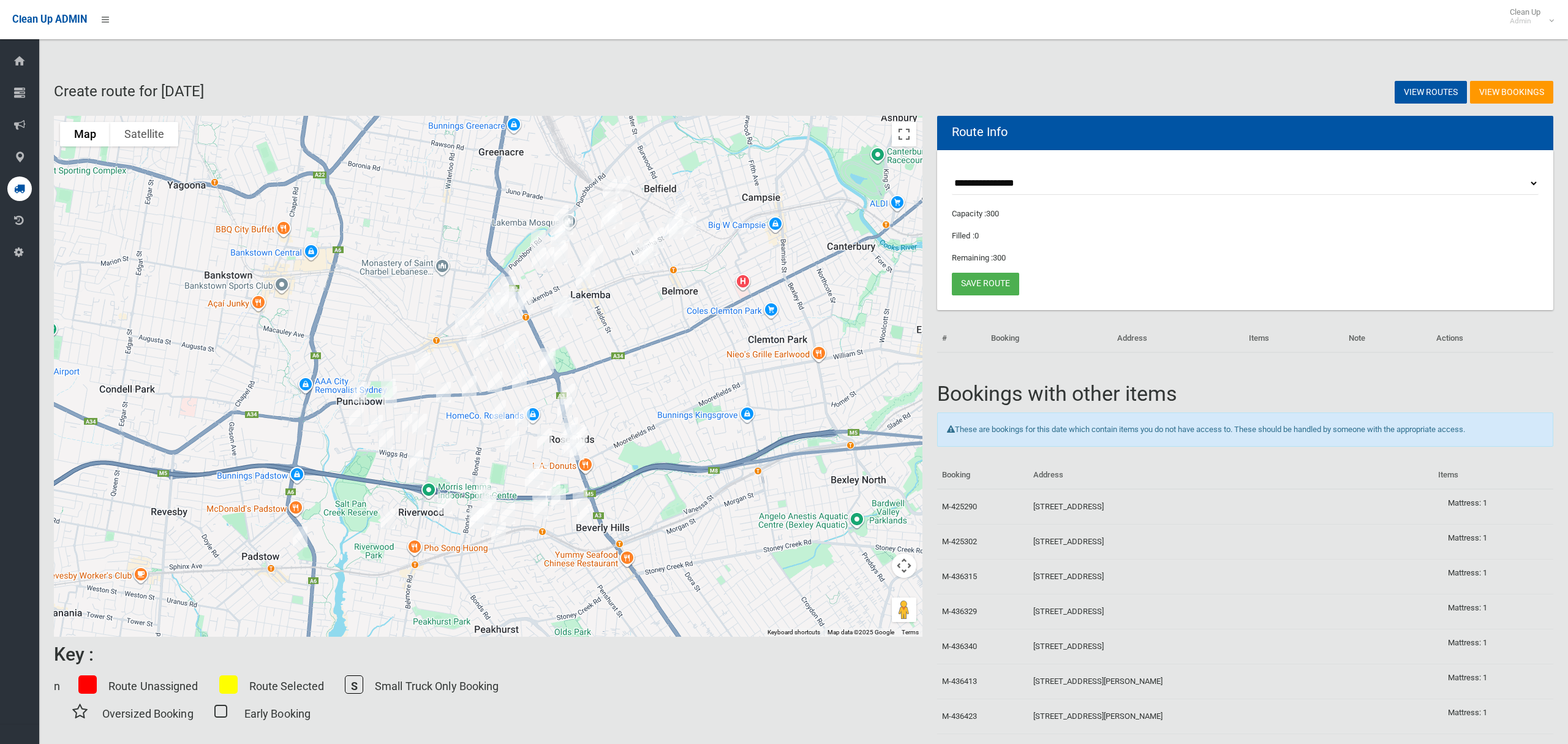
click at [1002, 183] on select "**********" at bounding box center [1245, 184] width 587 height 23
select select "*****"
click at [952, 172] on select "**********" at bounding box center [1245, 184] width 587 height 23
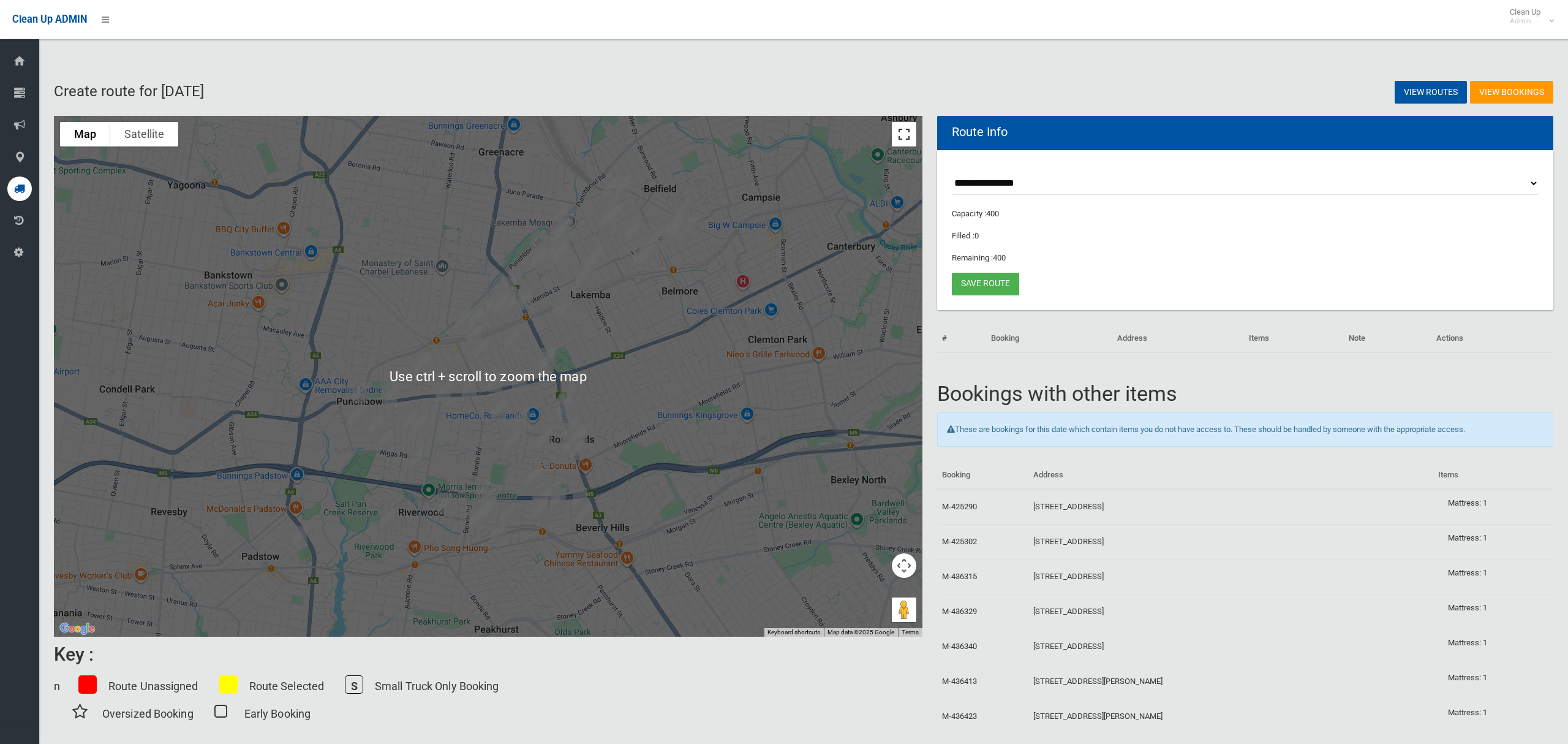
click at [900, 139] on button "Toggle fullscreen view" at bounding box center [904, 134] width 25 height 25
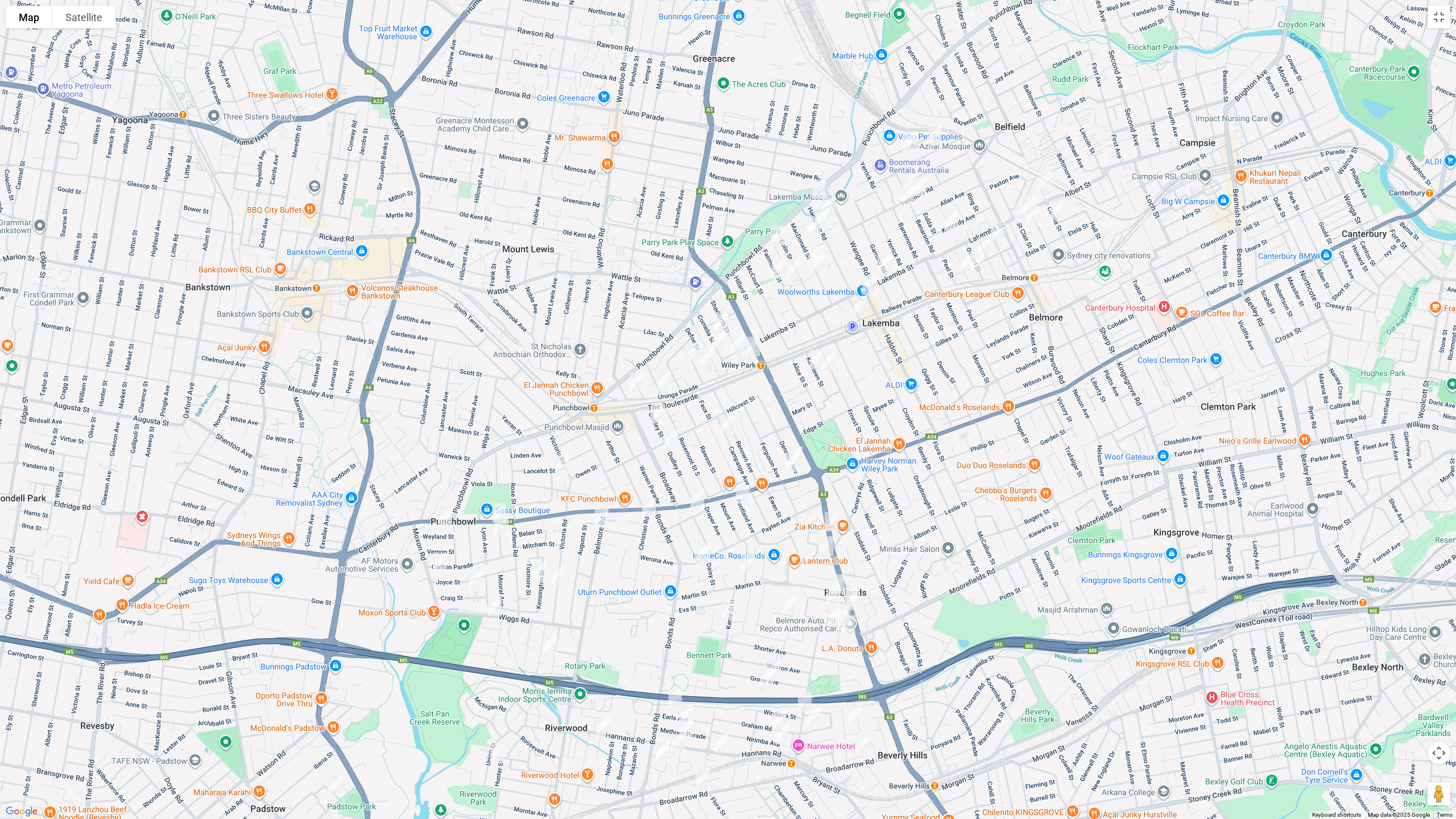
click at [1032, 192] on img "26 Lakemba Street, BELMORE NSW 2192" at bounding box center [1030, 205] width 23 height 28
click at [819, 182] on img "550-554 Punchbowl Road, LAKEMBA NSW 2195" at bounding box center [819, 189] width 23 height 28
click at [883, 259] on img "173-175 Lakemba Street, LAKEMBA NSW 2195" at bounding box center [885, 264] width 23 height 28
click at [870, 281] on img "6 Haldon Street, LAKEMBA NSW 2195" at bounding box center [869, 286] width 23 height 28
click at [738, 348] on img "1/312 Lakemba Street, WILEY PARK NSW 2195" at bounding box center [737, 345] width 23 height 28
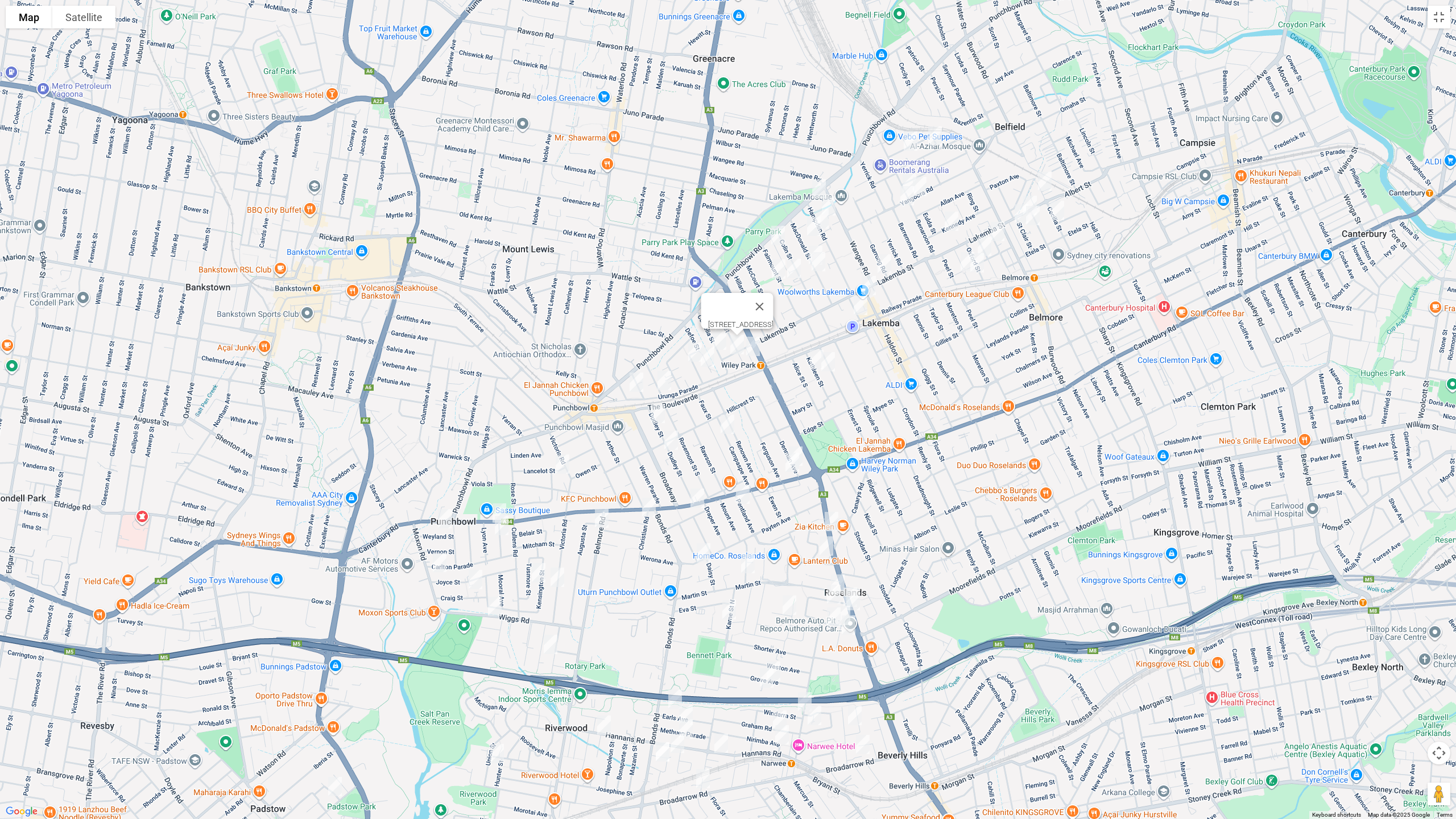
click at [493, 500] on img "1508 Canterbury Road, PUNCHBOWL NSW 2196" at bounding box center [499, 513] width 23 height 28
click at [438, 562] on img "42 Moxon Road, PUNCHBOWL NSW 2196" at bounding box center [440, 562] width 23 height 28
click at [495, 607] on img "46 Wiggs Road, RIVERWOOD NSW 2210" at bounding box center [495, 606] width 23 height 28
click at [552, 649] on img "3/28 Belgium Street, RIVERWOOD NSW 2210" at bounding box center [551, 644] width 23 height 28
click at [443, 517] on img "9 Weyland Street, PUNCHBOWL NSW 2196" at bounding box center [444, 519] width 23 height 28
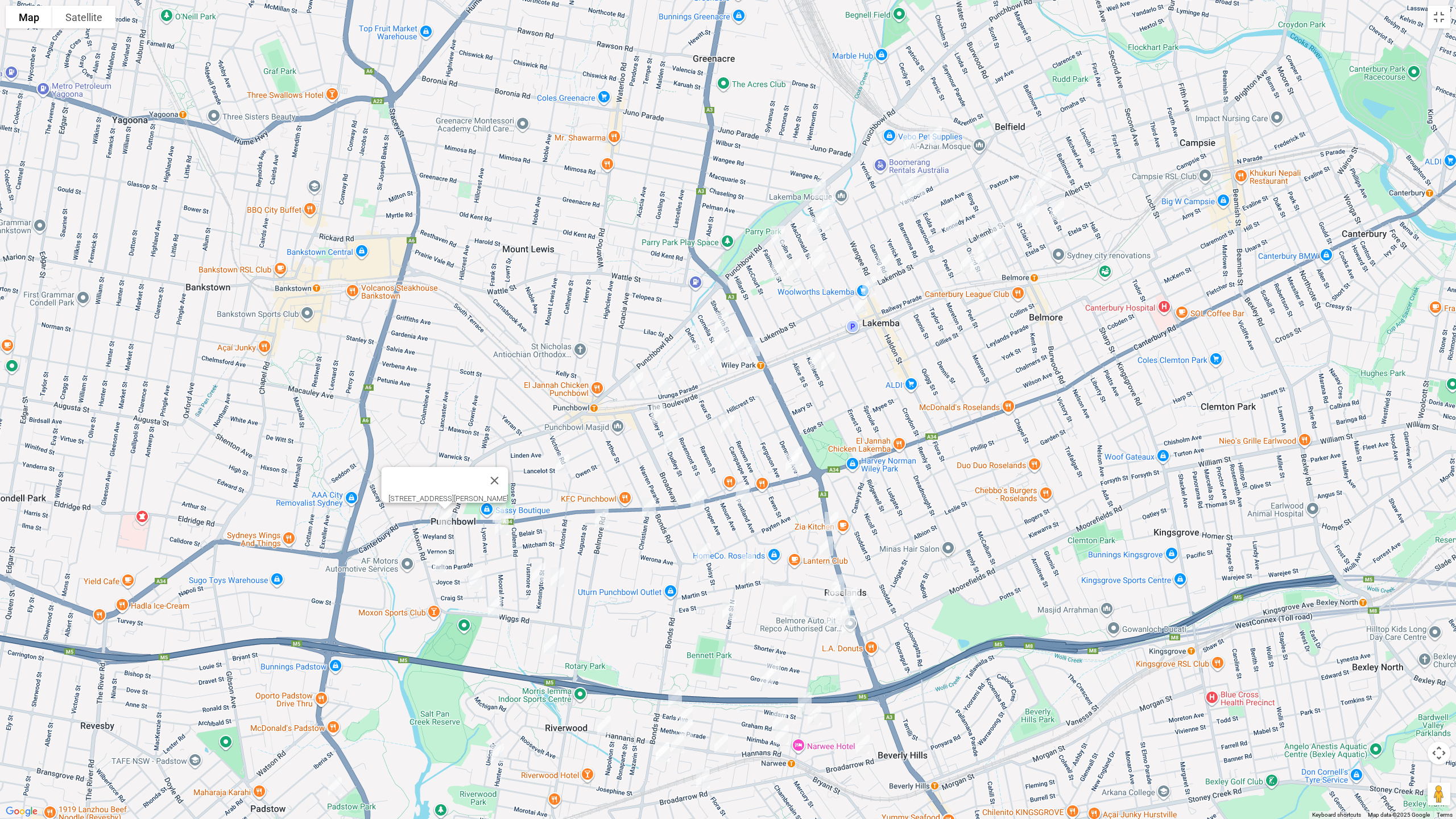
click at [473, 577] on img "30a Craig Street, PUNCHBOWL NSW 2196" at bounding box center [476, 579] width 23 height 28
click at [535, 573] on img "20 Tusmore Street, PUNCHBOWL NSW 2196" at bounding box center [538, 573] width 23 height 28
drag, startPoint x: 559, startPoint y: 579, endPoint x: 549, endPoint y: 583, distance: 10.8
click at [559, 579] on img "163-169 Victoria Road, PUNCHBOWL NSW 2196" at bounding box center [557, 577] width 23 height 28
click at [594, 533] on button "Close" at bounding box center [580, 539] width 27 height 27
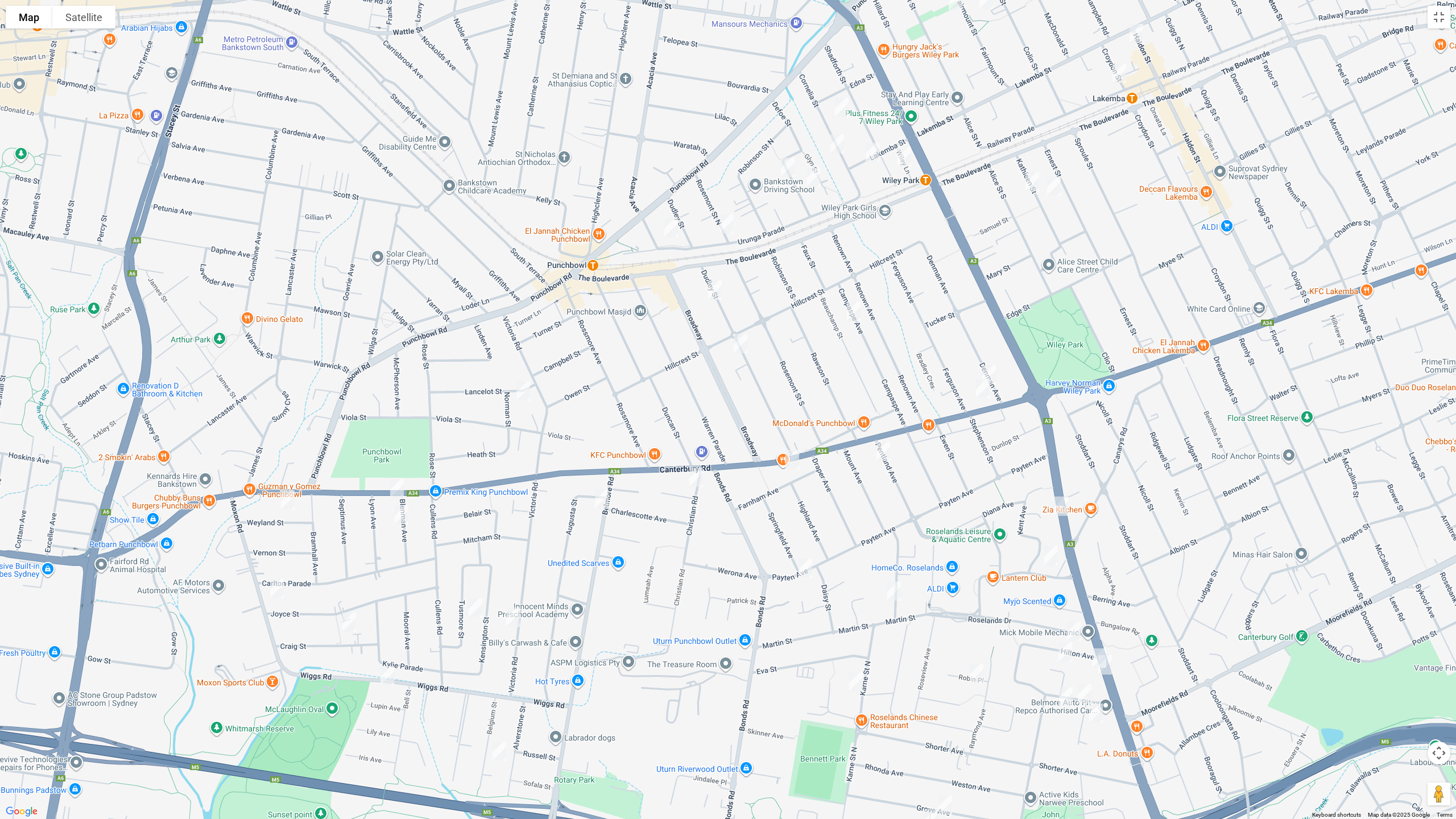
click at [601, 496] on img "11 Belmore Road North, PUNCHBOWL NSW 2196" at bounding box center [601, 499] width 23 height 28
click at [403, 518] on img "11 Blenman Avenue, PUNCHBOWL NSW 2196" at bounding box center [401, 515] width 23 height 28
click at [522, 389] on img "6b Norman Street, PUNCHBOWL NSW 2196" at bounding box center [523, 391] width 23 height 28
click at [672, 227] on img "38 Urunga Parade, PUNCHBOWL NSW 2196" at bounding box center [671, 227] width 23 height 28
click at [728, 222] on img "27 Urunga Parade, PUNCHBOWL NSW 2196" at bounding box center [727, 224] width 23 height 28
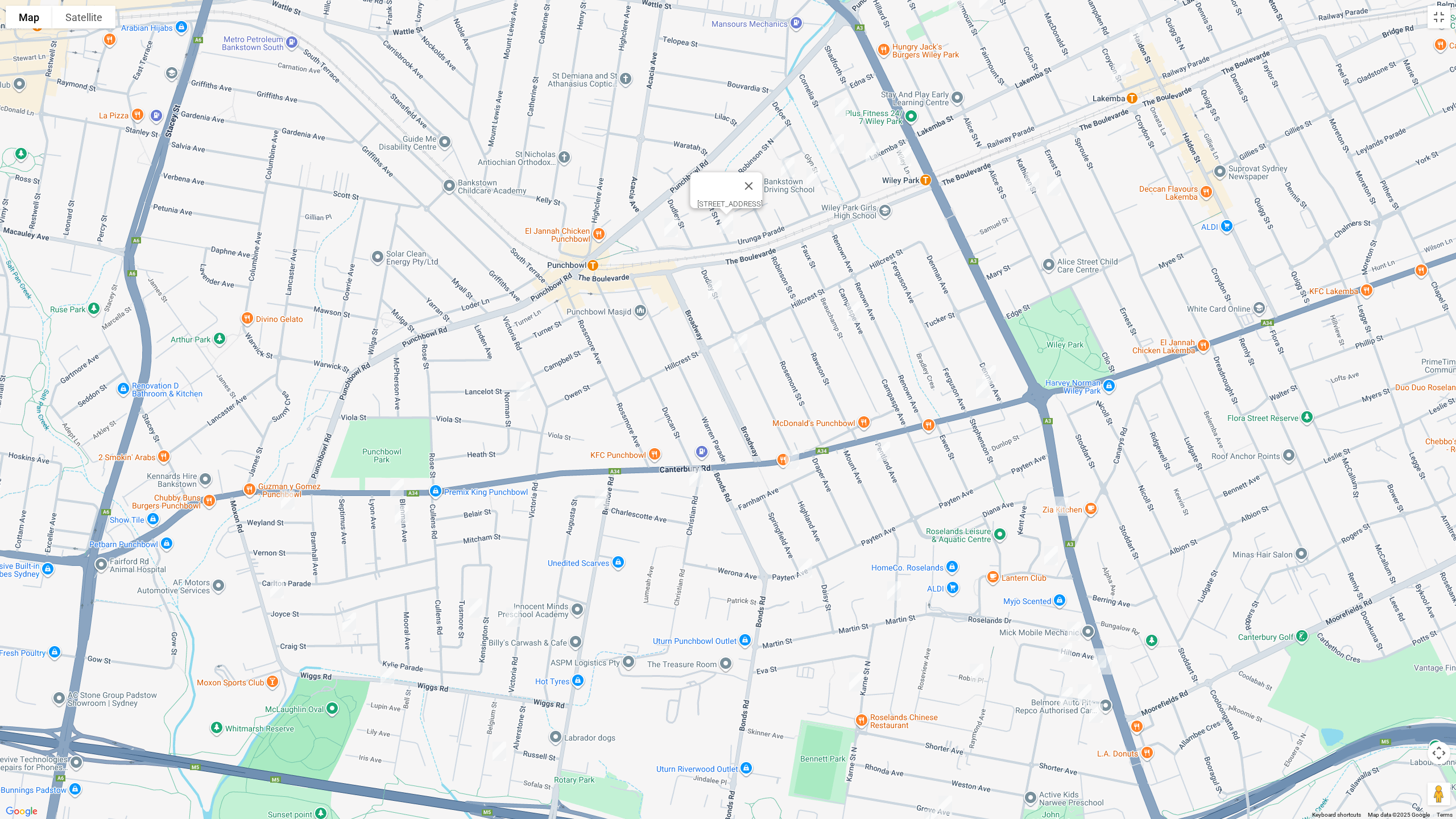
click at [841, 103] on img "39 Cornelia Street, WILEY PARK NSW 2195" at bounding box center [842, 107] width 23 height 28
click at [837, 143] on img "18 Cornelia Street, WILEY PARK NSW 2195" at bounding box center [837, 144] width 23 height 28
click at [786, 171] on img "26 Defoe Street, WILEY PARK NSW 2195" at bounding box center [788, 167] width 23 height 28
click at [809, 173] on img "13 Defoe Street, WILEY PARK NSW 2195" at bounding box center [813, 178] width 23 height 28
click at [906, 156] on img "7 Shadforth Street, WILEY PARK NSW 2195" at bounding box center [904, 156] width 23 height 28
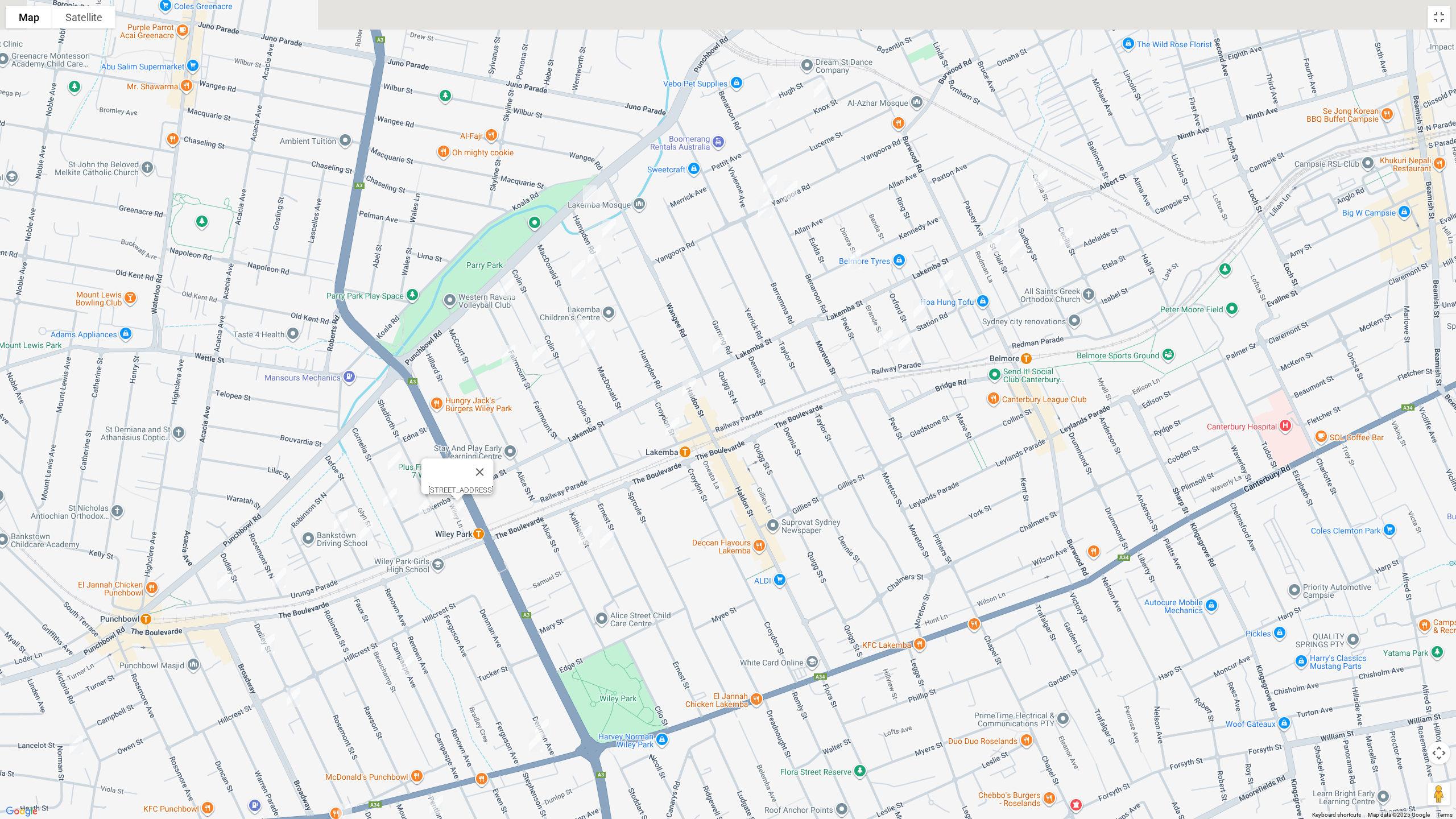
drag, startPoint x: 1023, startPoint y: 117, endPoint x: 826, endPoint y: 361, distance: 313.6
click at [573, 473] on div "[STREET_ADDRESS]" at bounding box center [728, 410] width 1456 height 819
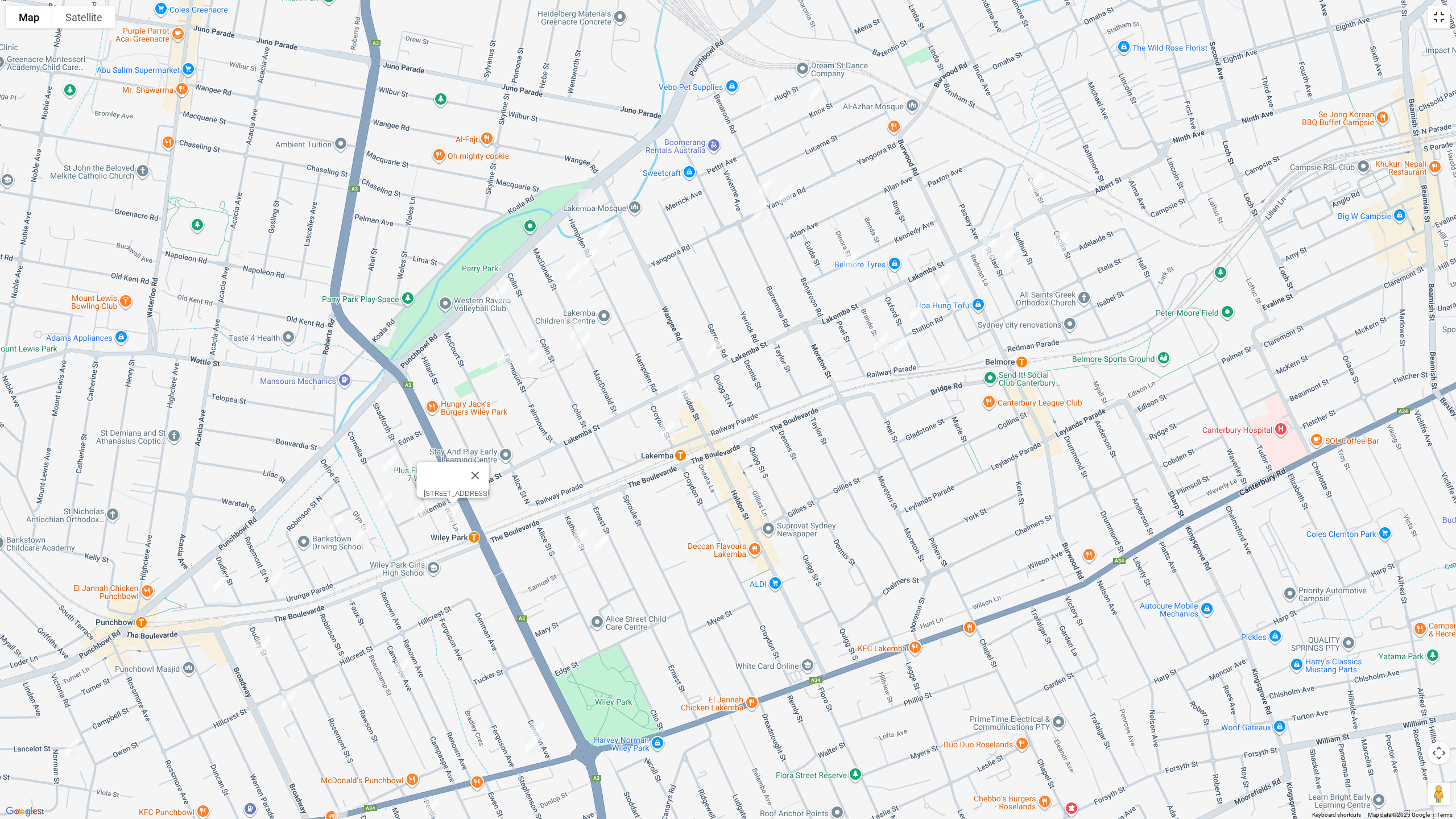
click at [1438, 16] on button "Toggle fullscreen view" at bounding box center [1439, 17] width 23 height 23
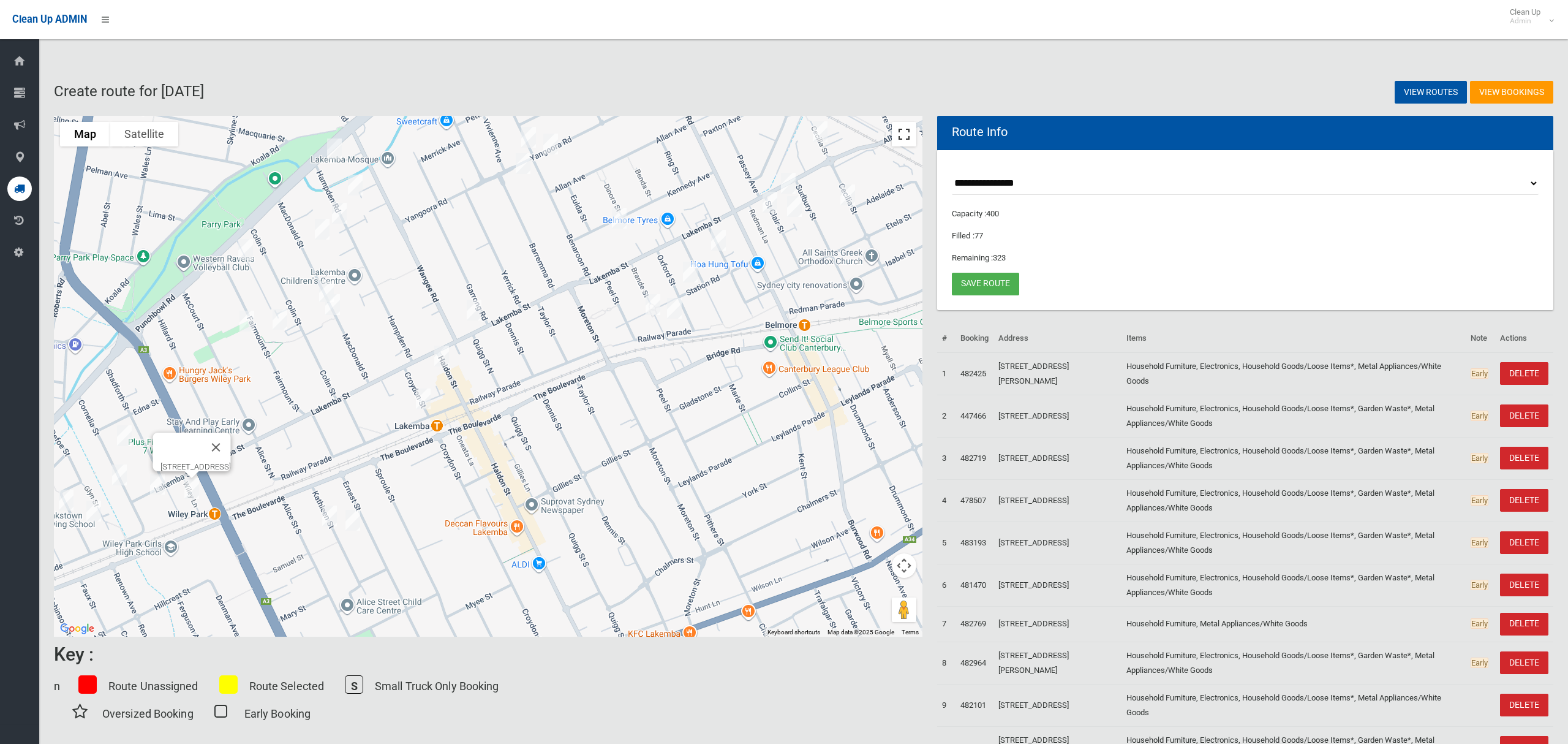
click at [899, 130] on button "Toggle fullscreen view" at bounding box center [904, 134] width 25 height 25
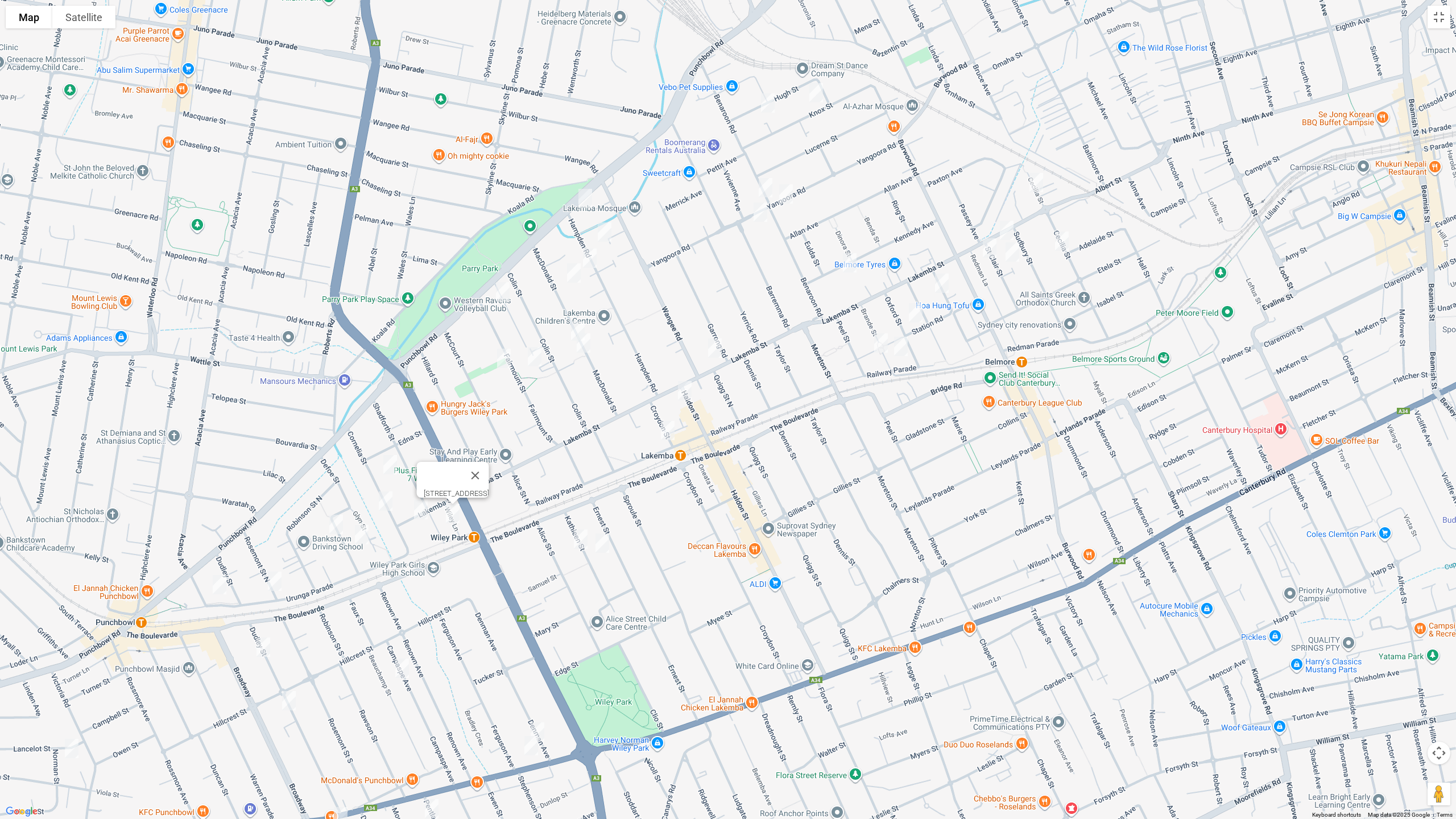
click at [604, 228] on img "95 Hampden Road, LAKEMBA NSW 2195" at bounding box center [604, 232] width 23 height 28
click at [590, 253] on img "74-76 Hampden Road, LAKEMBA NSW 2195" at bounding box center [590, 258] width 23 height 28
click at [574, 271] on img "65 MacDonald Street, LAKEMBA NSW 2195" at bounding box center [574, 273] width 23 height 28
click at [500, 293] on img "73 Fairmount Street, LAKEMBA NSW 2195" at bounding box center [503, 291] width 23 height 28
click at [572, 319] on img "32-34 MacDonald Street, LAKEMBA NSW 2195" at bounding box center [578, 331] width 23 height 28
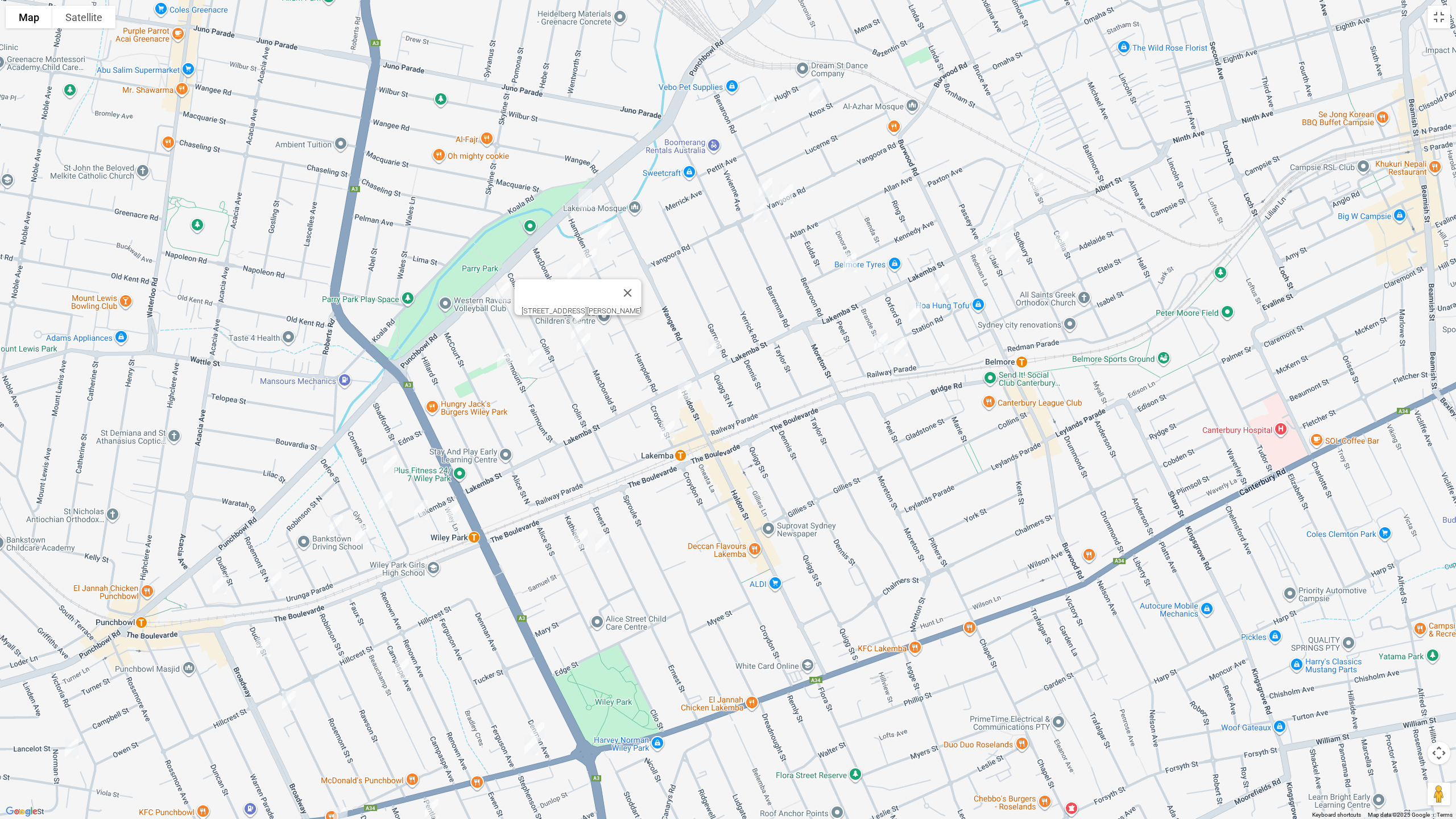
click at [585, 342] on img "26 MacDonald Street, LAKEMBA NSW 2195" at bounding box center [584, 343] width 23 height 28
drag, startPoint x: 535, startPoint y: 355, endPoint x: 527, endPoint y: 364, distance: 12.0
click at [535, 355] on img "33 Fairmount Street, LAKEMBA NSW 2195" at bounding box center [535, 356] width 23 height 28
click at [502, 361] on img "42-44 Fairmount Street, LAKEMBA NSW 2195" at bounding box center [504, 358] width 23 height 28
drag, startPoint x: 738, startPoint y: 297, endPoint x: 727, endPoint y: 322, distance: 27.3
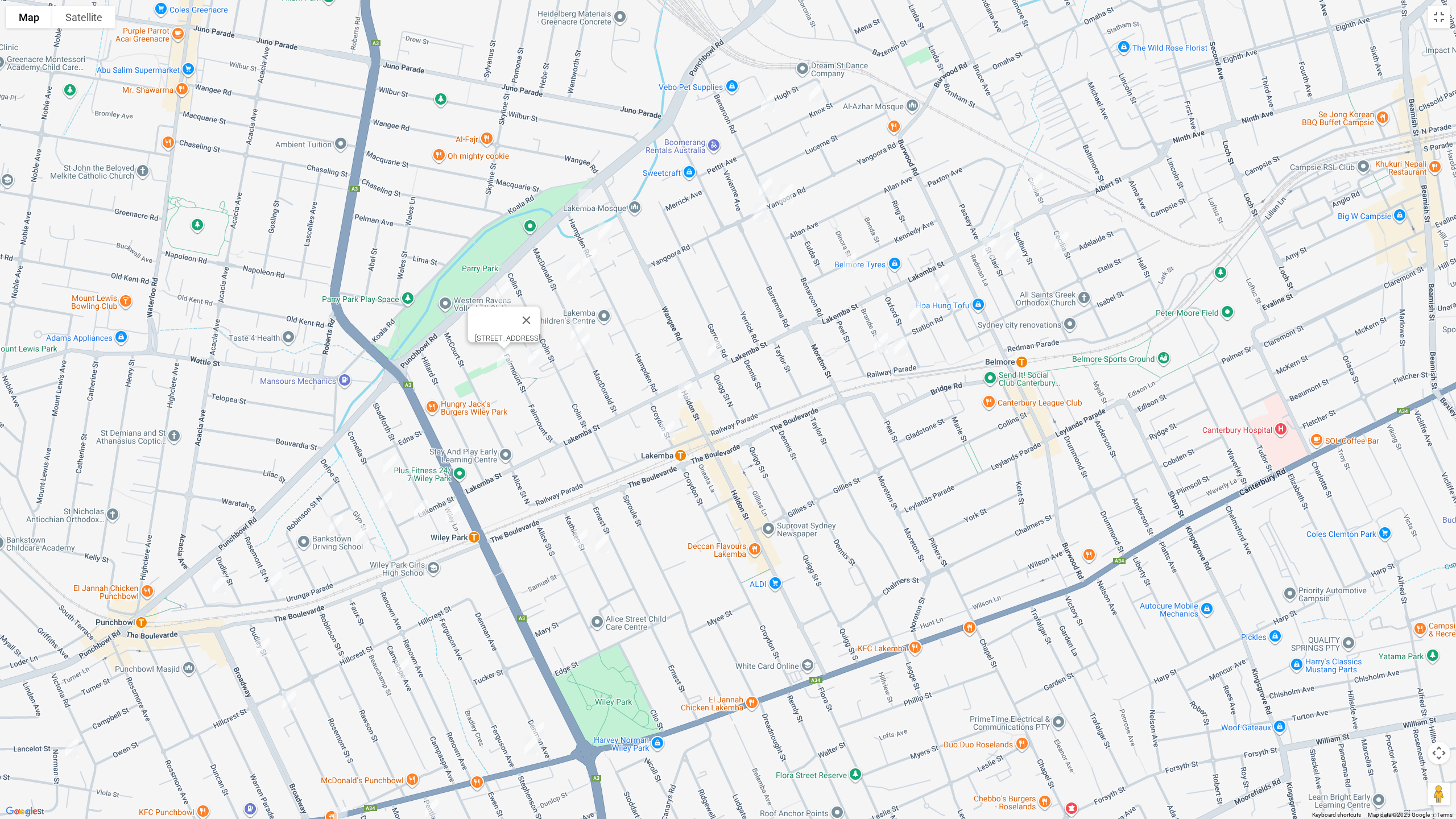
click at [736, 298] on div "[STREET_ADDRESS]" at bounding box center [728, 410] width 1456 height 819
click at [665, 427] on img "15-19 Croydon Street, LAKEMBA NSW 2195" at bounding box center [668, 431] width 23 height 28
click at [578, 537] on img "2/11 Kathleen Street, WILEY PARK NSW 2195" at bounding box center [581, 539] width 23 height 28
click at [602, 544] on img "3/20 Kathleen Street, WILEY PARK NSW 2195" at bounding box center [602, 543] width 23 height 28
click at [815, 101] on img "51 Knox Street, BELMORE NSW 2192" at bounding box center [816, 93] width 23 height 28
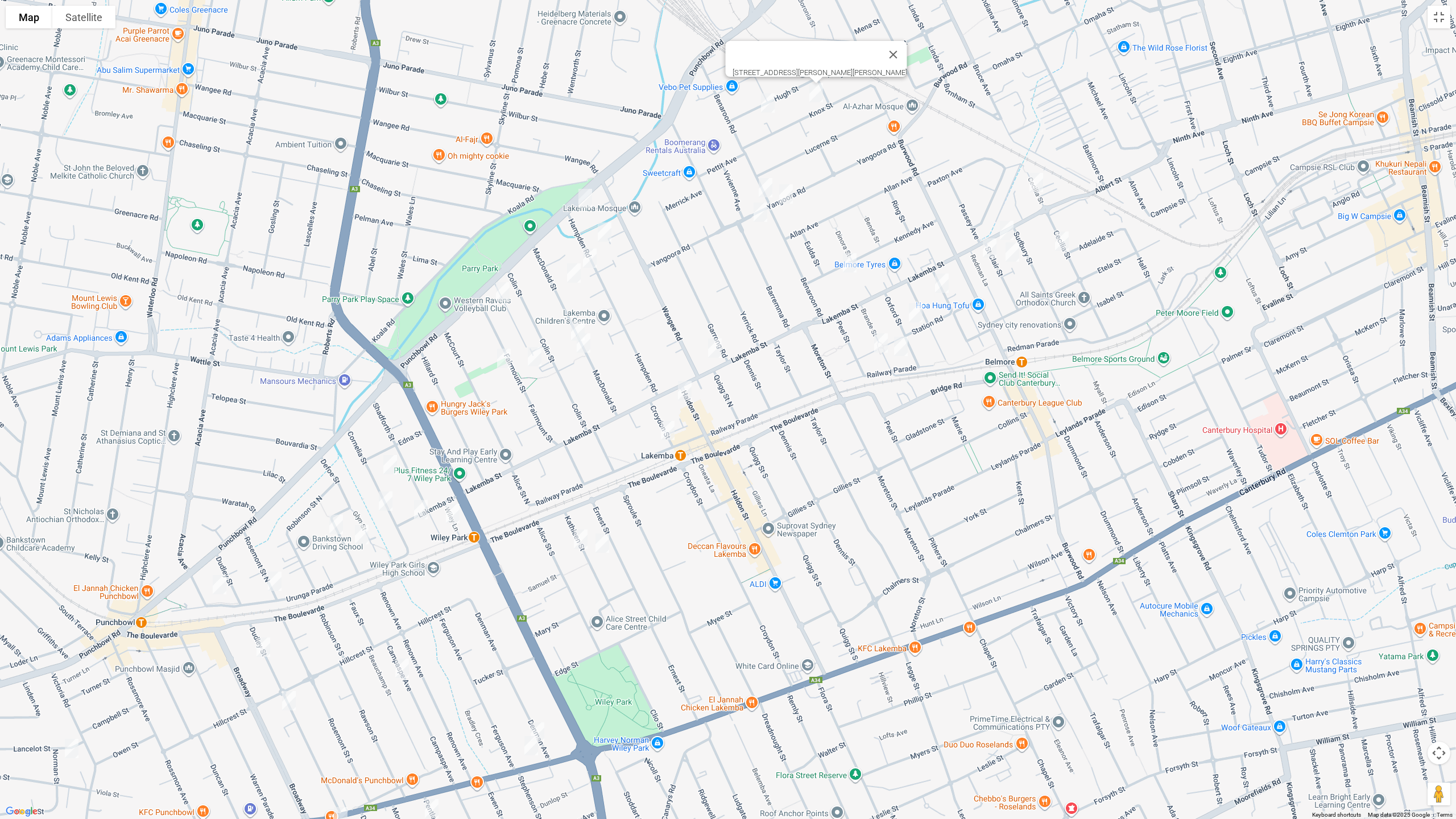
click at [767, 107] on img "38 Hugh Street, BELMORE NSW 2192" at bounding box center [768, 103] width 23 height 28
click at [763, 182] on img "67 Yangoora Road, LAKEMBA NSW 2195" at bounding box center [765, 188] width 23 height 28
click at [787, 194] on img "53 Benaroon Road, BELMORE NSW 2192" at bounding box center [786, 194] width 23 height 28
drag, startPoint x: 758, startPoint y: 214, endPoint x: 795, endPoint y: 232, distance: 41.1
click at [760, 214] on img "72 Yangoora Road, LAKEMBA NSW 2195" at bounding box center [760, 212] width 23 height 28
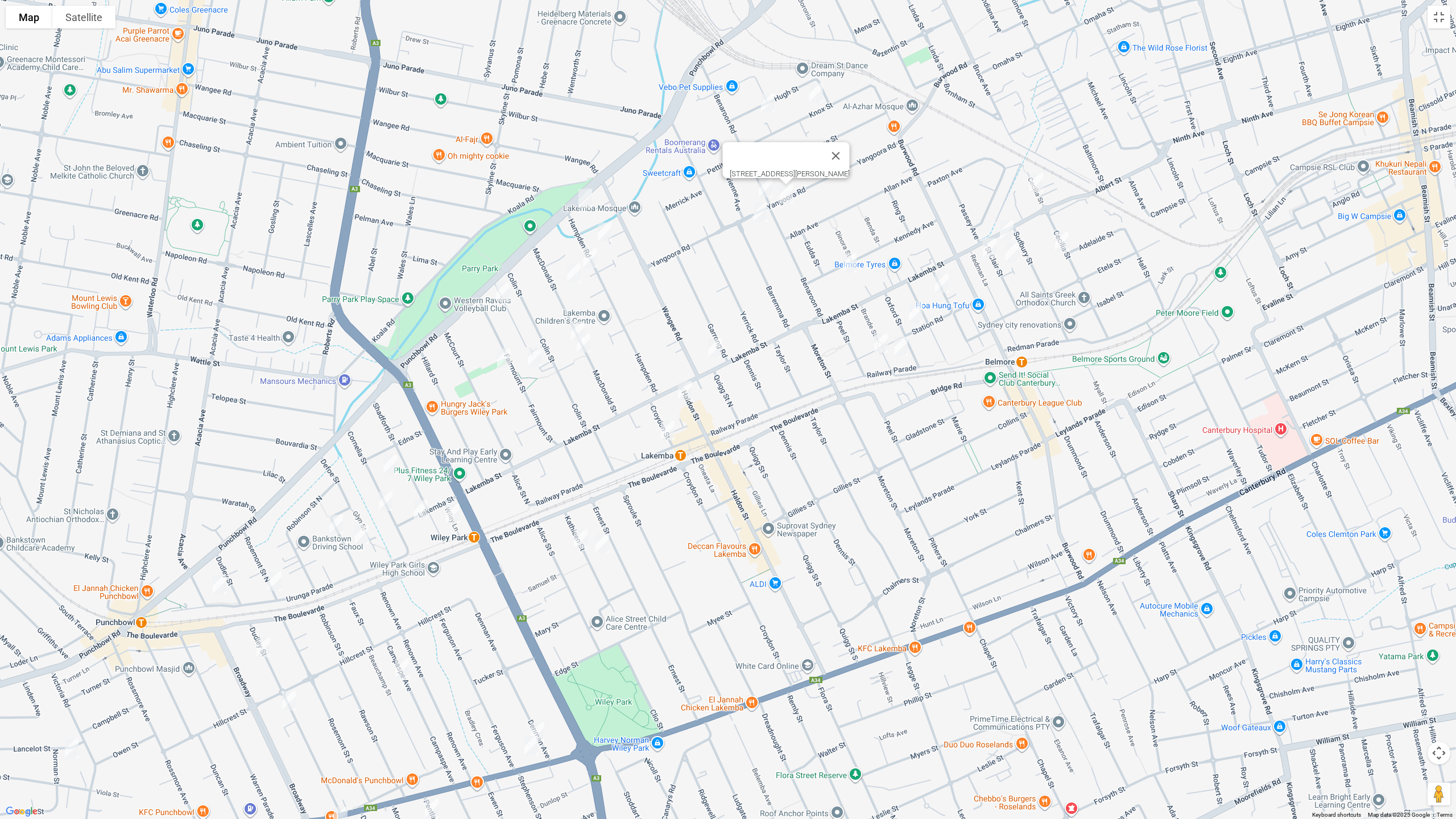
click at [752, 214] on img "72 Yangoora Road, LAKEMBA NSW 2195" at bounding box center [760, 212] width 23 height 28
click at [852, 261] on img "46 Kennedy Avenue, BELMORE NSW 2192" at bounding box center [850, 263] width 23 height 28
drag, startPoint x: 1038, startPoint y: 181, endPoint x: 1056, endPoint y: 221, distance: 43.9
click at [1038, 181] on img "34 Cecilia Street, BELMORE NSW 2192" at bounding box center [1036, 182] width 23 height 28
click at [1062, 241] on img "12 Cecilia Street, BELMORE NSW 2192" at bounding box center [1062, 241] width 23 height 28
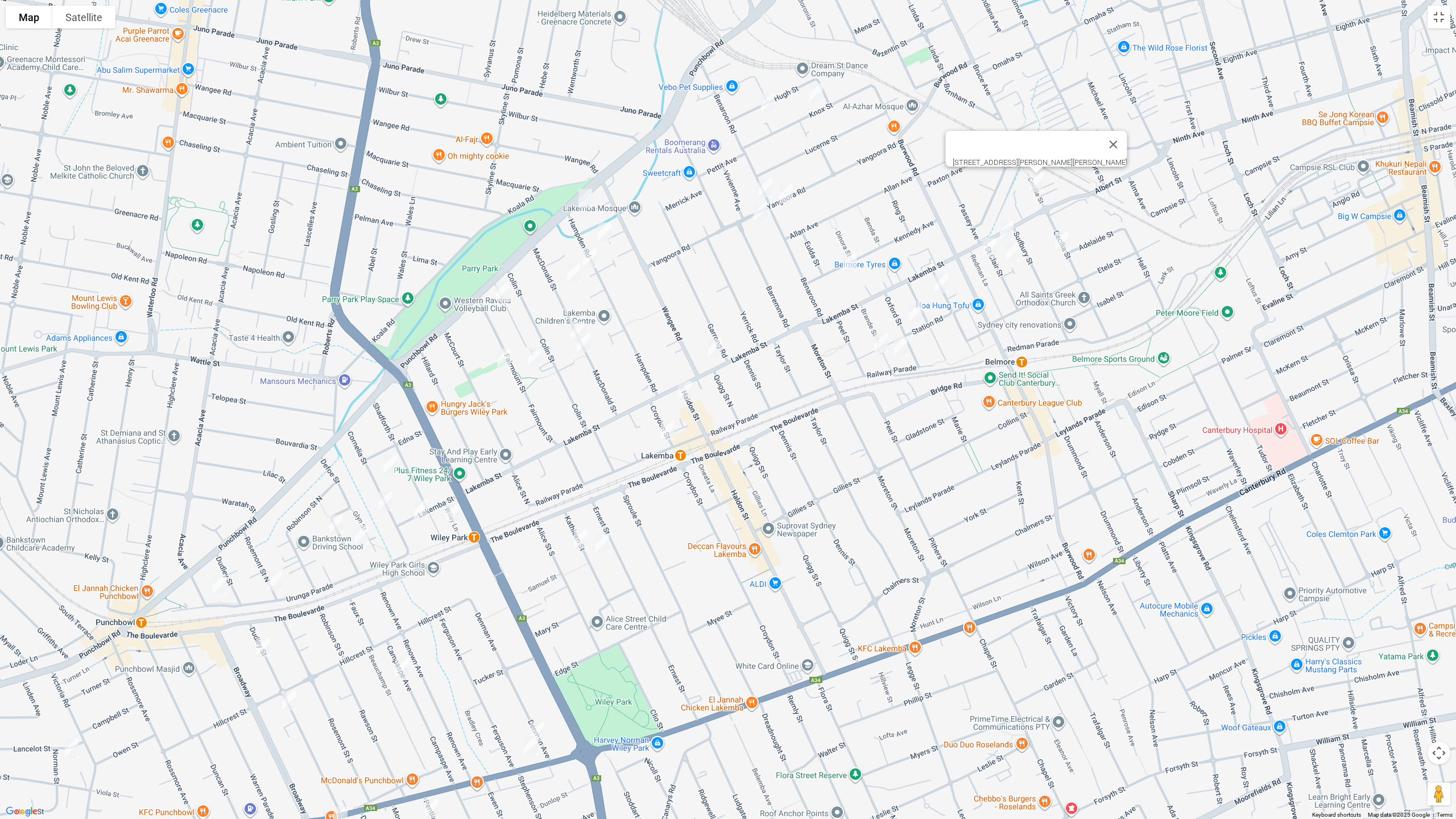
click at [1059, 240] on img "12 Cecilia Street, BELMORE NSW 2192" at bounding box center [1062, 241] width 23 height 28
click at [1016, 255] on img "19-21 St Clair Street, BELMORE NSW 2192" at bounding box center [1012, 252] width 23 height 28
click at [987, 249] on img "22 St Clair Street, BELMORE NSW 2192" at bounding box center [990, 248] width 23 height 28
drag, startPoint x: 947, startPoint y: 282, endPoint x: 919, endPoint y: 304, distance: 35.6
click at [947, 282] on img "40 Cleary Avenue, BELMORE NSW 2192" at bounding box center [942, 283] width 23 height 28
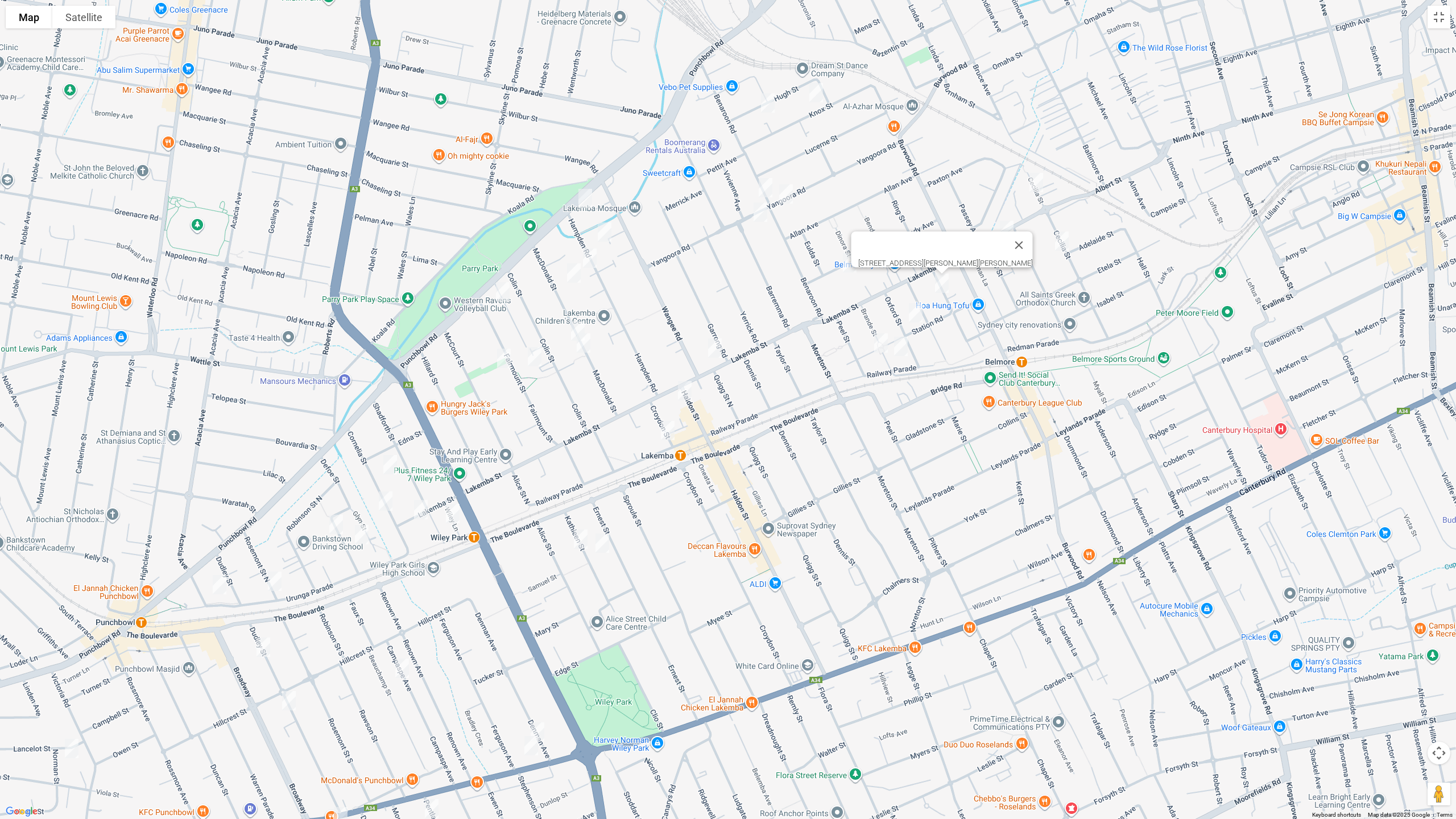
drag, startPoint x: 919, startPoint y: 307, endPoint x: 917, endPoint y: 315, distance: 8.2
click at [919, 307] on img "19 Oxford Street, BELMORE NSW 2192" at bounding box center [916, 313] width 23 height 28
click at [904, 347] on img "1 Brande Street, BELMORE NSW 2192" at bounding box center [901, 346] width 23 height 28
click at [875, 347] on img "8A Brande Street, BELMORE NSW 2192" at bounding box center [881, 343] width 23 height 28
click at [1435, 19] on button "Toggle fullscreen view" at bounding box center [1439, 17] width 23 height 23
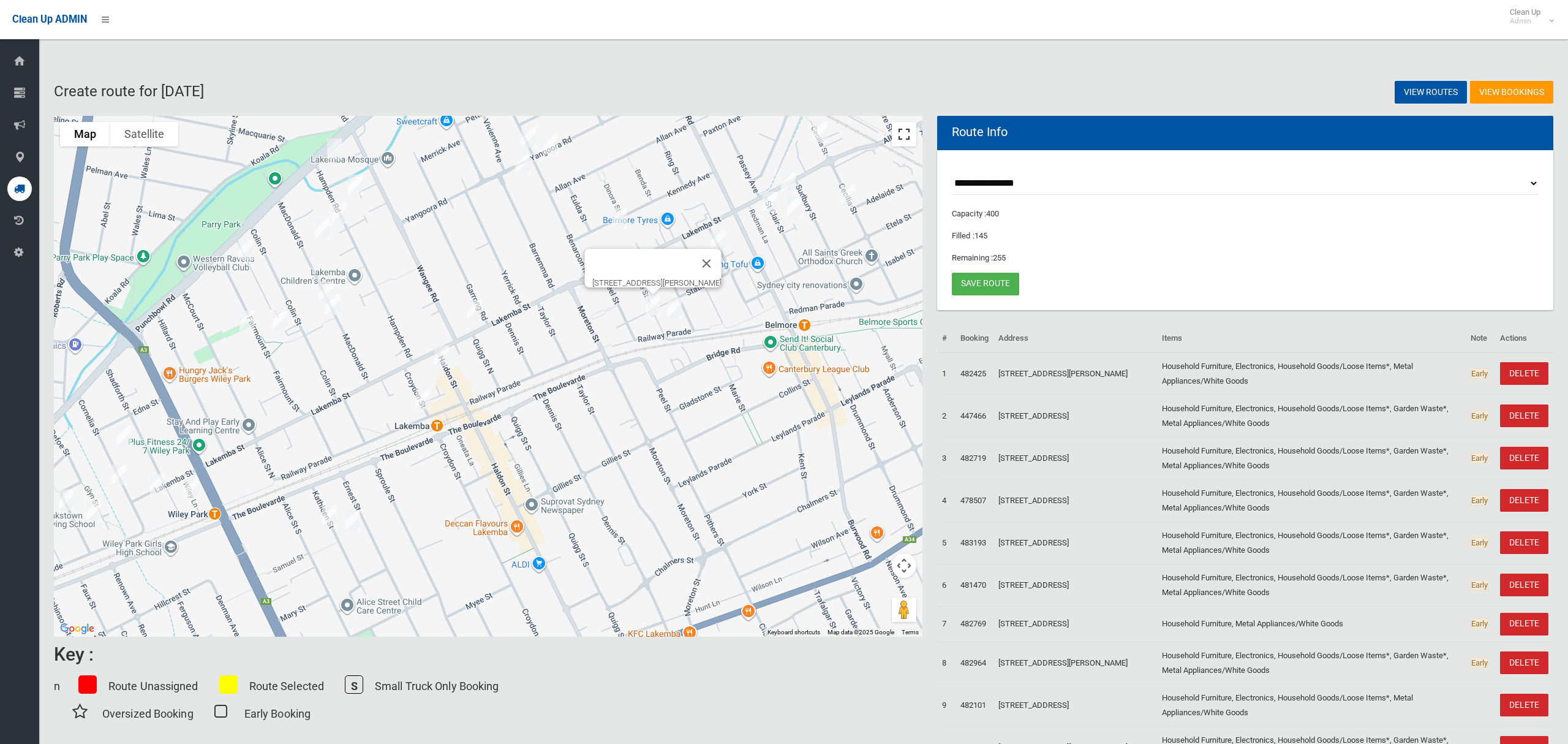
click at [899, 135] on button "Toggle fullscreen view" at bounding box center [904, 134] width 25 height 25
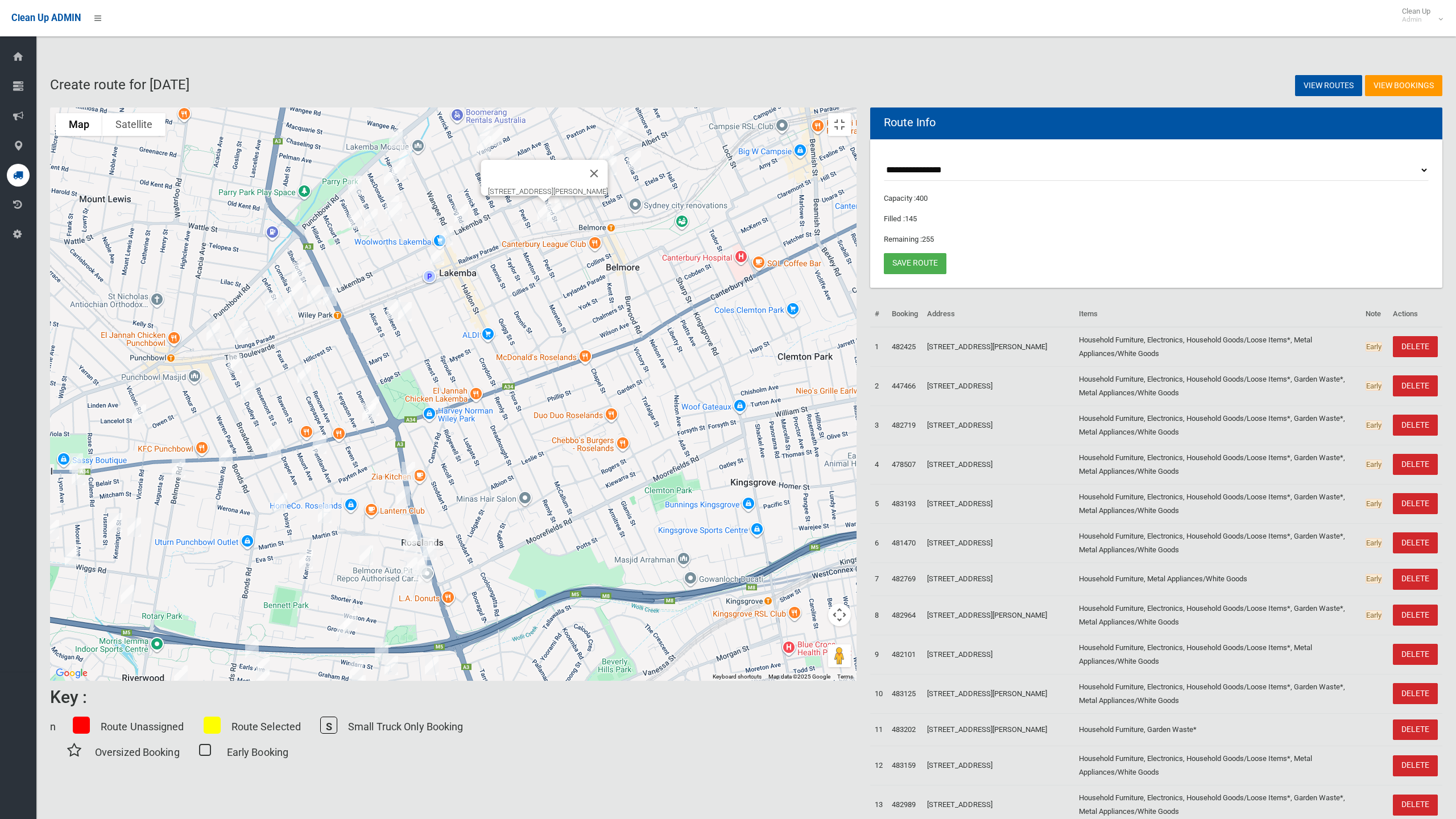
drag, startPoint x: 744, startPoint y: 552, endPoint x: 747, endPoint y: 342, distance: 210.0
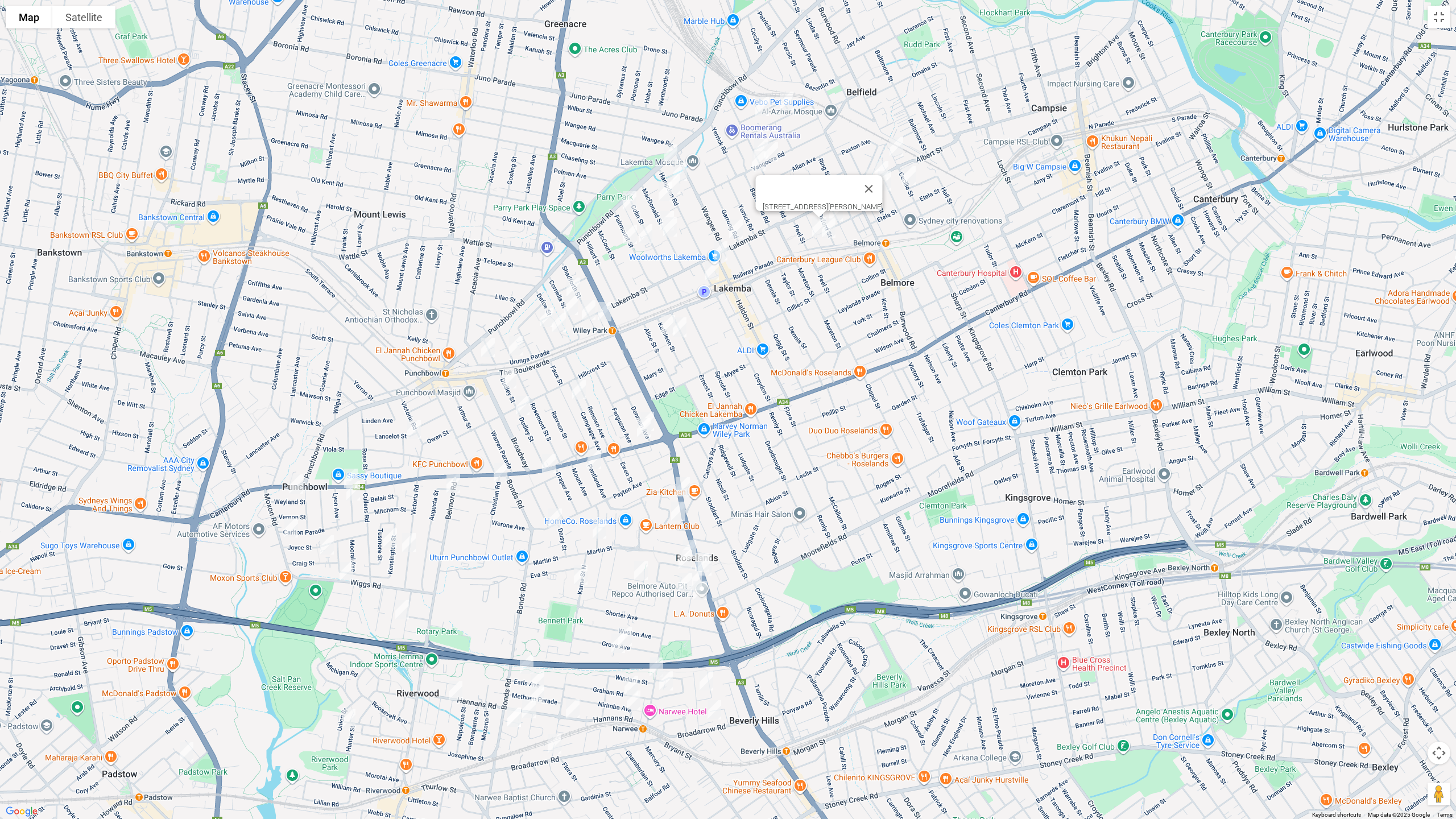
click at [747, 342] on div "[STREET_ADDRESS][PERSON_NAME]" at bounding box center [728, 410] width 1456 height 819
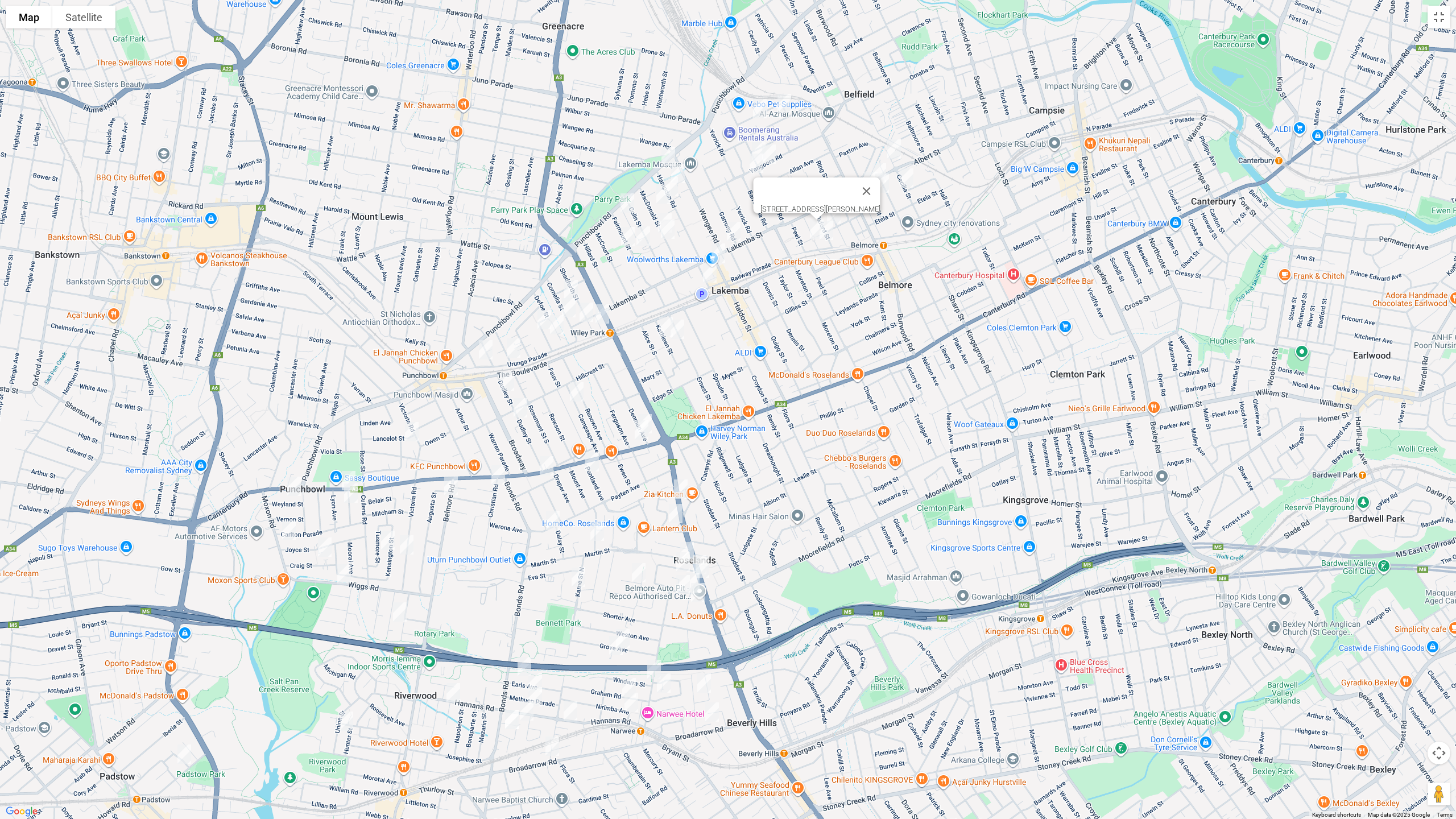
click at [451, 484] on img "11 Belmore Road North, PUNCHBOWL NSW 2196" at bounding box center [451, 486] width 23 height 28
click at [408, 547] on img "163-169 Victoria Road, PUNCHBOWL NSW 2196" at bounding box center [407, 545] width 23 height 28
click at [386, 540] on img "20 Tusmore Street, PUNCHBOWL NSW 2196" at bounding box center [388, 540] width 23 height 28
click at [399, 612] on img "3/28 Belgium Street, RIVERWOOD NSW 2210" at bounding box center [400, 612] width 23 height 28
click at [324, 541] on img "30a Craig Street, PUNCHBOWL NSW 2196" at bounding box center [325, 547] width 23 height 28
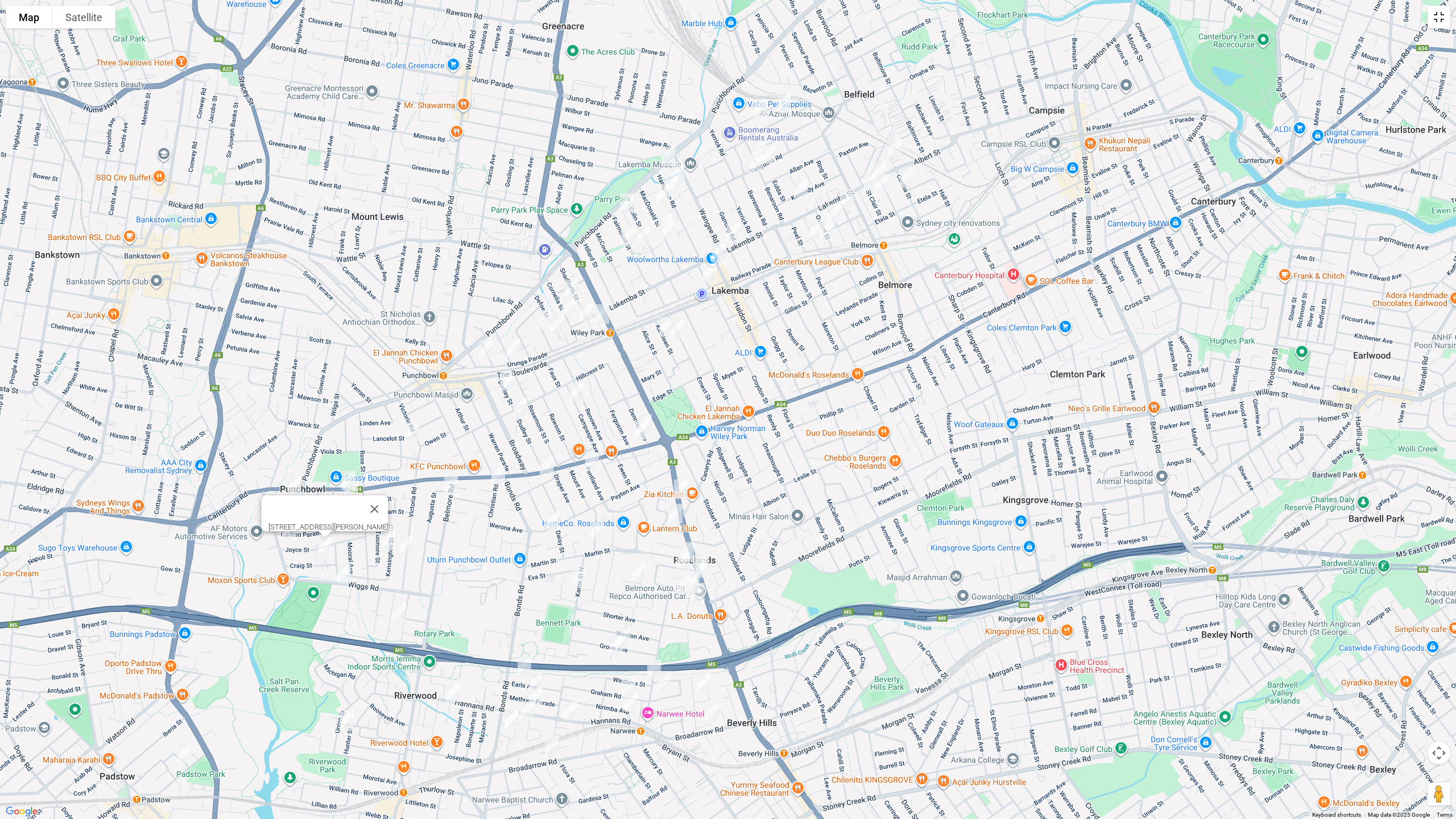
click at [1437, 19] on button "Toggle fullscreen view" at bounding box center [1439, 17] width 23 height 23
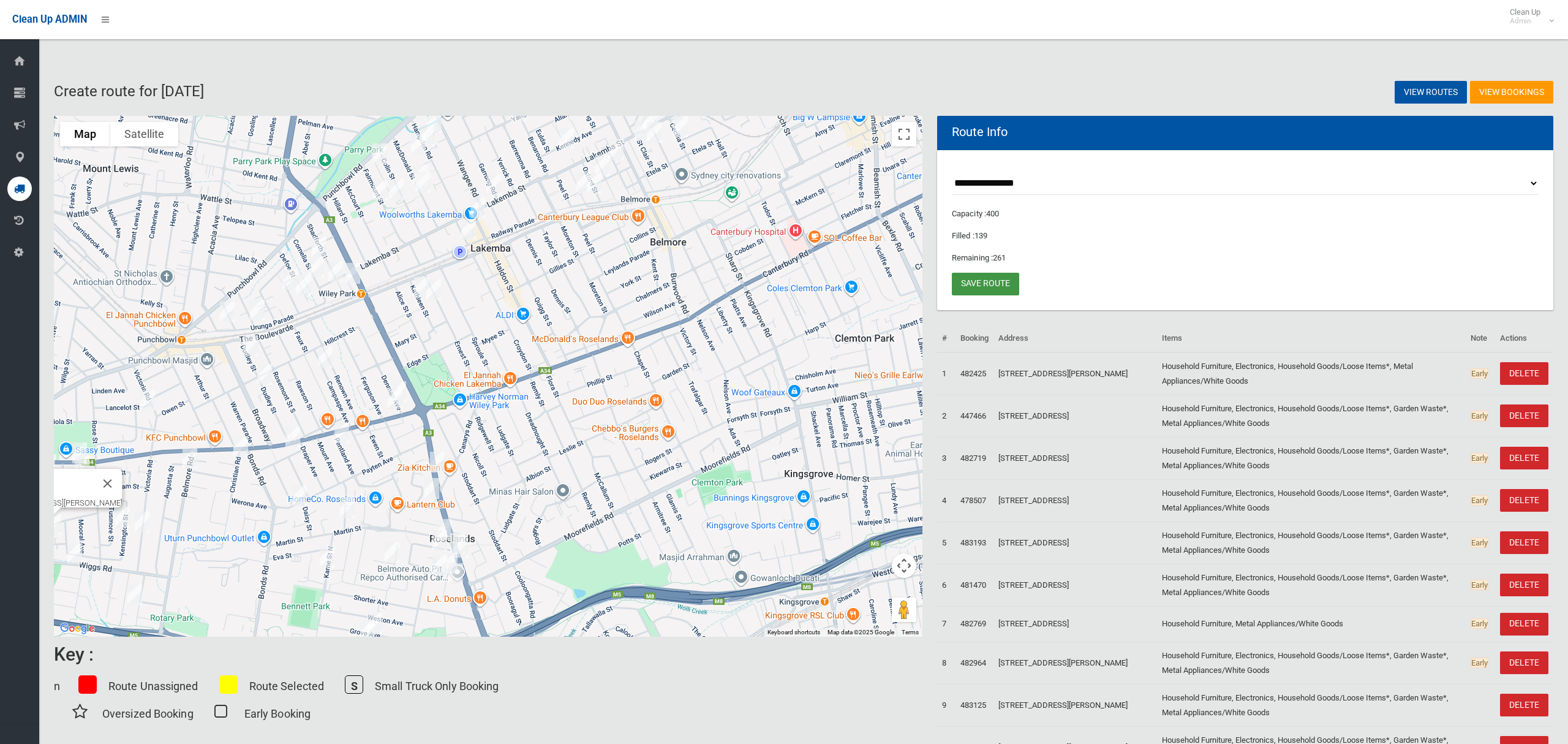
click at [999, 286] on link "Save route" at bounding box center [986, 284] width 67 height 23
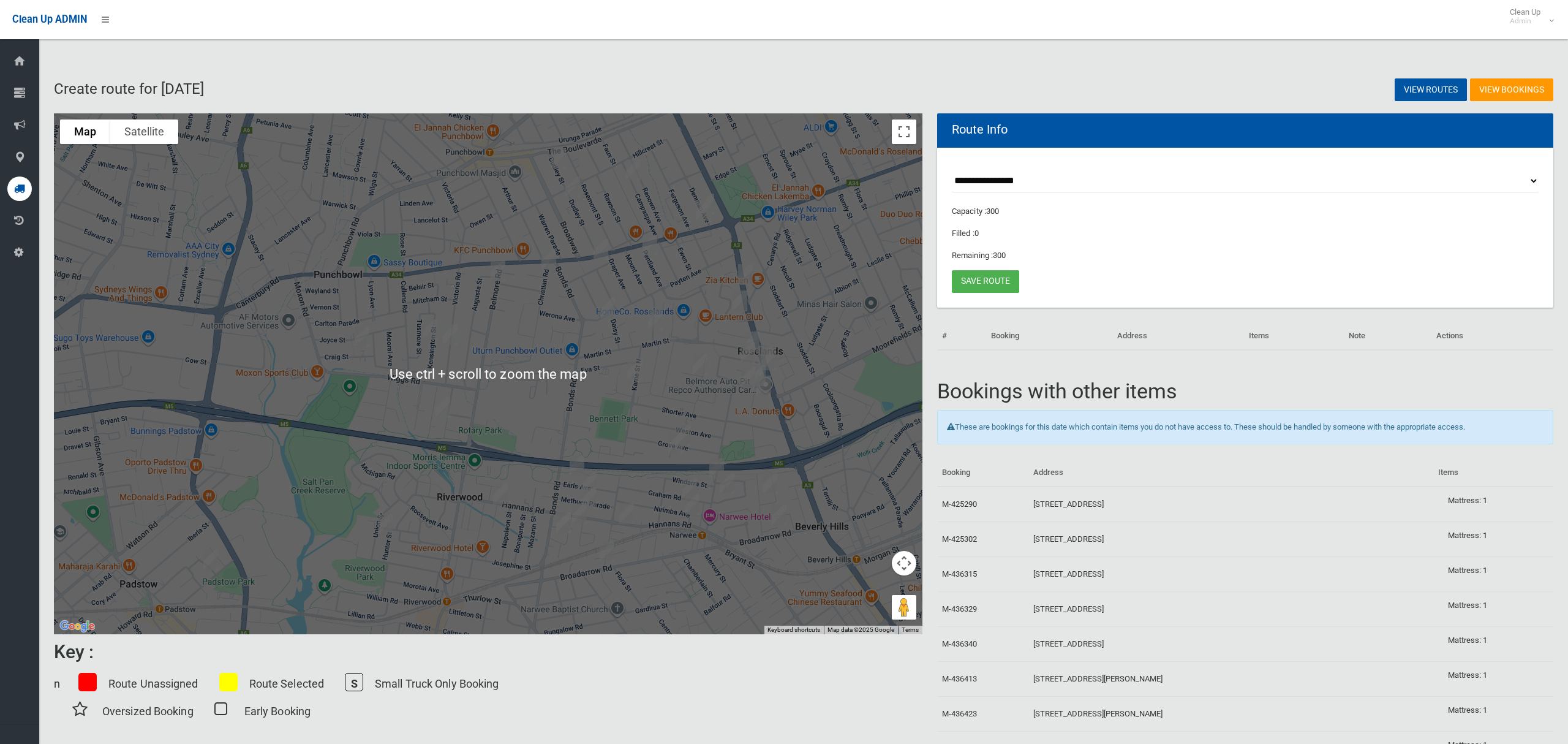
scroll to position [1, 0]
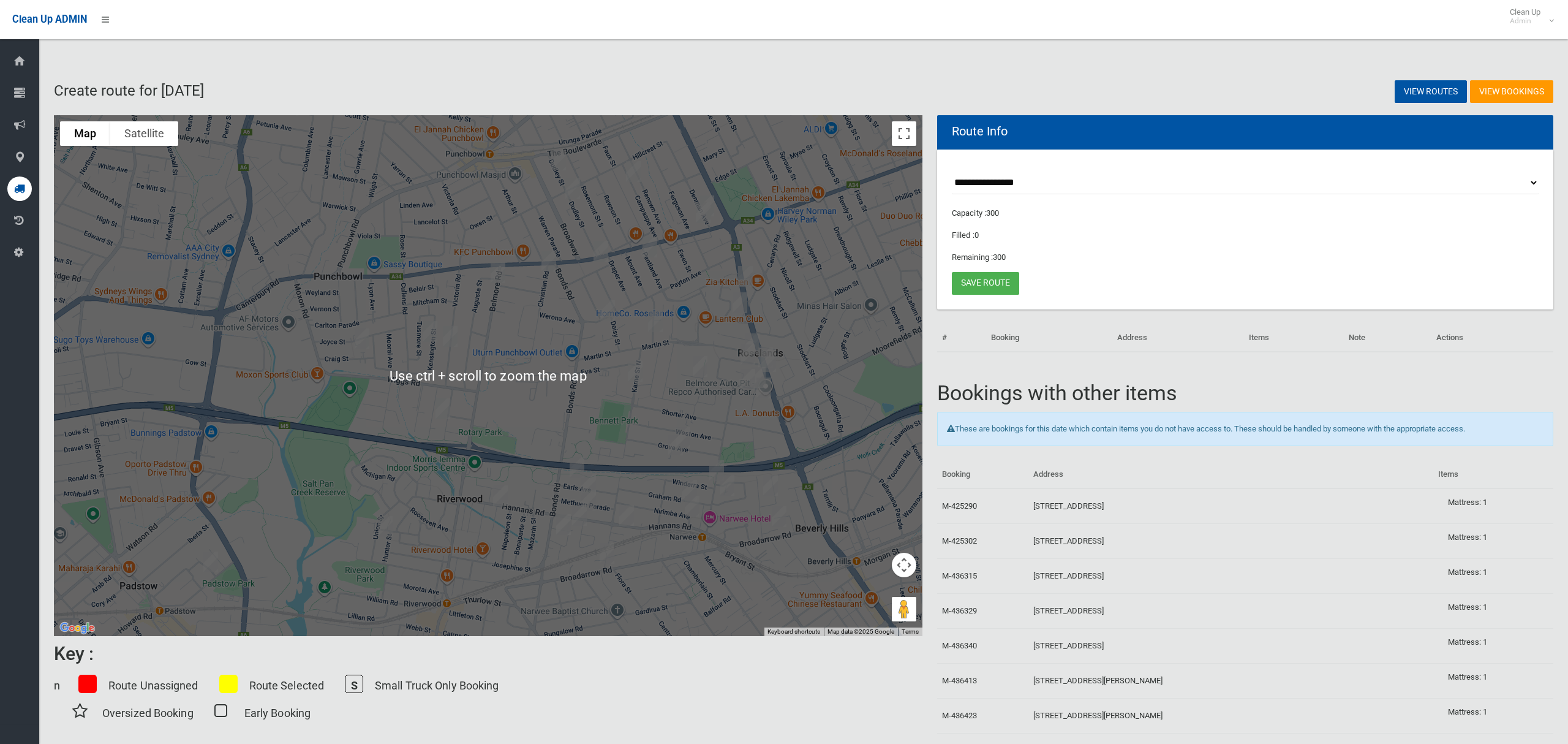
click at [1027, 181] on select "**********" at bounding box center [1245, 183] width 587 height 23
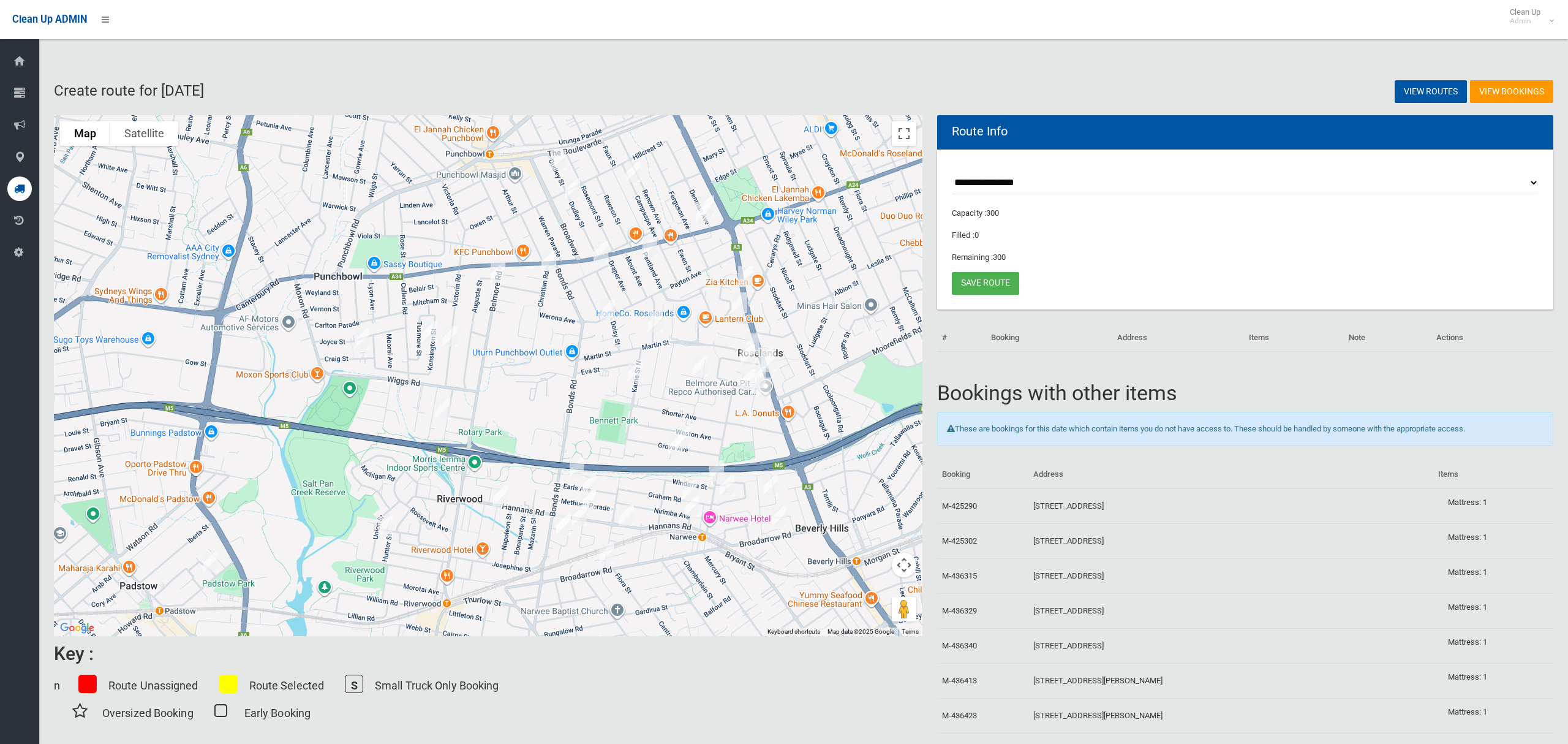
select select "*****"
click at [952, 172] on select "**********" at bounding box center [1245, 183] width 587 height 23
click at [628, 515] on img "85-91 Hannans Road, NARWEE NSW 2209" at bounding box center [627, 516] width 25 height 31
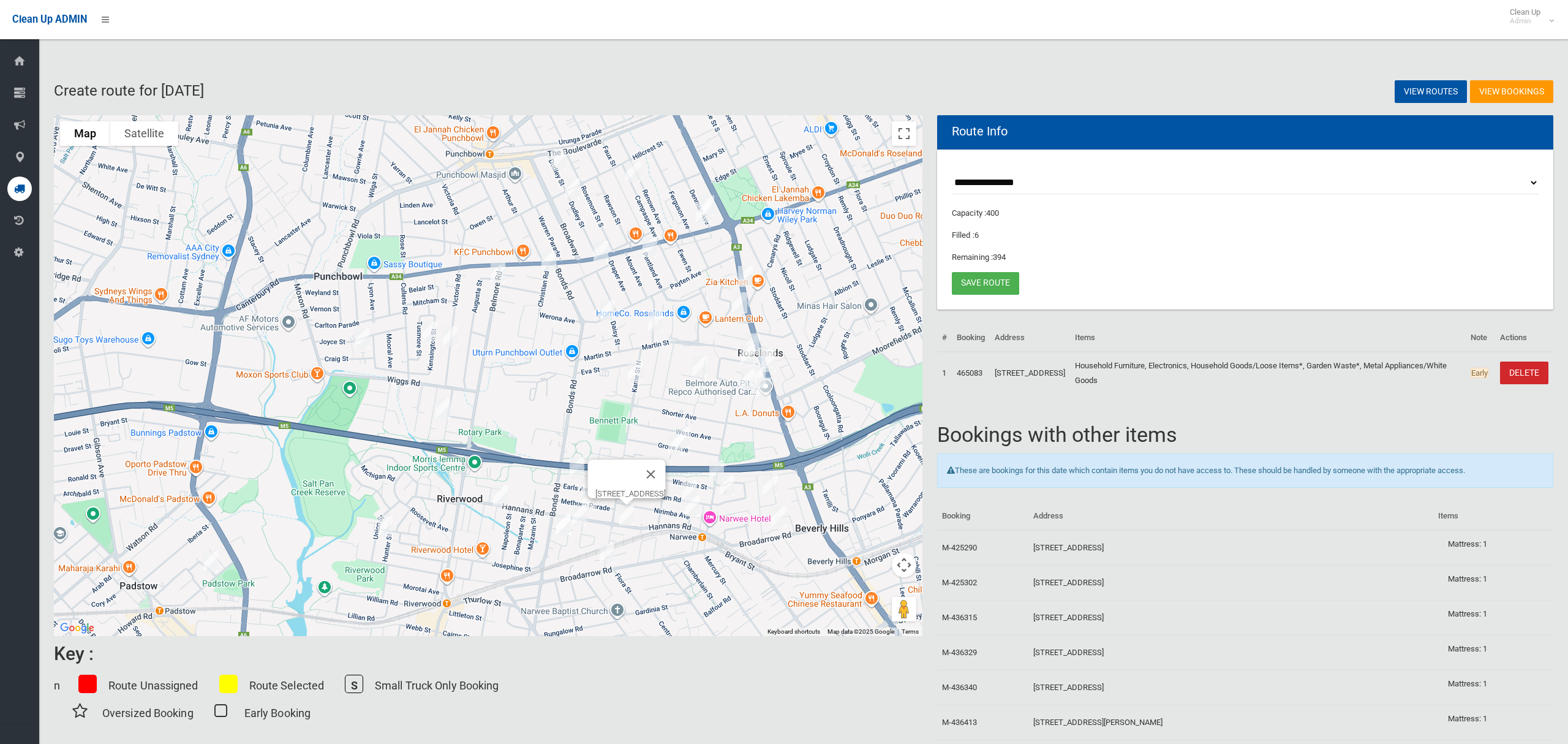
click at [772, 361] on img "265 King Georges Road, ROSELANDS NSW 2196" at bounding box center [768, 362] width 25 height 31
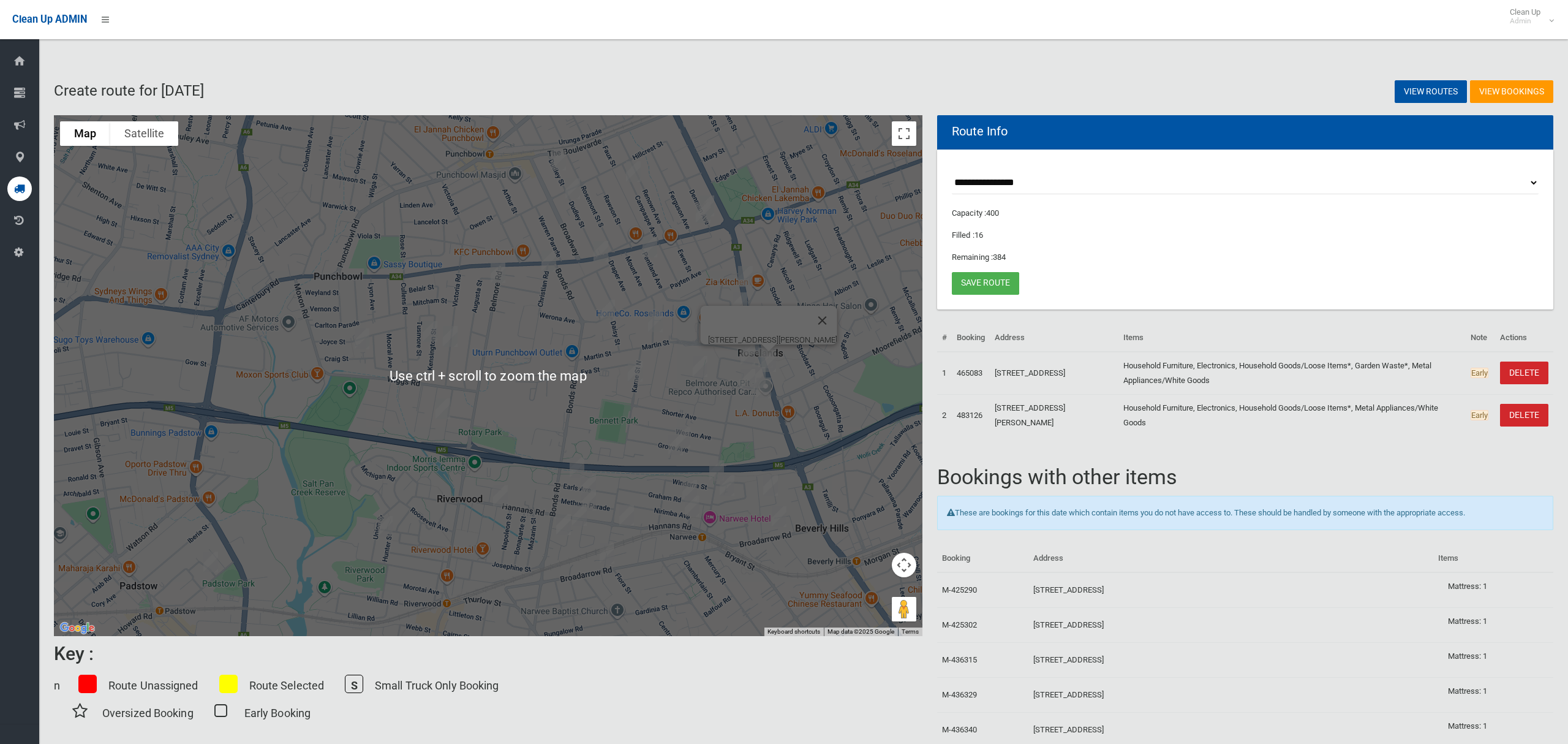
scroll to position [0, 0]
drag, startPoint x: 907, startPoint y: 130, endPoint x: 910, endPoint y: 354, distance: 224.0
click at [907, 131] on button "Toggle fullscreen view" at bounding box center [904, 134] width 25 height 25
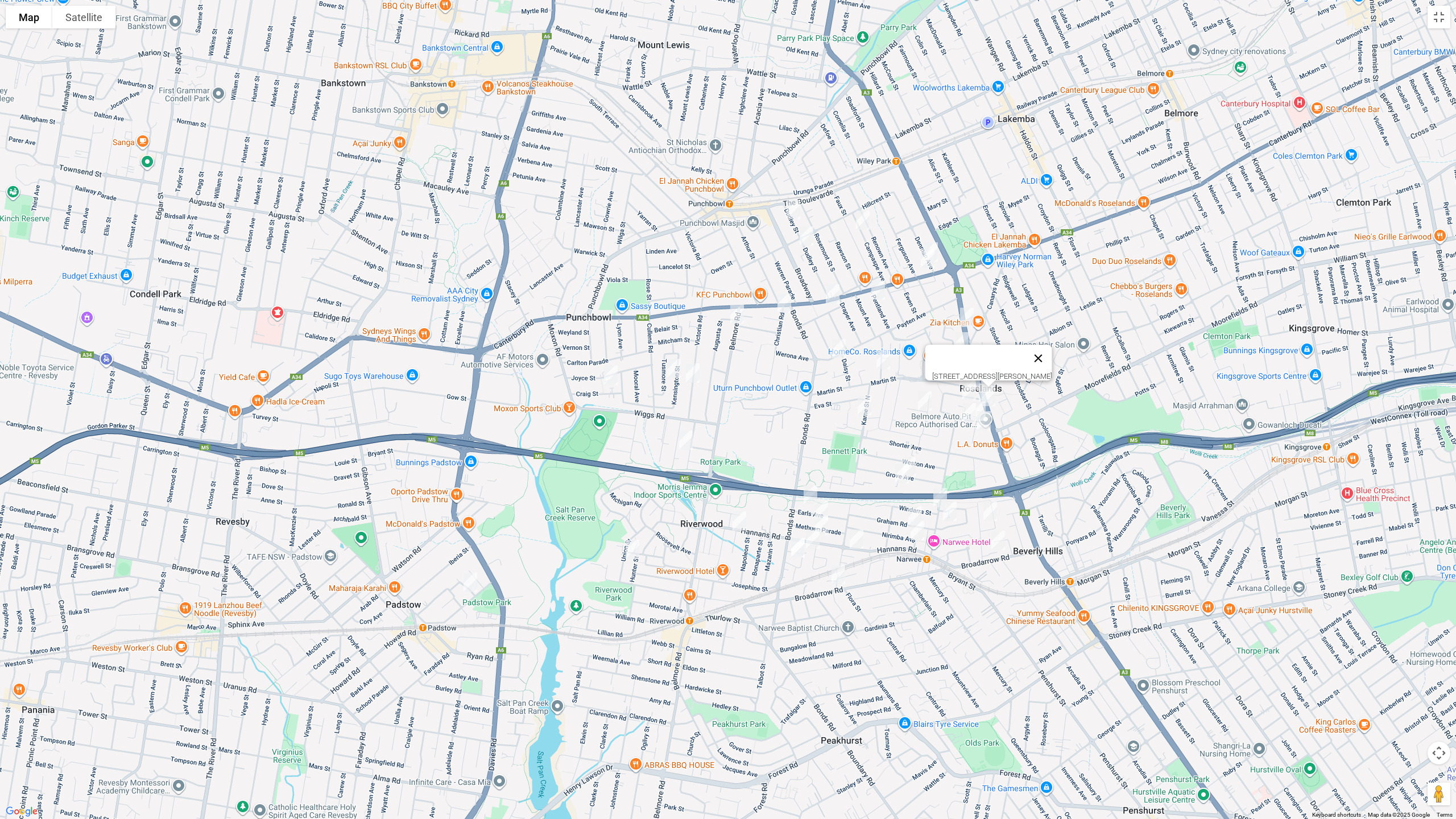
click at [1052, 346] on button "Close" at bounding box center [1039, 358] width 27 height 27
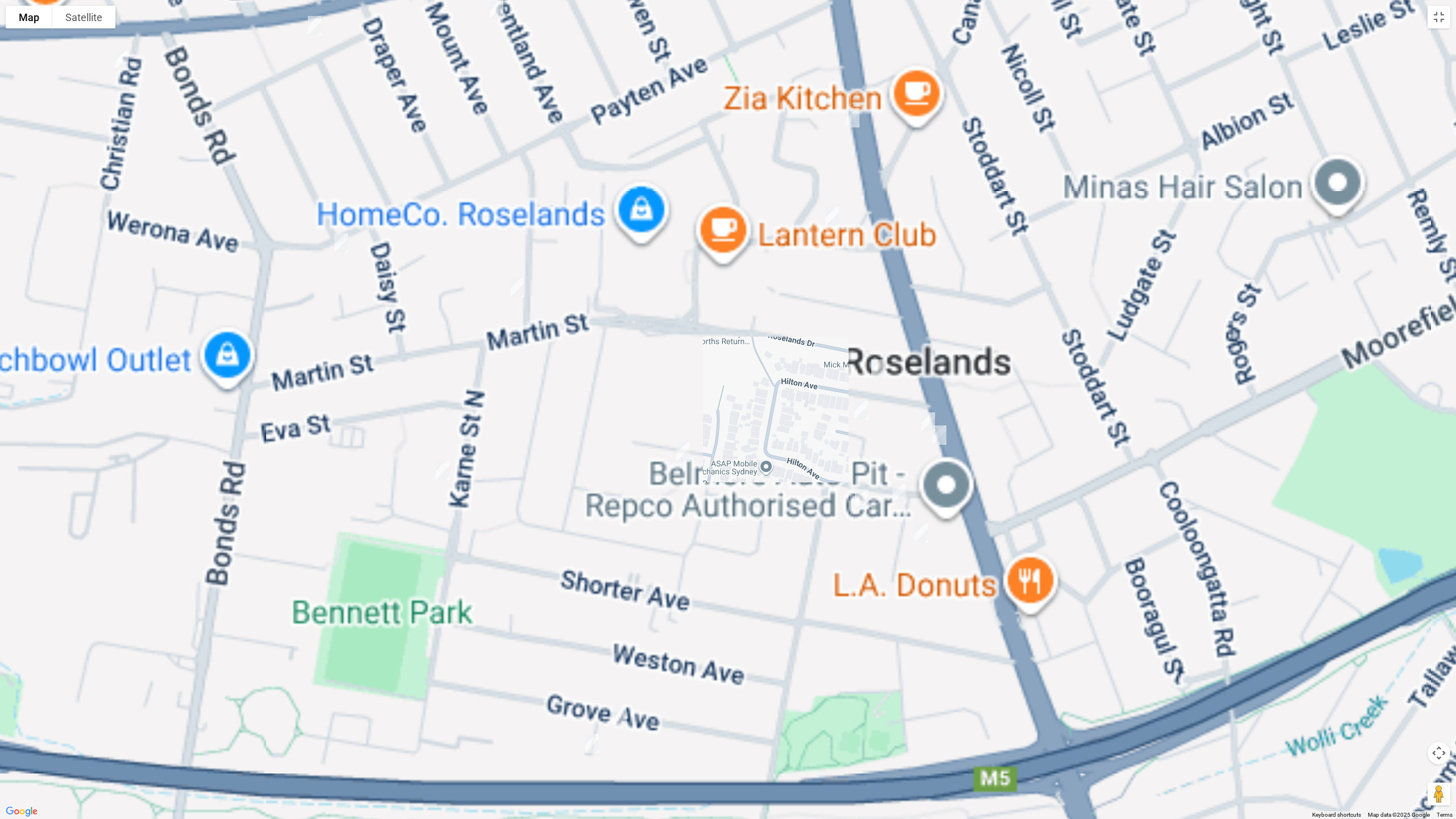
click at [925, 417] on img "261-263 King Georges Road, ROSELANDS NSW 2196" at bounding box center [928, 422] width 23 height 28
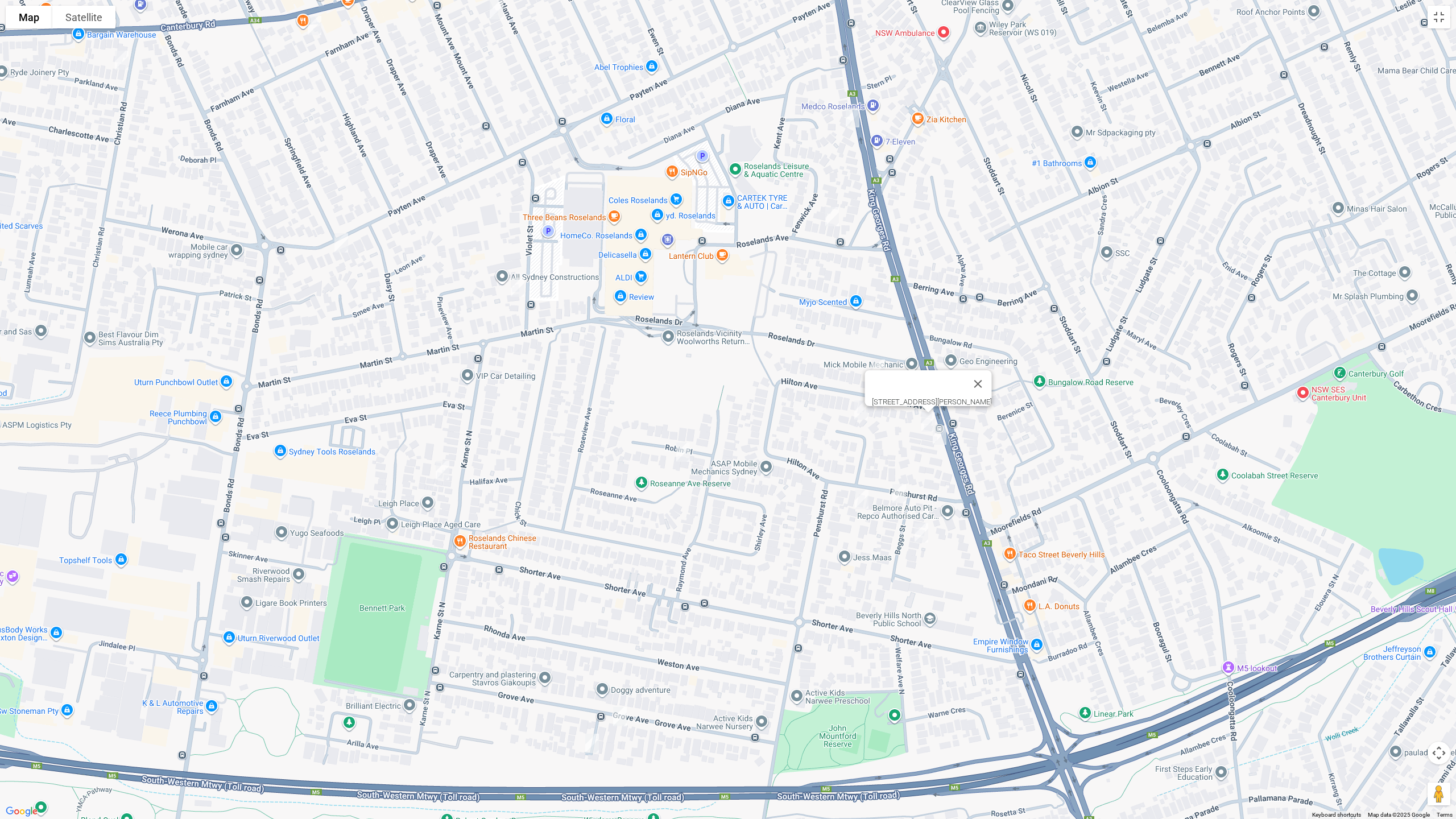
click at [849, 126] on img "205 King Georges Road, ROSELANDS NSW 2196" at bounding box center [853, 117] width 23 height 28
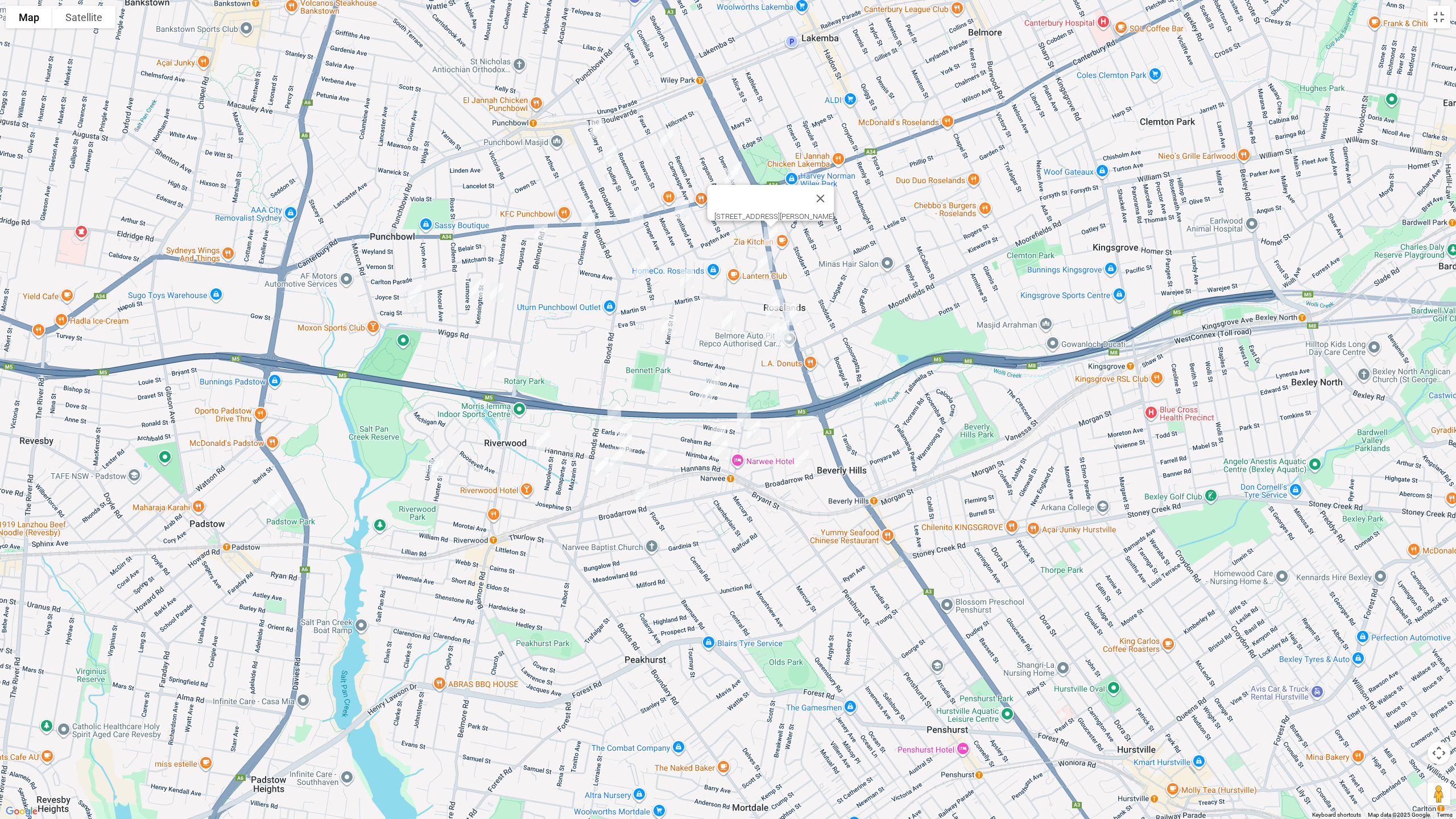
drag, startPoint x: 271, startPoint y: 503, endPoint x: 291, endPoint y: 497, distance: 20.9
click at [273, 502] on img "40 Banks Street, PADSTOW NSW 2211" at bounding box center [274, 502] width 23 height 28
click at [274, 497] on img "40 Banks Street, PADSTOW NSW 2211" at bounding box center [274, 502] width 23 height 28
click at [439, 467] on img "20 Union Street, RIVERWOOD NSW 2210" at bounding box center [436, 469] width 23 height 28
click at [543, 435] on img "1A Sirius Place, RIVERWOOD NSW 2210" at bounding box center [543, 440] width 23 height 28
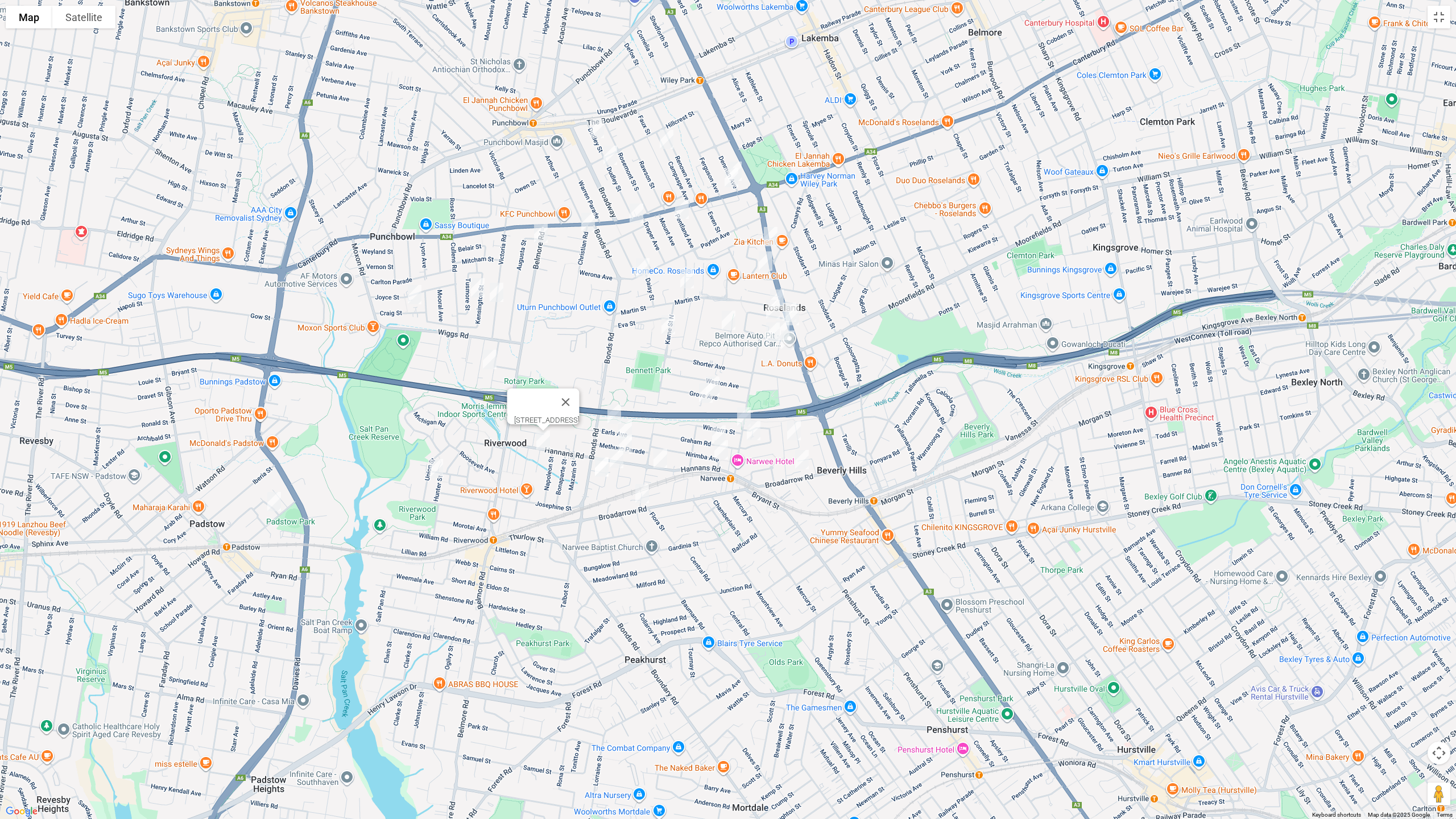
click at [622, 409] on img "37A Earls Avenue, RIVERWOOD NSW 2210" at bounding box center [614, 414] width 23 height 28
click at [629, 420] on img "25 Methuen Parade, RIVERWOOD NSW 2210" at bounding box center [625, 430] width 23 height 28
click at [630, 444] on img "88 Hannans Road, RIVERWOOD NSW 2210" at bounding box center [625, 444] width 23 height 28
click at [619, 459] on img "14-20 Iluka Street, RIVERWOOD NSW 2210" at bounding box center [617, 458] width 23 height 28
click at [601, 471] on img "20/7 Iluka Street, RIVERWOOD NSW 2210" at bounding box center [601, 467] width 23 height 28
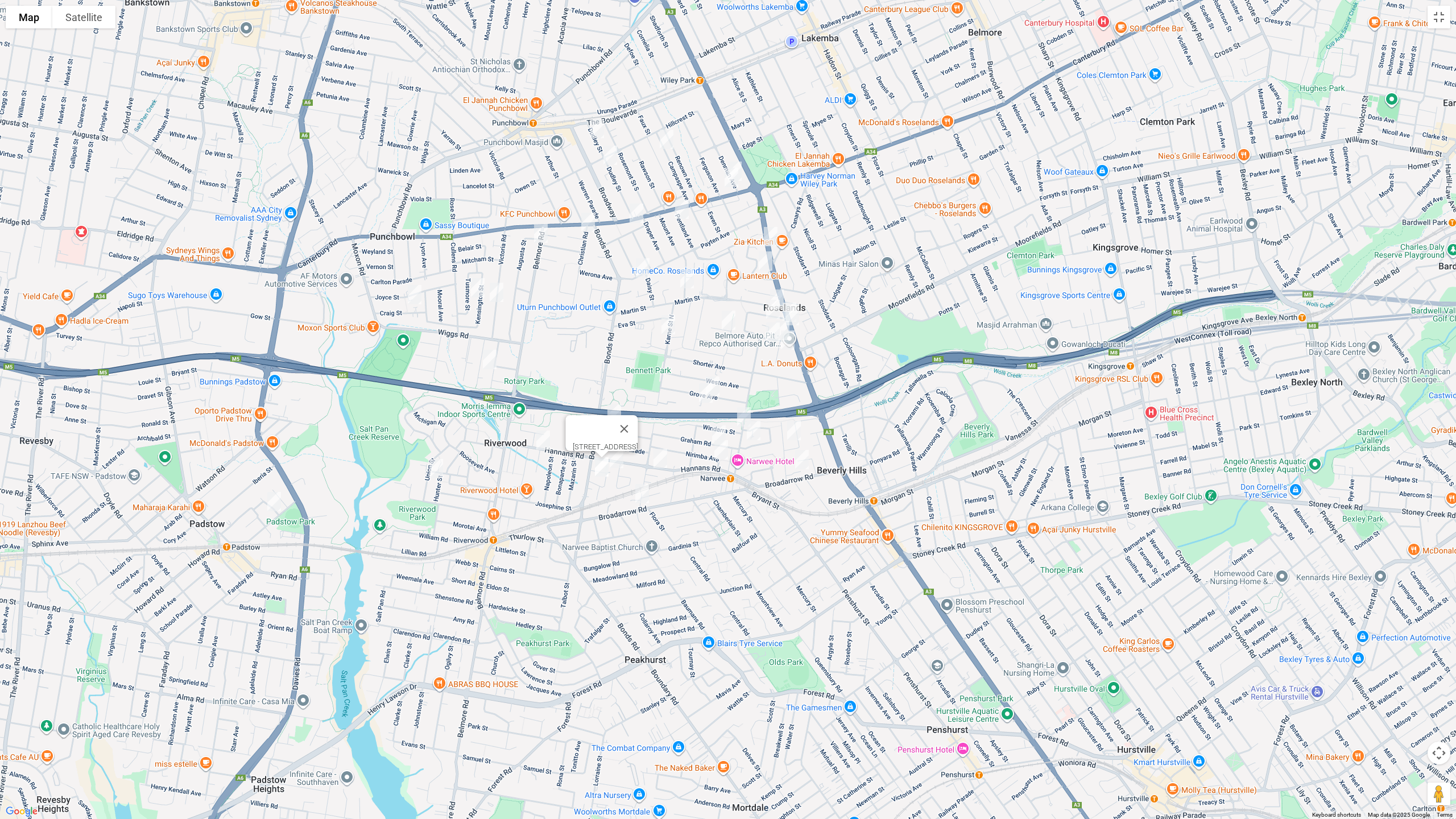
click at [643, 489] on img "2 Yardley Avenue, NARWEE NSW 2209" at bounding box center [642, 494] width 23 height 28
click at [721, 379] on img "38 Grove Avenue, NARWEE NSW 2209" at bounding box center [712, 386] width 23 height 28
click at [702, 392] on img "40 Grove Avenue, NARWEE NSW 2209" at bounding box center [706, 393] width 23 height 28
click at [715, 427] on img "10-12 Graham Road, NARWEE NSW 2209" at bounding box center [719, 435] width 23 height 28
click at [718, 450] on img "1-3 Nirimba Avenue, NARWEE NSW 2209" at bounding box center [721, 450] width 23 height 28
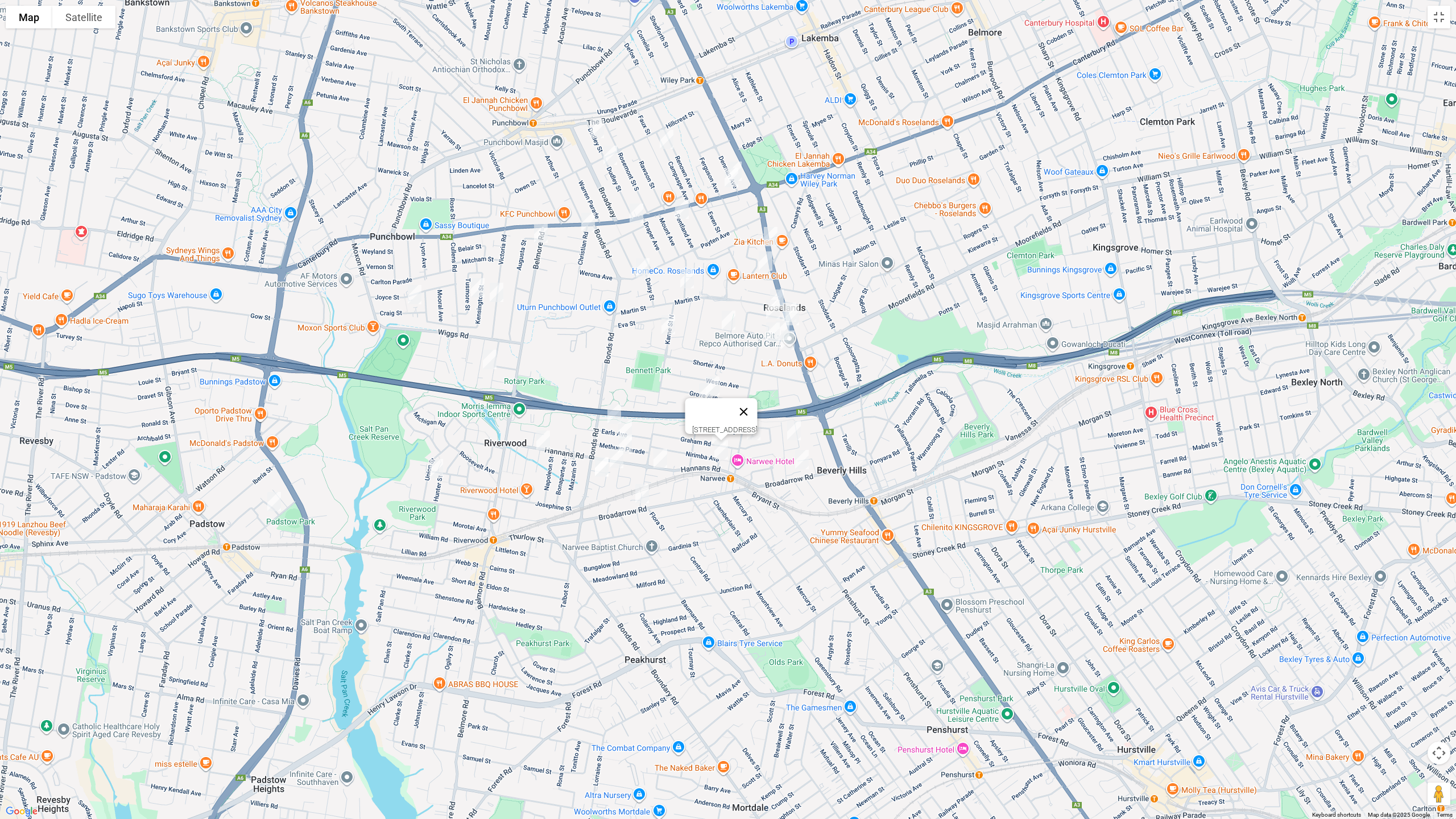
click at [758, 407] on button "Close" at bounding box center [744, 412] width 27 height 27
drag, startPoint x: 739, startPoint y: 414, endPoint x: 748, endPoint y: 418, distance: 9.8
click at [741, 414] on img "2/109 Penshurst Road, NARWEE NSW 2209" at bounding box center [744, 417] width 23 height 28
click at [752, 428] on img "1 Parry Avenue, NARWEE NSW 2209" at bounding box center [754, 431] width 23 height 28
click at [787, 428] on img "66 Welfare Avenue South, BEVERLY HILLS NSW 2209" at bounding box center [794, 431] width 23 height 28
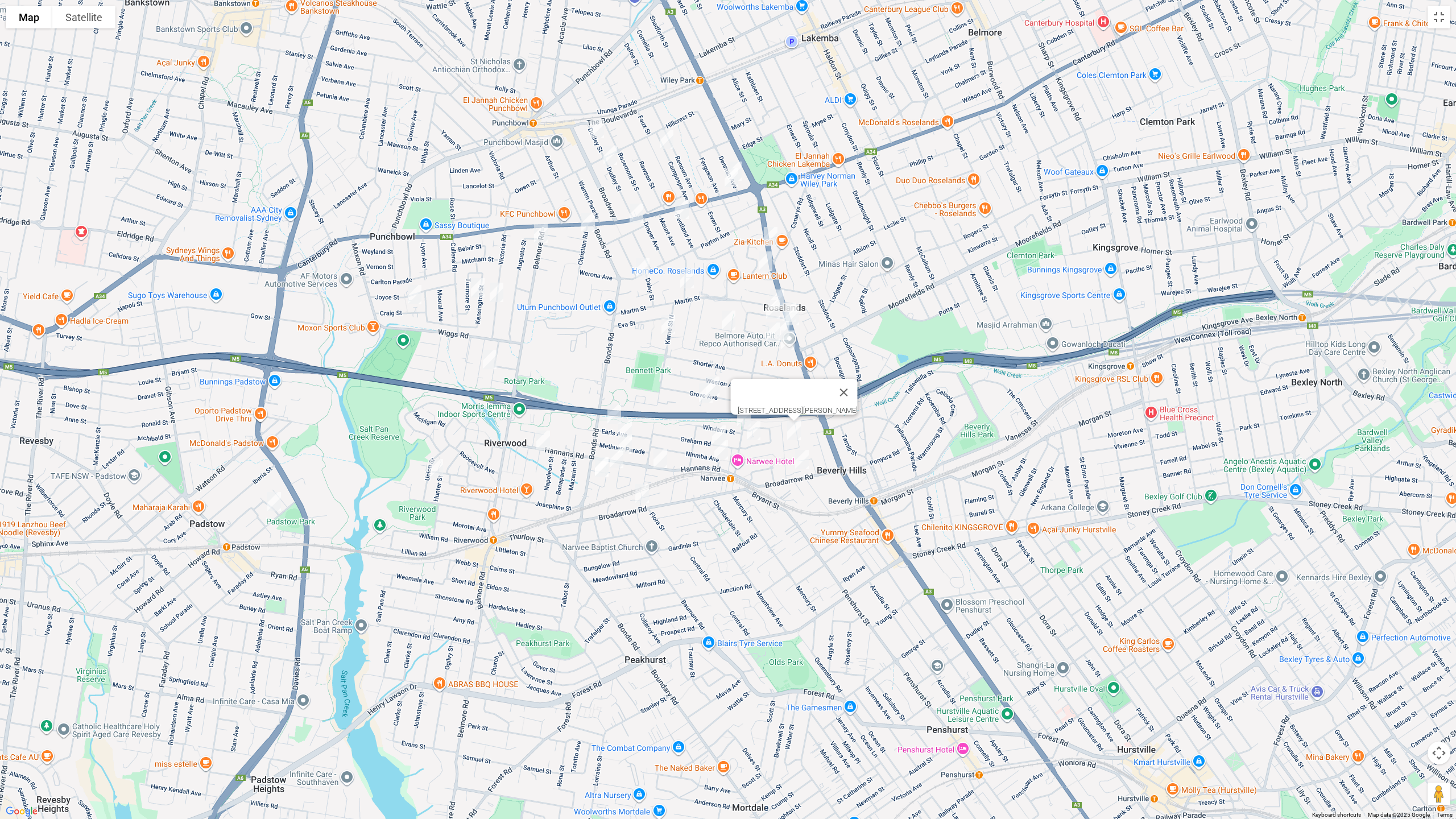
click at [804, 456] on img "11-17 Broadarrow Road, BEVERLY HILLS NSW 2209" at bounding box center [802, 460] width 23 height 28
click at [866, 410] on button "Close" at bounding box center [852, 421] width 27 height 27
click at [740, 408] on img "2/109 Penshurst Road, NARWEE NSW 2209" at bounding box center [744, 417] width 23 height 28
click at [780, 286] on img "11 Hilton Avenue, ROSELANDS NSW 2196" at bounding box center [777, 299] width 23 height 28
click at [768, 306] on img "12 Georges Crescent, ROSELANDS NSW 2196" at bounding box center [773, 309] width 23 height 28
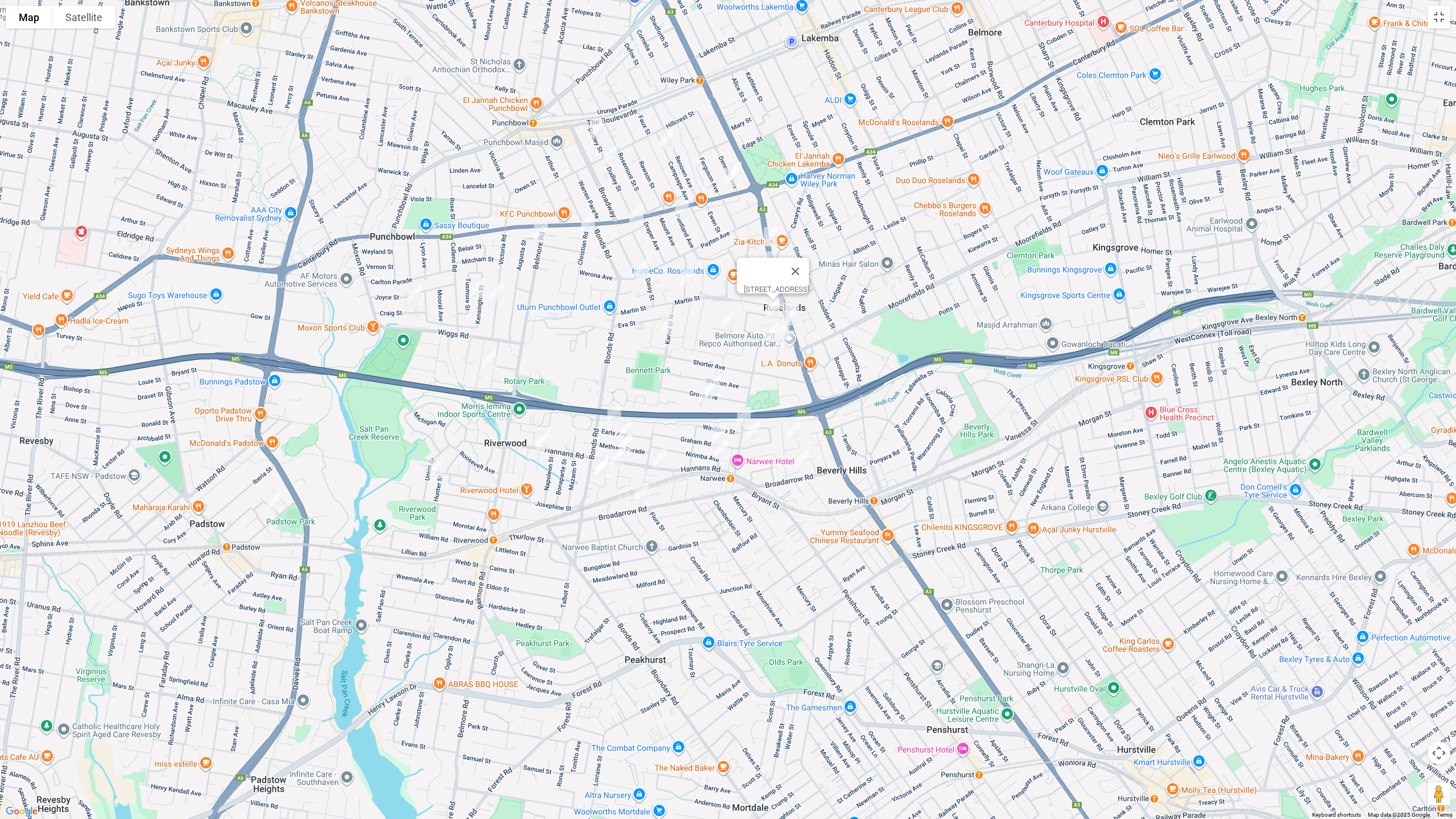
click at [781, 318] on img "20B Penshurst Road, ROSELANDS NSW 2196" at bounding box center [773, 332] width 23 height 28
click at [792, 337] on img "7 Beggs Street, ROSELANDS NSW 2196" at bounding box center [788, 340] width 23 height 28
click at [674, 327] on img "112-114 Karne Street North, ROSELANDS NSW 2196" at bounding box center [668, 325] width 23 height 28
click at [731, 317] on img "3 Robin Place, ROSELANDS NSW 2196" at bounding box center [728, 320] width 23 height 28
drag, startPoint x: 789, startPoint y: 274, endPoint x: 783, endPoint y: 274, distance: 6.0
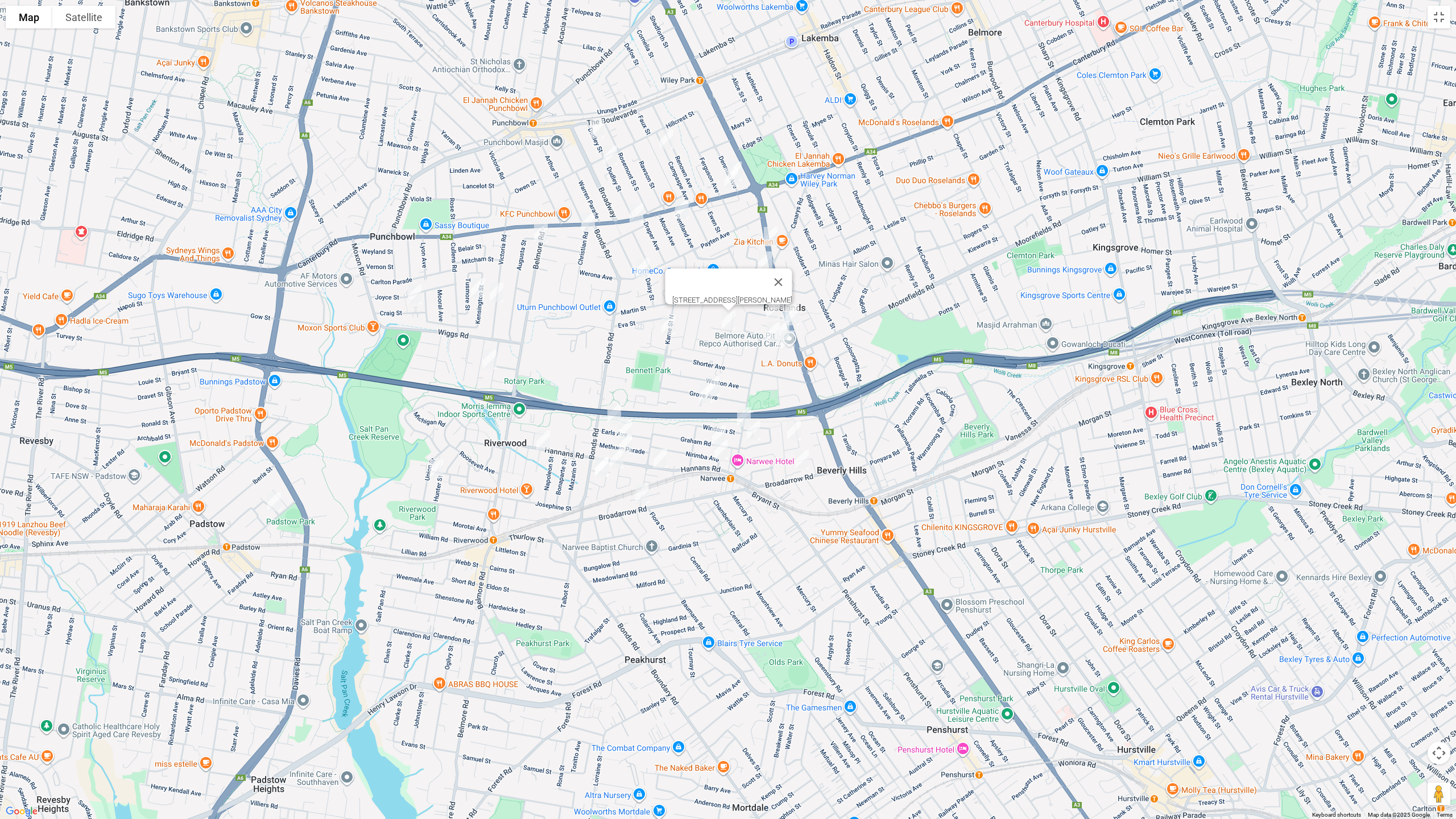
click at [788, 274] on button "Close" at bounding box center [778, 282] width 27 height 27
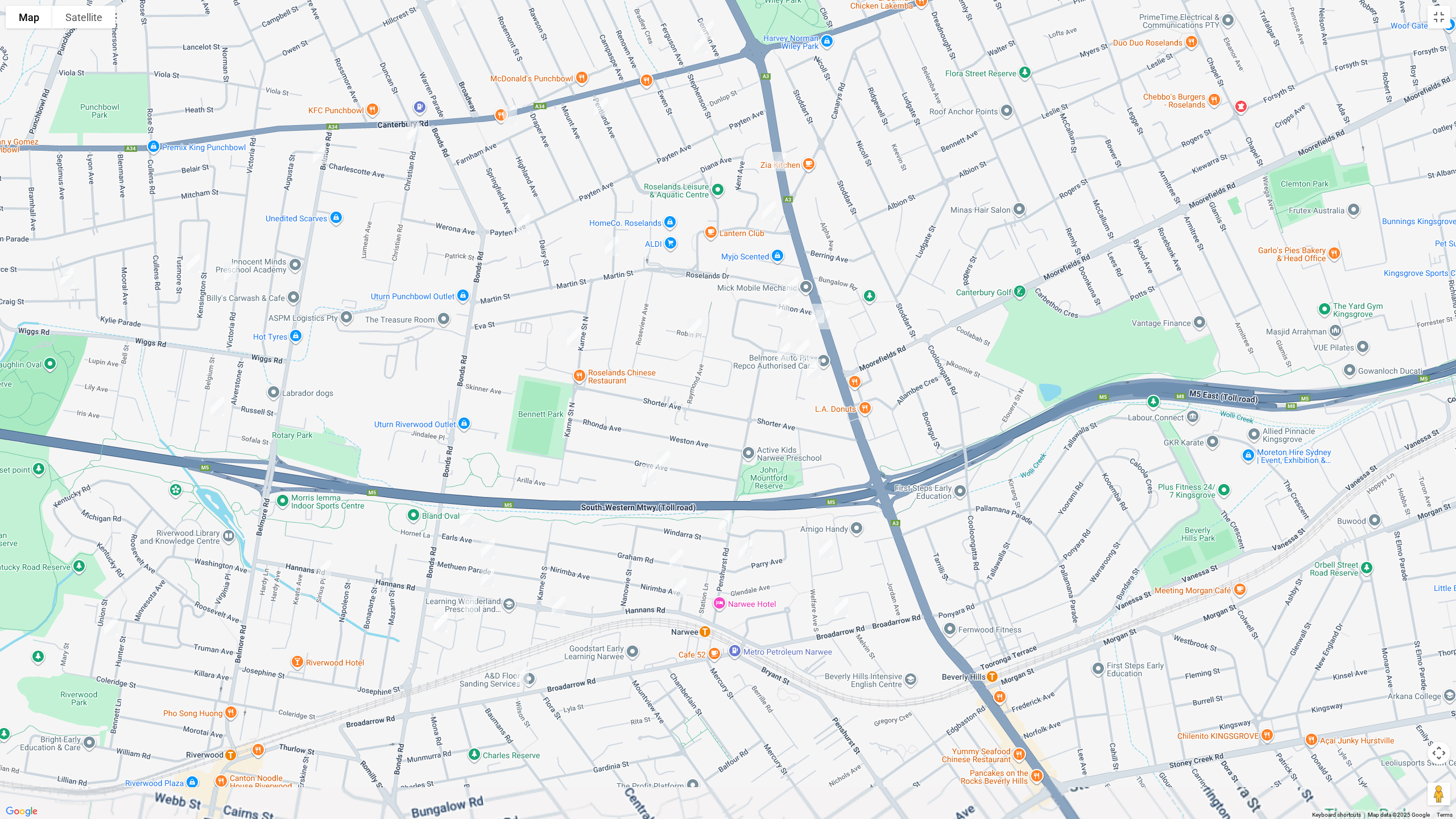
click at [800, 345] on img "12 Penshurst Road, ROSELANDS NSW 2196" at bounding box center [803, 349] width 23 height 28
click at [770, 214] on img "12-14 Roseland Avenue, ROSELANDS NSW 2196" at bounding box center [769, 211] width 23 height 28
click at [521, 222] on img "122 Payten Avenue, ROSELANDS NSW 2196" at bounding box center [523, 224] width 23 height 28
click at [613, 243] on img "25 Violet Street, ROSELANDS NSW 2196" at bounding box center [612, 246] width 23 height 28
click at [189, 265] on img "20 Tusmore Street, PUNCHBOWL NSW 2196" at bounding box center [193, 263] width 23 height 28
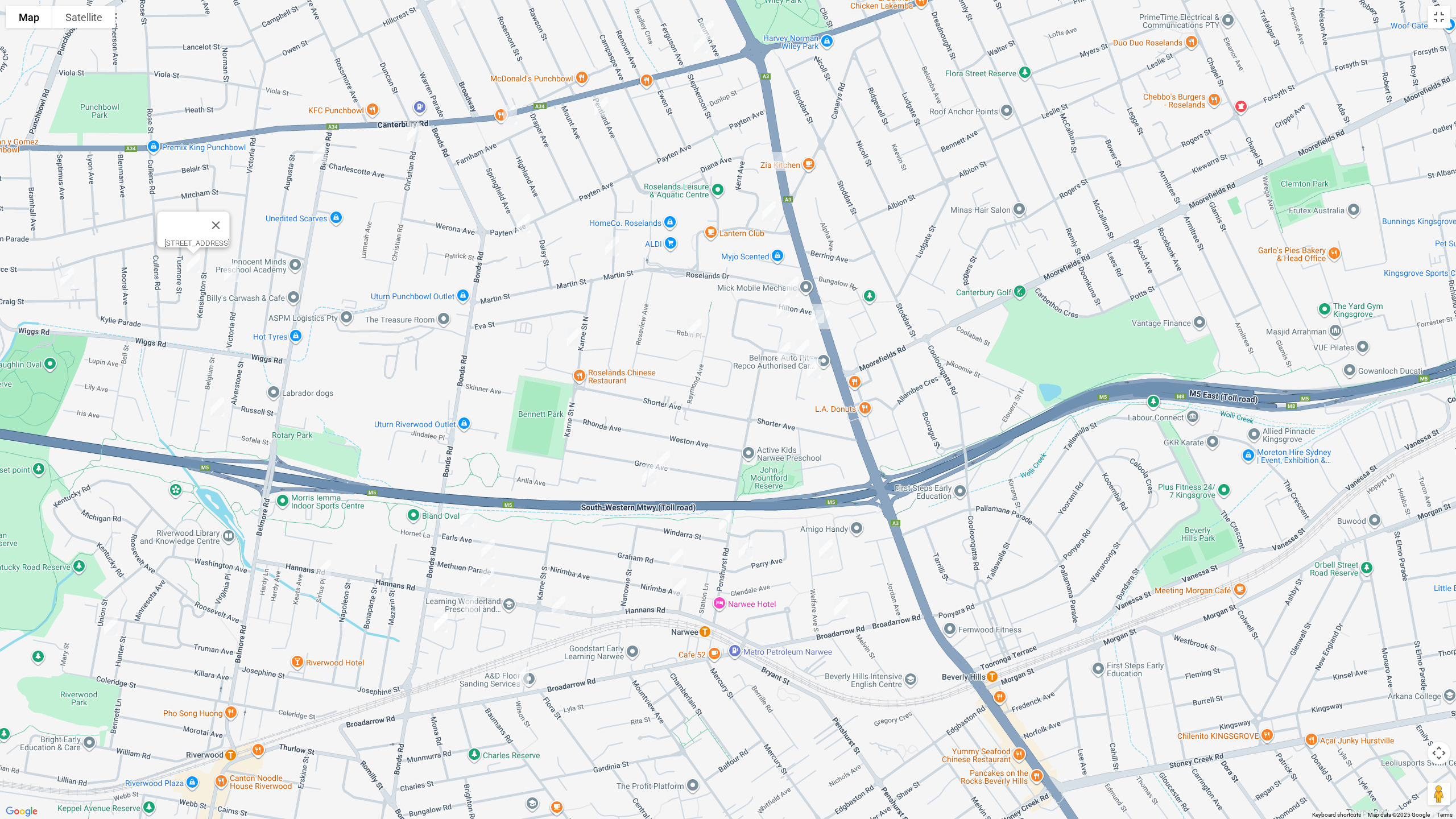
click at [233, 272] on img "163-169 Victoria Road, PUNCHBOWL NSW 2196" at bounding box center [231, 273] width 23 height 28
click at [220, 407] on img "3/28 Belgium Street, RIVERWOOD NSW 2210" at bounding box center [217, 407] width 23 height 28
click at [66, 274] on img "30a Craig Street, PUNCHBOWL NSW 2196" at bounding box center [67, 277] width 23 height 28
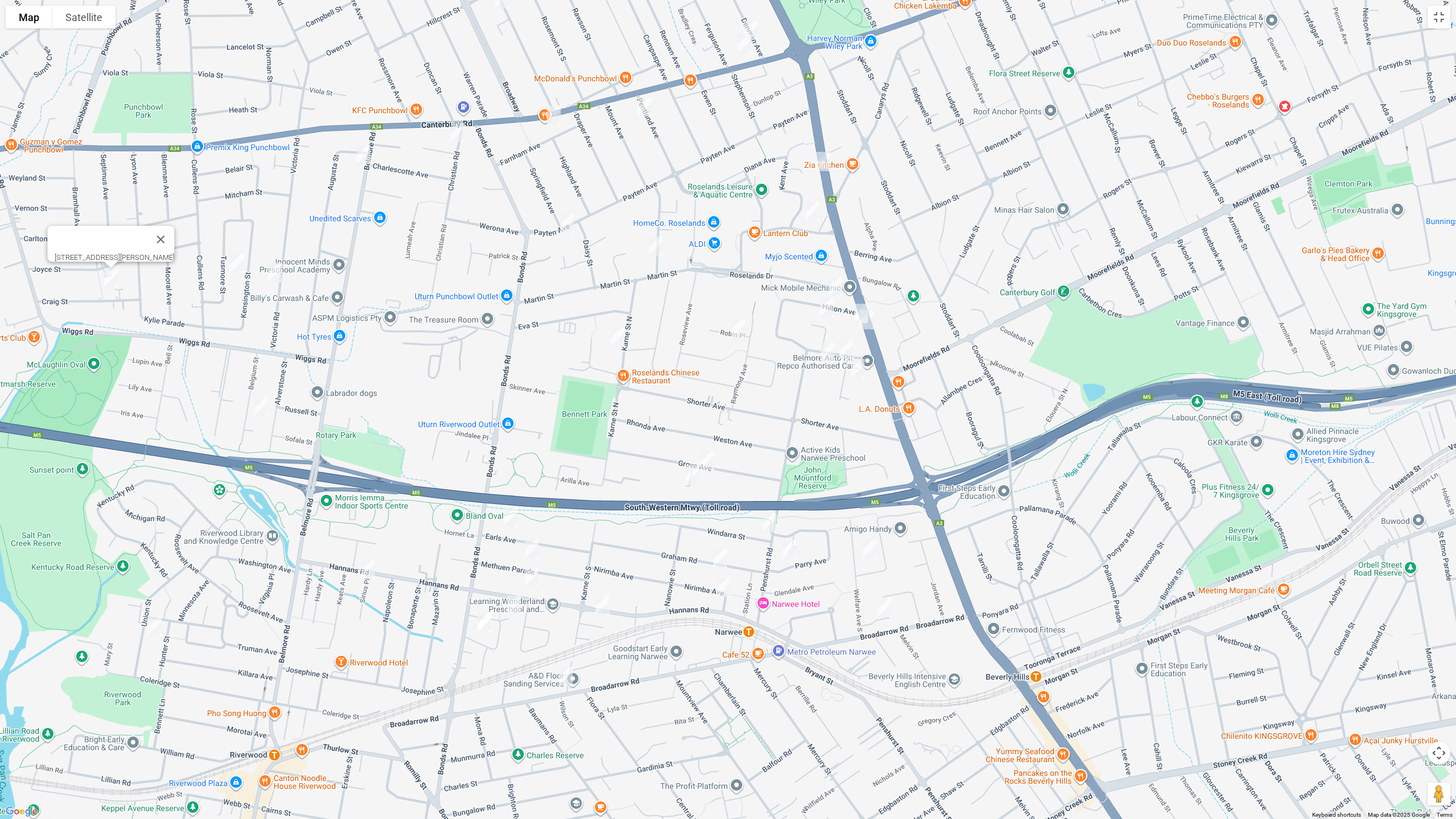
click at [360, 151] on img "11 Belmore Road North, PUNCHBOWL NSW 2196" at bounding box center [364, 155] width 23 height 28
click at [457, 133] on img "3 Parkland Avenue, PUNCHBOWL NSW 2196" at bounding box center [459, 132] width 23 height 28
click at [364, 156] on img "11 Belmore Road North, PUNCHBOWL NSW 2196" at bounding box center [364, 155] width 23 height 28
drag, startPoint x: 554, startPoint y: 114, endPoint x: 629, endPoint y: 119, distance: 75.2
click at [554, 114] on img "1/7 Farnham Avenue, ROSELANDS NSW 2196" at bounding box center [554, 115] width 23 height 28
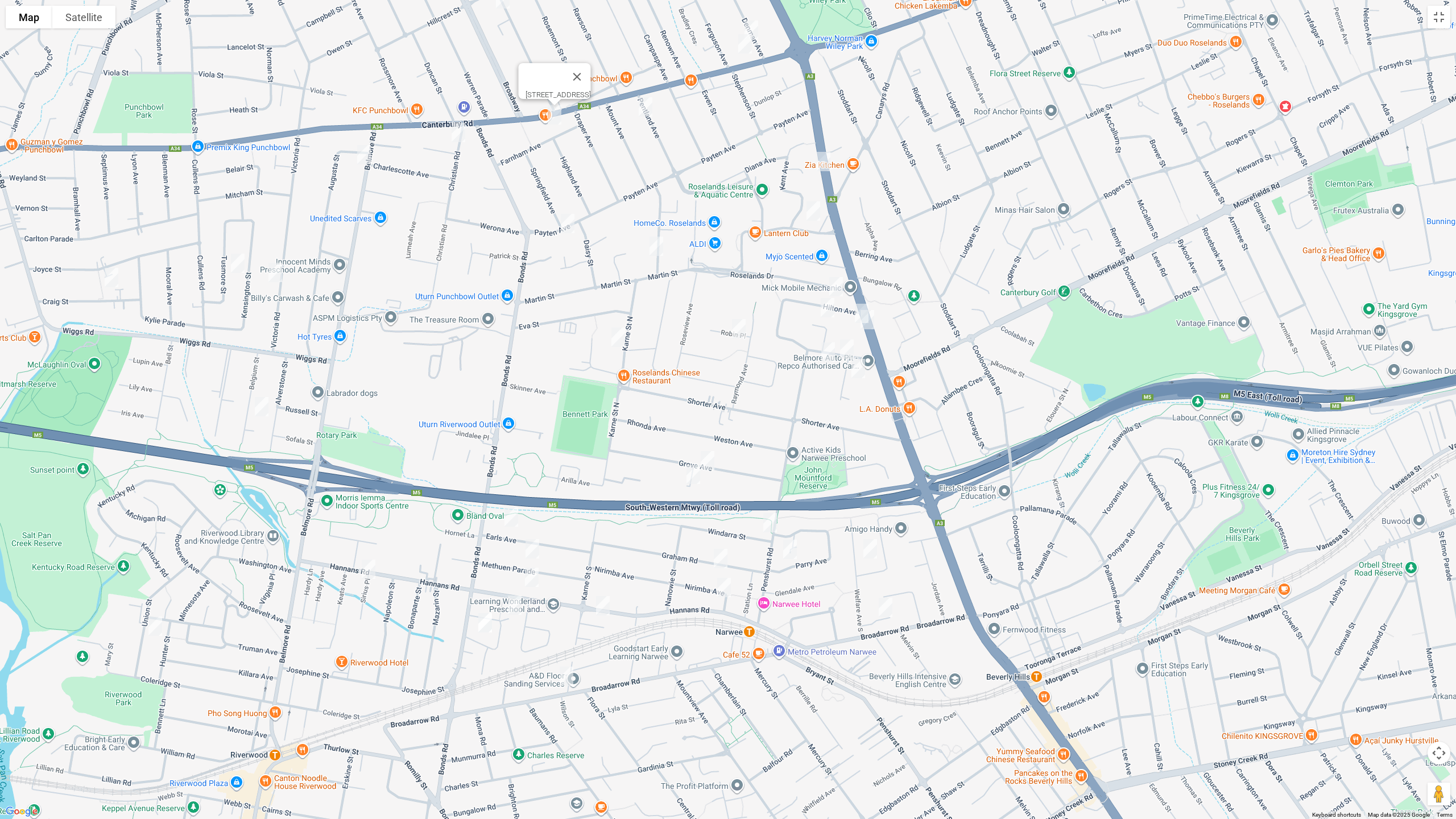
click at [649, 106] on img "7 Pentland Avenue, ROSELANDS NSW 2196" at bounding box center [646, 107] width 23 height 28
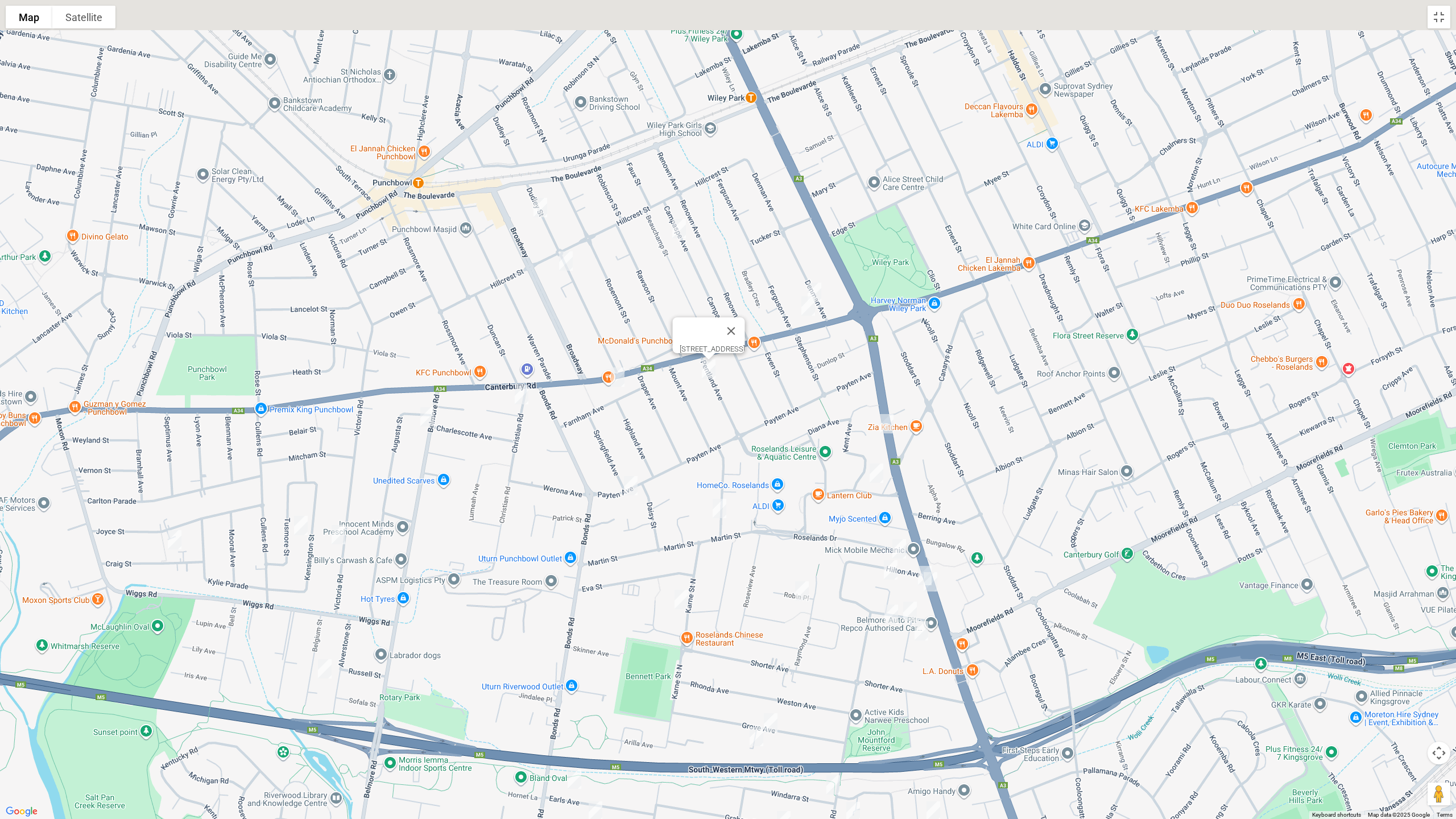
drag, startPoint x: 737, startPoint y: 182, endPoint x: 771, endPoint y: 450, distance: 270.1
click at [771, 450] on div "[STREET_ADDRESS]" at bounding box center [728, 410] width 1456 height 819
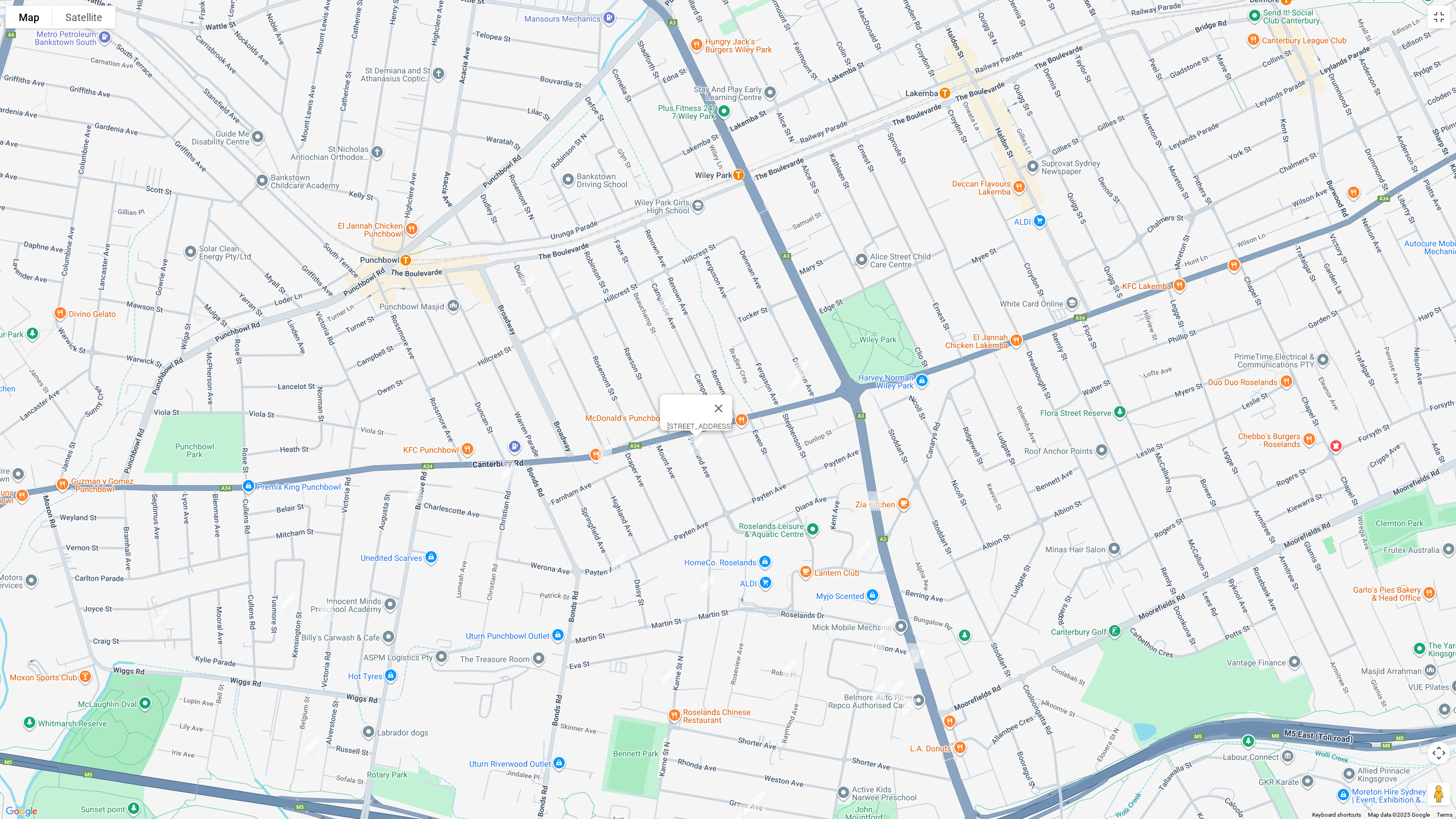
click at [809, 360] on img "2/75 Denman Avenue, WILEY PARK NSW 2195" at bounding box center [802, 369] width 23 height 28
click at [796, 384] on img "1089-1101 Canterbury Road, WILEY PARK NSW 2195" at bounding box center [796, 384] width 23 height 28
click at [673, 304] on img "24 Beauchamp Street, WILEY PARK NSW 2195" at bounding box center [666, 306] width 23 height 28
click at [522, 279] on img "29 Dudley Street, PUNCHBOWL NSW 2196" at bounding box center [528, 285] width 23 height 28
click at [550, 335] on img "61 Dudley Street, PUNCHBOWL NSW 2196" at bounding box center [554, 338] width 23 height 28
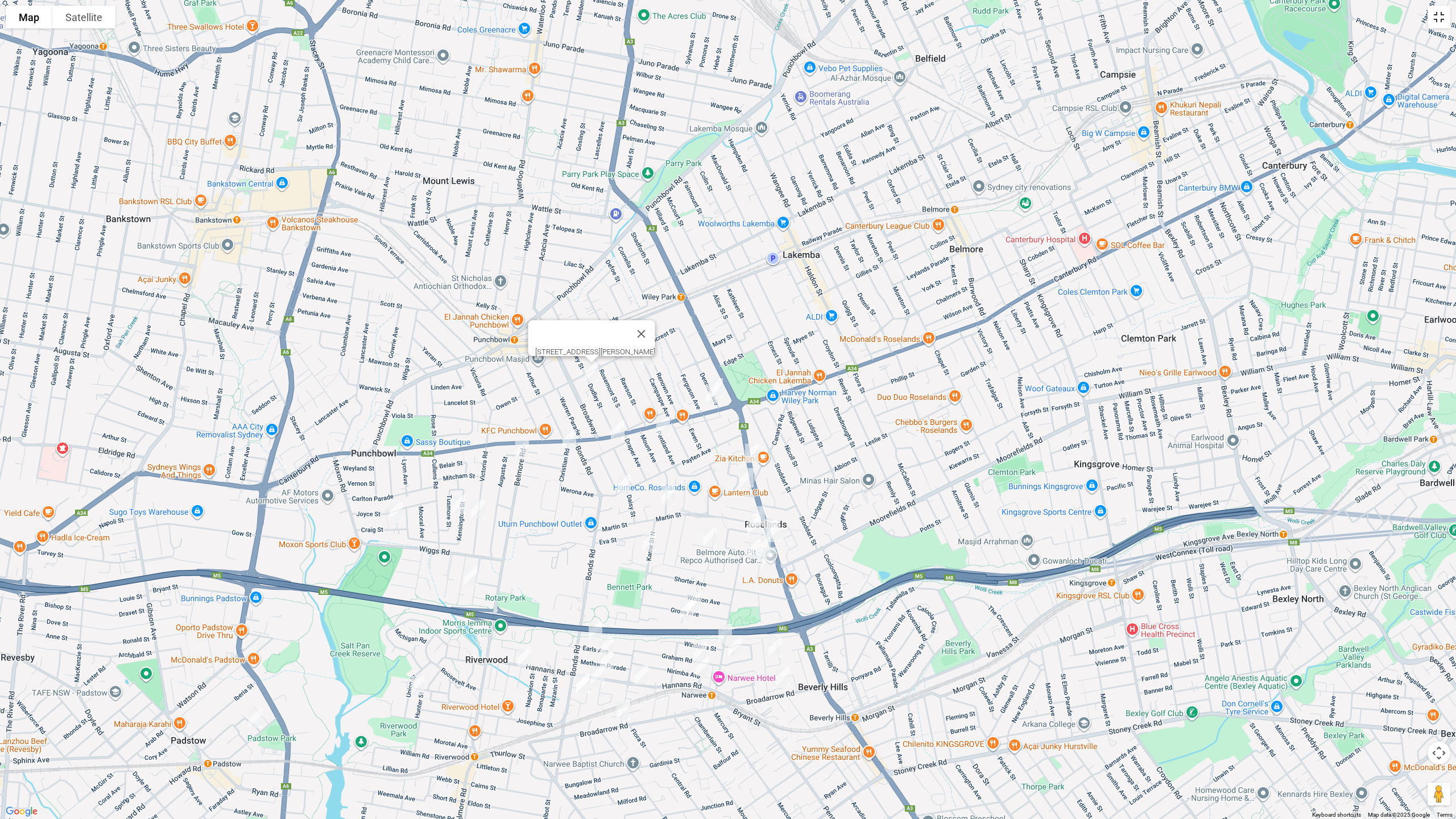
click at [1443, 11] on button "Toggle fullscreen view" at bounding box center [1439, 17] width 23 height 23
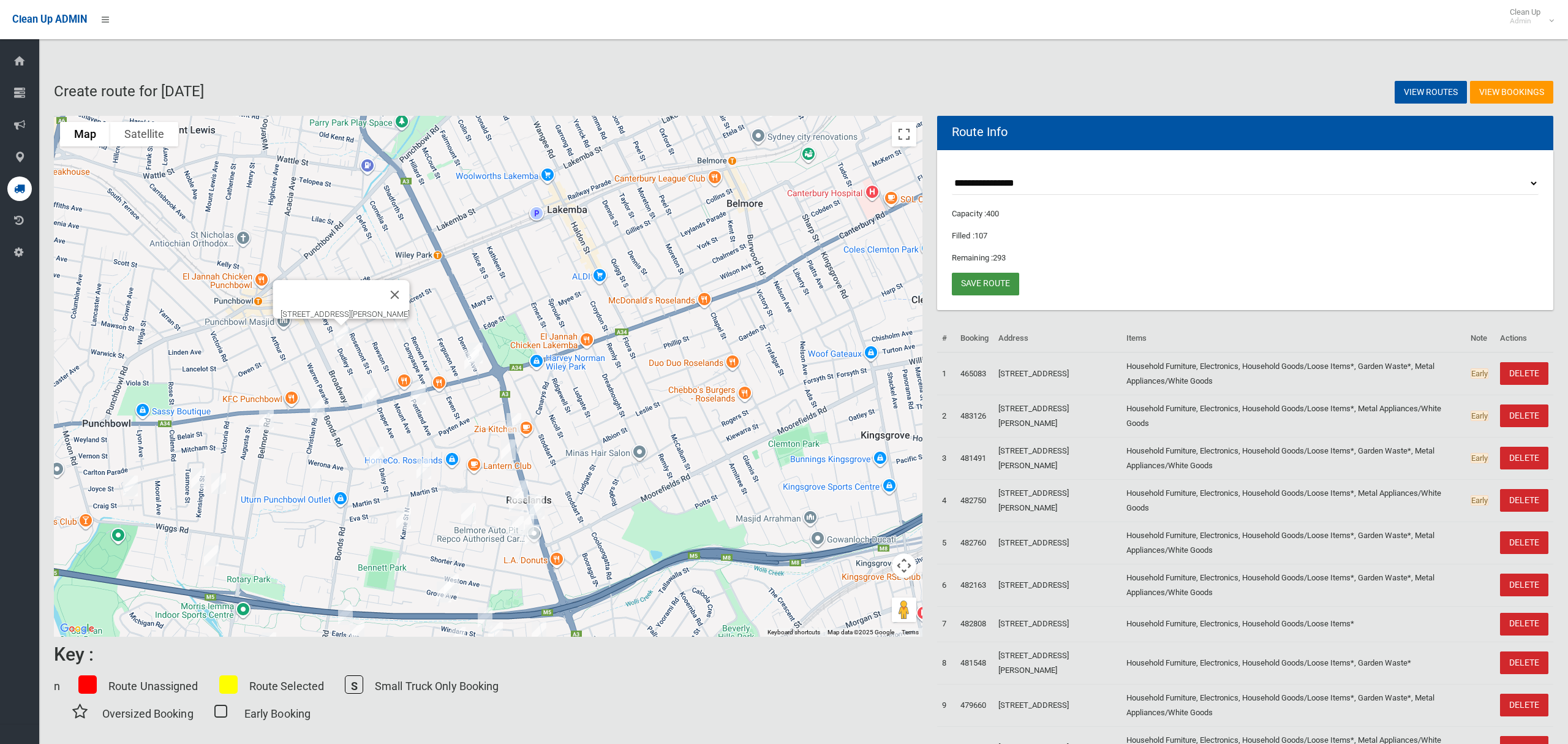
click at [981, 279] on link "Save route" at bounding box center [986, 284] width 67 height 23
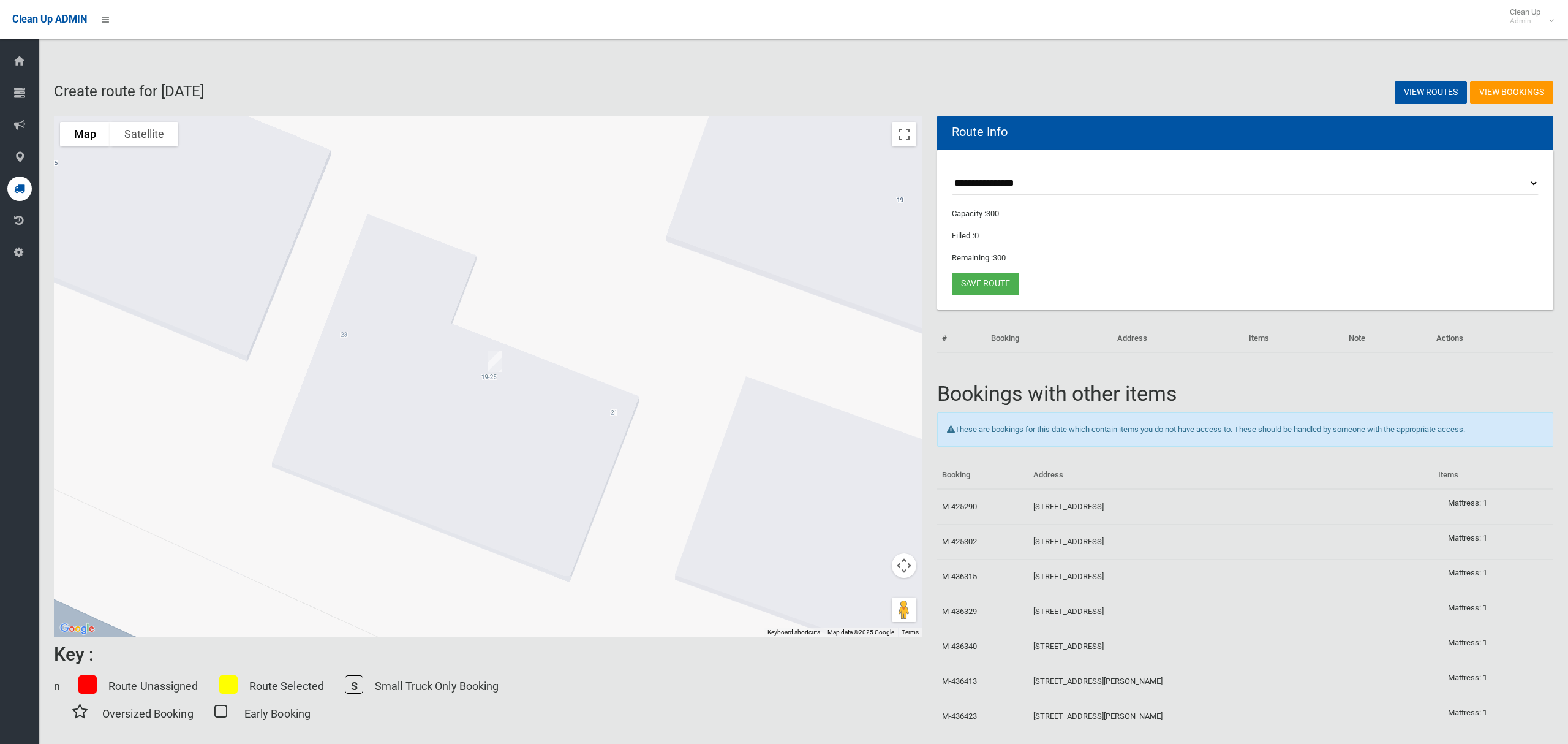
click at [496, 366] on img "19-25 Iluka Street, RIVERWOOD NSW 2210" at bounding box center [495, 362] width 25 height 31
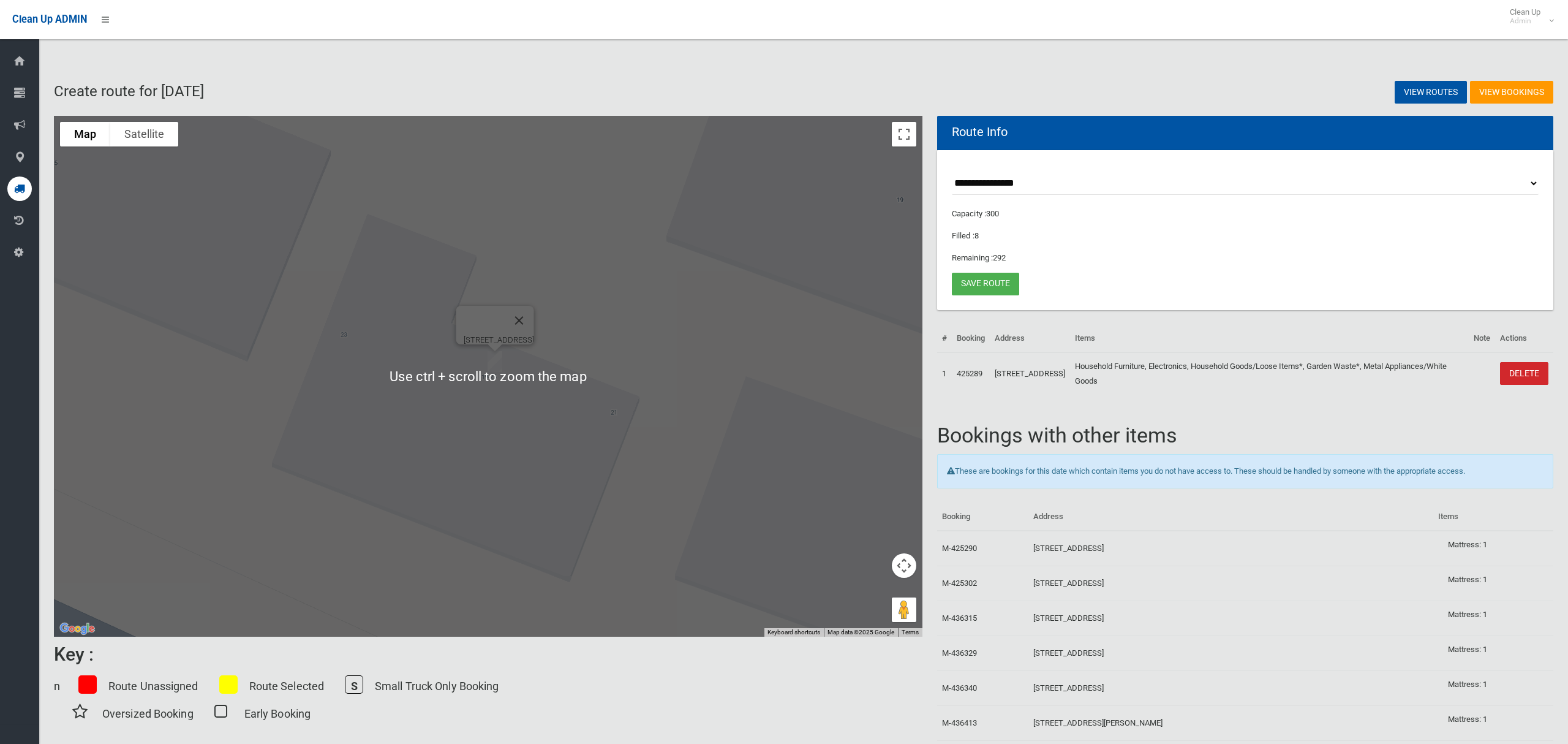
click at [491, 359] on img "19-25 Iluka Street, RIVERWOOD NSW 2210" at bounding box center [495, 362] width 25 height 31
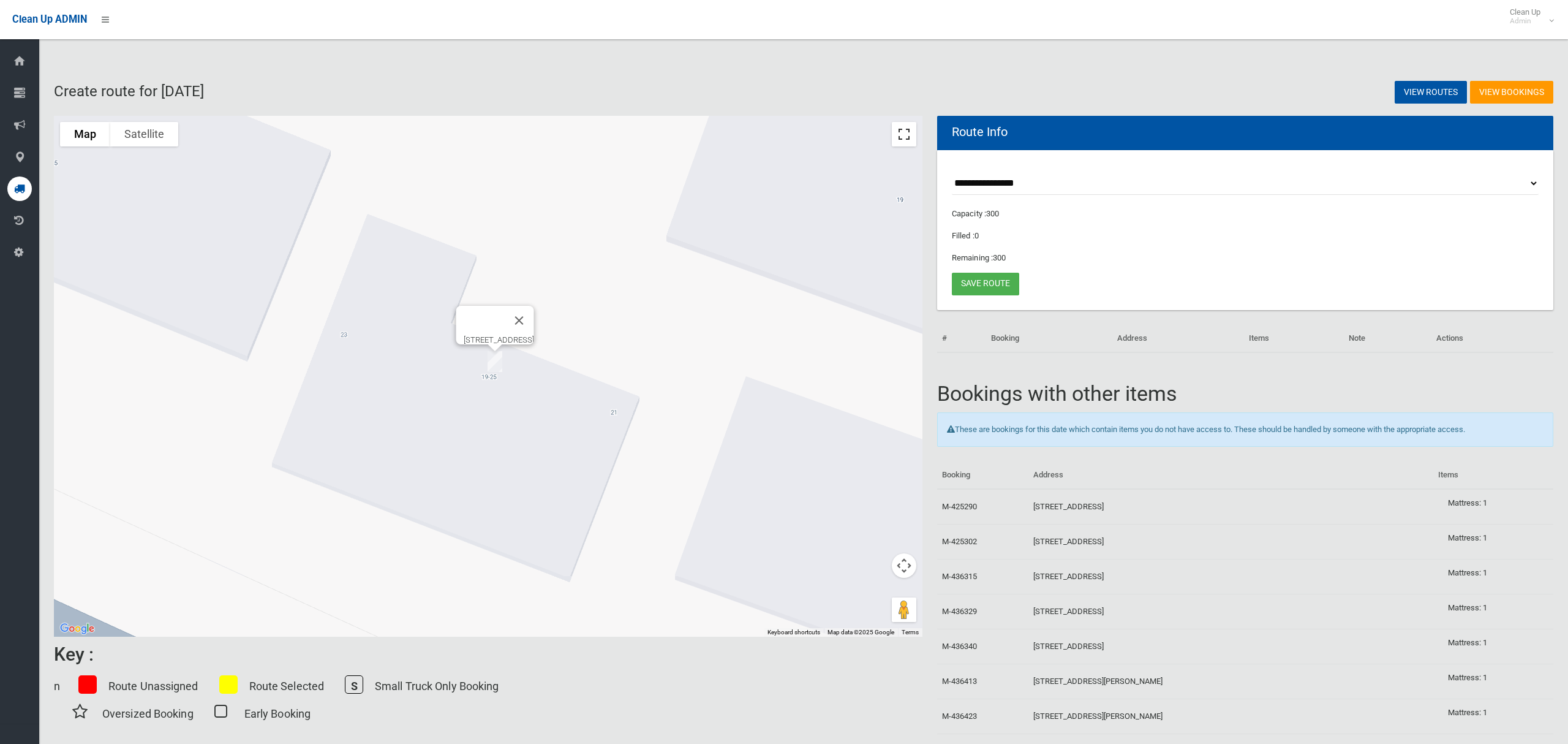
click at [902, 134] on button "Toggle fullscreen view" at bounding box center [904, 134] width 25 height 25
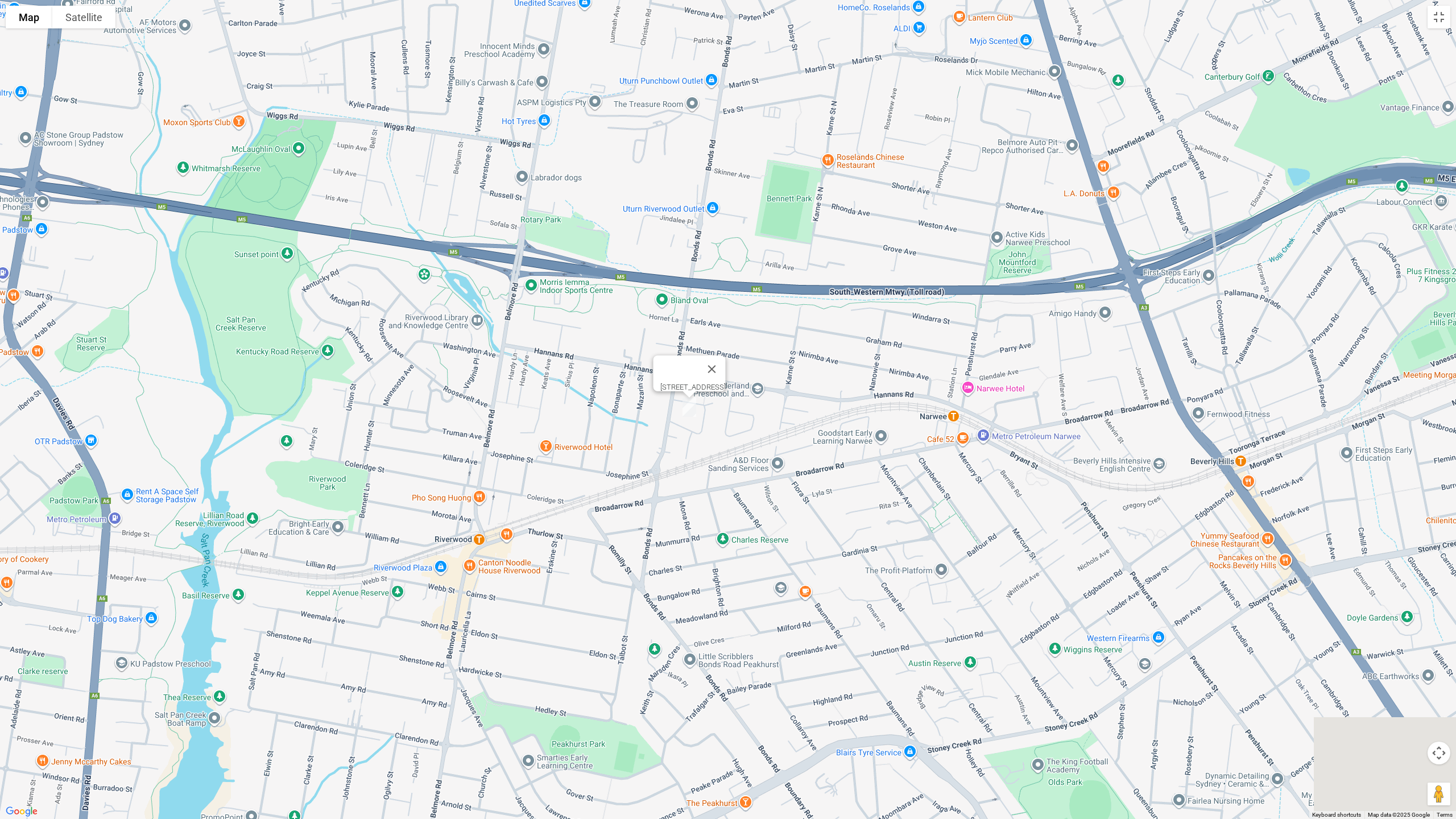
drag, startPoint x: 941, startPoint y: 477, endPoint x: 680, endPoint y: 414, distance: 268.5
click at [680, 414] on div "[STREET_ADDRESS]" at bounding box center [728, 410] width 1456 height 819
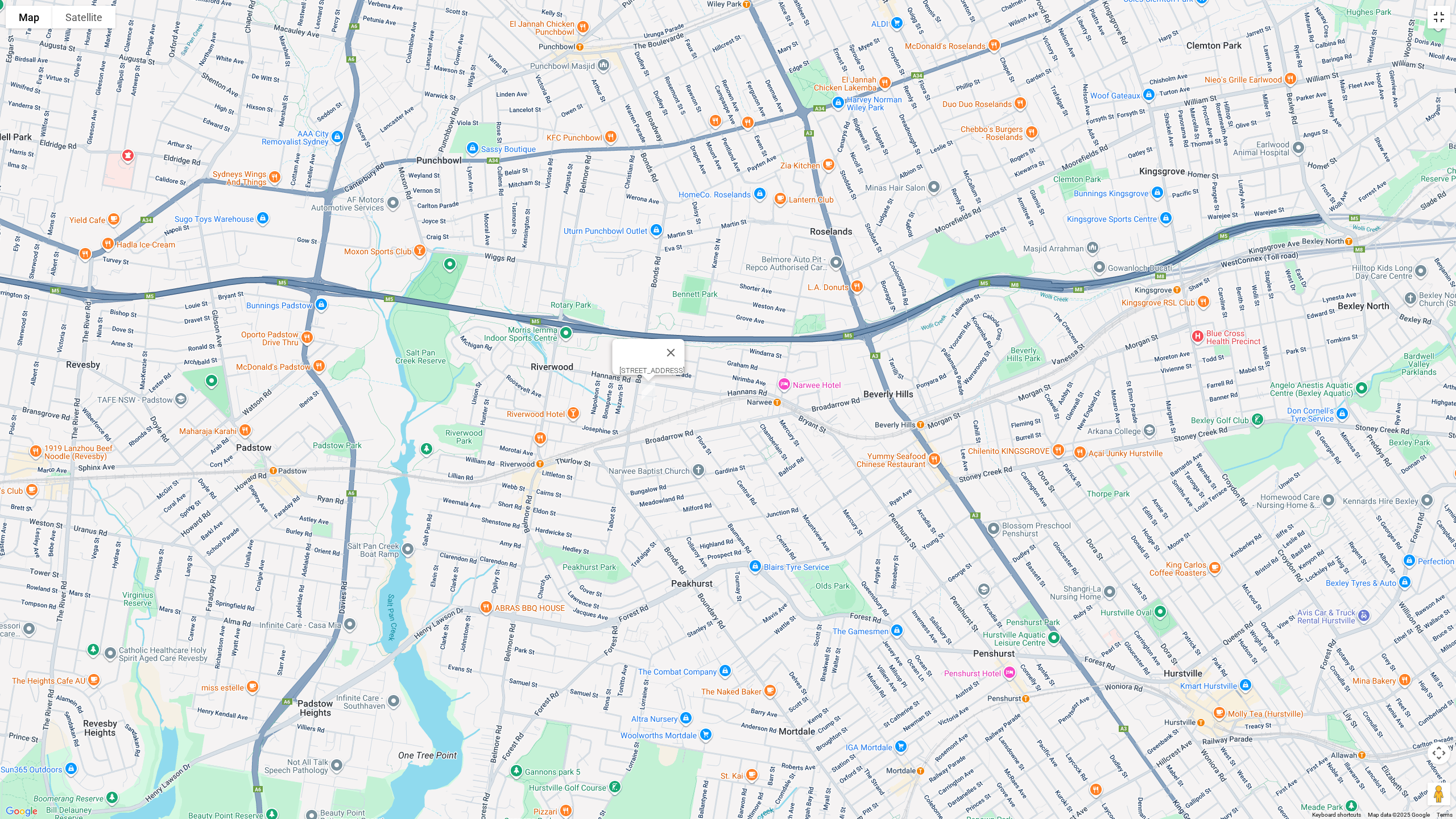
click at [1437, 17] on button "Toggle fullscreen view" at bounding box center [1439, 17] width 23 height 23
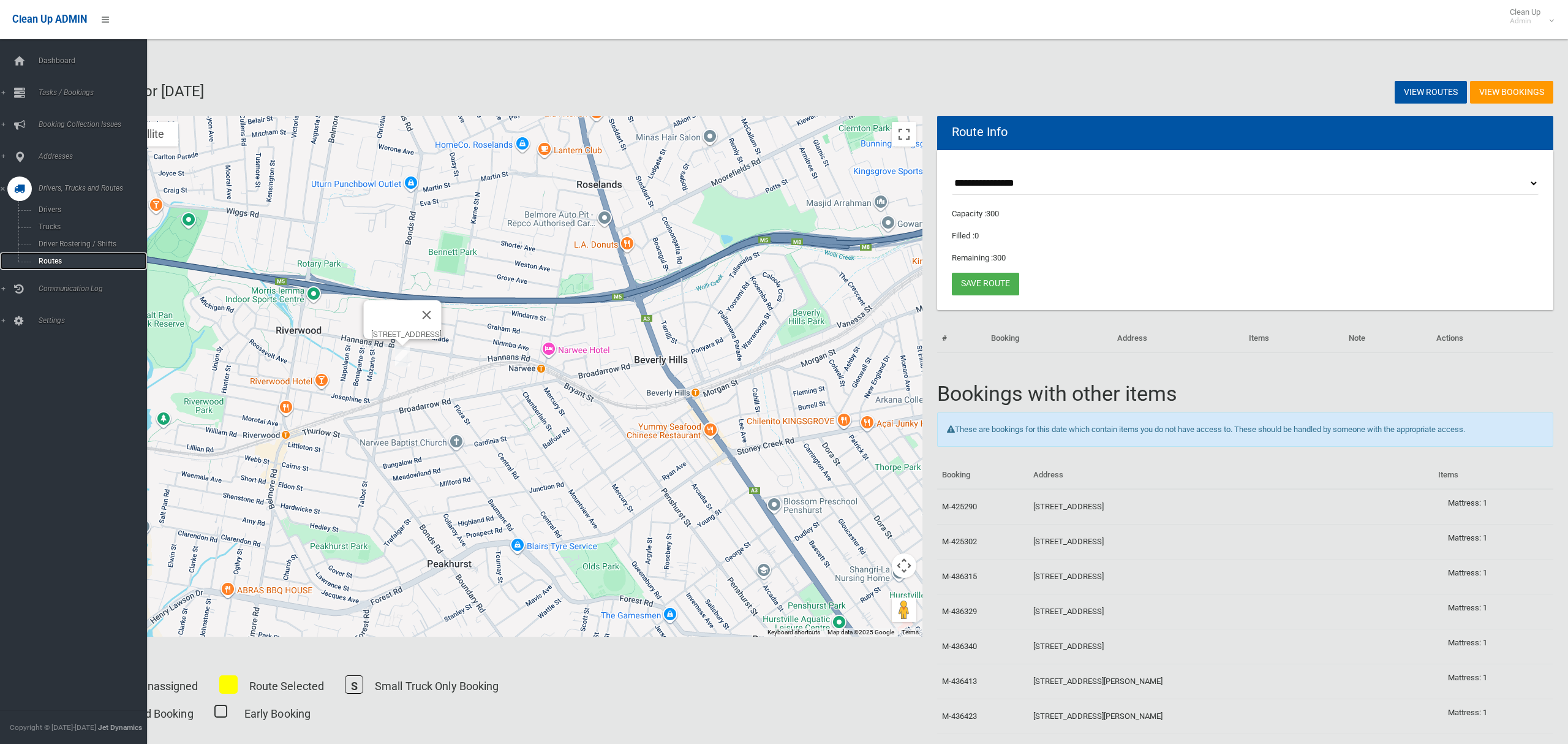
click at [48, 257] on span "Routes" at bounding box center [86, 261] width 102 height 8
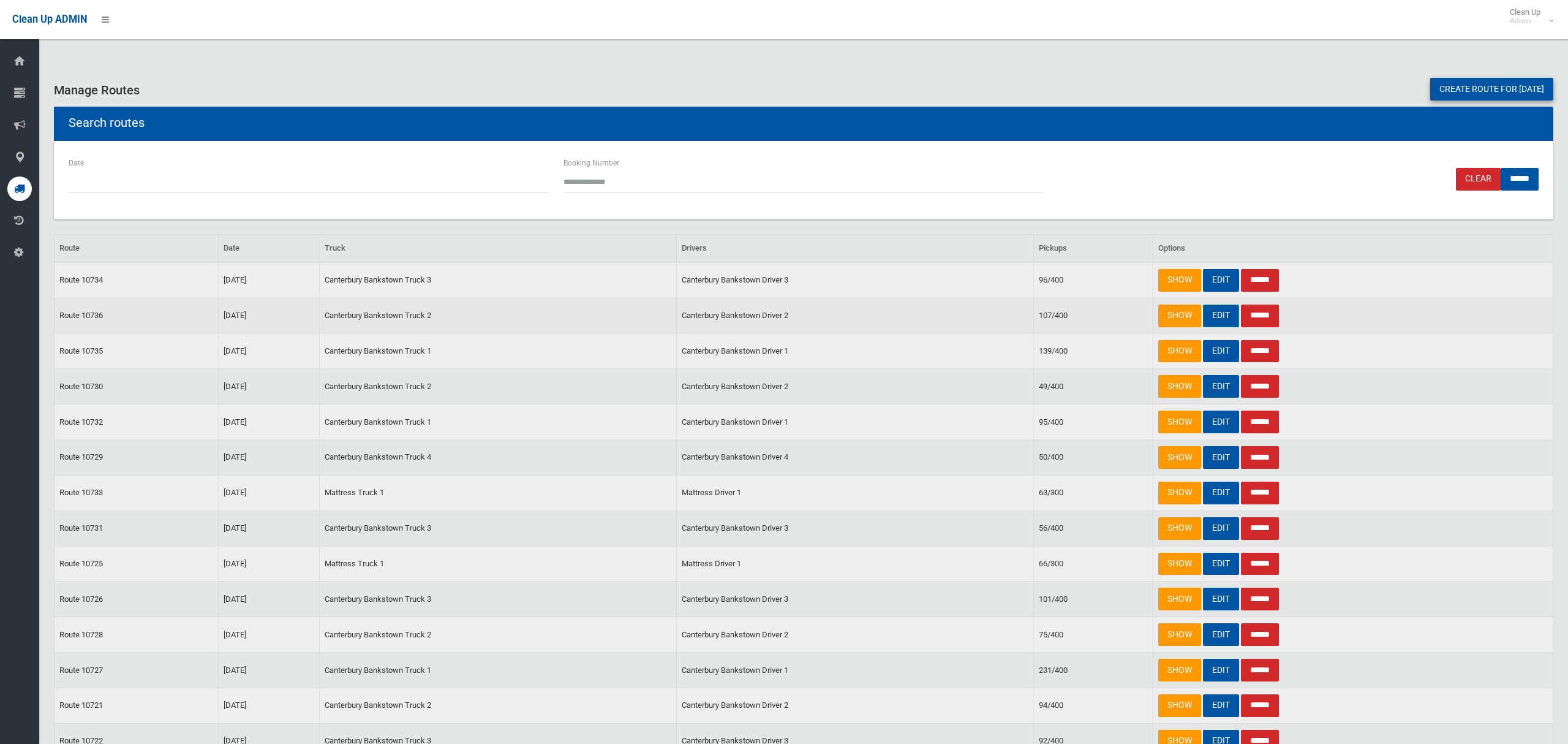
click at [1214, 312] on link "EDIT" at bounding box center [1221, 316] width 36 height 23
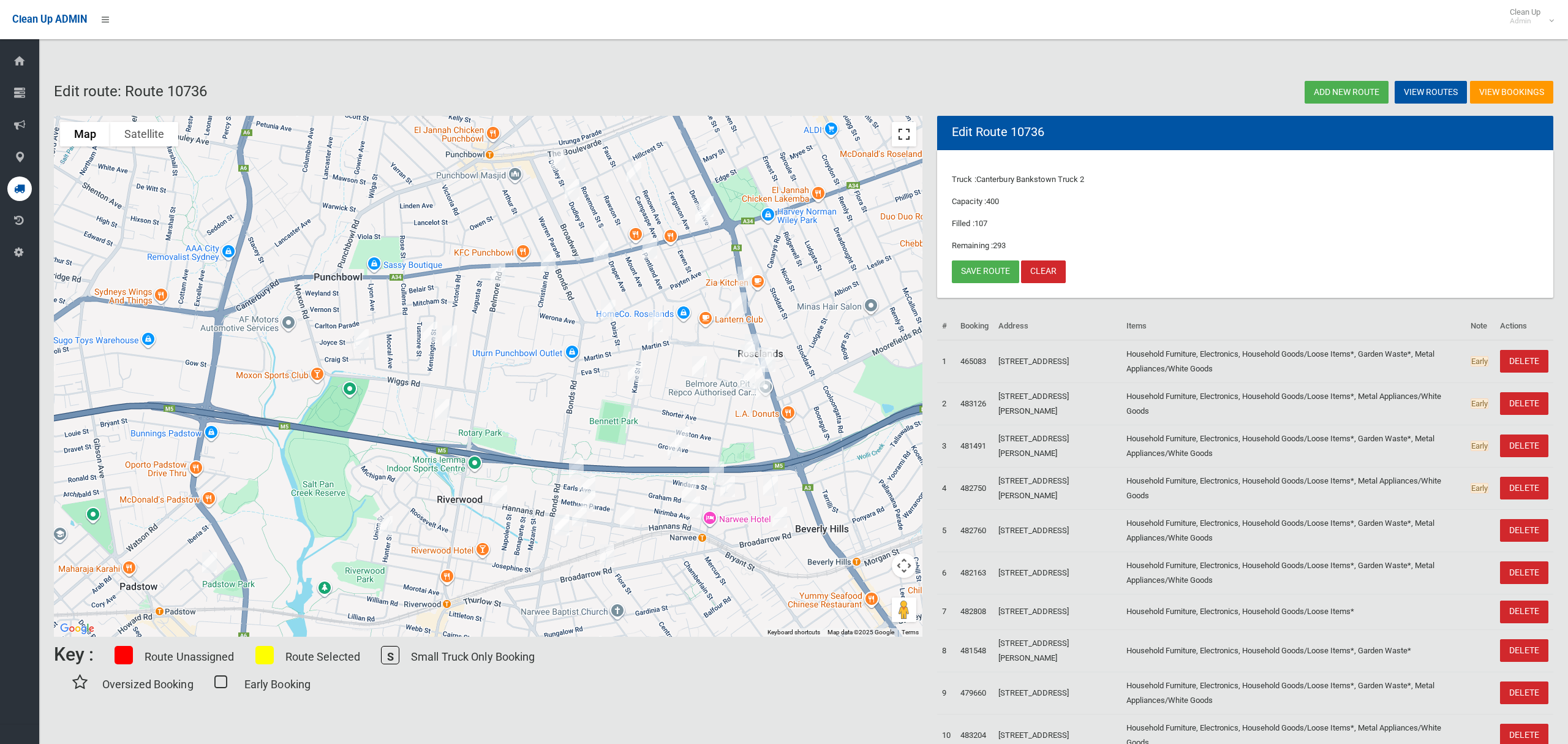
click at [904, 130] on button "Toggle fullscreen view" at bounding box center [904, 134] width 25 height 25
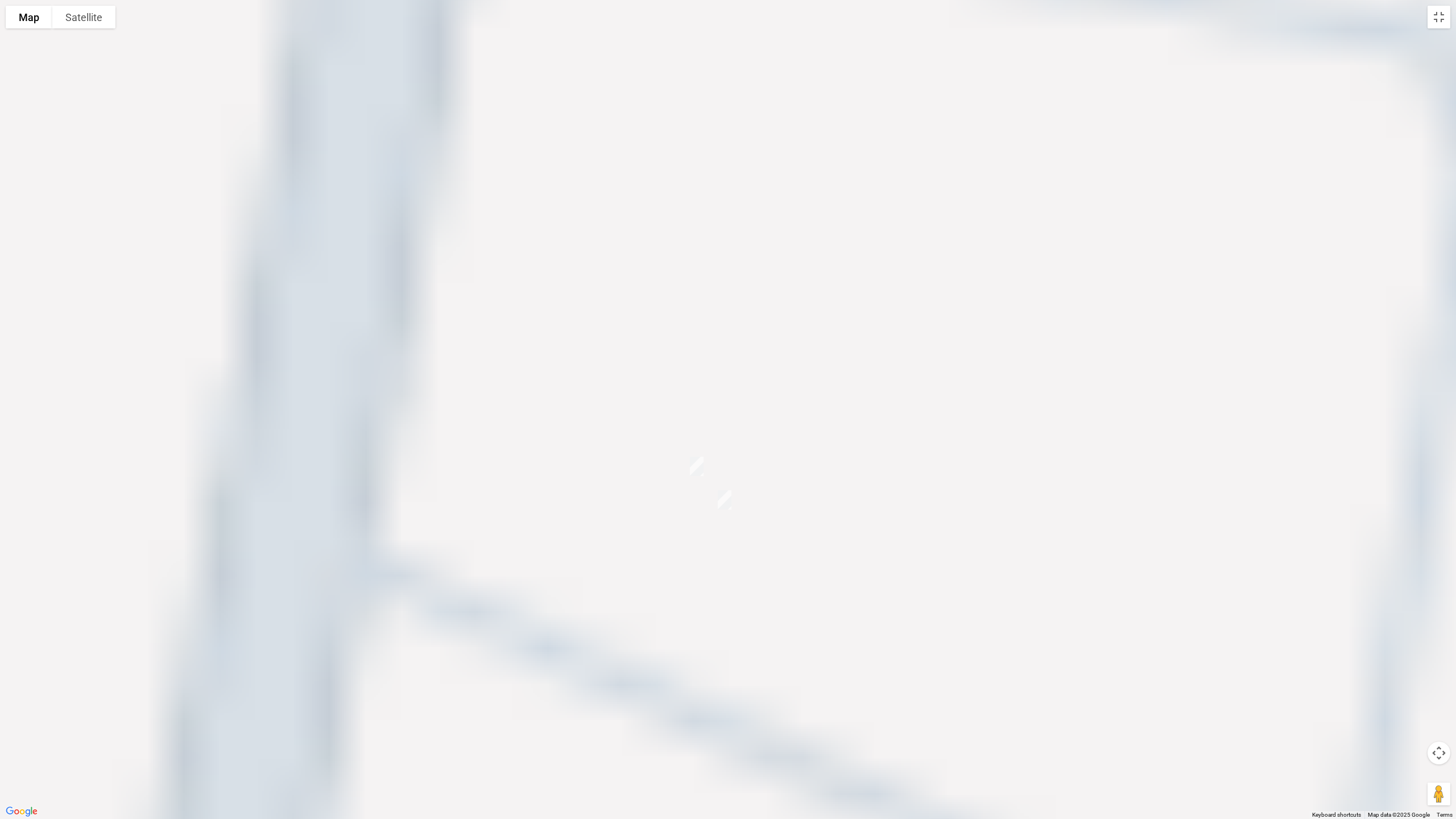
click at [695, 463] on img "19-25 Iluka Street, RIVERWOOD NSW 2210" at bounding box center [696, 466] width 23 height 28
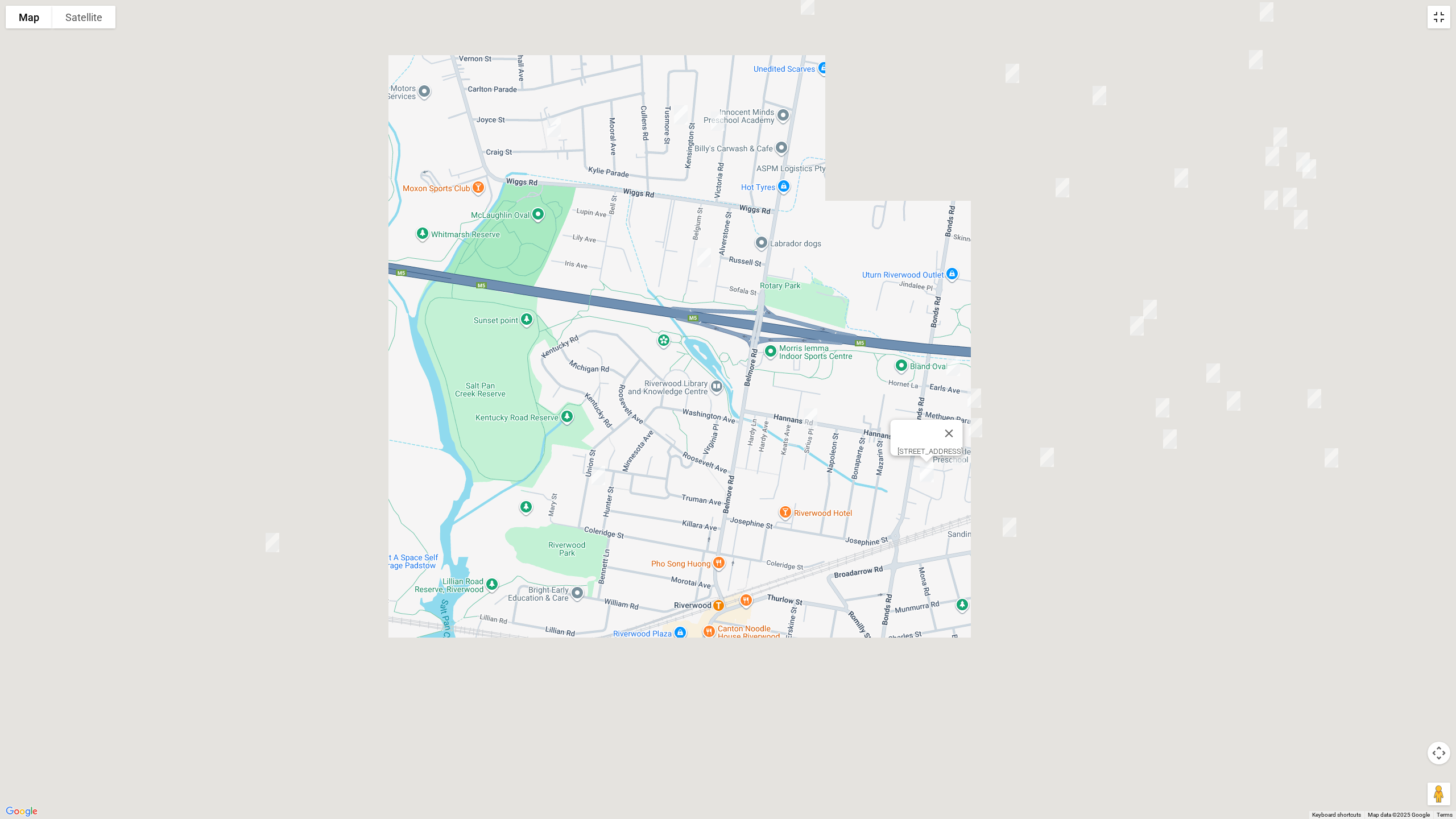
click at [1440, 19] on button "Toggle fullscreen view" at bounding box center [1439, 17] width 23 height 23
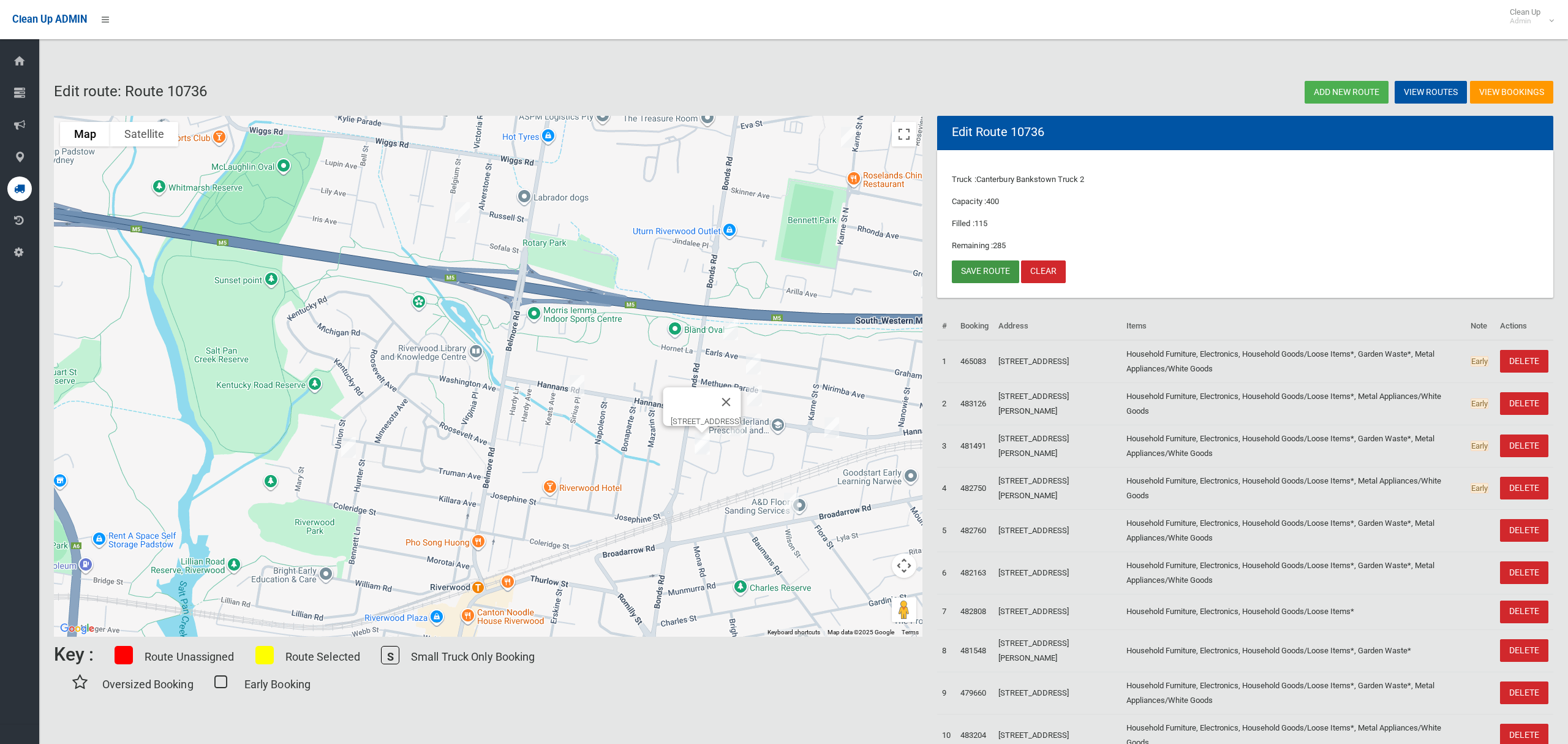
click at [971, 272] on link "Save route" at bounding box center [986, 272] width 67 height 23
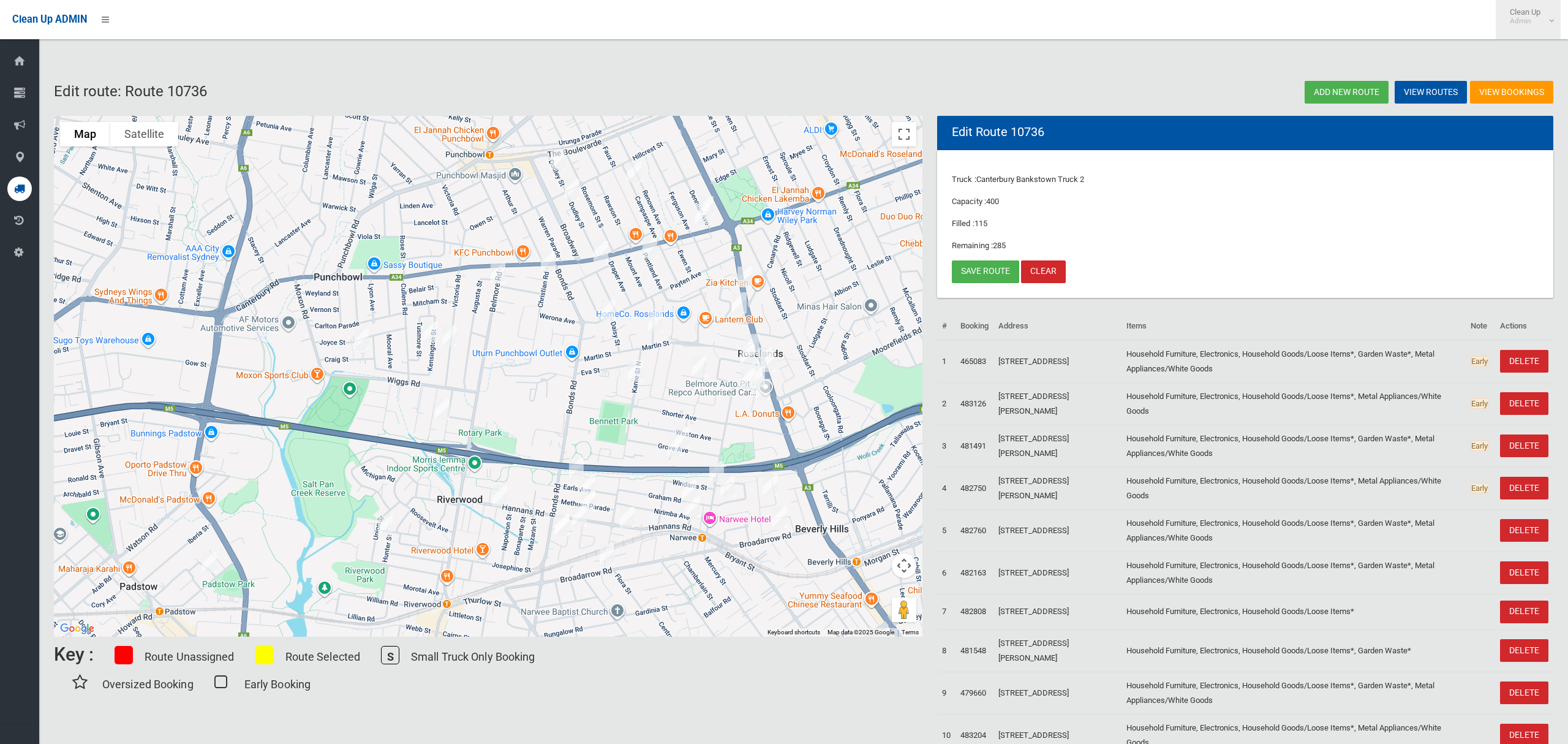
click at [1532, 9] on span "Clean Up Admin" at bounding box center [1528, 17] width 49 height 18
click at [1537, 56] on link "Logout" at bounding box center [1529, 53] width 64 height 21
